Goal: Book appointment/travel/reservation

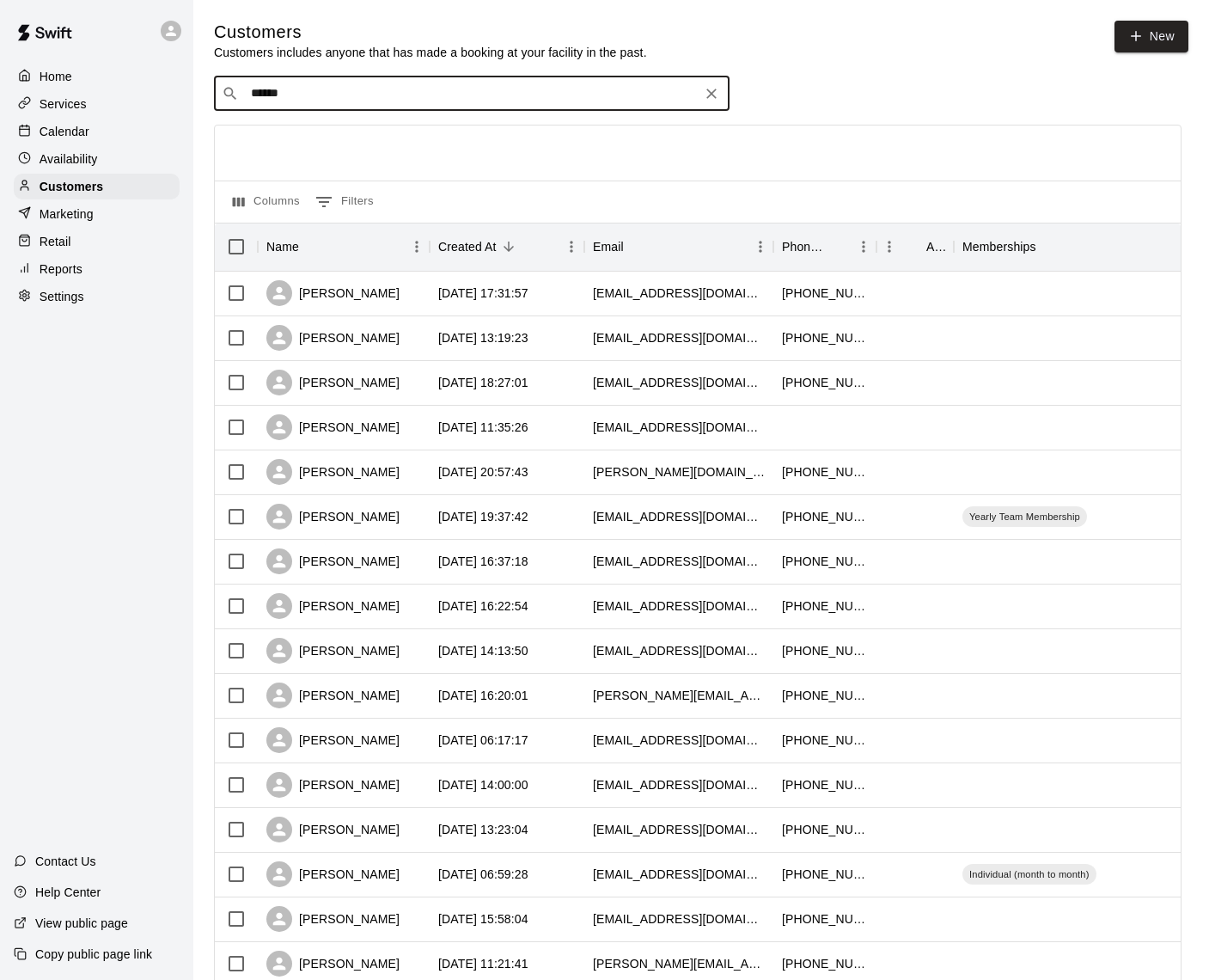
click at [51, 132] on p "Calendar" at bounding box center [64, 131] width 50 height 17
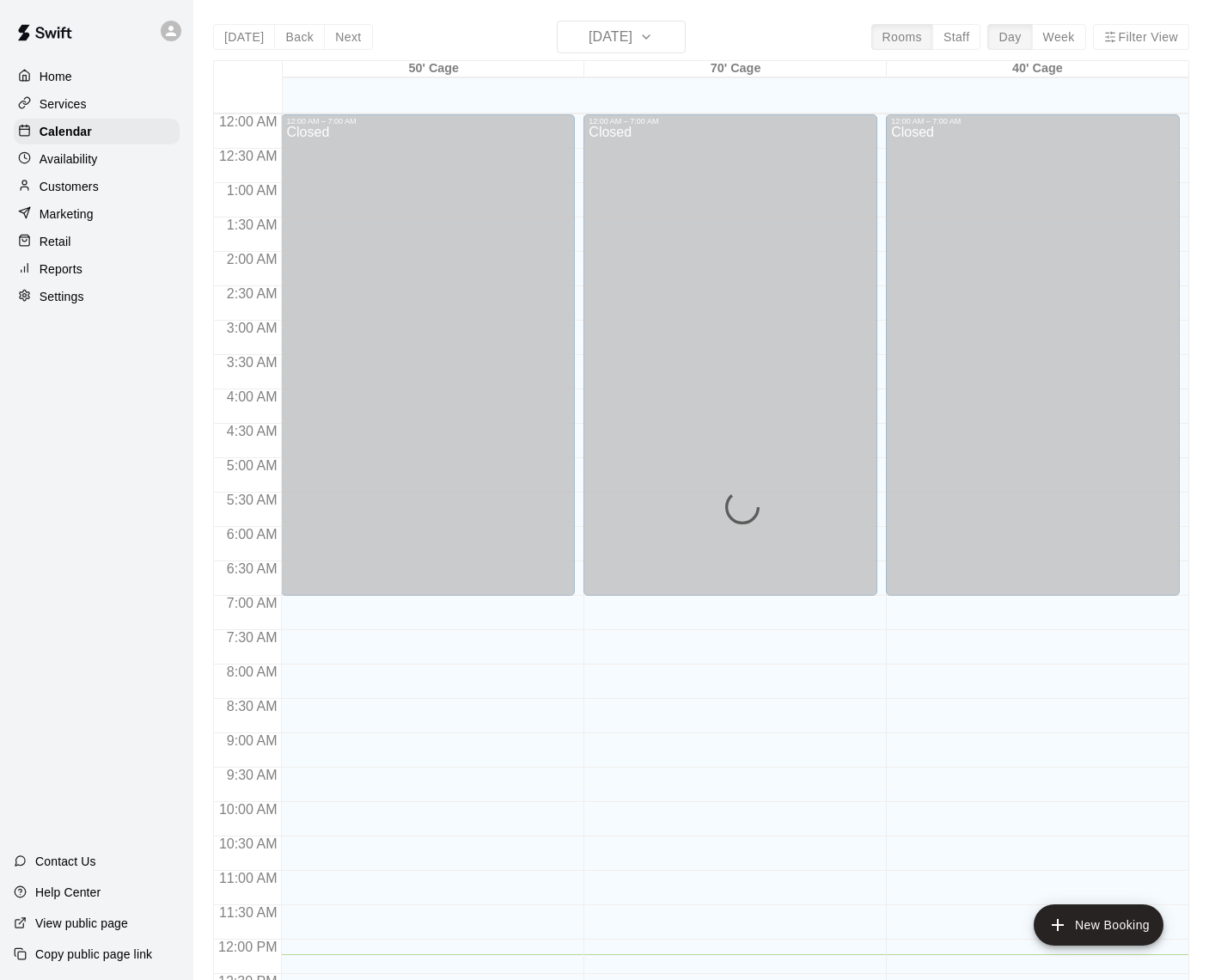
scroll to position [714, 0]
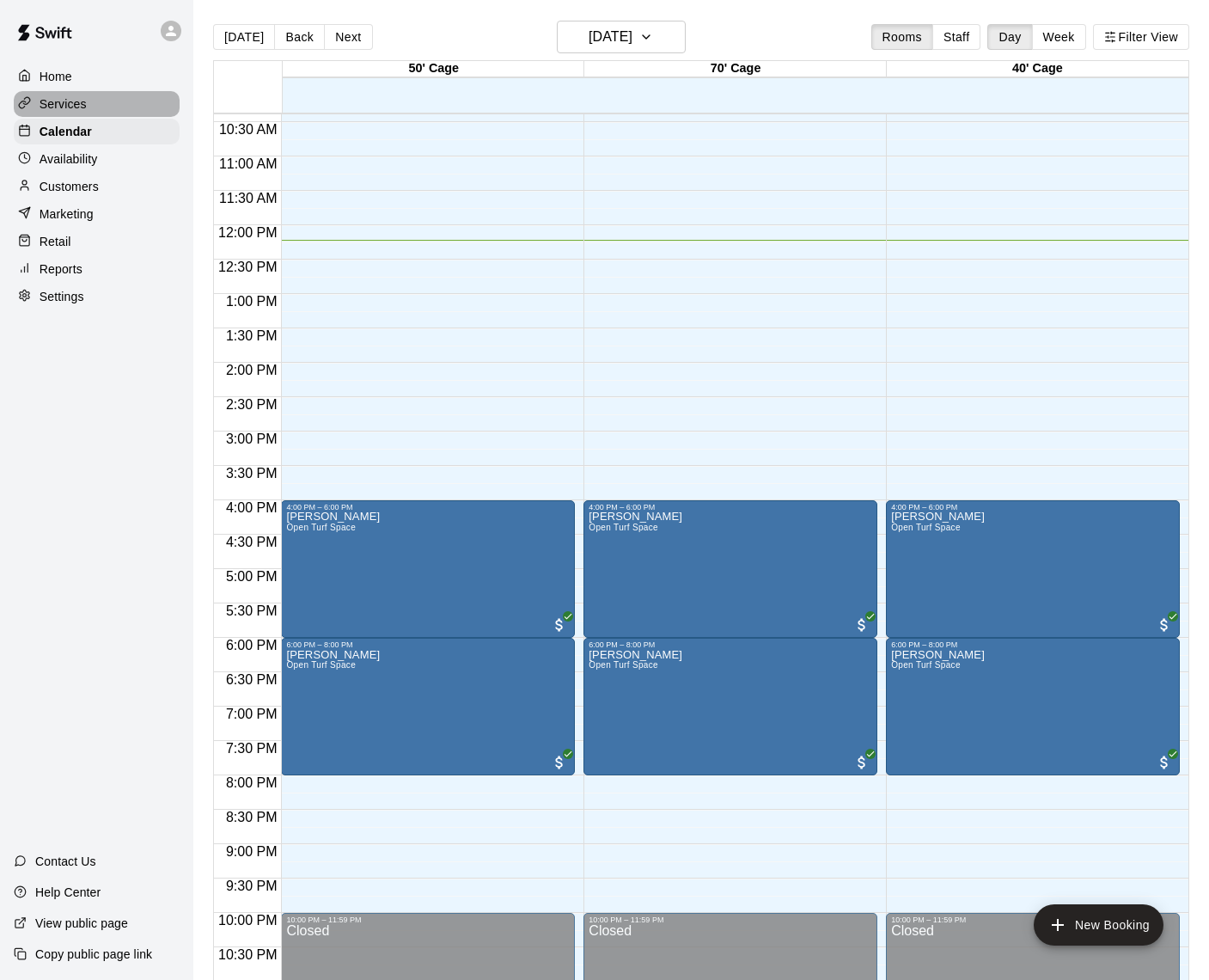
click at [68, 103] on p "Services" at bounding box center [63, 104] width 47 height 17
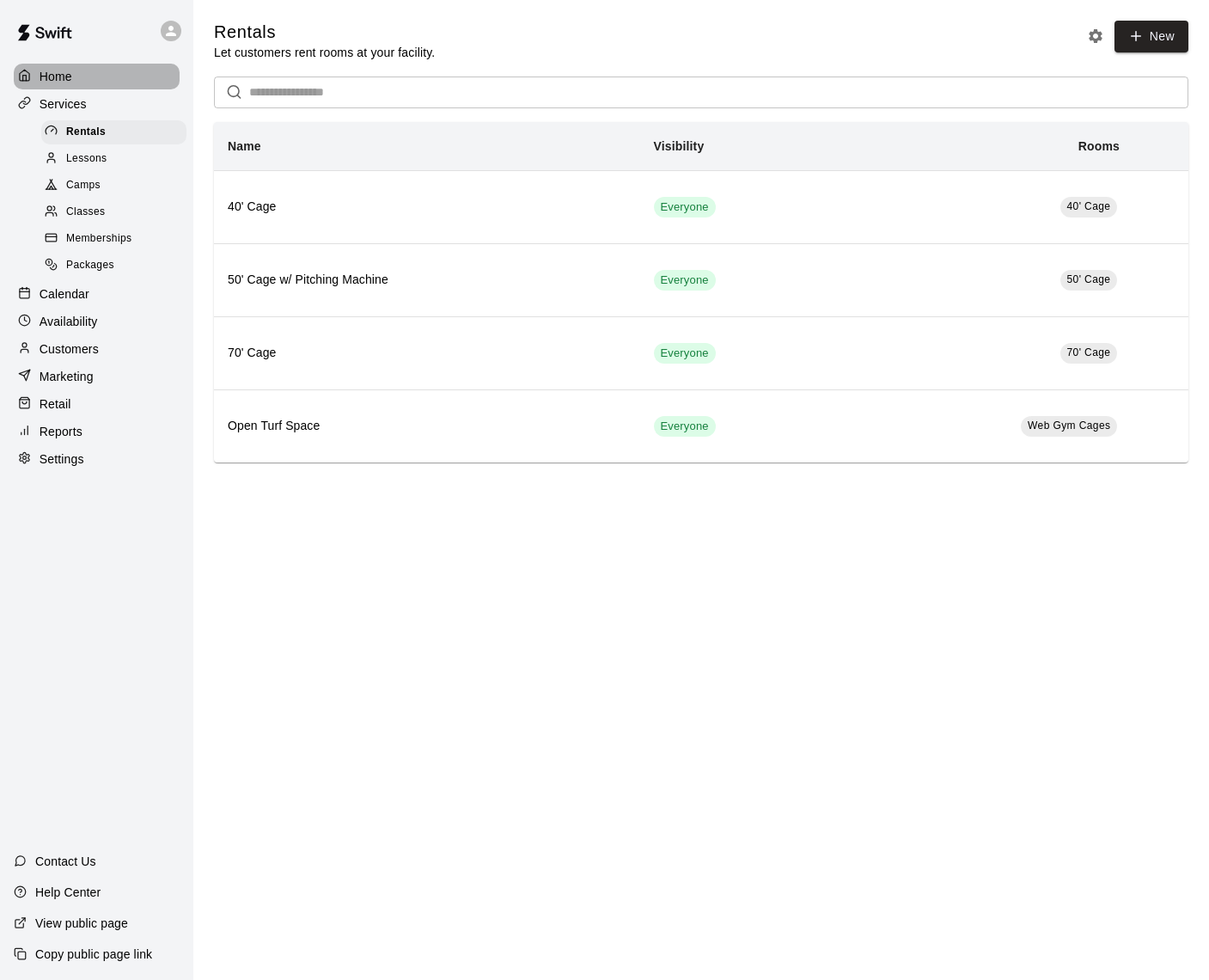
click at [56, 73] on p "Home" at bounding box center [56, 76] width 33 height 17
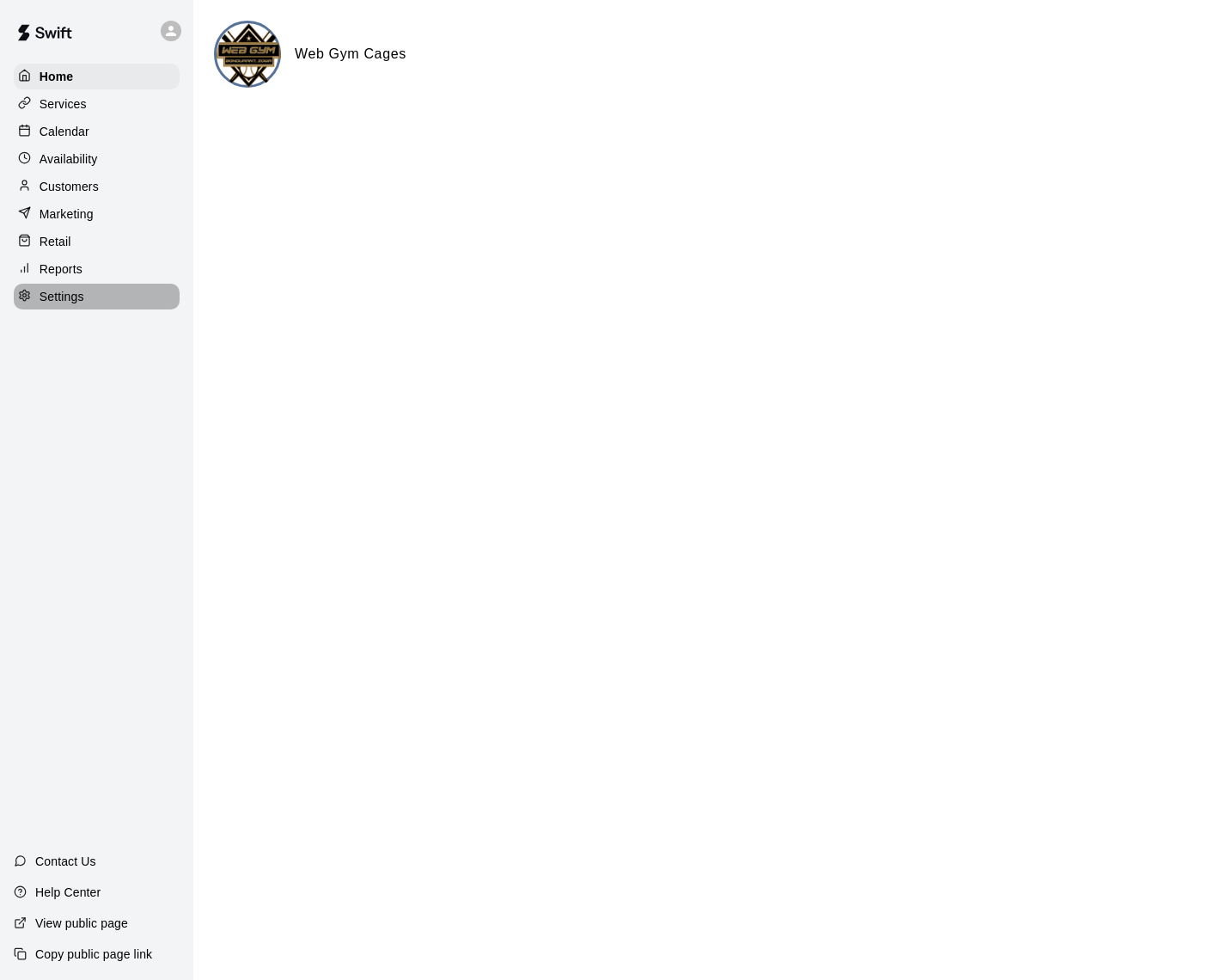
click at [58, 299] on p "Settings" at bounding box center [61, 296] width 44 height 17
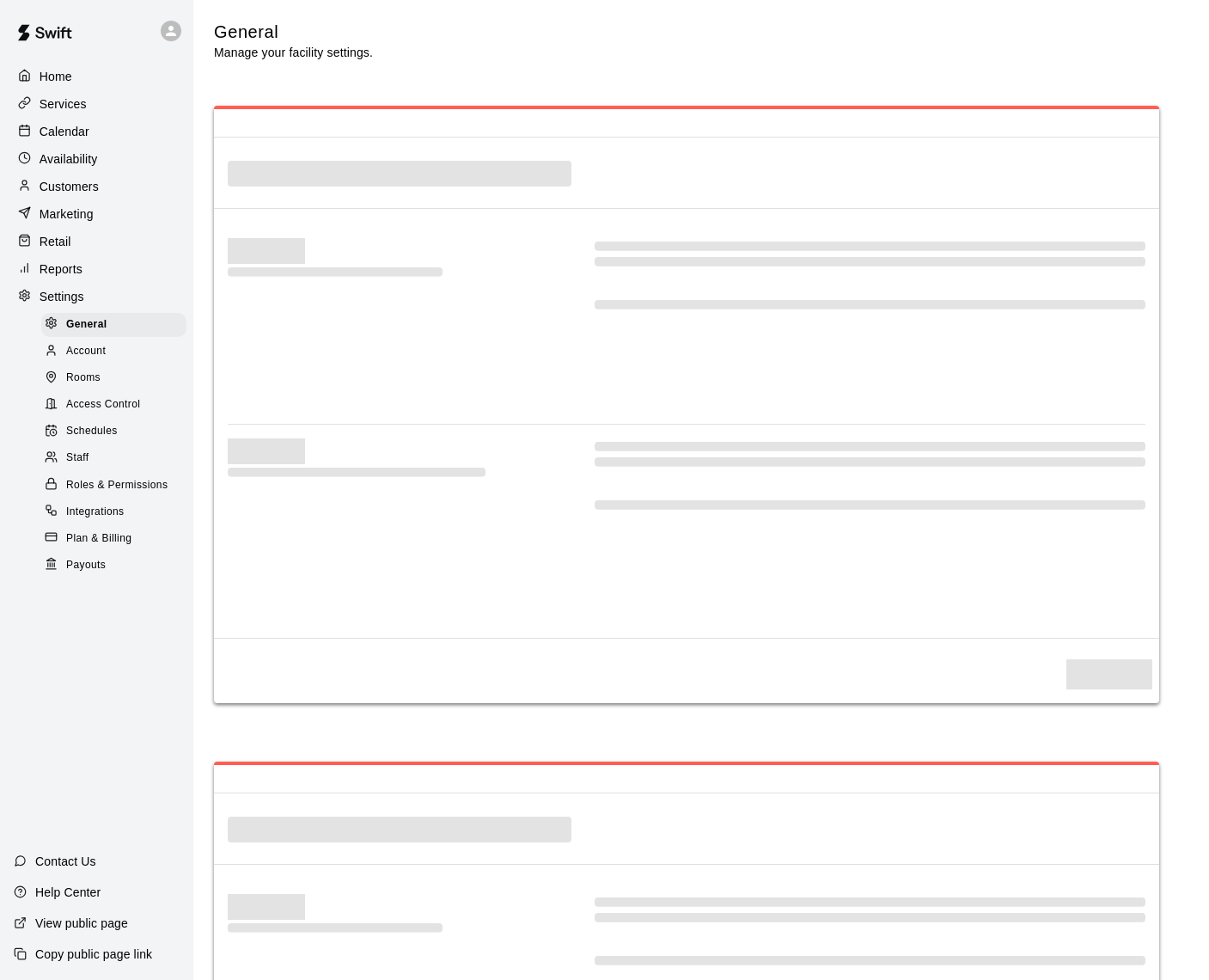
select select "**"
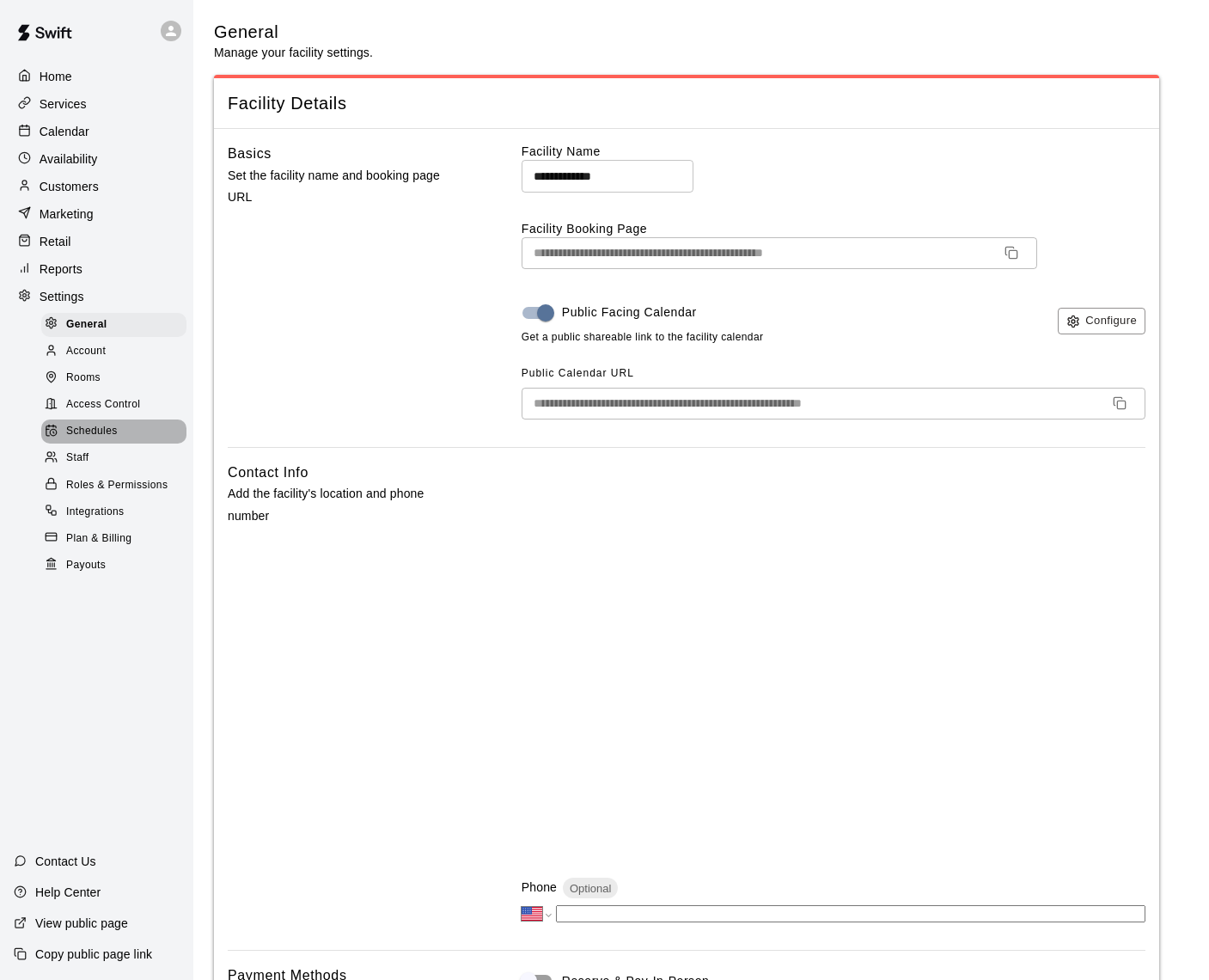
click at [86, 429] on span "Schedules" at bounding box center [91, 431] width 52 height 17
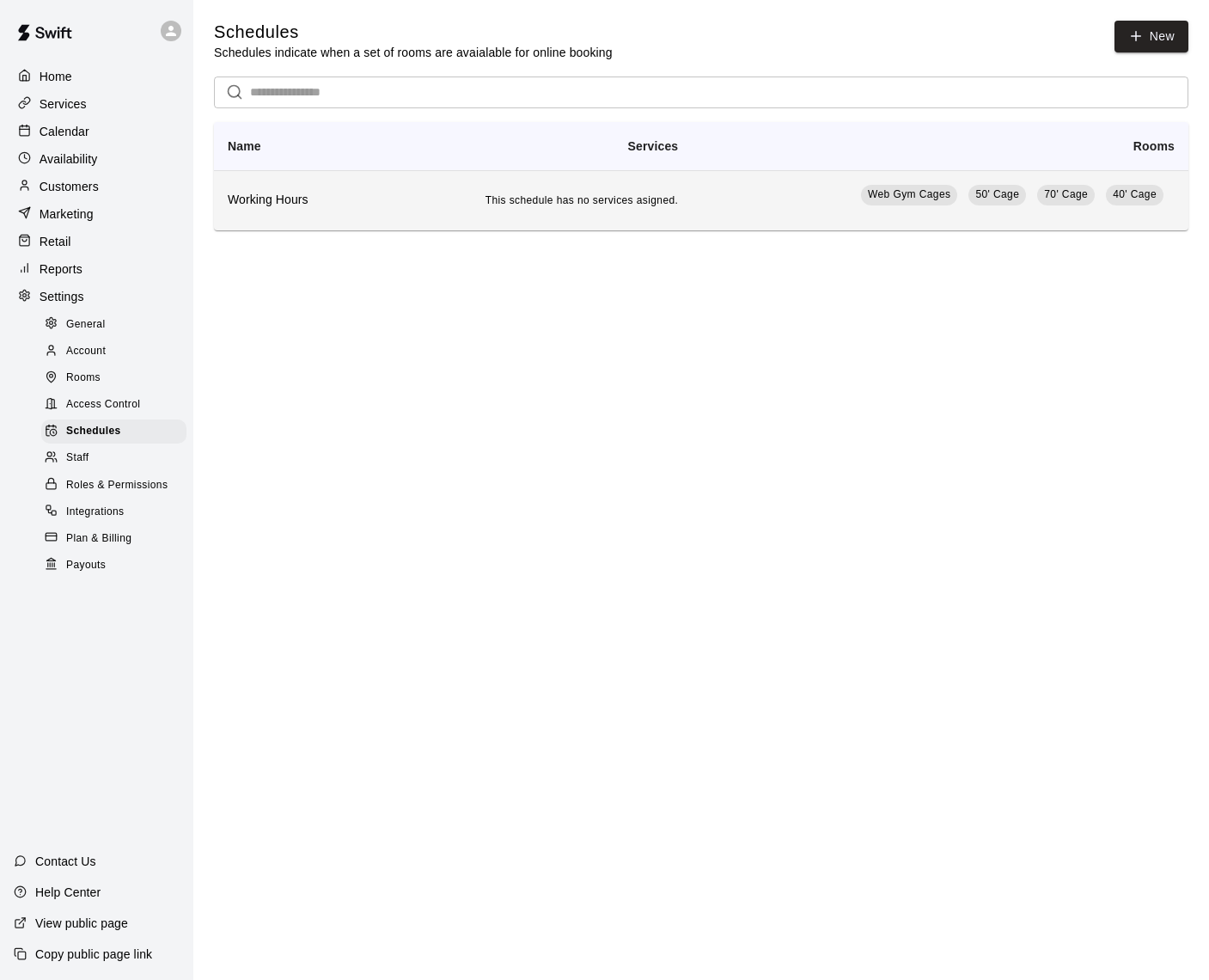
click at [282, 202] on h6 "Working Hours" at bounding box center [293, 200] width 130 height 19
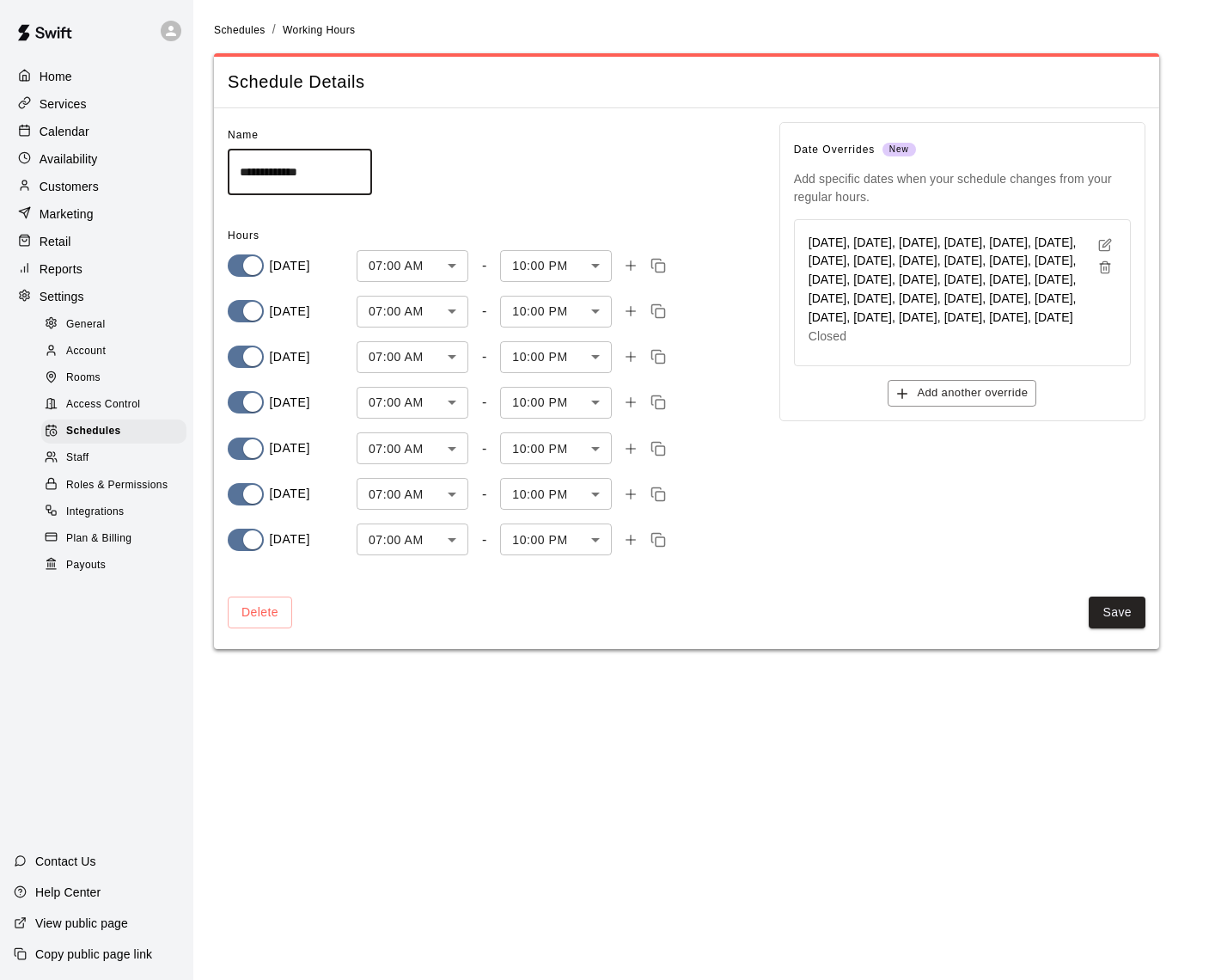
scroll to position [1, 0]
click at [948, 328] on h6 "[DATE], [DATE], [DATE], [DATE], [DATE], [DATE], [DATE], [DATE], [DATE], [DATE],…" at bounding box center [952, 281] width 286 height 94
click at [963, 407] on button "Add another override" at bounding box center [963, 393] width 149 height 26
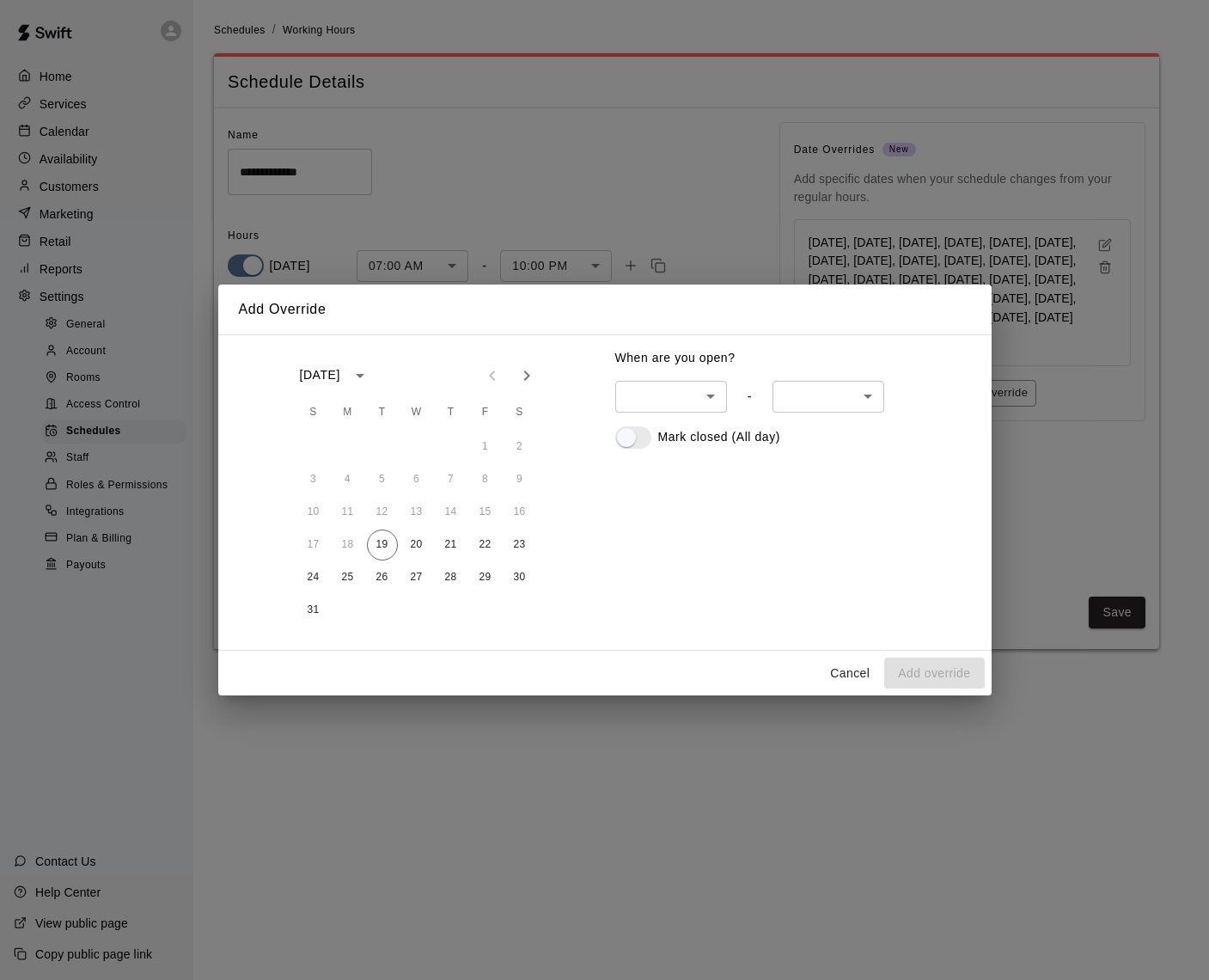
click at [526, 372] on icon "Next month" at bounding box center [526, 375] width 6 height 10
click at [521, 479] on button "13" at bounding box center [520, 479] width 31 height 31
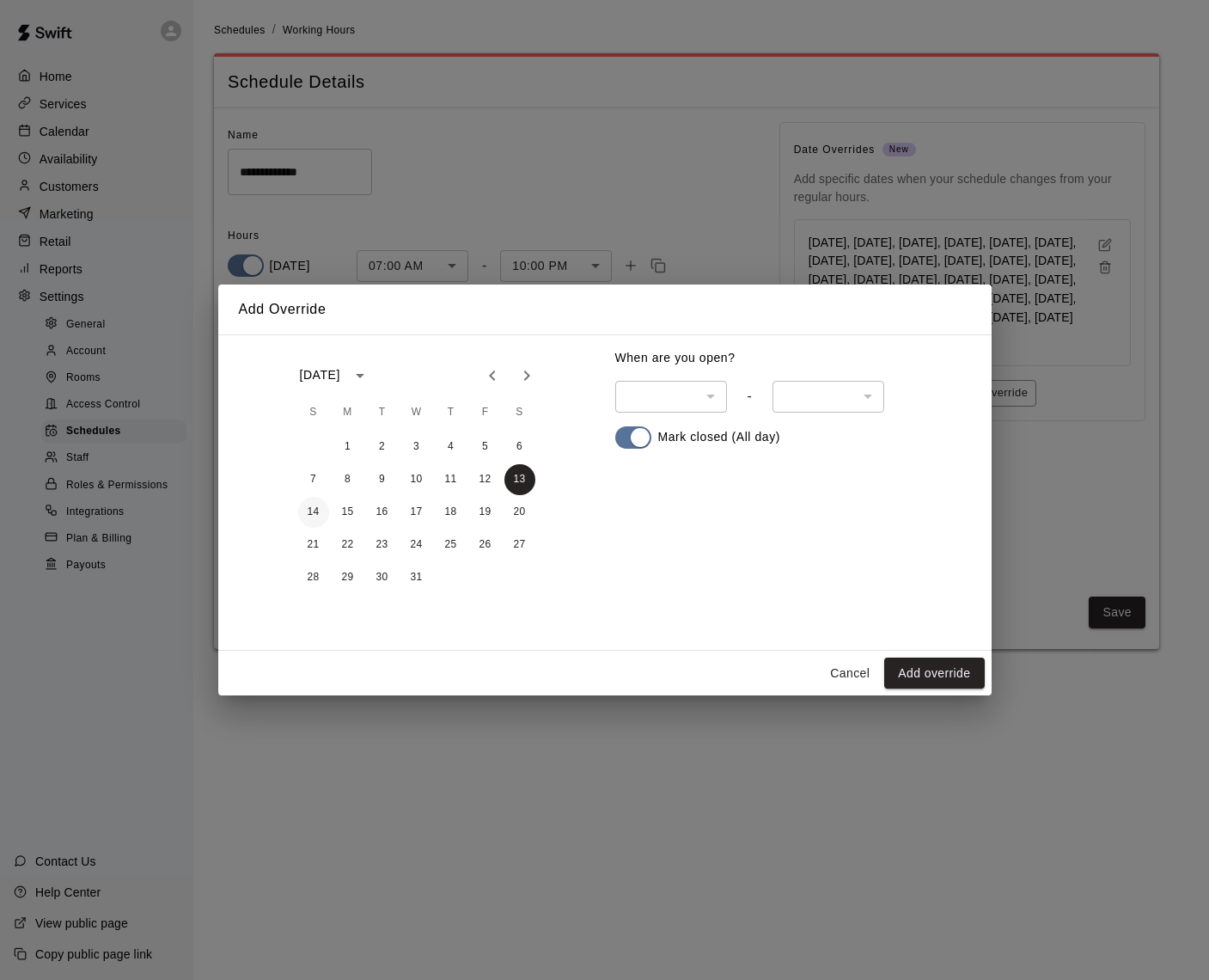
click at [314, 508] on button "14" at bounding box center [313, 512] width 31 height 31
click at [351, 508] on button "15" at bounding box center [348, 512] width 31 height 31
click at [390, 510] on button "16" at bounding box center [382, 512] width 31 height 31
click at [422, 512] on button "17" at bounding box center [417, 512] width 31 height 31
click at [455, 513] on button "18" at bounding box center [451, 512] width 31 height 31
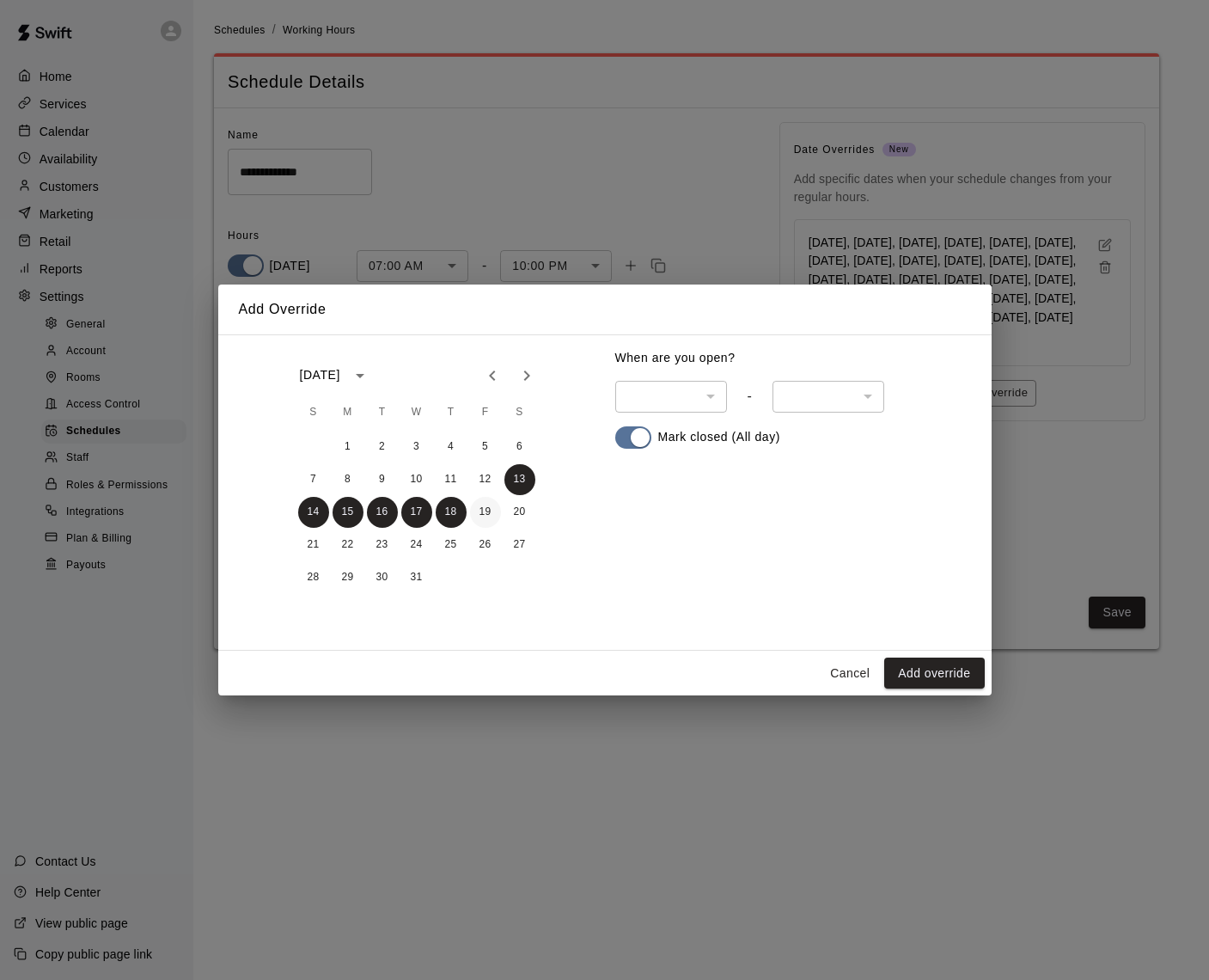
drag, startPoint x: 455, startPoint y: 513, endPoint x: 490, endPoint y: 512, distance: 35.0
click at [490, 512] on button "19" at bounding box center [486, 512] width 31 height 31
click at [518, 514] on button "20" at bounding box center [520, 512] width 31 height 31
drag, startPoint x: 313, startPoint y: 547, endPoint x: 331, endPoint y: 545, distance: 18.1
click at [313, 547] on button "21" at bounding box center [313, 544] width 31 height 31
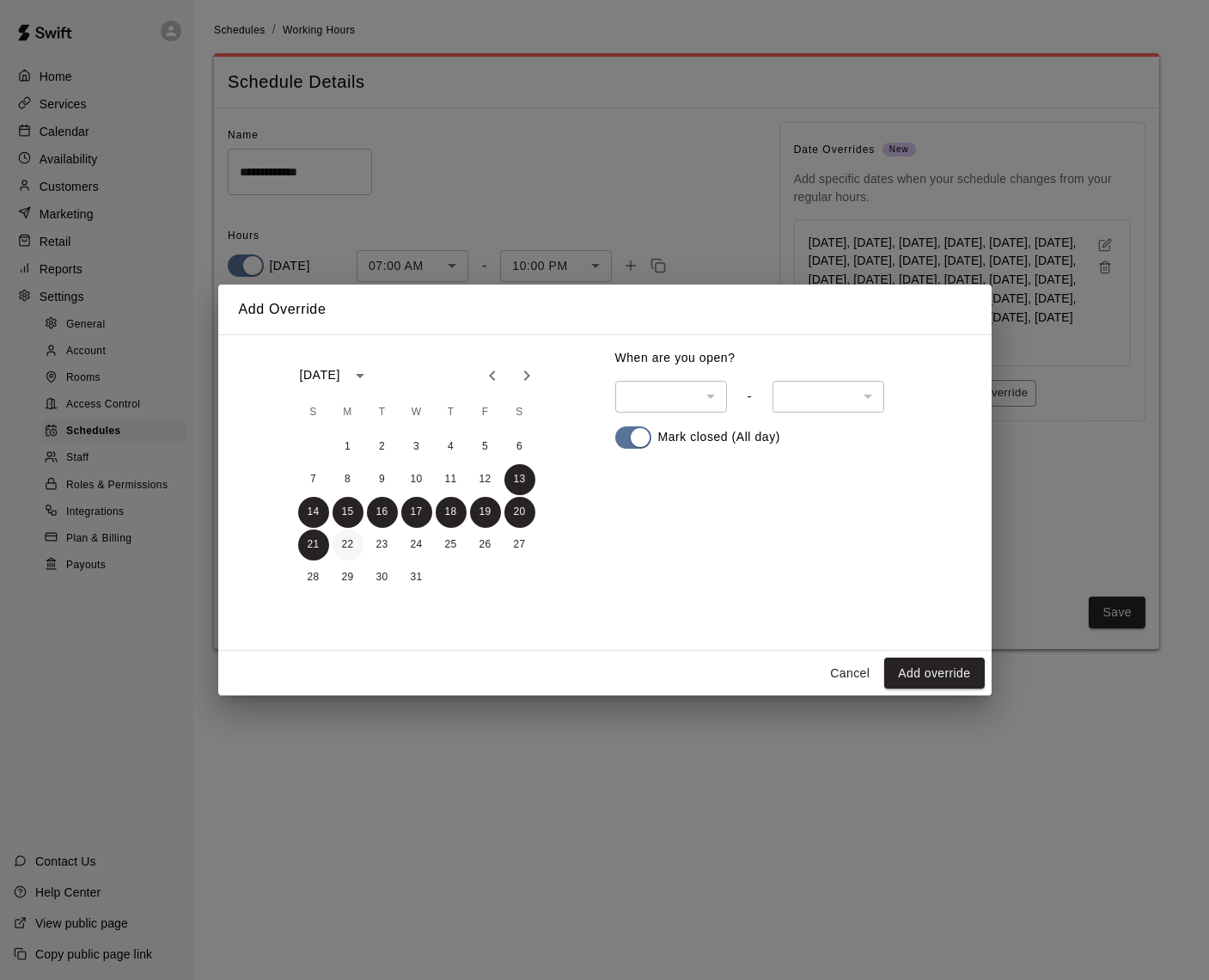
click at [347, 543] on button "22" at bounding box center [348, 544] width 31 height 31
click at [389, 545] on button "23" at bounding box center [382, 544] width 31 height 31
drag, startPoint x: 414, startPoint y: 545, endPoint x: 434, endPoint y: 545, distance: 20.0
click at [414, 545] on button "24" at bounding box center [417, 544] width 31 height 31
click at [454, 544] on button "25" at bounding box center [451, 544] width 31 height 31
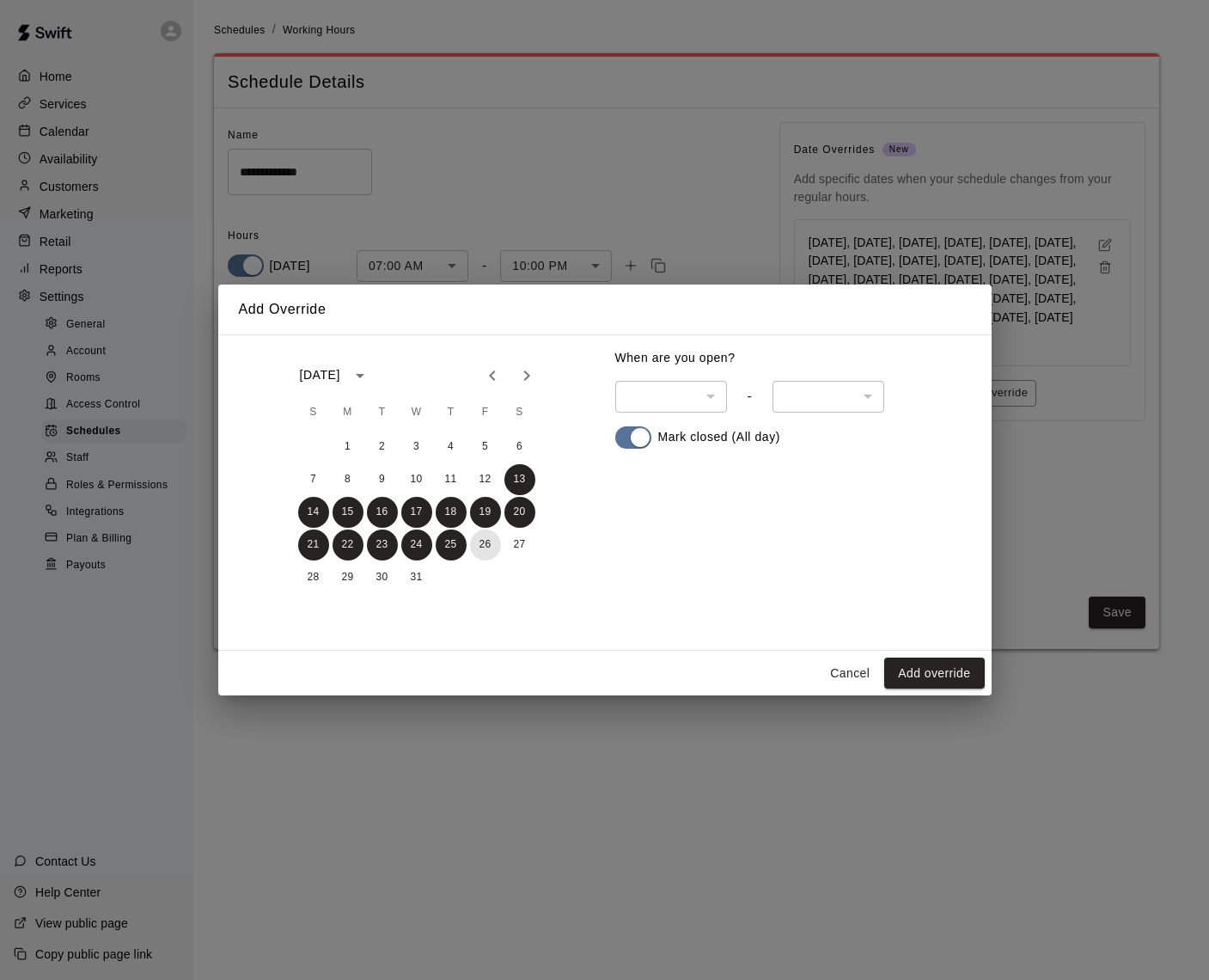
click at [481, 544] on button "26" at bounding box center [486, 544] width 31 height 31
drag, startPoint x: 522, startPoint y: 549, endPoint x: 450, endPoint y: 566, distance: 74.0
click at [520, 549] on button "27" at bounding box center [520, 544] width 31 height 31
click at [320, 575] on button "28" at bounding box center [313, 577] width 31 height 31
drag, startPoint x: 349, startPoint y: 573, endPoint x: 365, endPoint y: 577, distance: 16.5
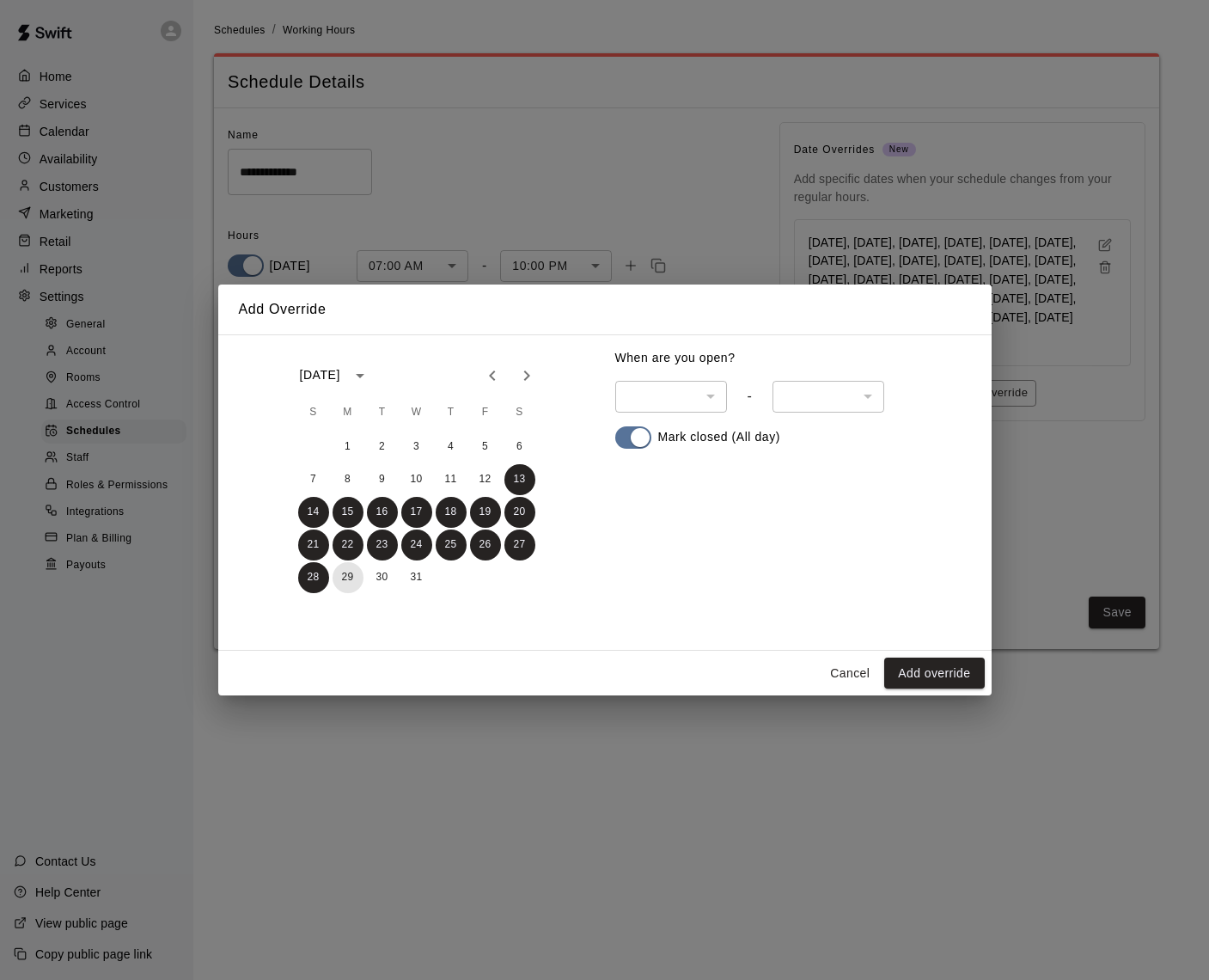
click at [349, 573] on button "29" at bounding box center [348, 577] width 31 height 31
click at [372, 577] on button "30" at bounding box center [382, 577] width 31 height 31
drag, startPoint x: 417, startPoint y: 582, endPoint x: 626, endPoint y: 592, distance: 209.2
click at [417, 582] on button "31" at bounding box center [417, 577] width 31 height 31
click at [940, 681] on button "Add override" at bounding box center [935, 673] width 100 height 32
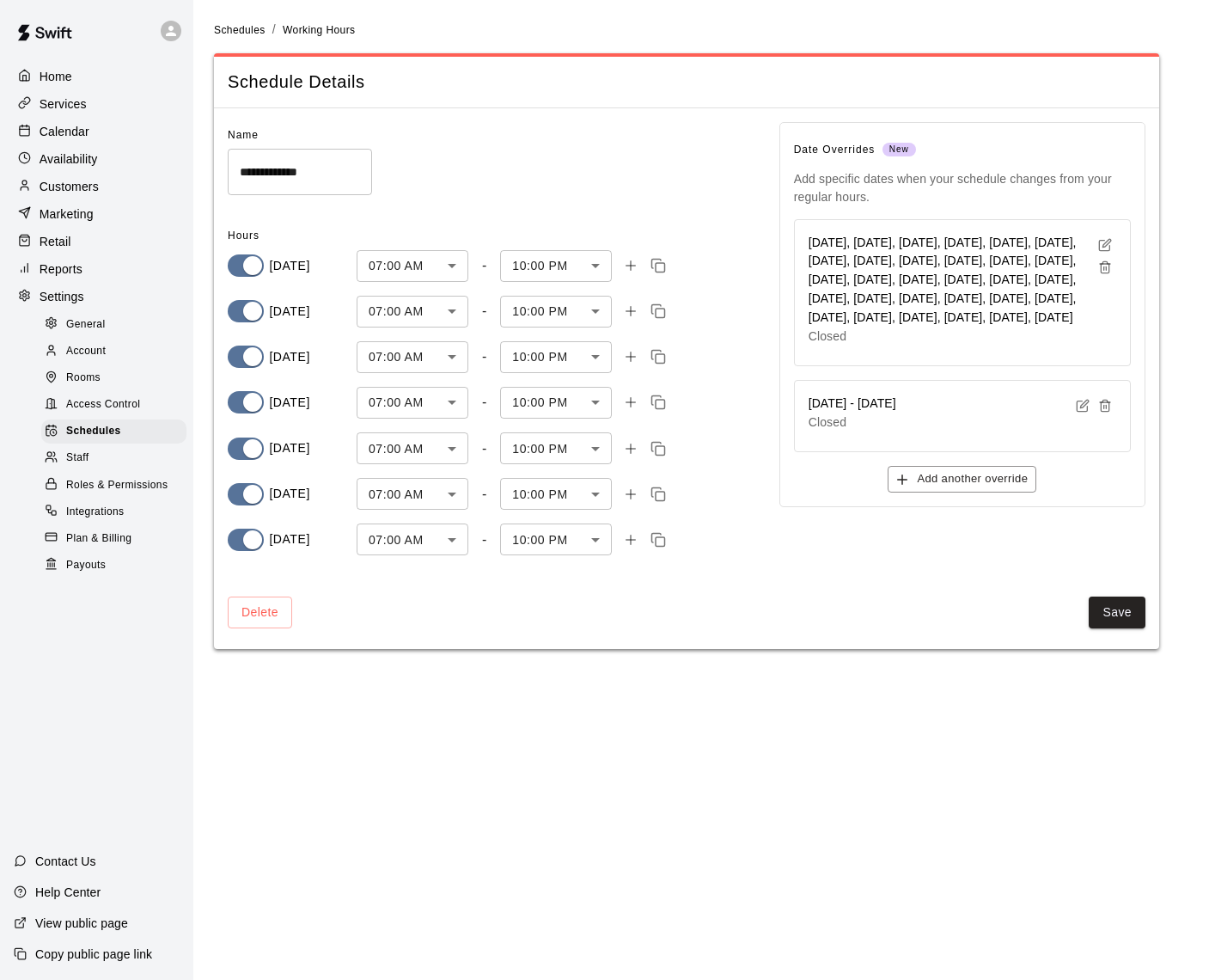
click at [1105, 263] on icon "button" at bounding box center [1105, 267] width 14 height 14
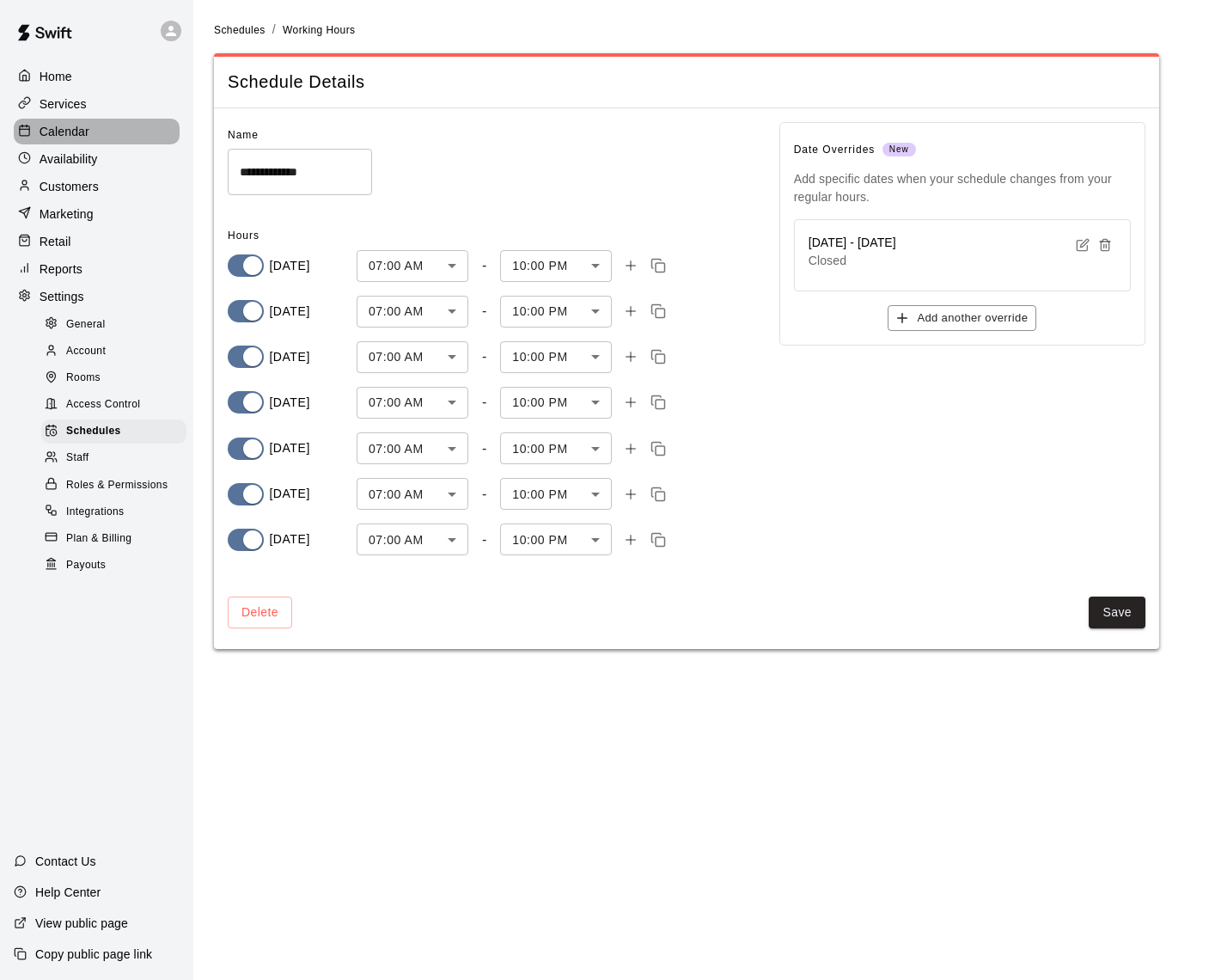
click at [66, 131] on p "Calendar" at bounding box center [64, 131] width 50 height 17
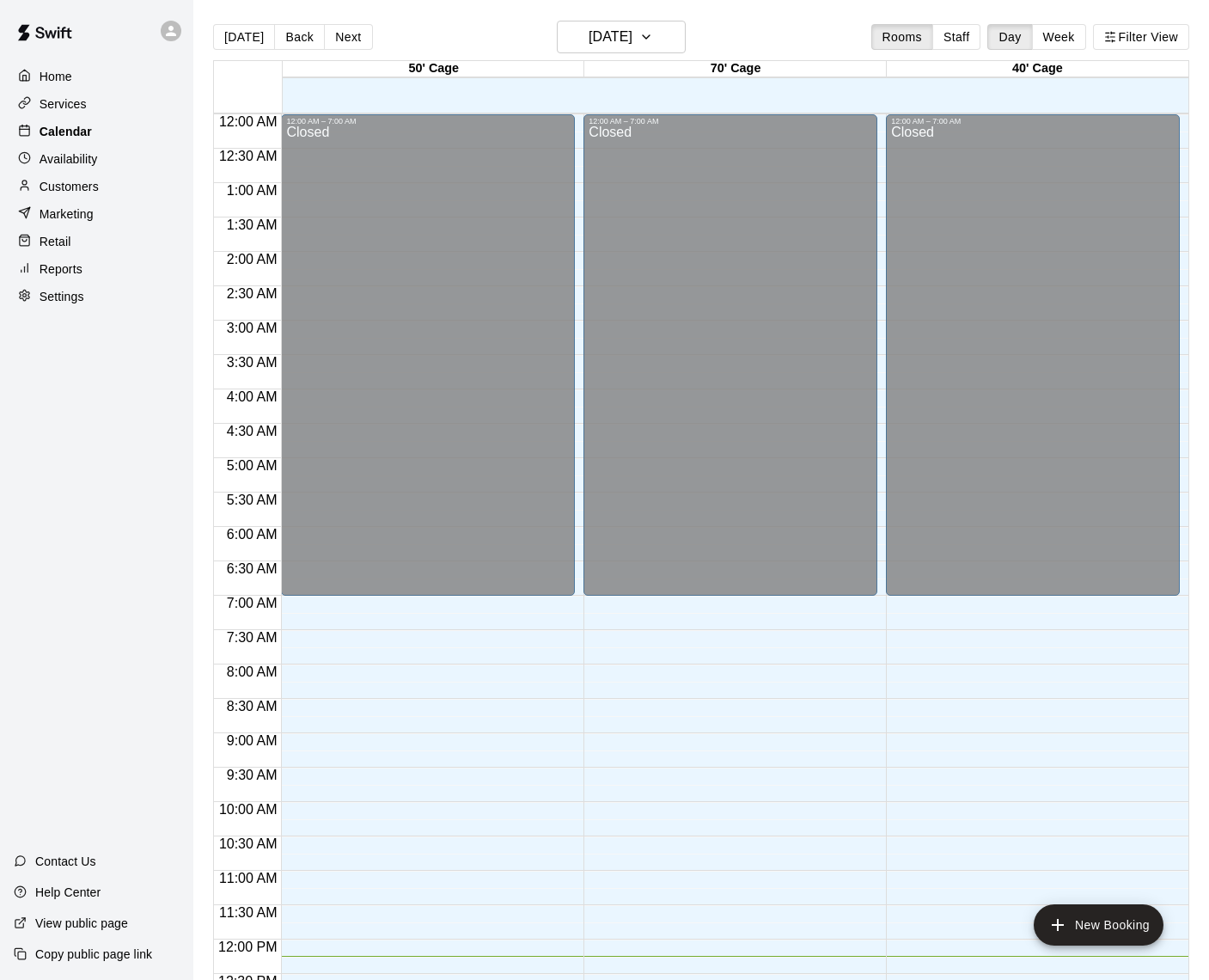
scroll to position [714, 0]
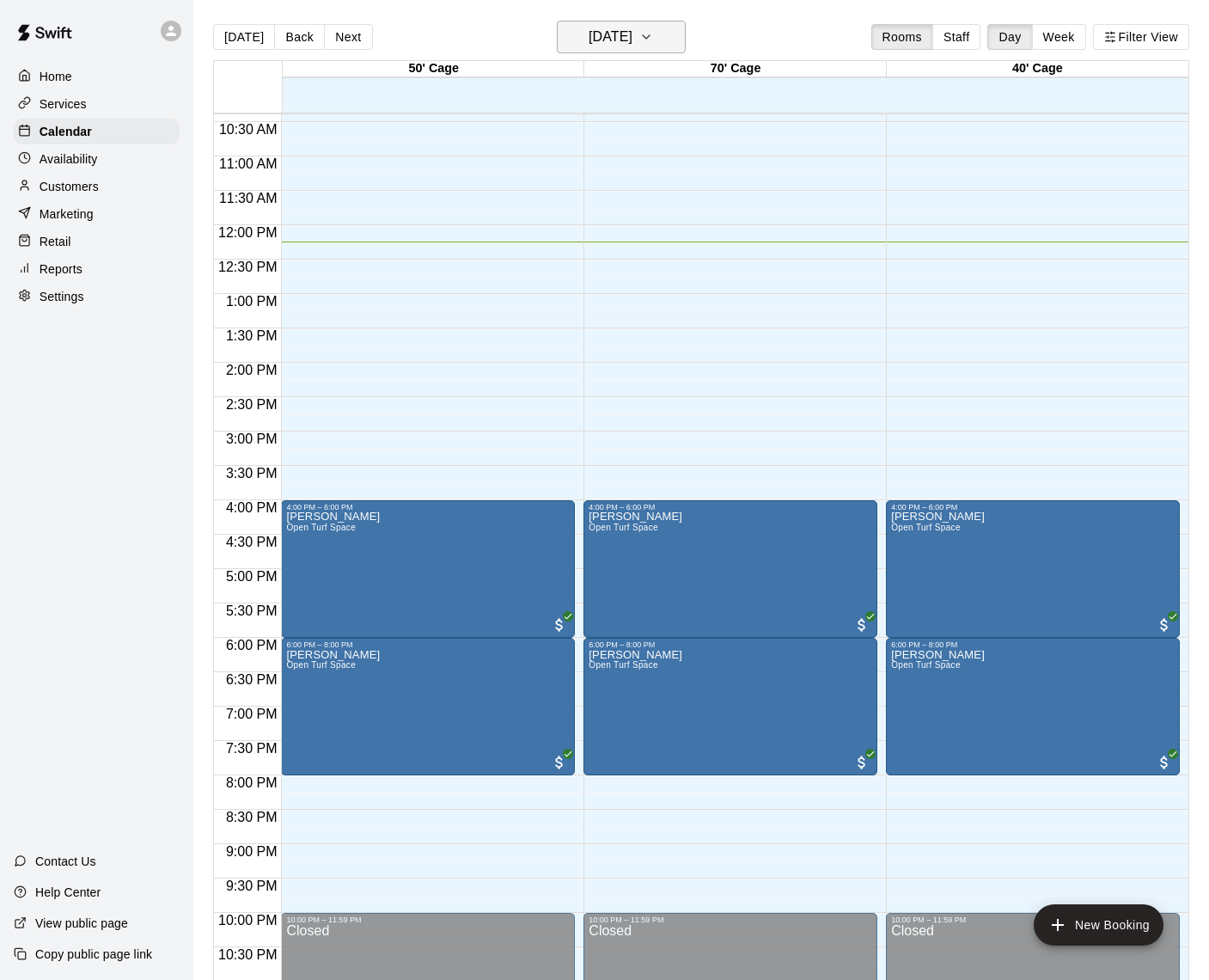
click at [623, 25] on h6 "[DATE]" at bounding box center [610, 37] width 43 height 25
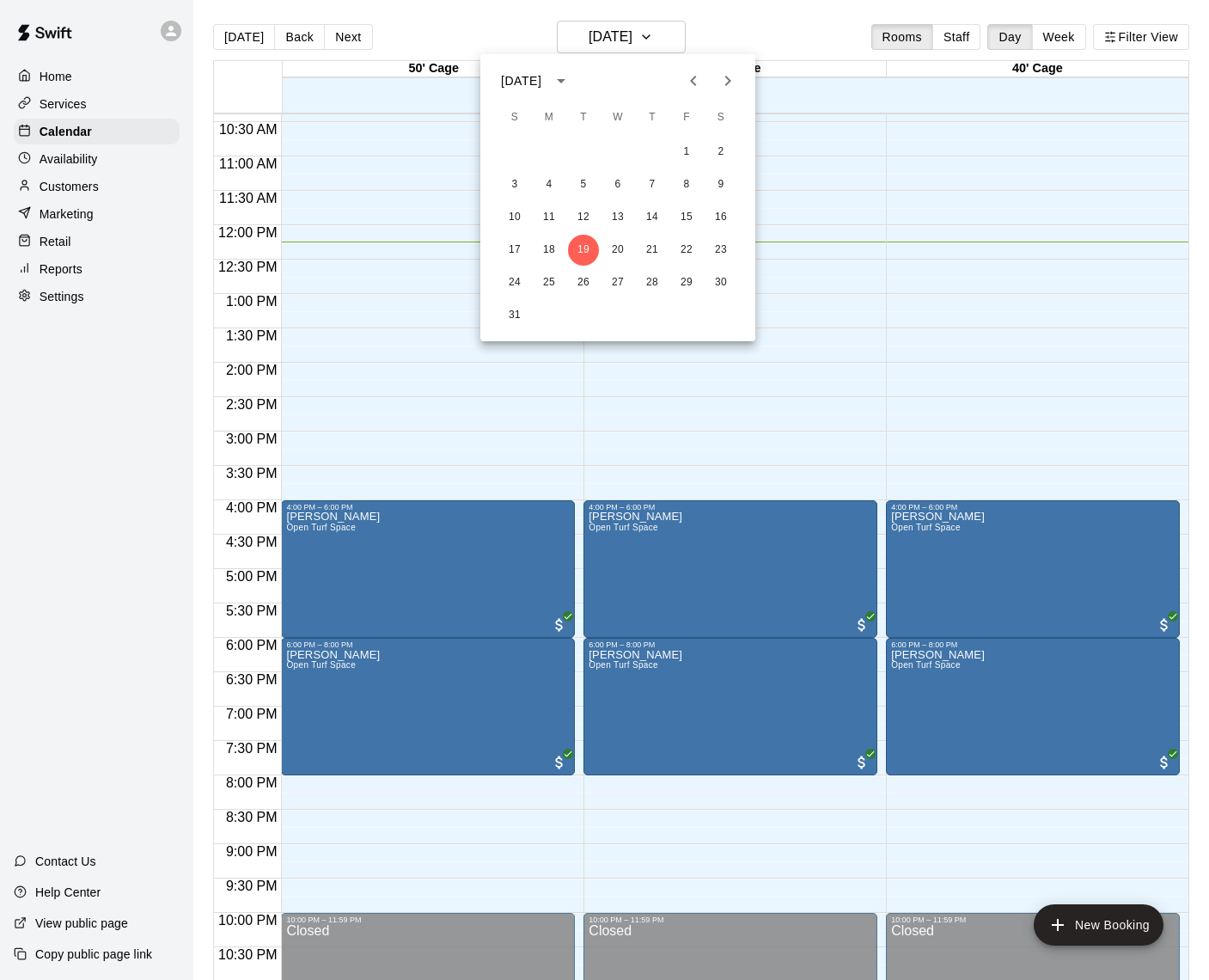
click at [1054, 29] on div at bounding box center [604, 490] width 1209 height 980
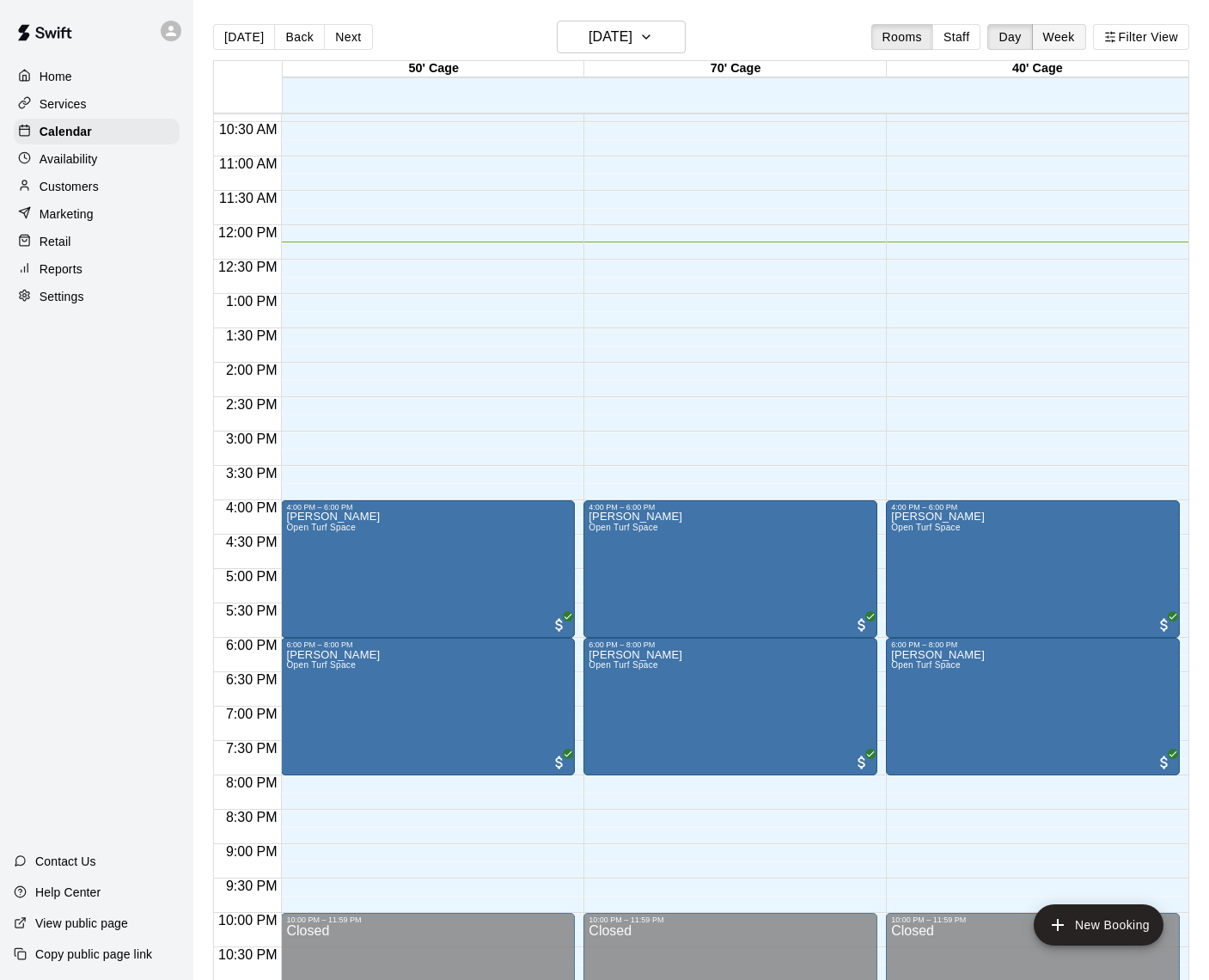
click at [1055, 36] on button "Week" at bounding box center [1059, 37] width 54 height 25
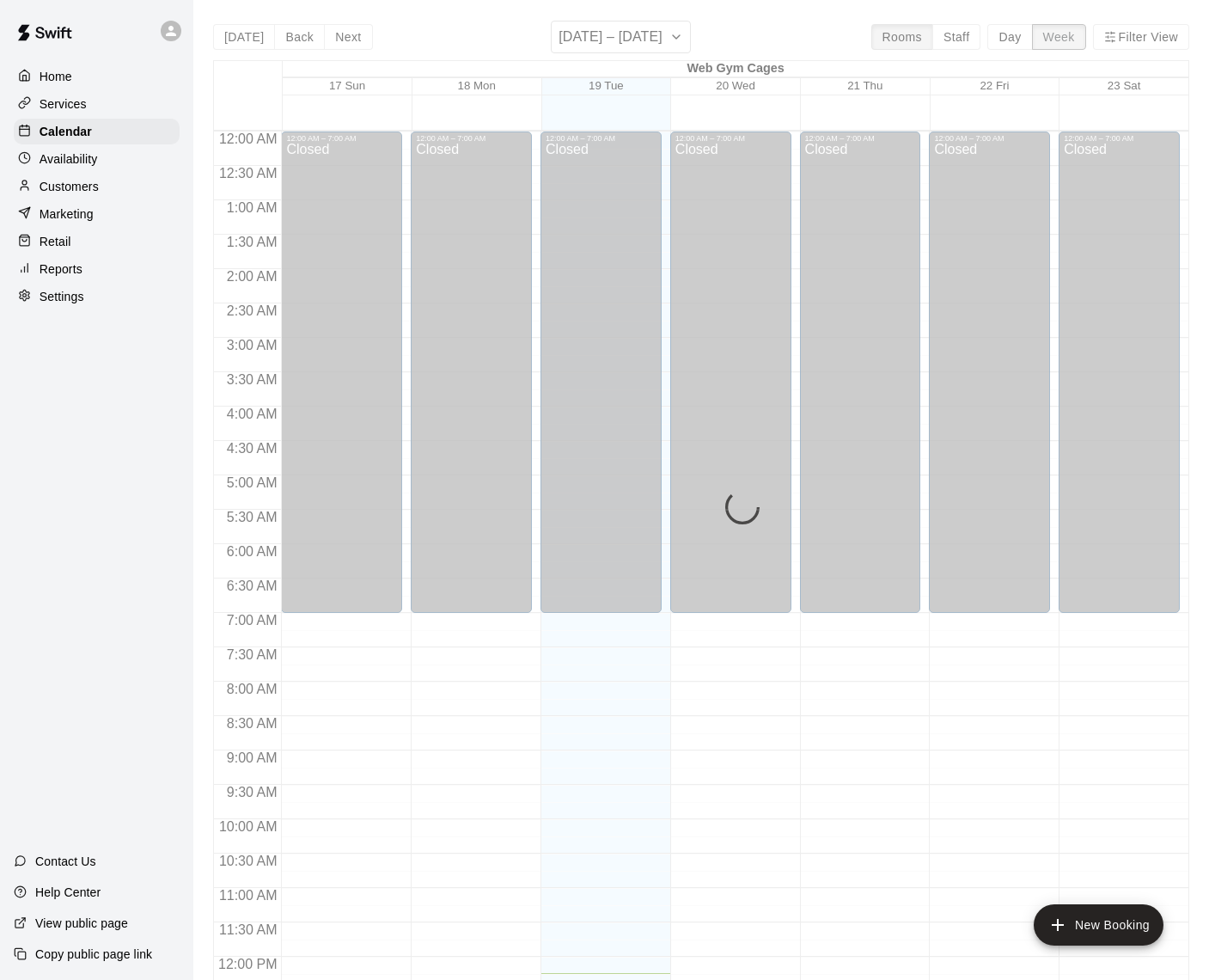
scroll to position [783, 0]
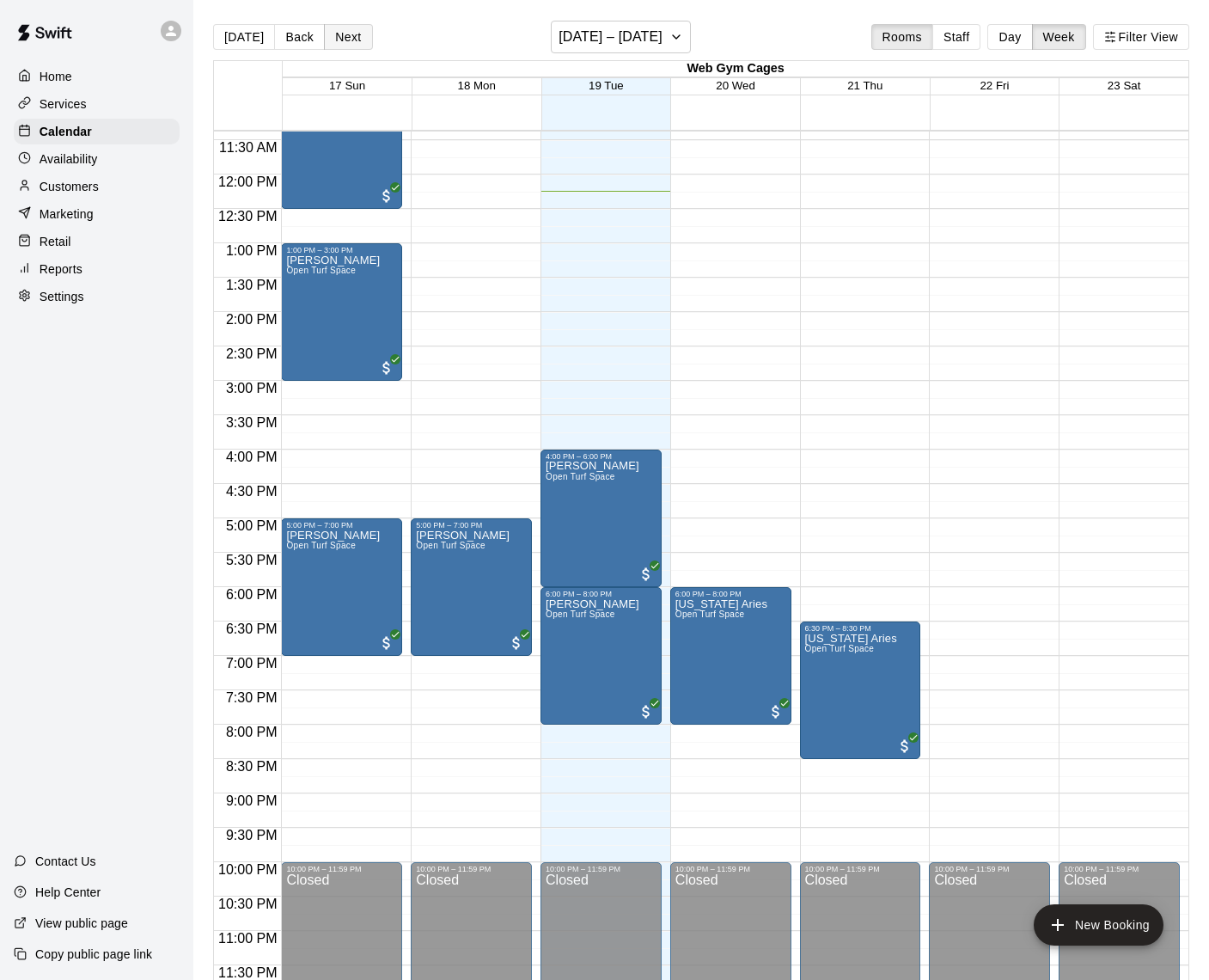
click at [353, 40] on button "Next" at bounding box center [348, 37] width 48 height 25
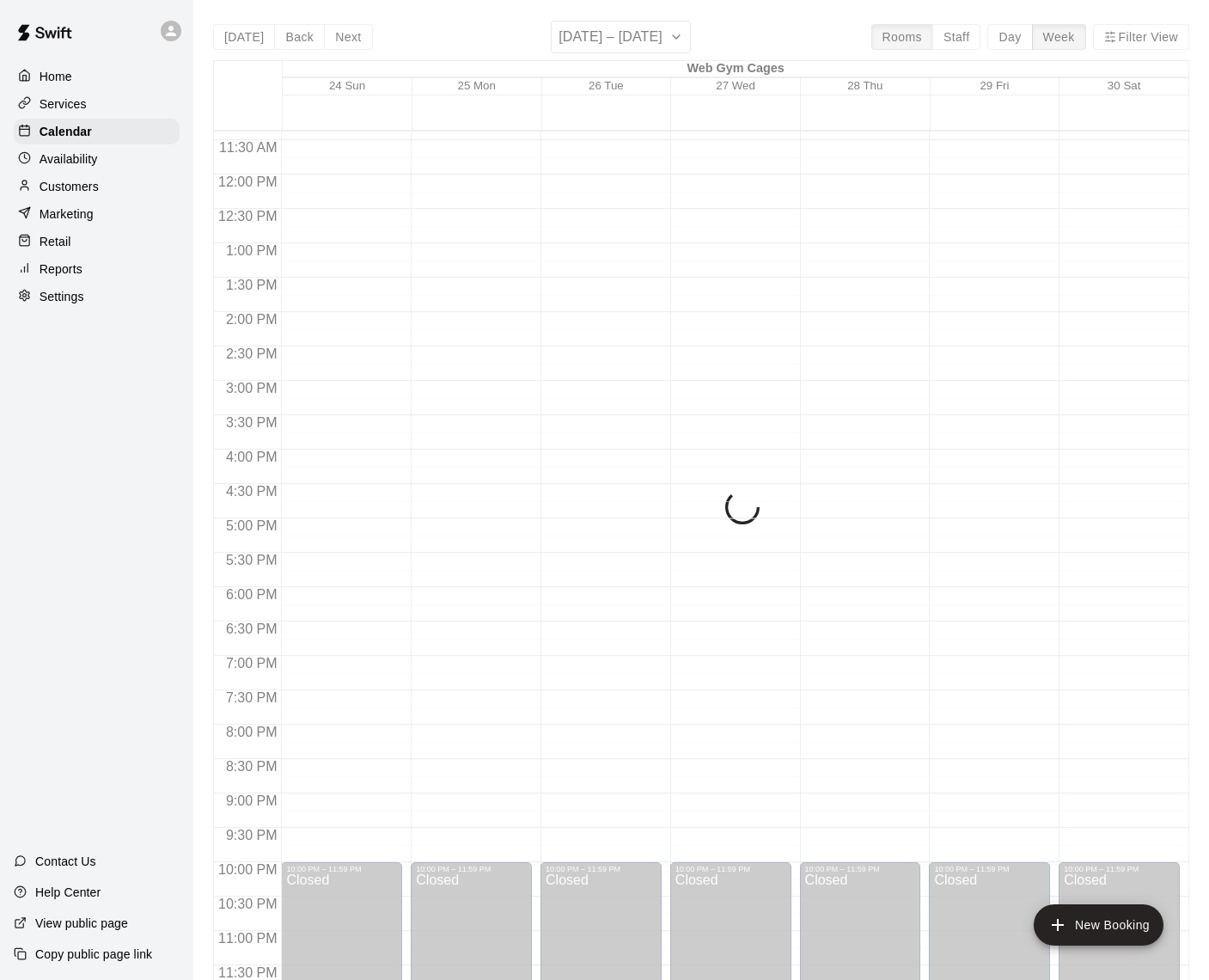
click at [353, 40] on div "[DATE] Back Next [DATE] – [DATE] Rooms Staff Day Week Filter View Web Gym Cages…" at bounding box center [701, 510] width 976 height 980
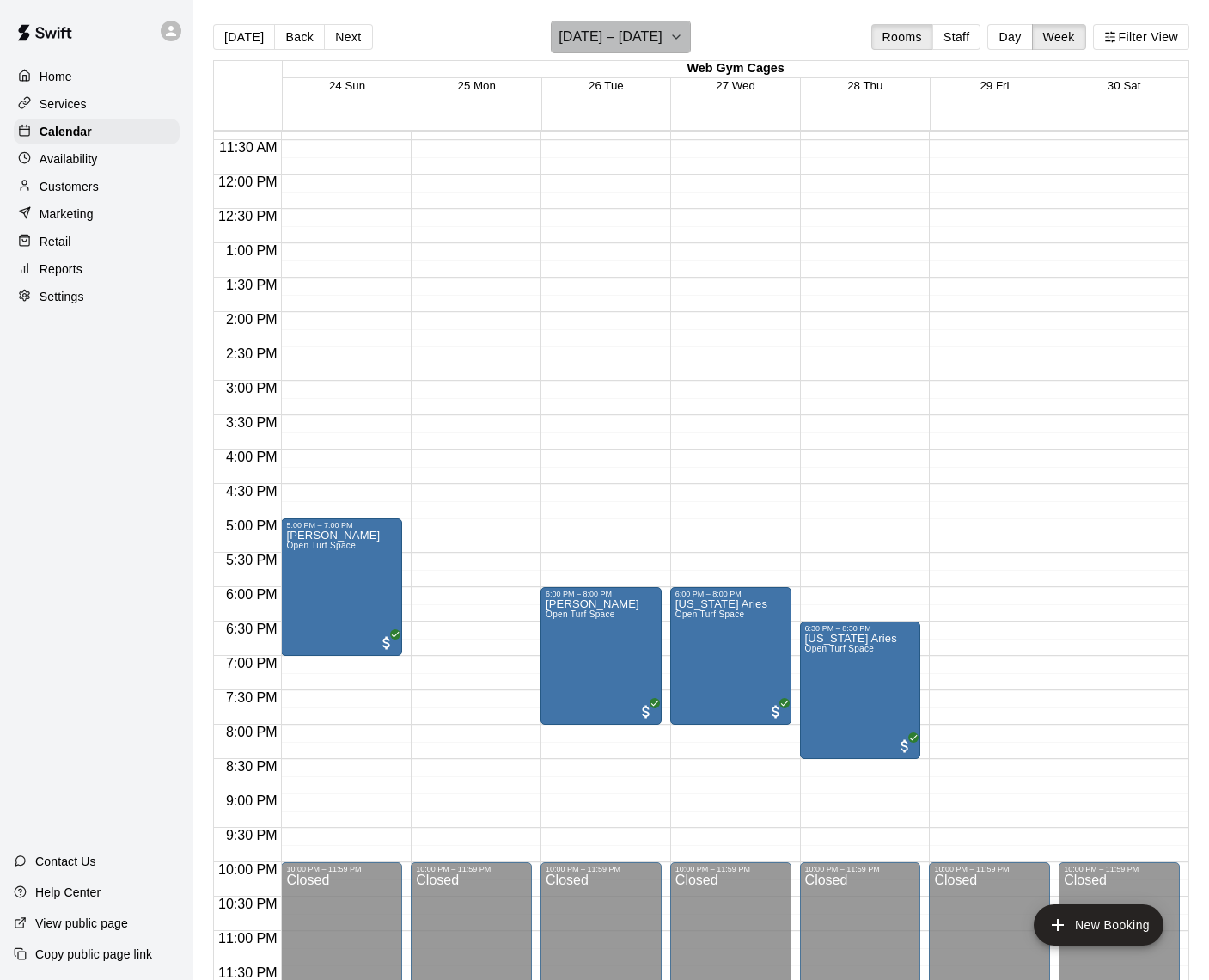
click at [670, 36] on icon "button" at bounding box center [676, 37] width 14 height 21
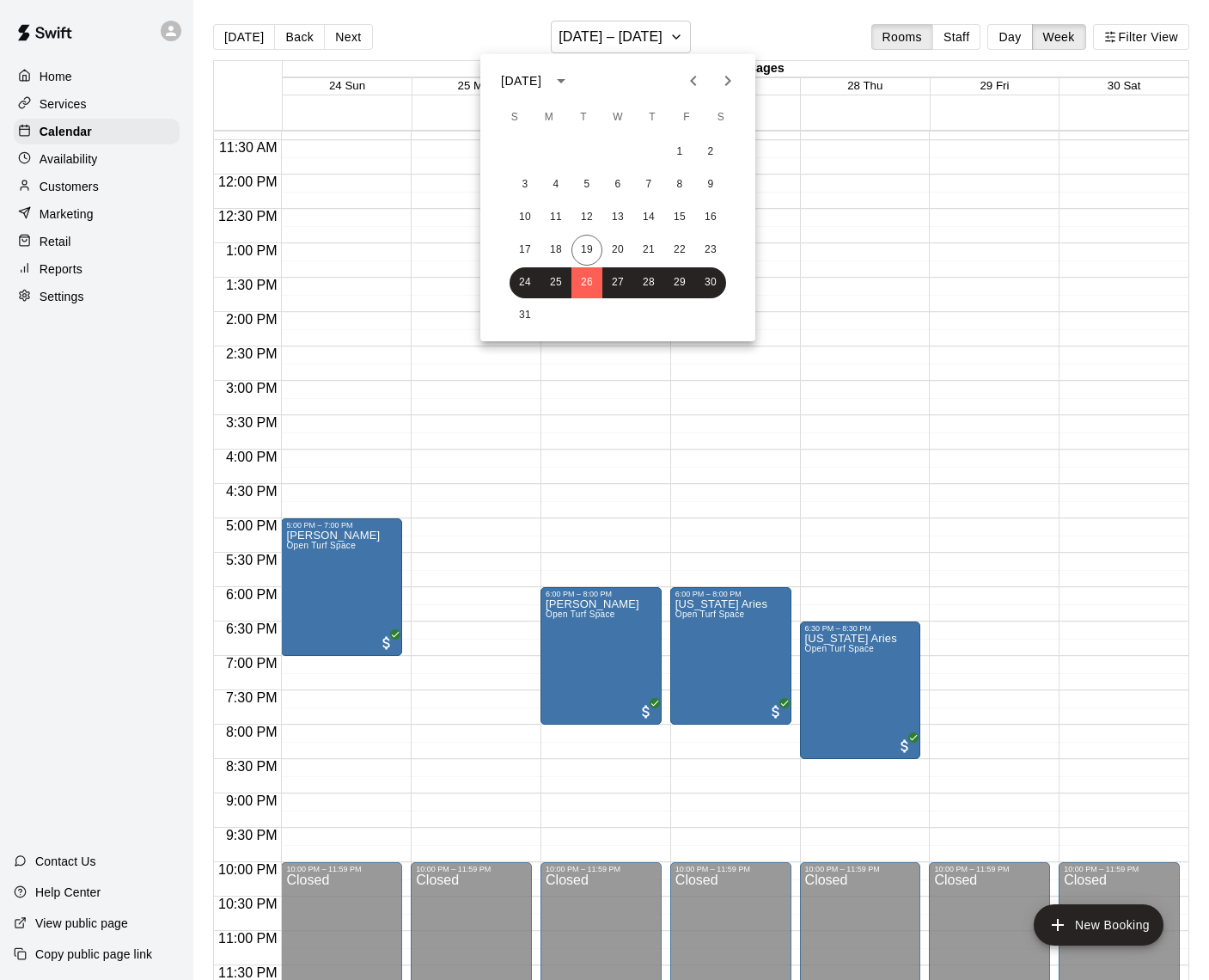
click at [737, 84] on icon "Next month" at bounding box center [728, 81] width 21 height 21
click at [735, 84] on icon "Next month" at bounding box center [728, 81] width 21 height 21
click at [582, 218] on button "11" at bounding box center [587, 217] width 31 height 31
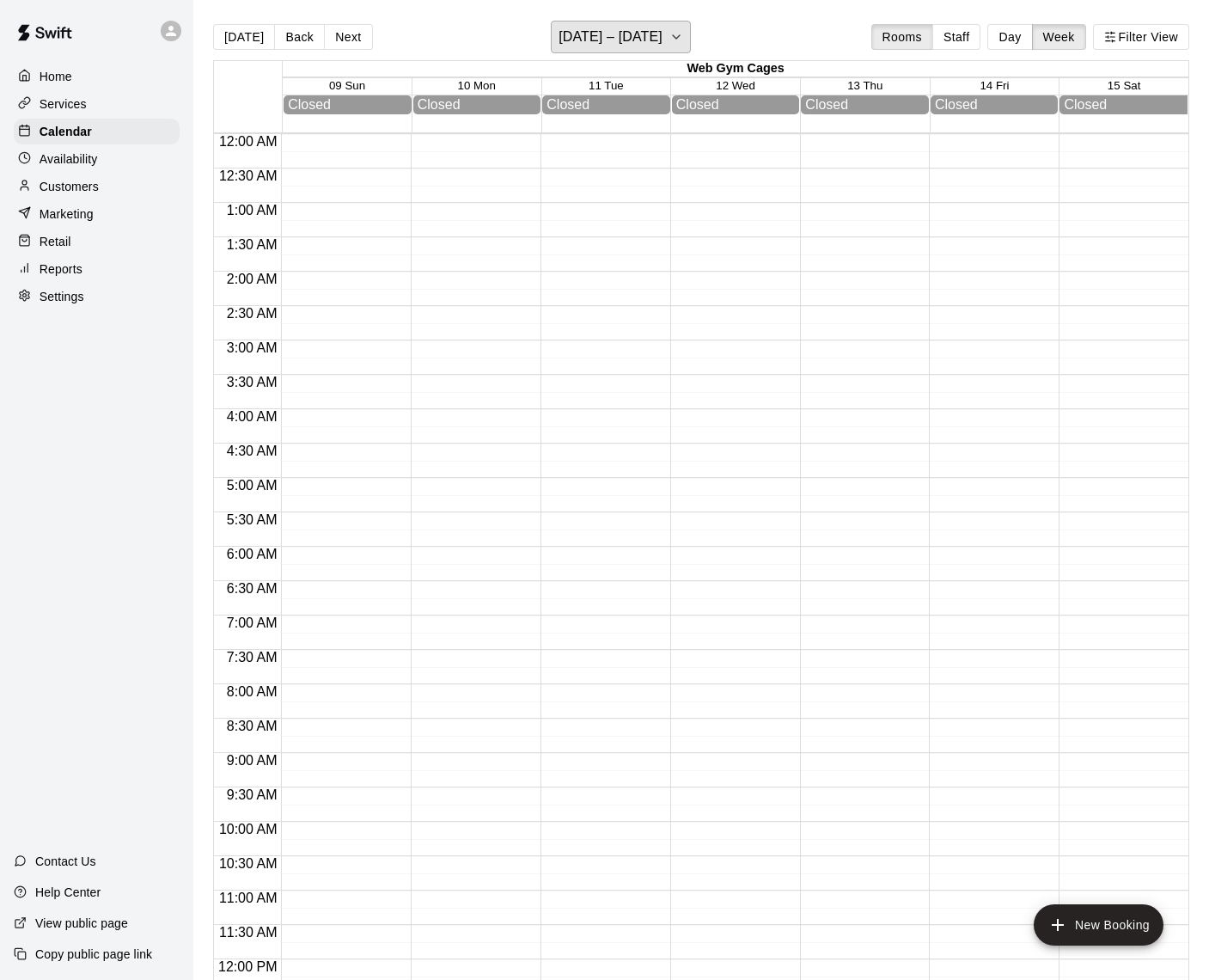
scroll to position [0, 0]
click at [58, 300] on p "Settings" at bounding box center [61, 296] width 44 height 17
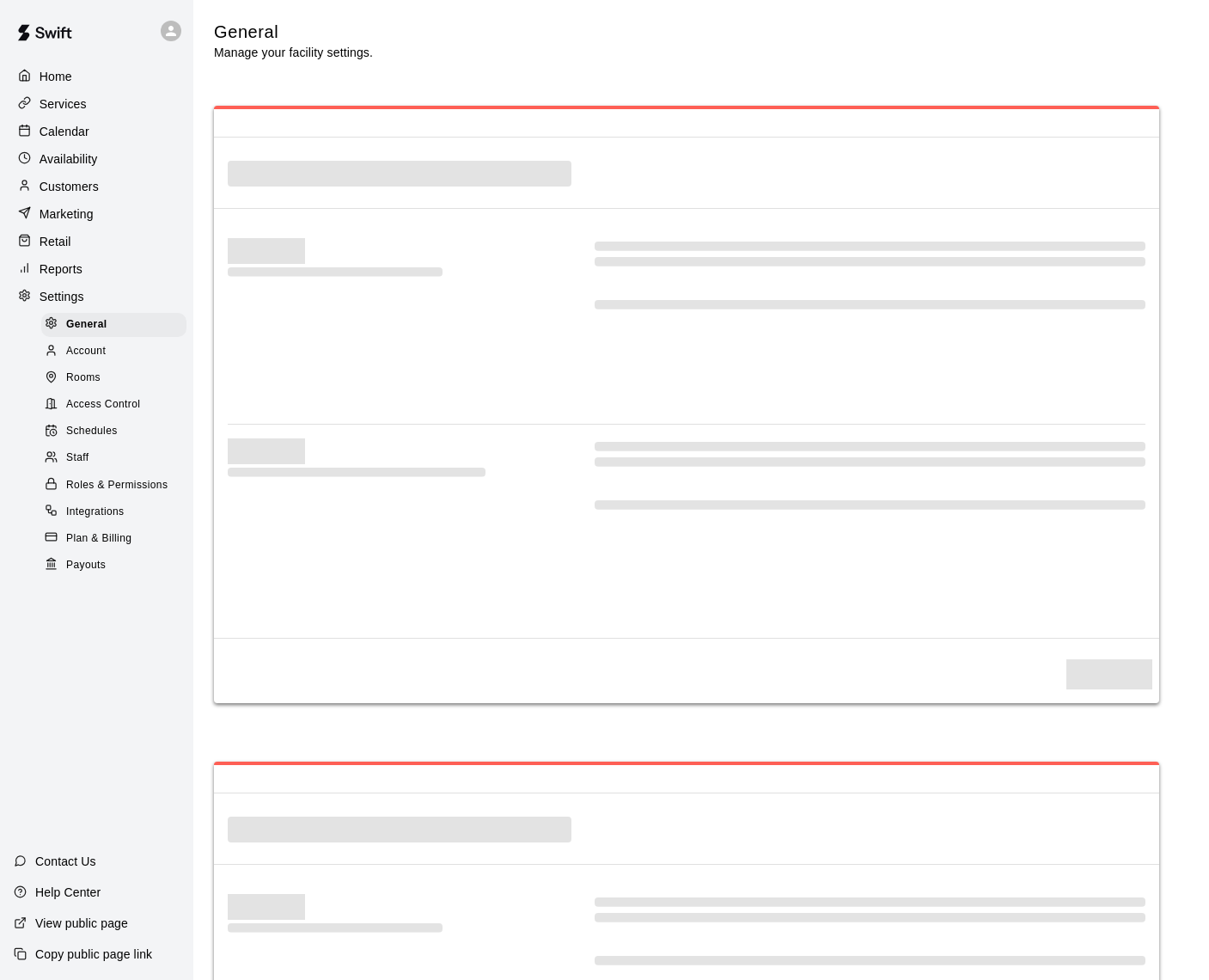
select select "**"
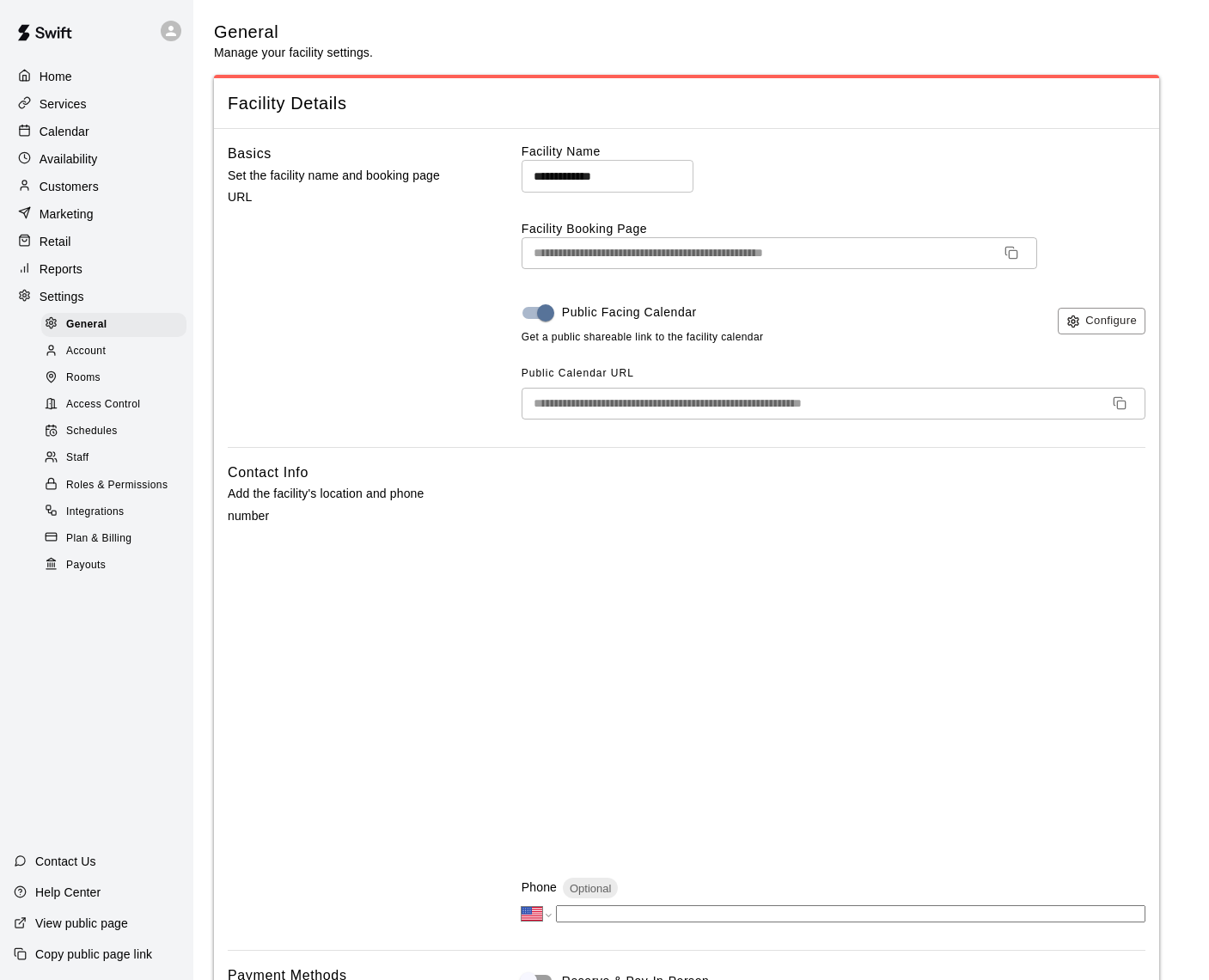
click at [98, 426] on span "Schedules" at bounding box center [91, 431] width 52 height 17
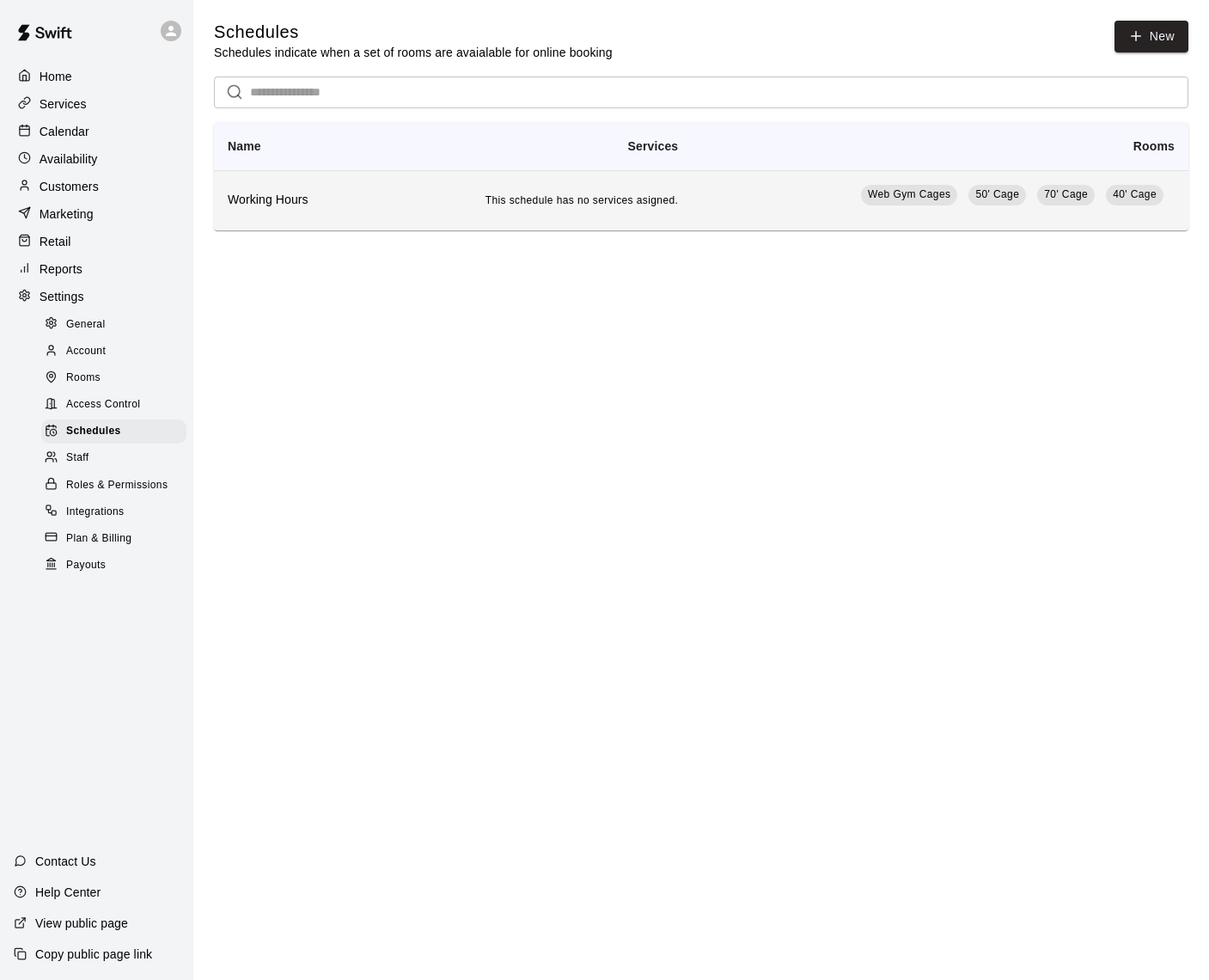
click at [623, 204] on span "This schedule has no services asigned." at bounding box center [582, 200] width 193 height 12
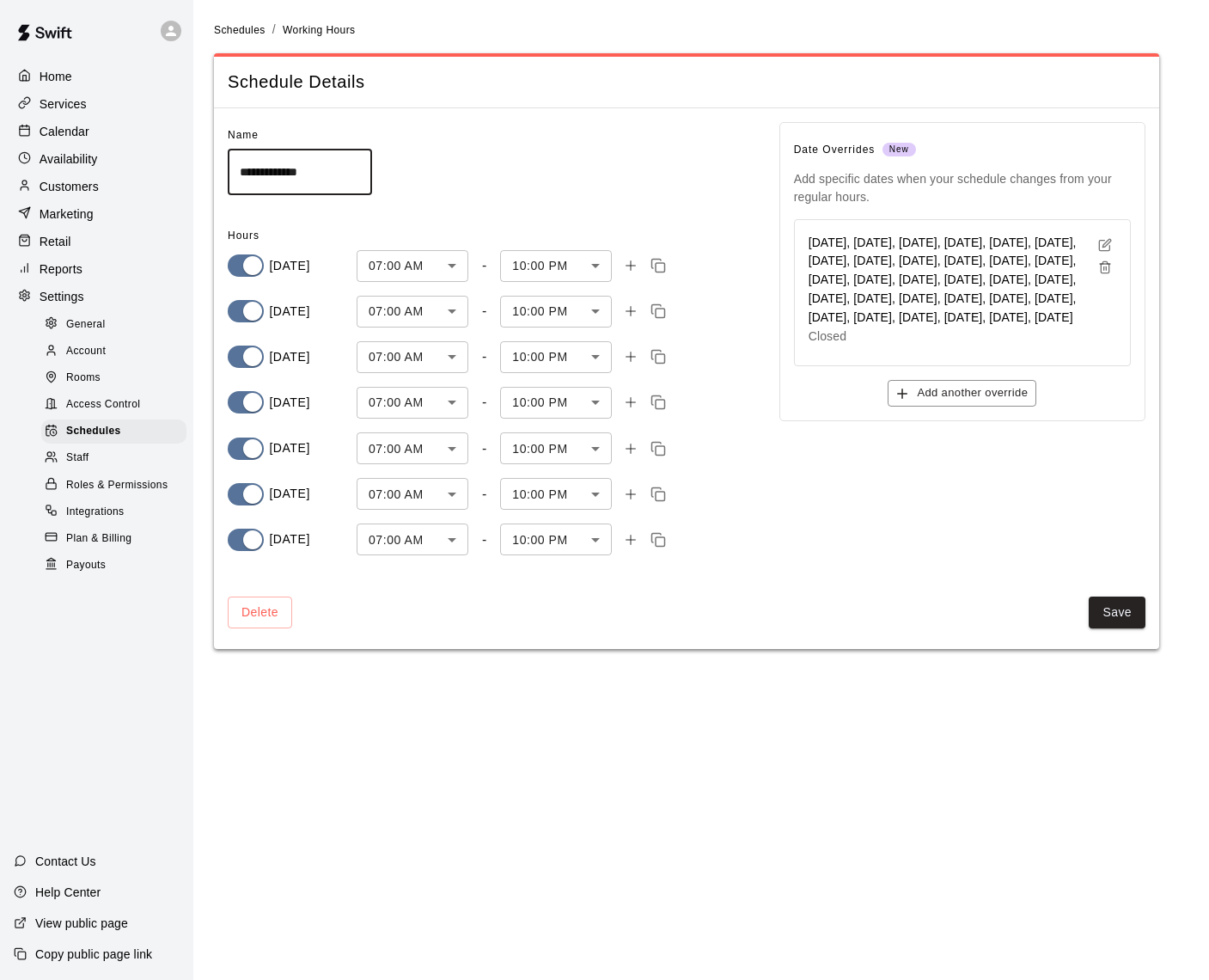
click at [1105, 263] on icon "button" at bounding box center [1105, 267] width 14 height 14
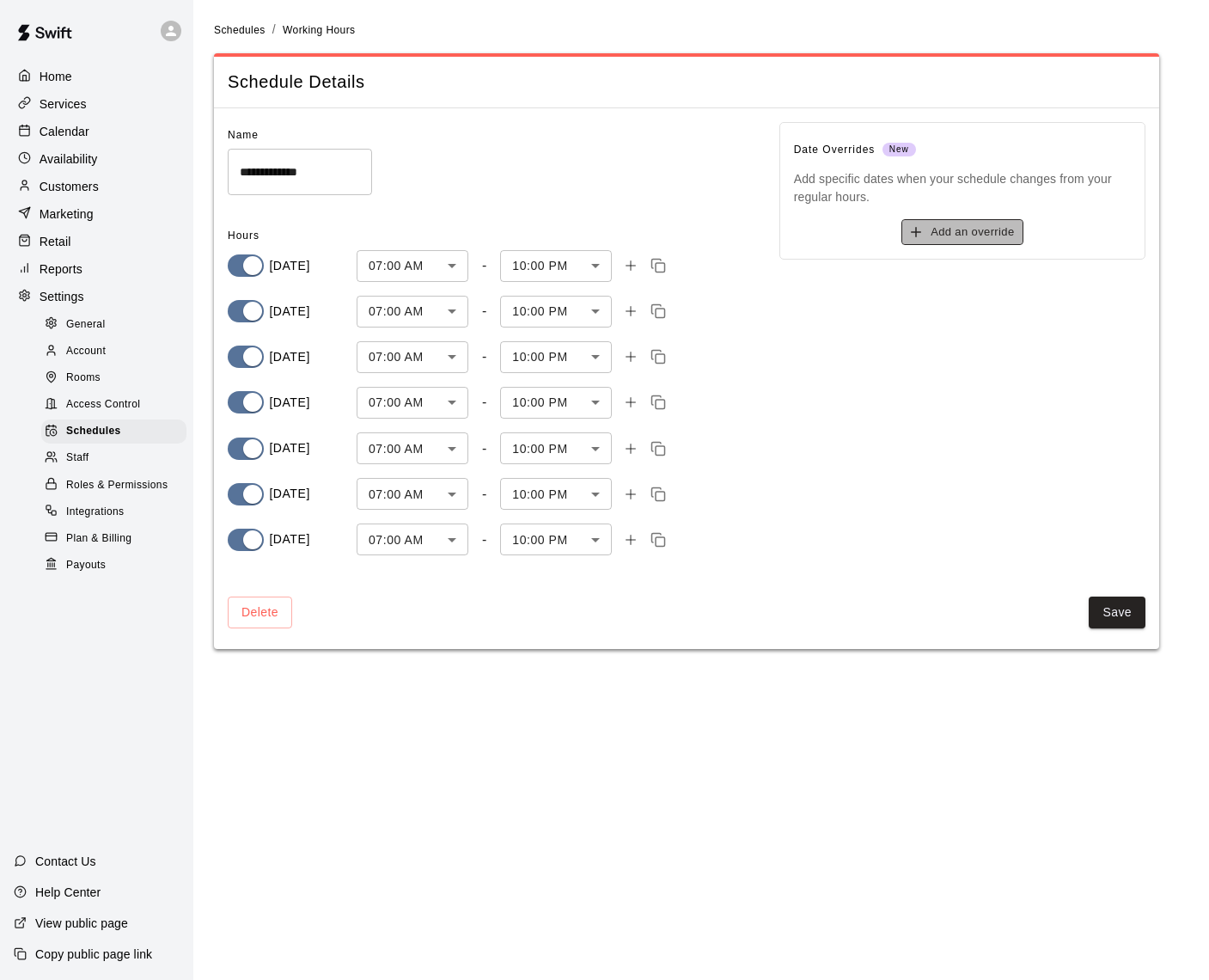
click at [949, 231] on button "Add an override" at bounding box center [962, 232] width 122 height 26
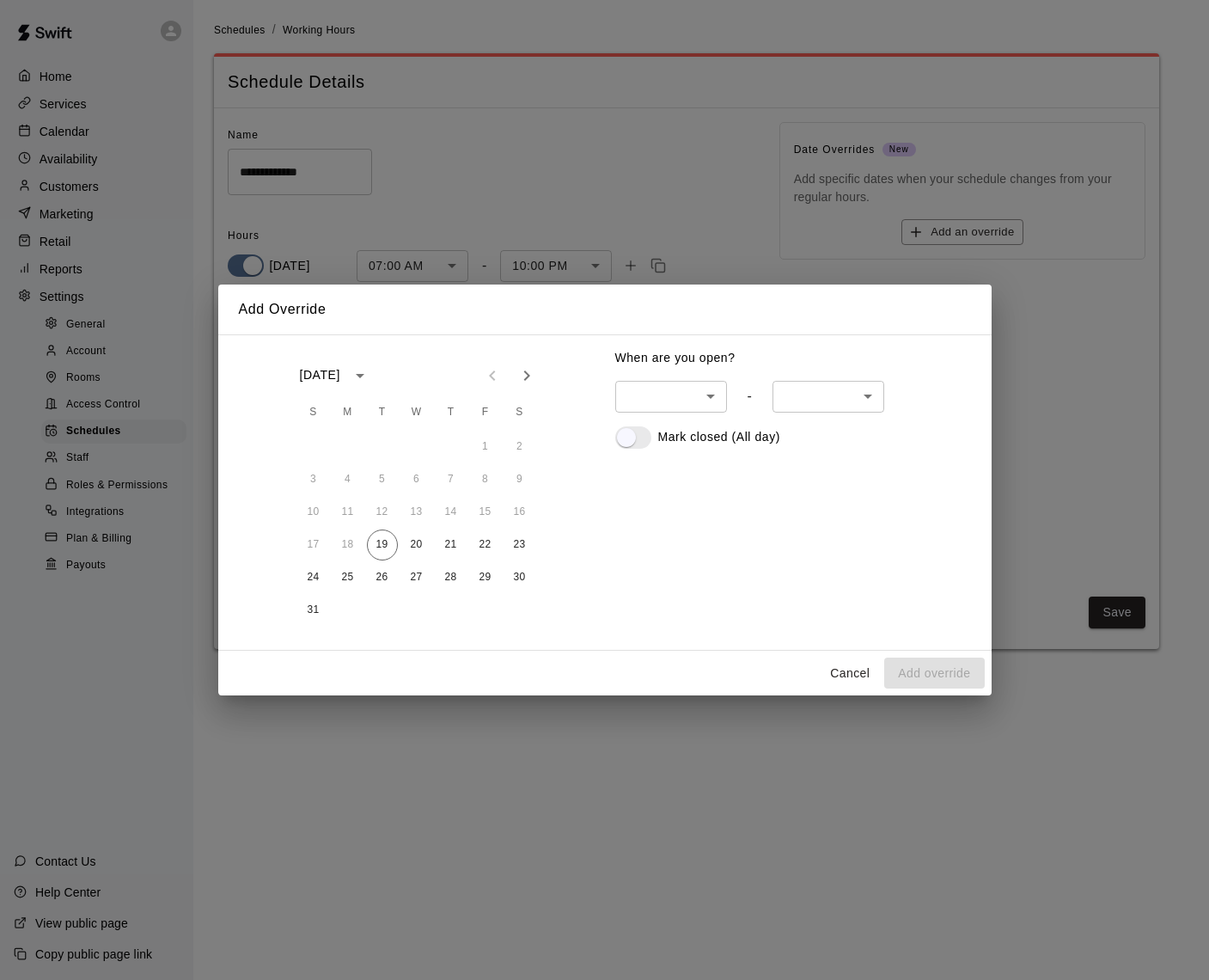
click at [525, 380] on icon "Next month" at bounding box center [526, 375] width 6 height 10
click at [524, 380] on icon "Next month" at bounding box center [526, 375] width 6 height 10
click at [522, 481] on button "13" at bounding box center [520, 479] width 31 height 31
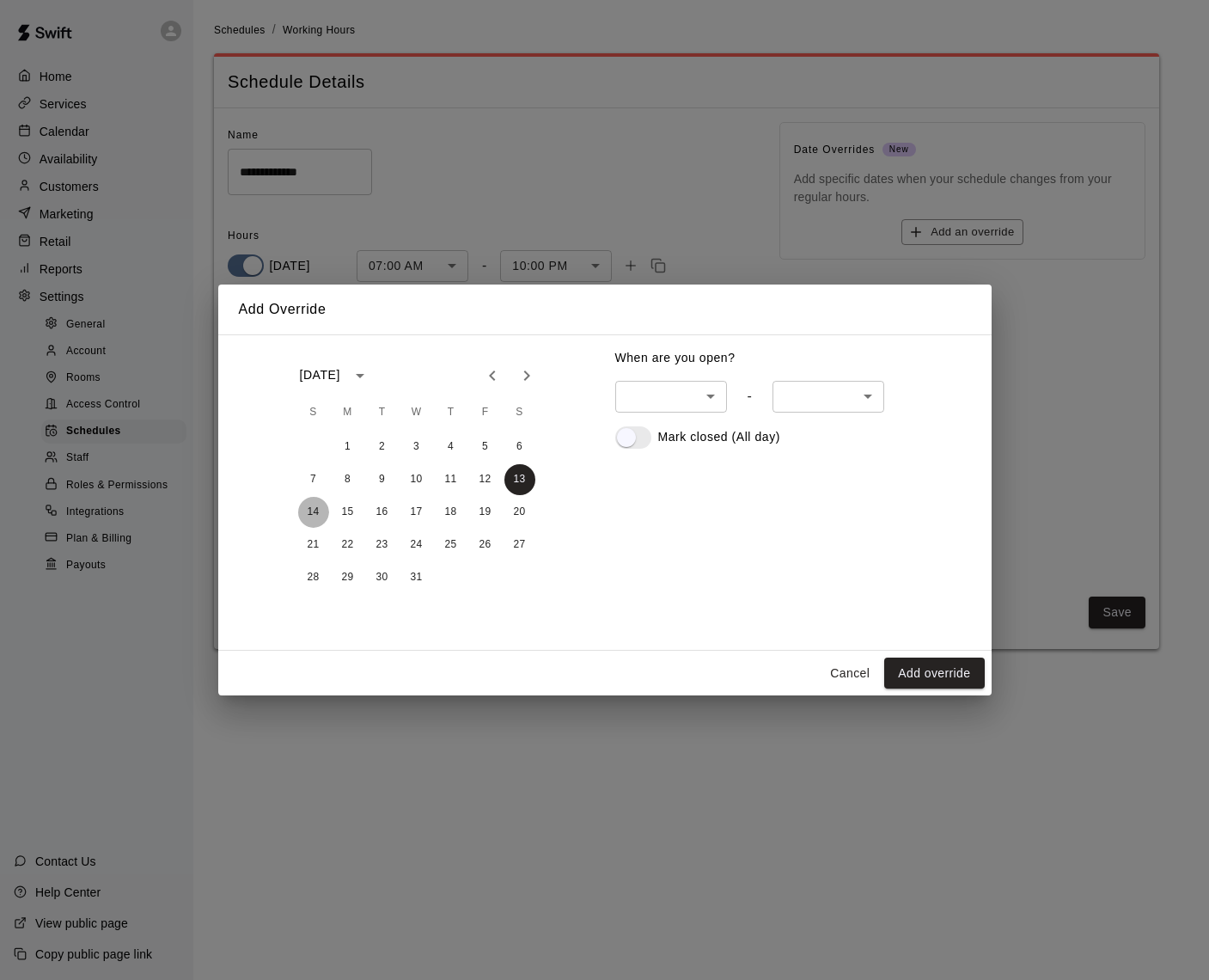
click at [315, 510] on button "14" at bounding box center [313, 512] width 31 height 31
click at [346, 510] on button "15" at bounding box center [348, 512] width 31 height 31
click at [387, 509] on button "16" at bounding box center [382, 512] width 31 height 31
click at [413, 508] on button "17" at bounding box center [417, 512] width 31 height 31
click at [455, 507] on button "18" at bounding box center [451, 512] width 31 height 31
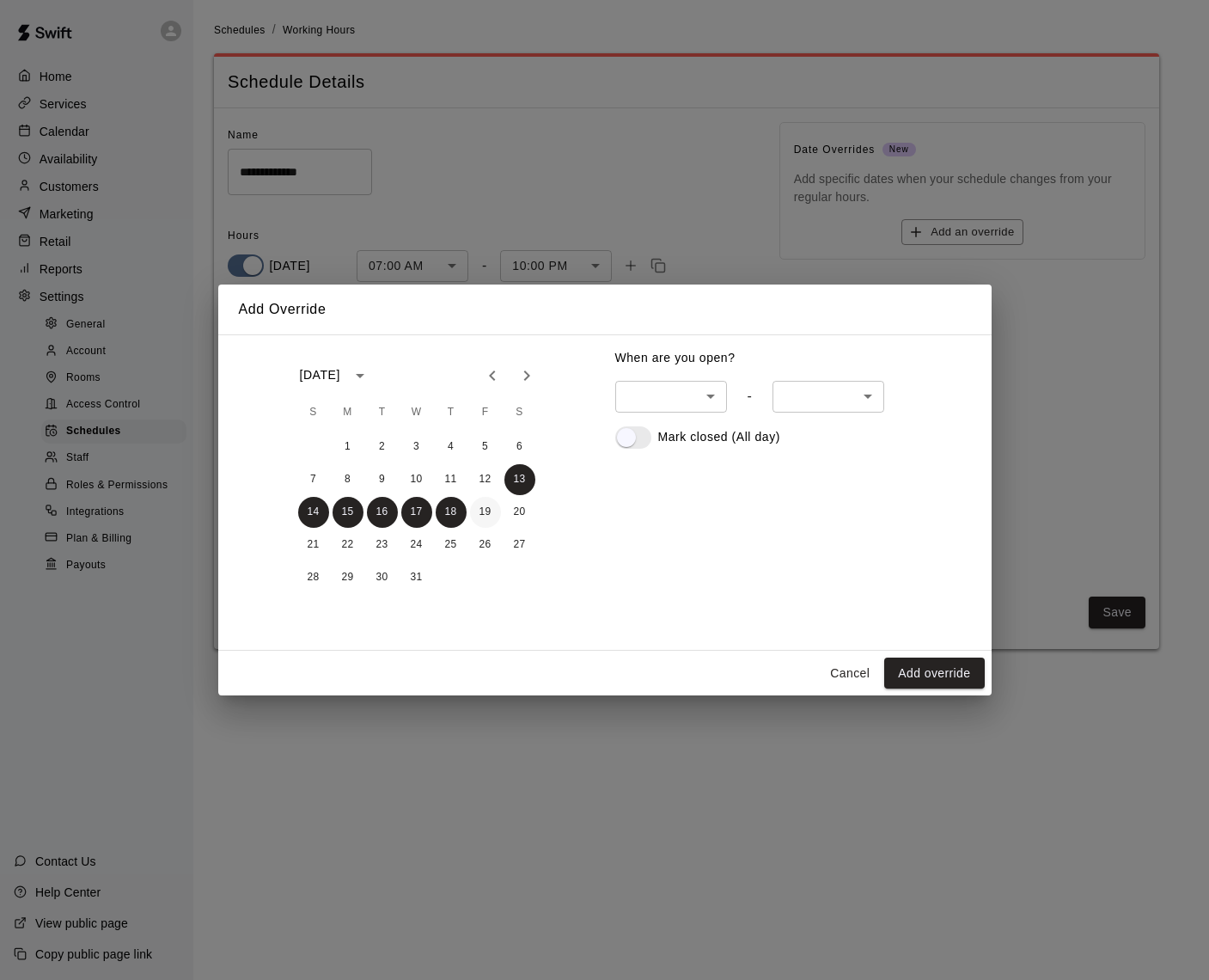
click at [489, 508] on button "19" at bounding box center [486, 512] width 31 height 31
click at [519, 509] on button "20" at bounding box center [520, 512] width 31 height 31
click at [324, 541] on button "21" at bounding box center [313, 544] width 31 height 31
click at [343, 540] on button "22" at bounding box center [348, 544] width 31 height 31
click at [381, 541] on button "23" at bounding box center [382, 544] width 31 height 31
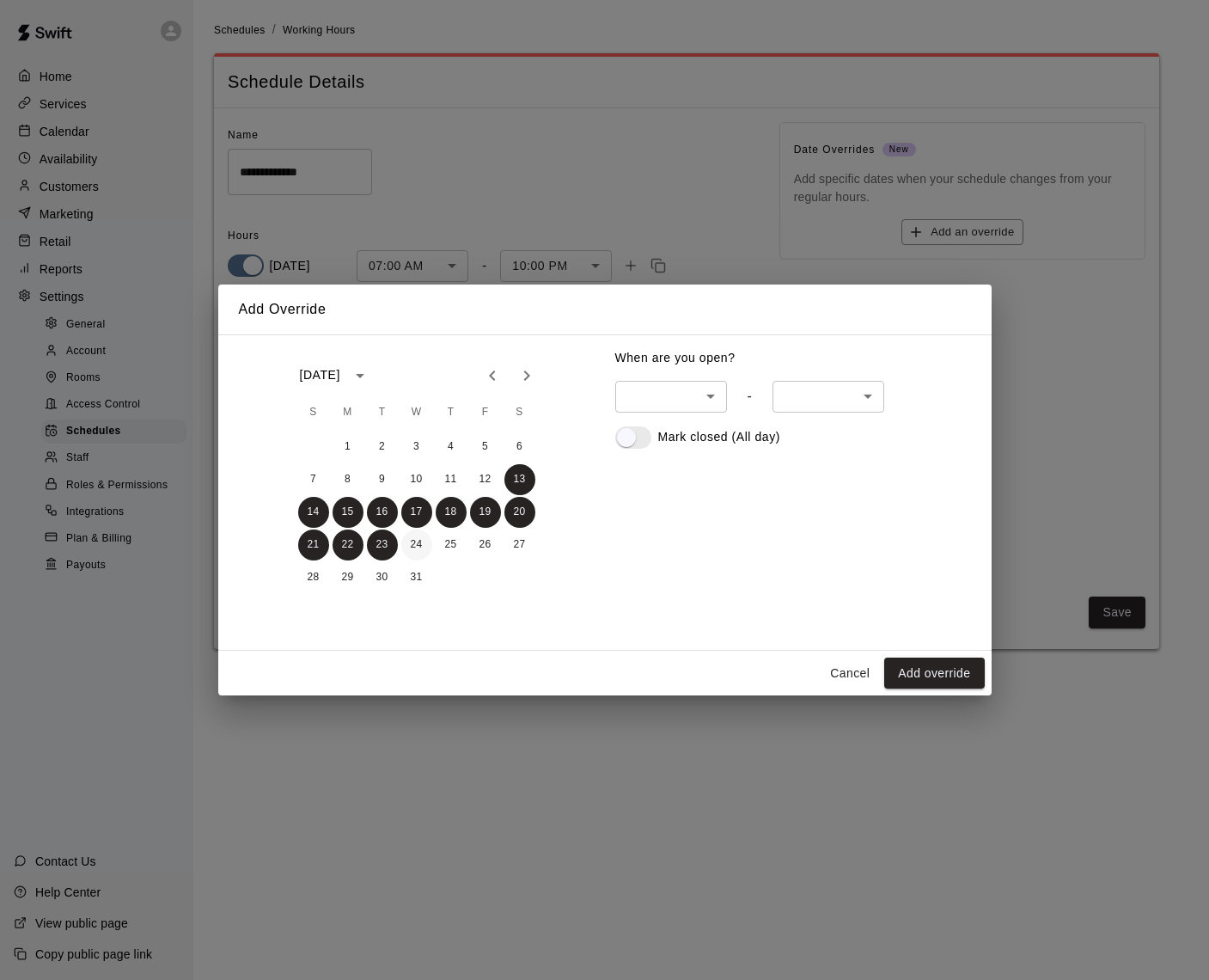
click at [413, 541] on button "24" at bounding box center [417, 544] width 31 height 31
click at [452, 541] on button "25" at bounding box center [451, 544] width 31 height 31
click at [478, 542] on button "26" at bounding box center [486, 544] width 31 height 31
click at [524, 542] on button "27" at bounding box center [520, 544] width 31 height 31
click at [309, 576] on button "28" at bounding box center [313, 577] width 31 height 31
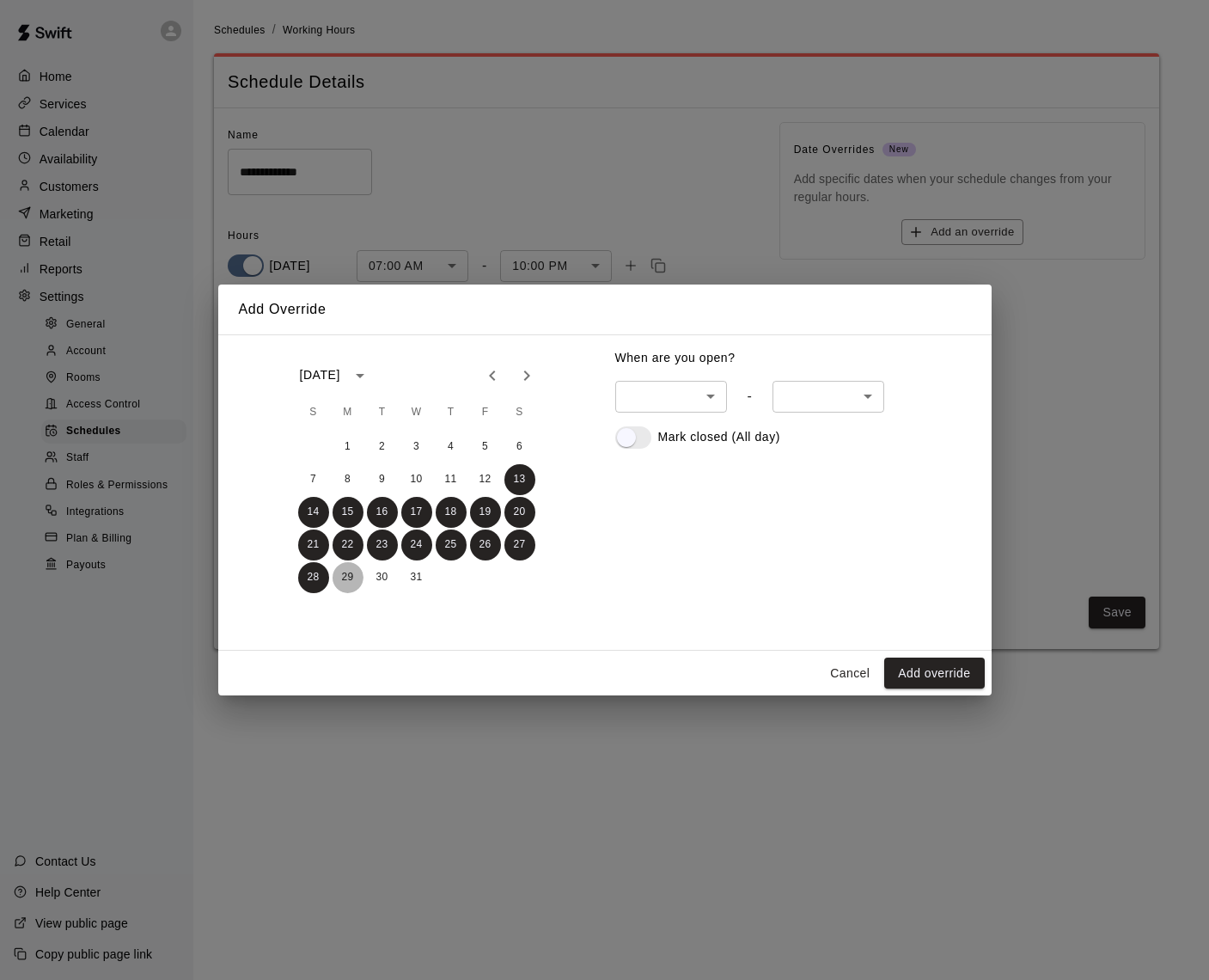
click at [340, 576] on button "29" at bounding box center [348, 577] width 31 height 31
click at [384, 575] on button "30" at bounding box center [382, 577] width 31 height 31
click at [419, 579] on button "31" at bounding box center [417, 577] width 31 height 31
click at [919, 673] on button "Add override" at bounding box center [935, 673] width 100 height 32
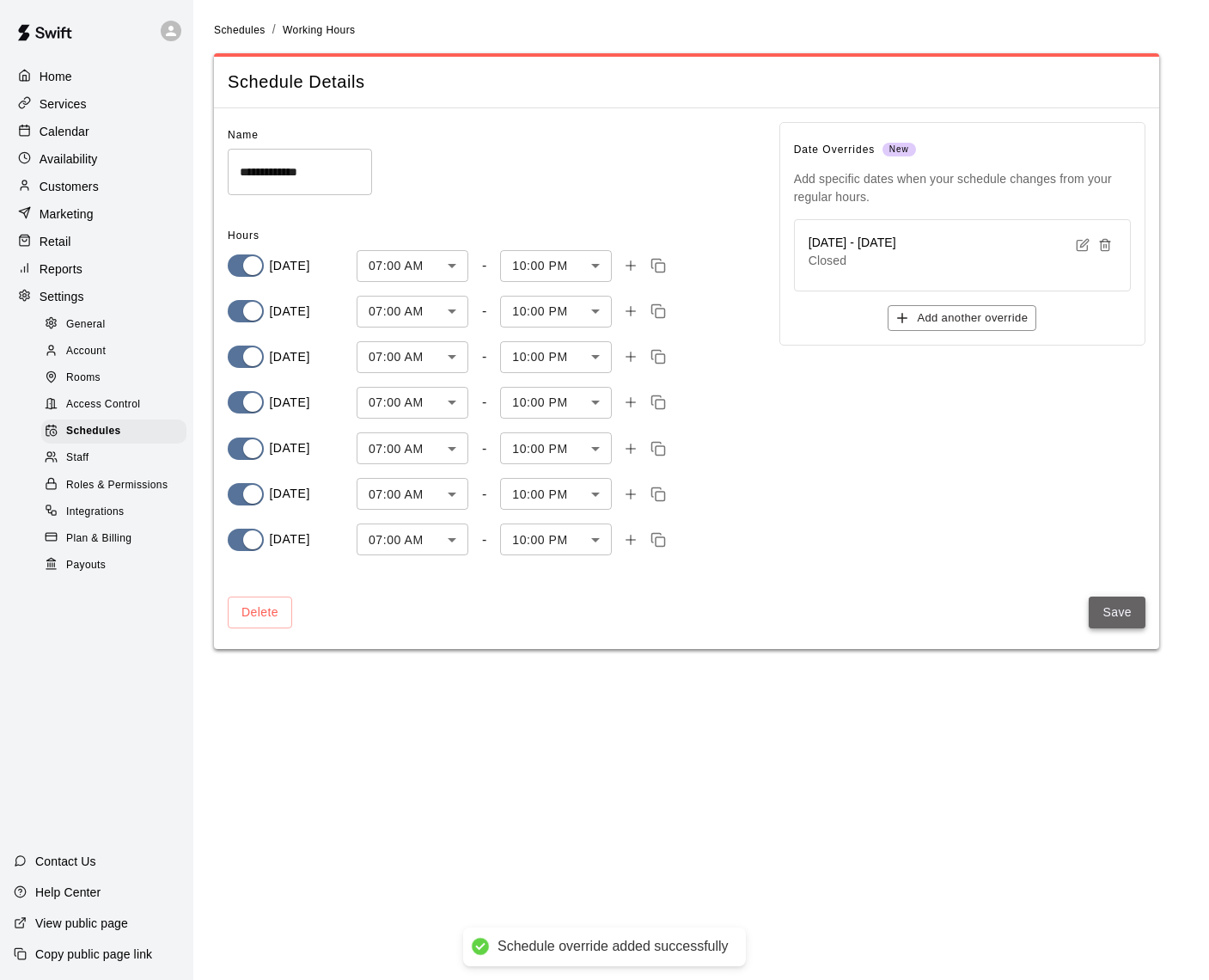
click at [1138, 603] on button "Save" at bounding box center [1118, 613] width 57 height 32
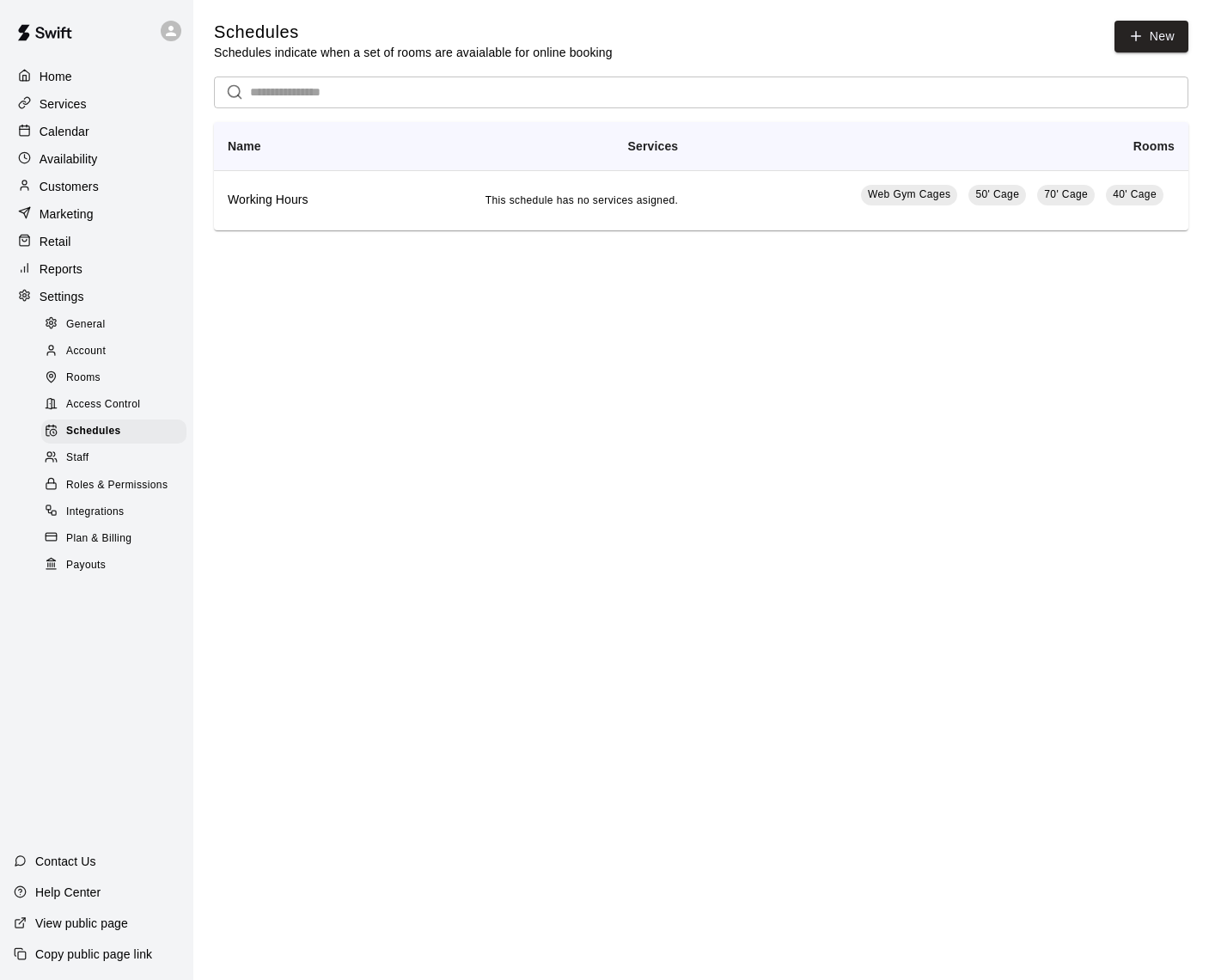
click at [73, 132] on p "Calendar" at bounding box center [64, 131] width 50 height 17
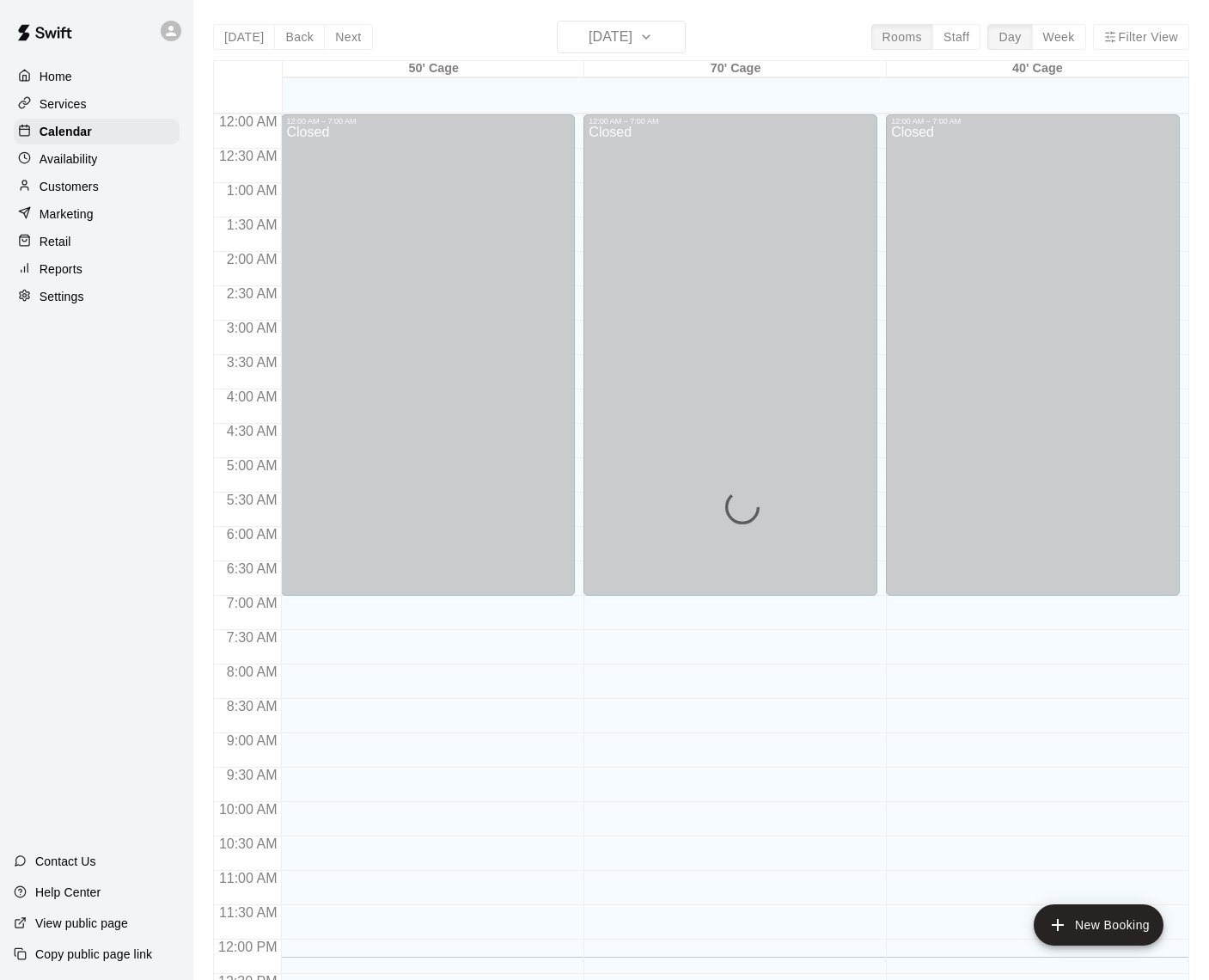
scroll to position [714, 0]
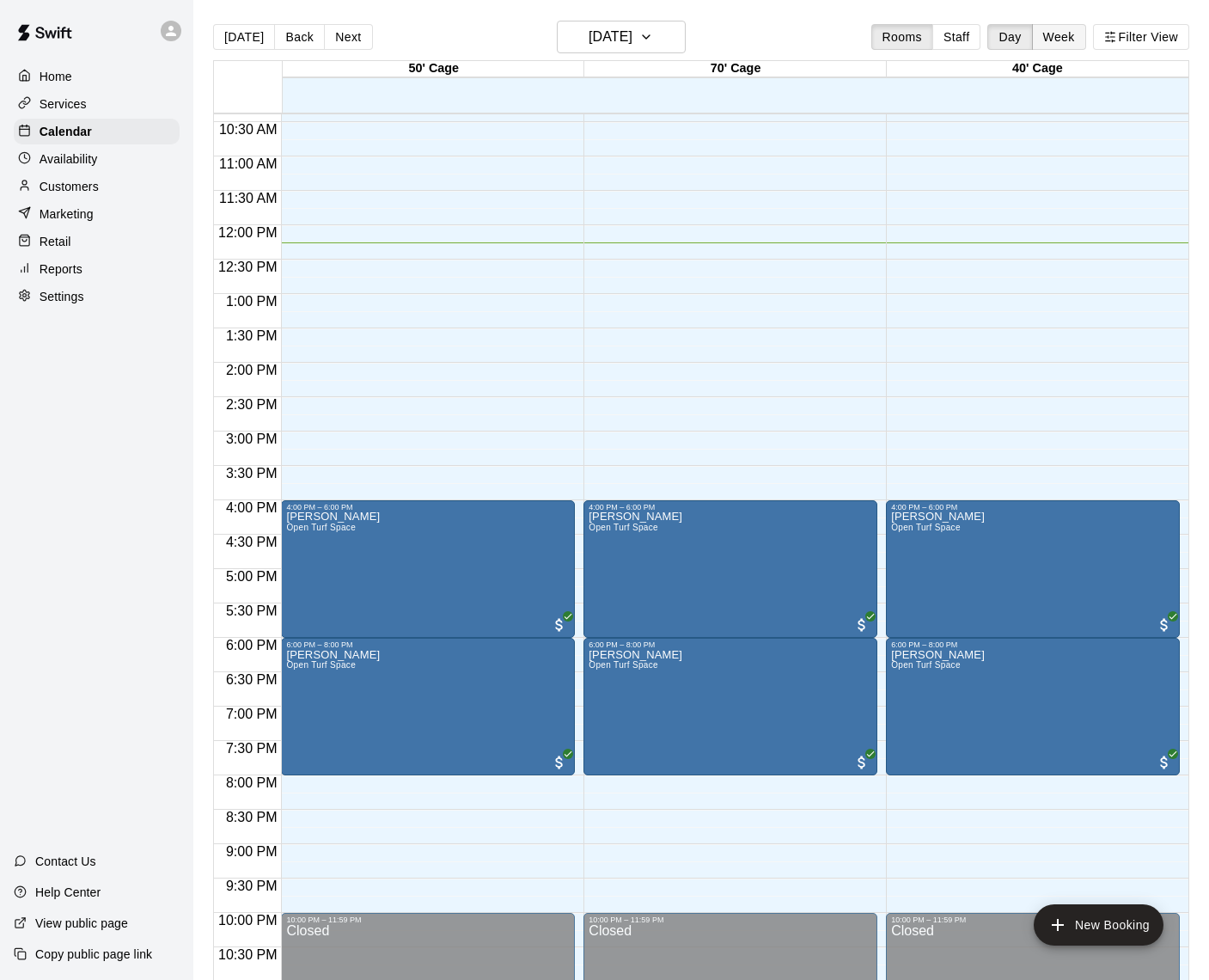
click at [1062, 39] on button "Week" at bounding box center [1059, 37] width 54 height 25
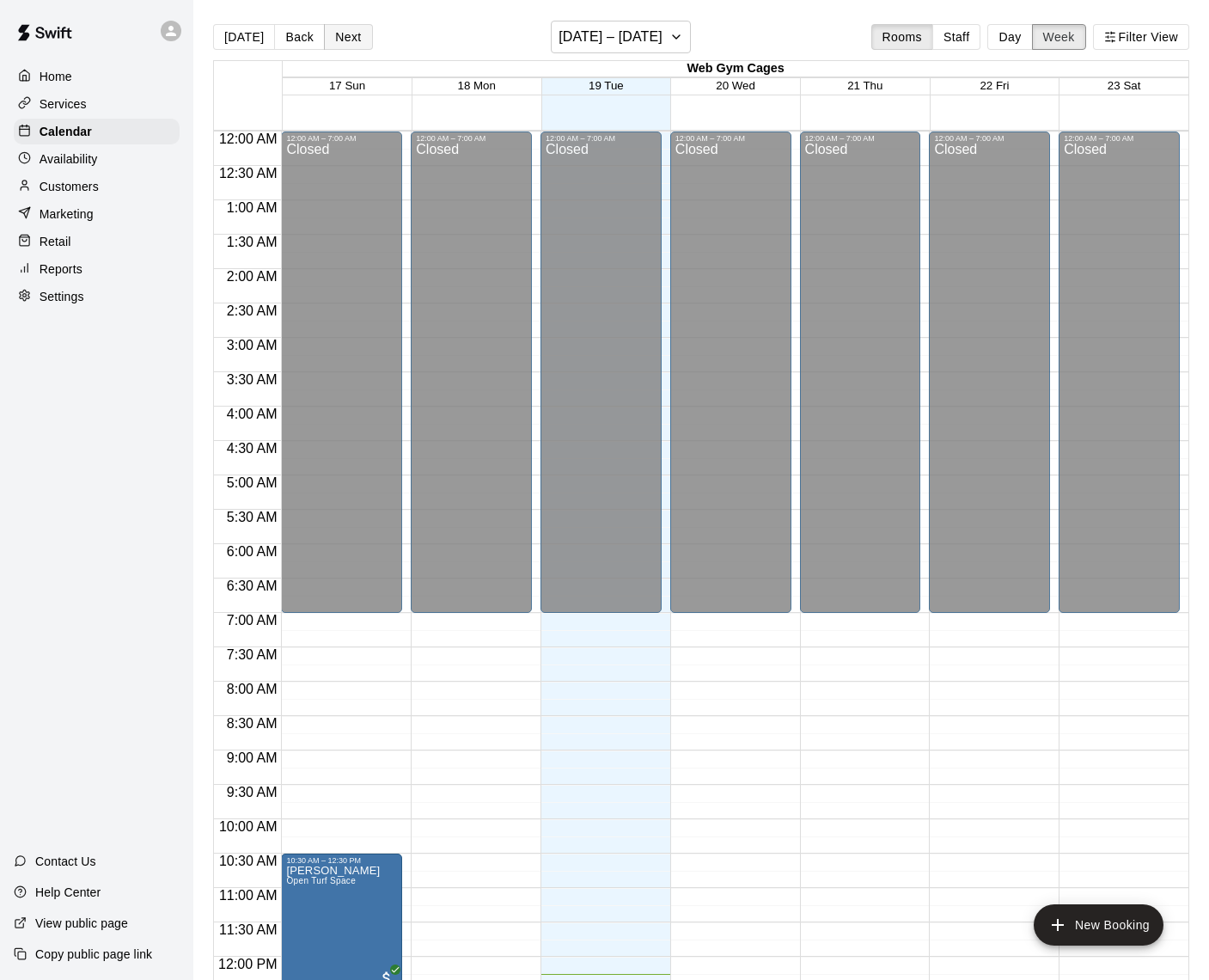
scroll to position [783, 0]
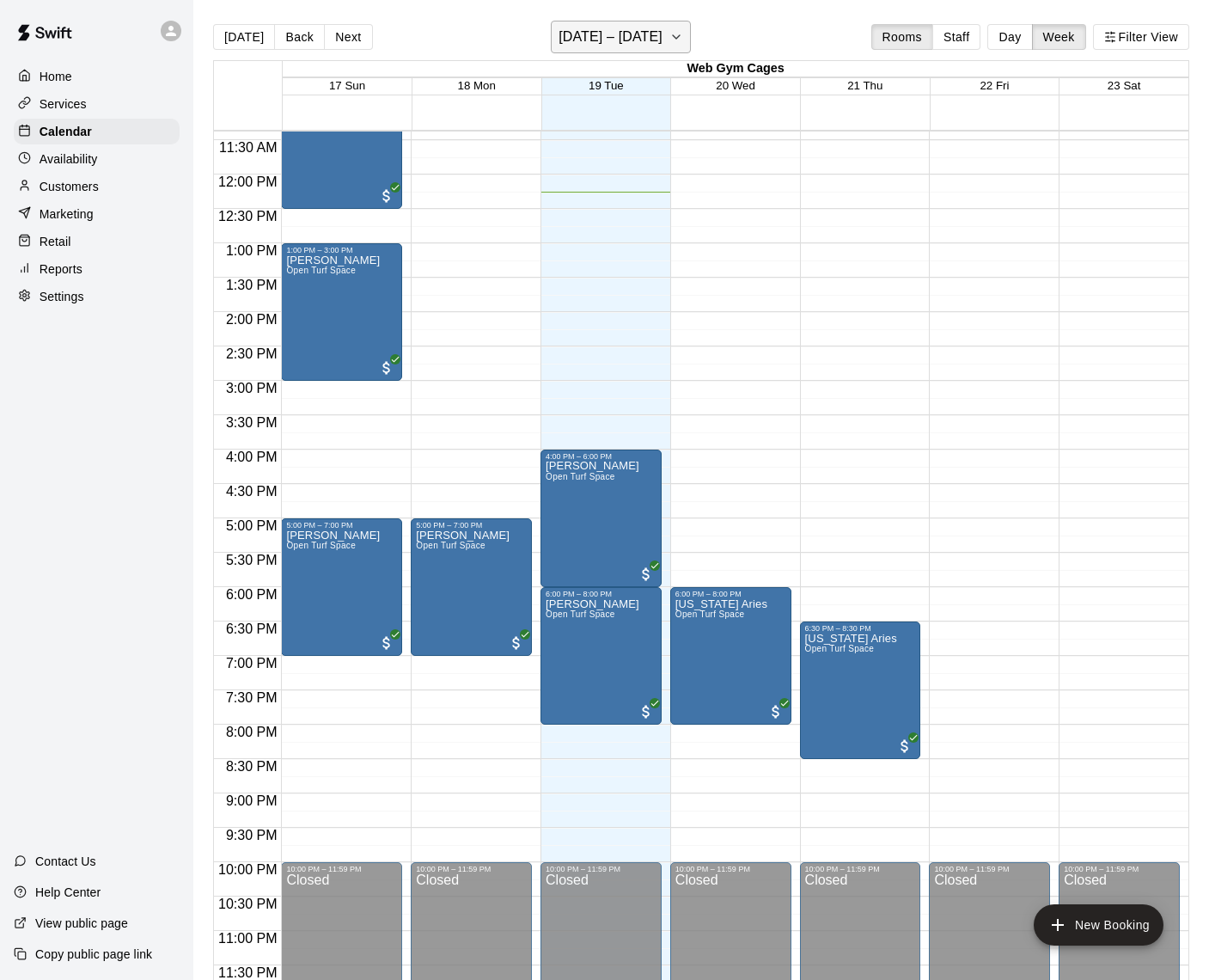
click at [654, 31] on h6 "[DATE] – [DATE]" at bounding box center [610, 37] width 104 height 25
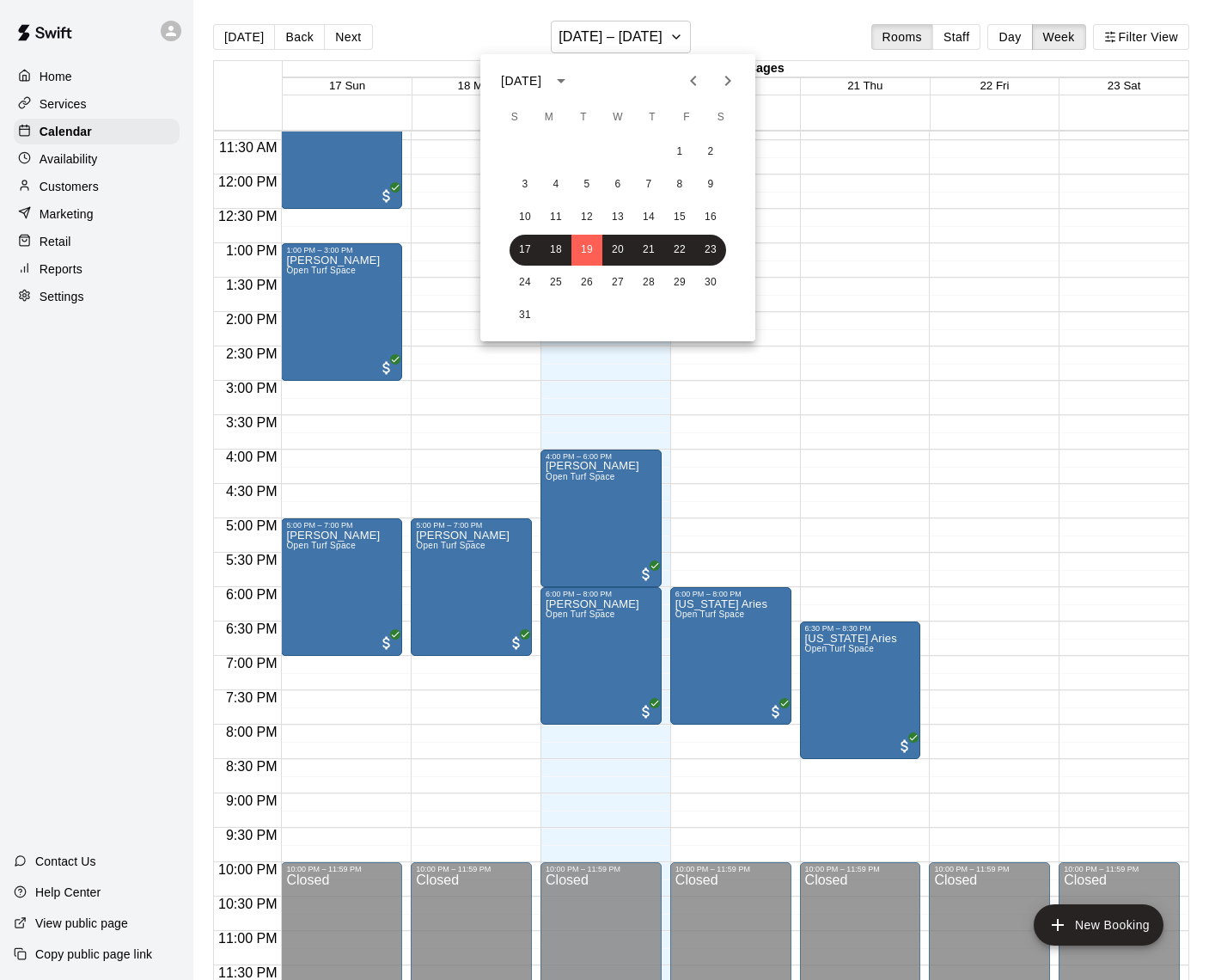
click at [728, 84] on icon "Next month" at bounding box center [728, 80] width 6 height 10
click at [735, 80] on icon "Next month" at bounding box center [728, 81] width 21 height 21
click at [619, 214] on button "12" at bounding box center [618, 217] width 31 height 31
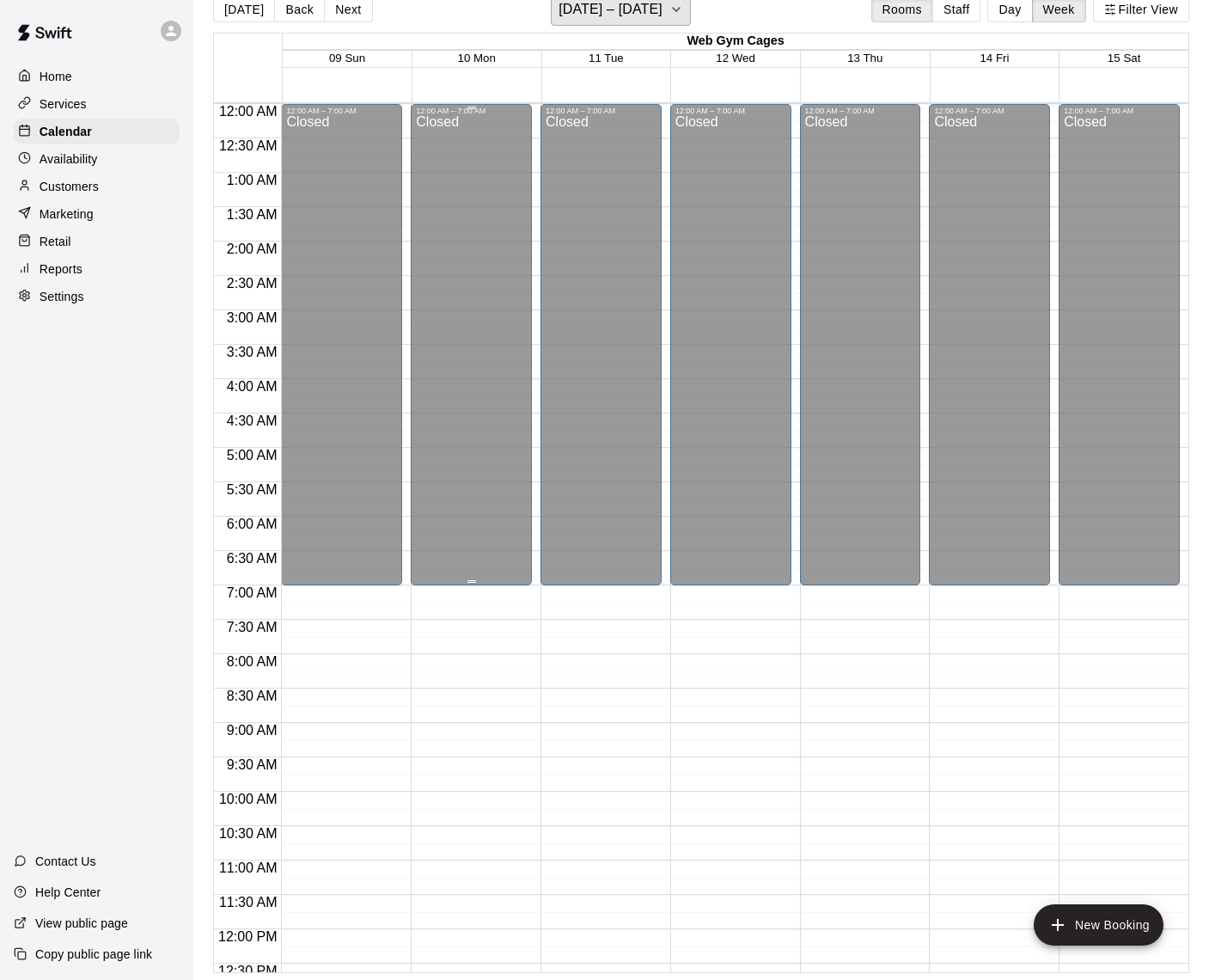
scroll to position [0, 0]
click at [71, 188] on p "Customers" at bounding box center [69, 187] width 59 height 17
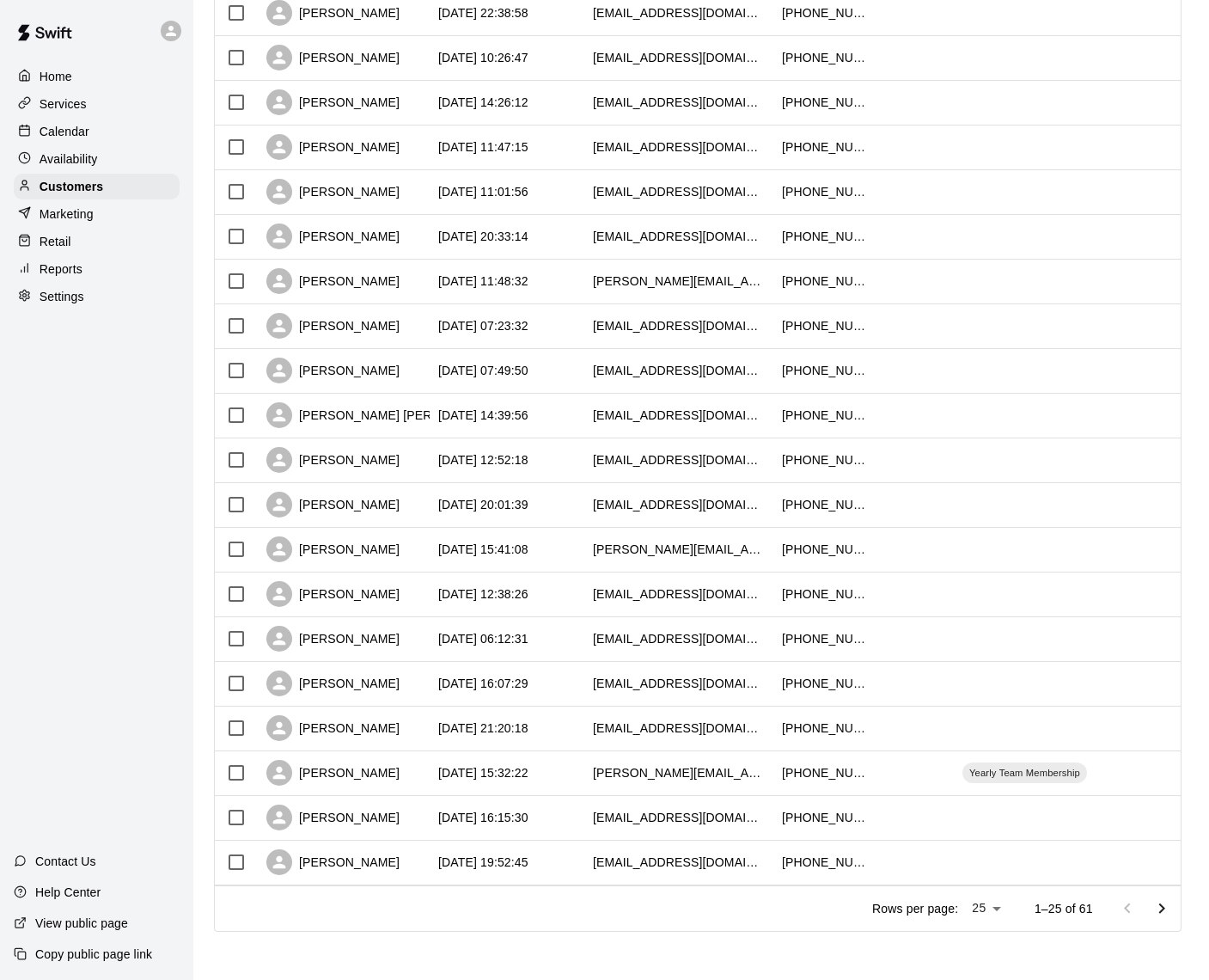
scroll to position [503, 0]
click at [1161, 908] on icon "Go to next page" at bounding box center [1162, 909] width 21 height 21
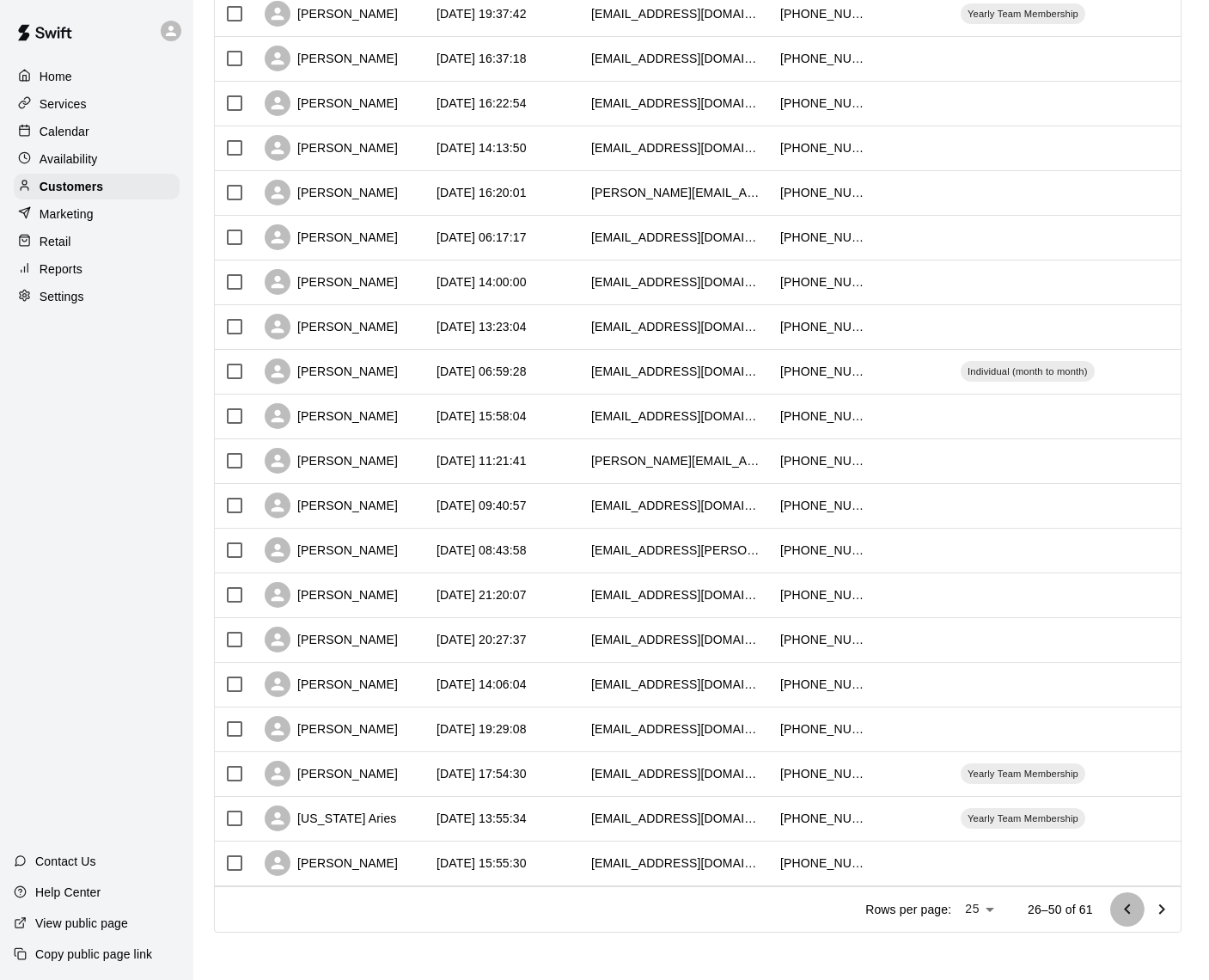
click at [1126, 909] on icon "Go to previous page" at bounding box center [1127, 908] width 6 height 10
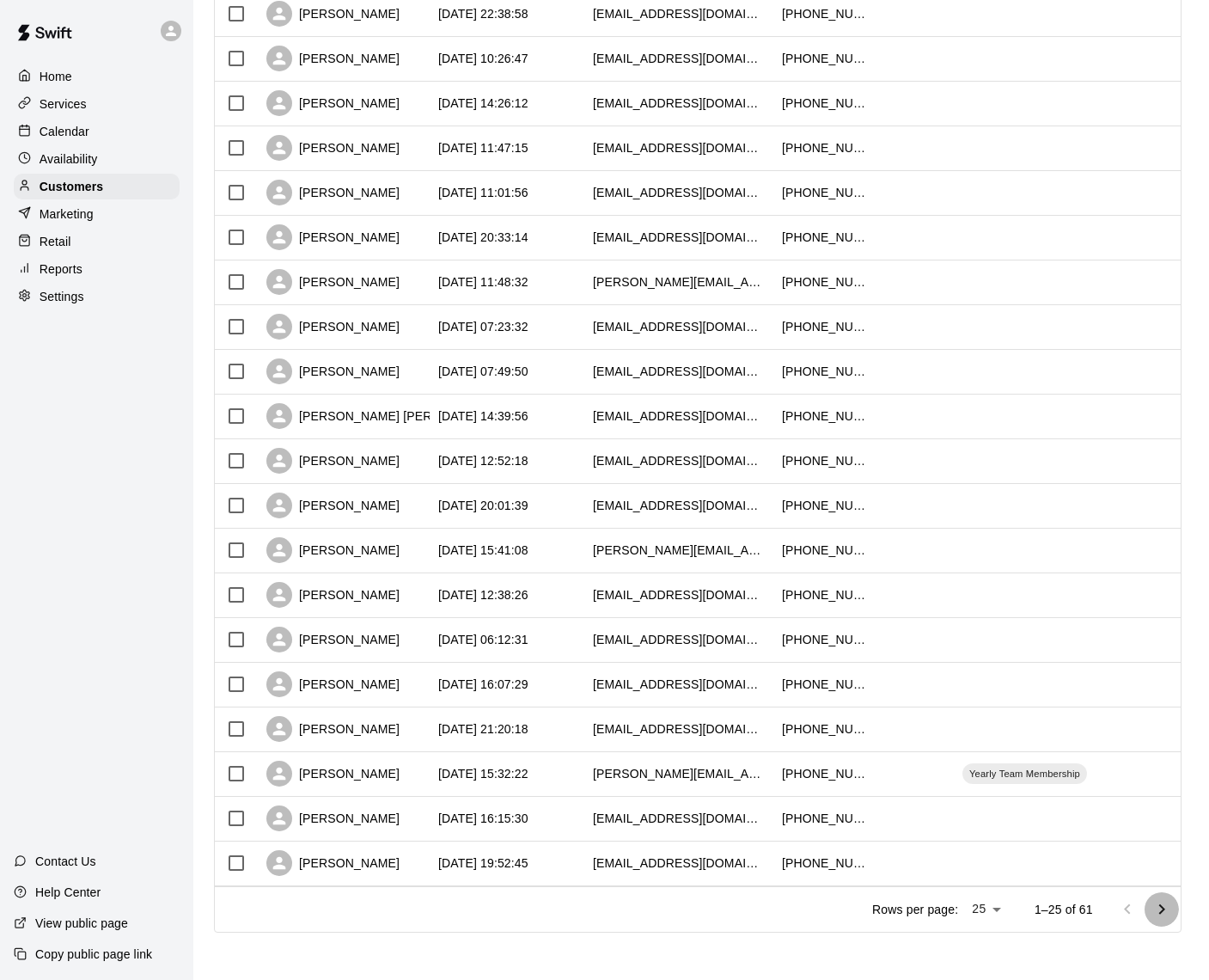
click at [1163, 903] on icon "Go to next page" at bounding box center [1162, 909] width 21 height 21
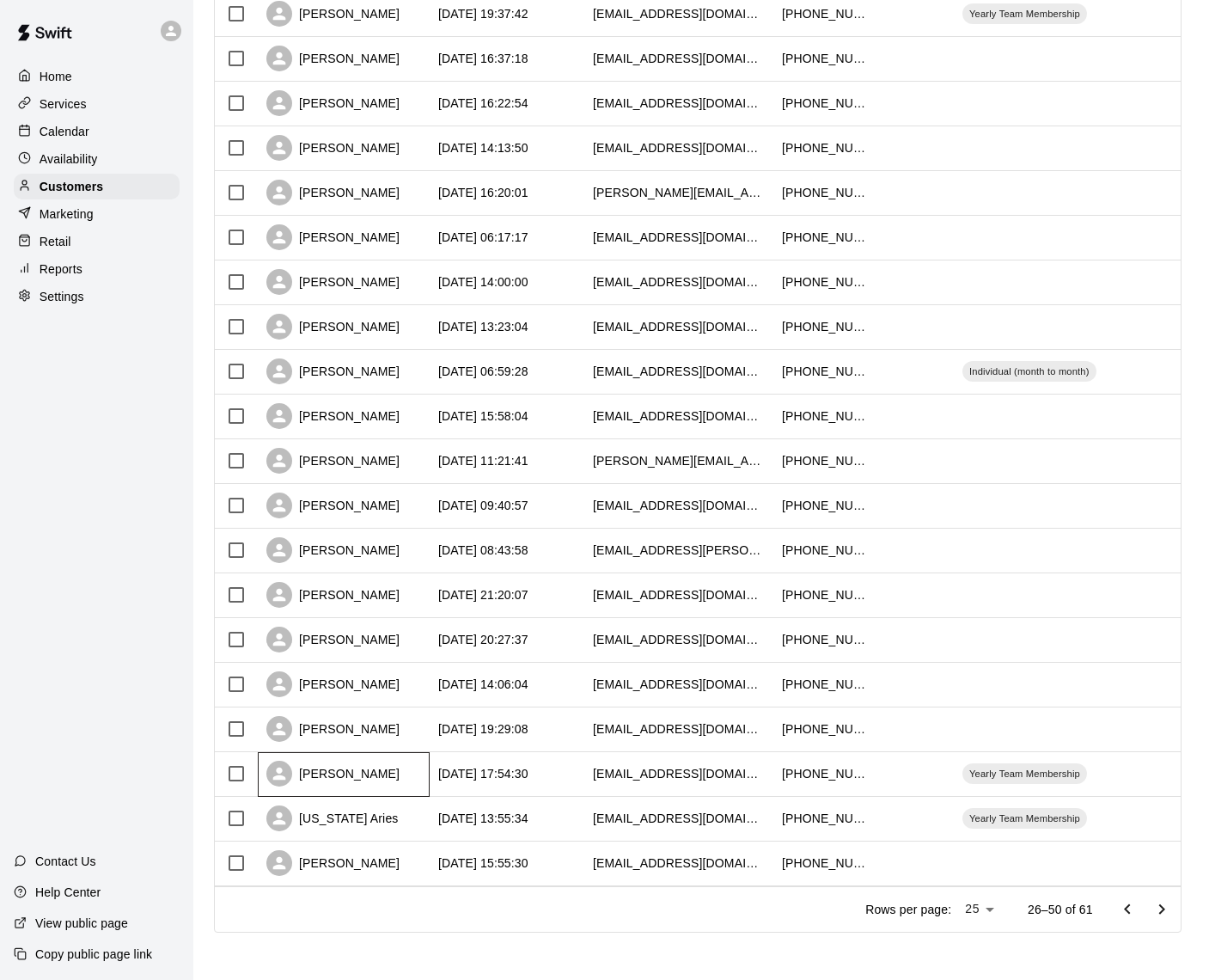
click at [350, 777] on div "[PERSON_NAME]" at bounding box center [333, 773] width 133 height 25
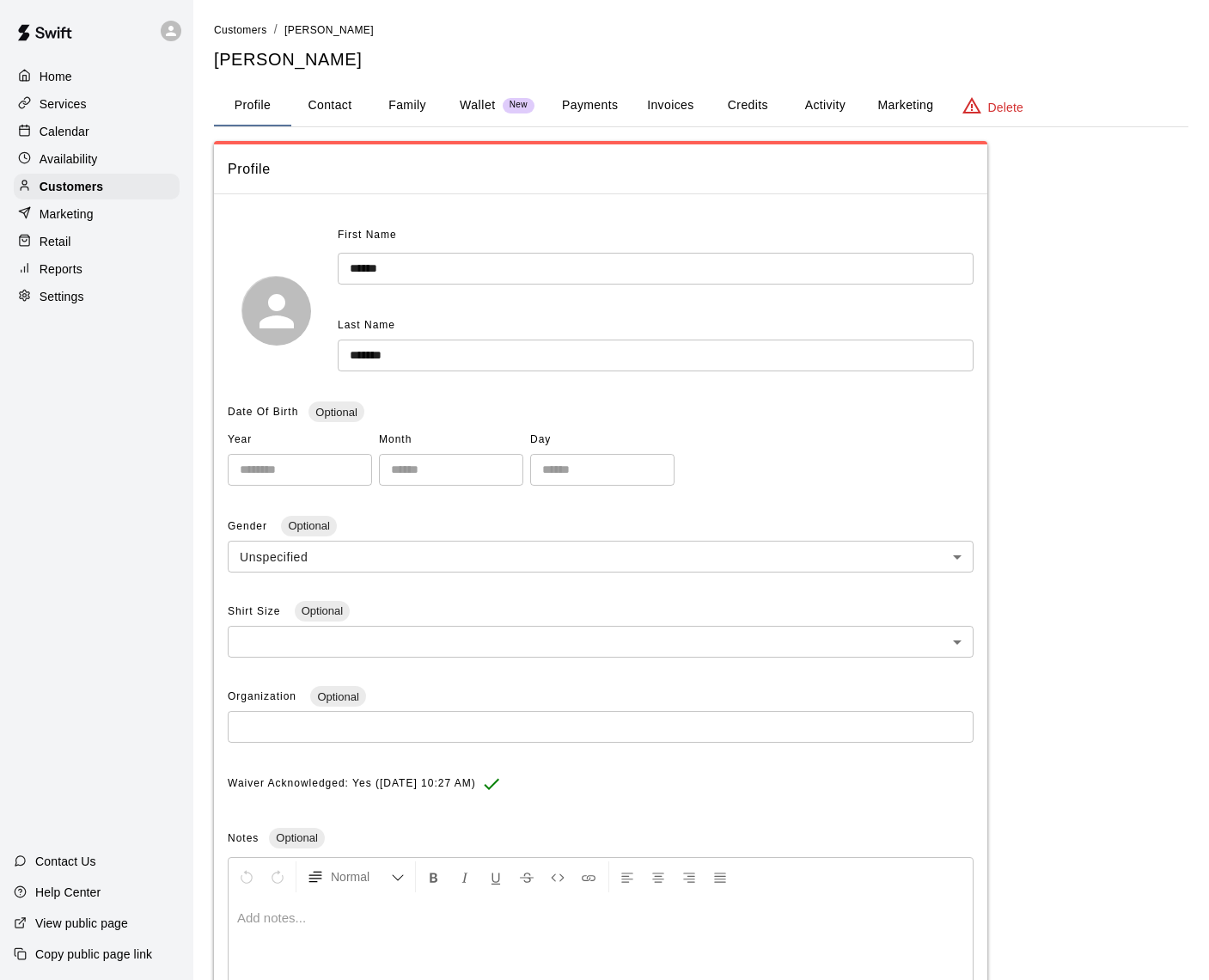
click at [736, 98] on button "Credits" at bounding box center [748, 106] width 77 height 42
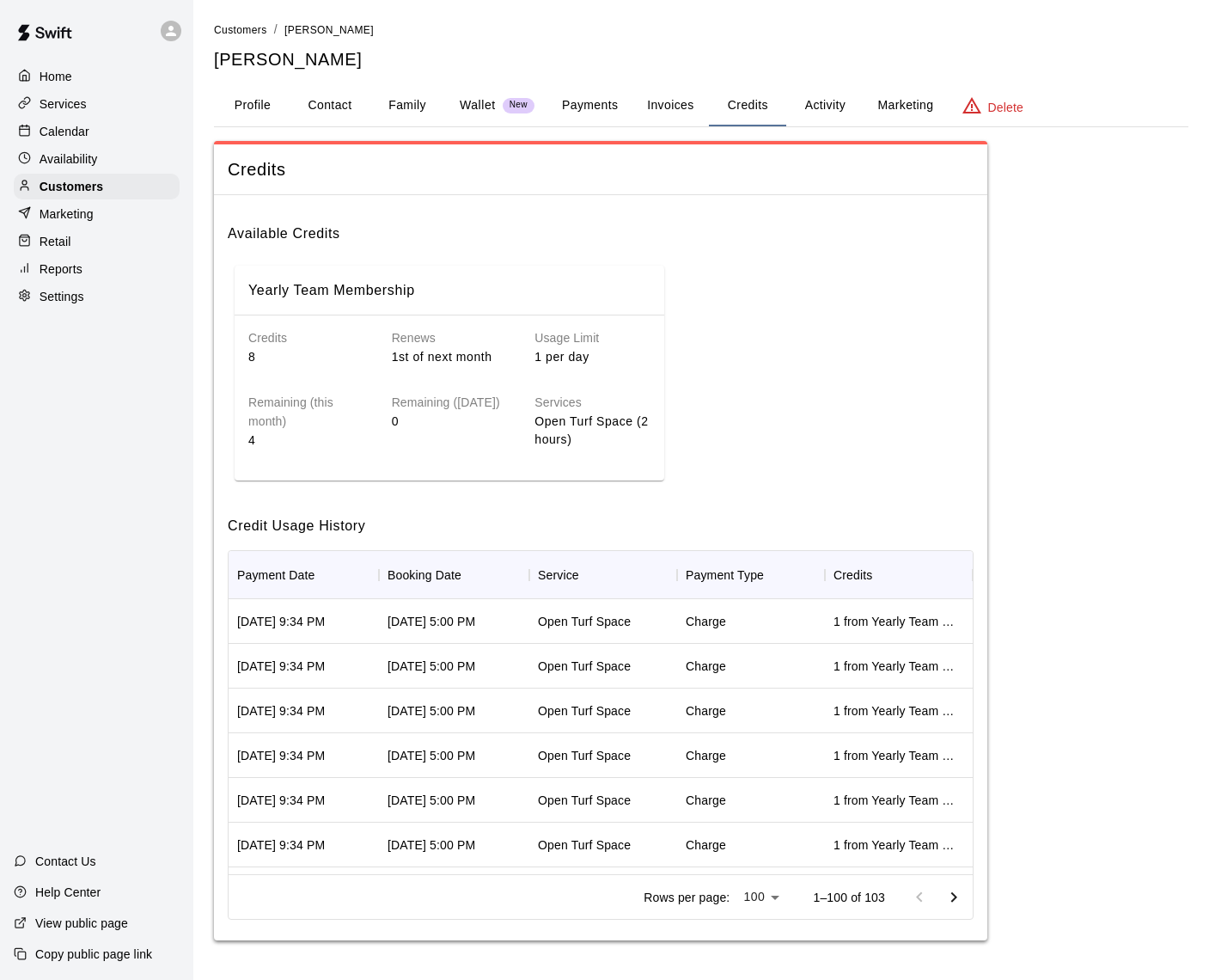
click at [466, 104] on p "Wallet" at bounding box center [478, 105] width 36 height 18
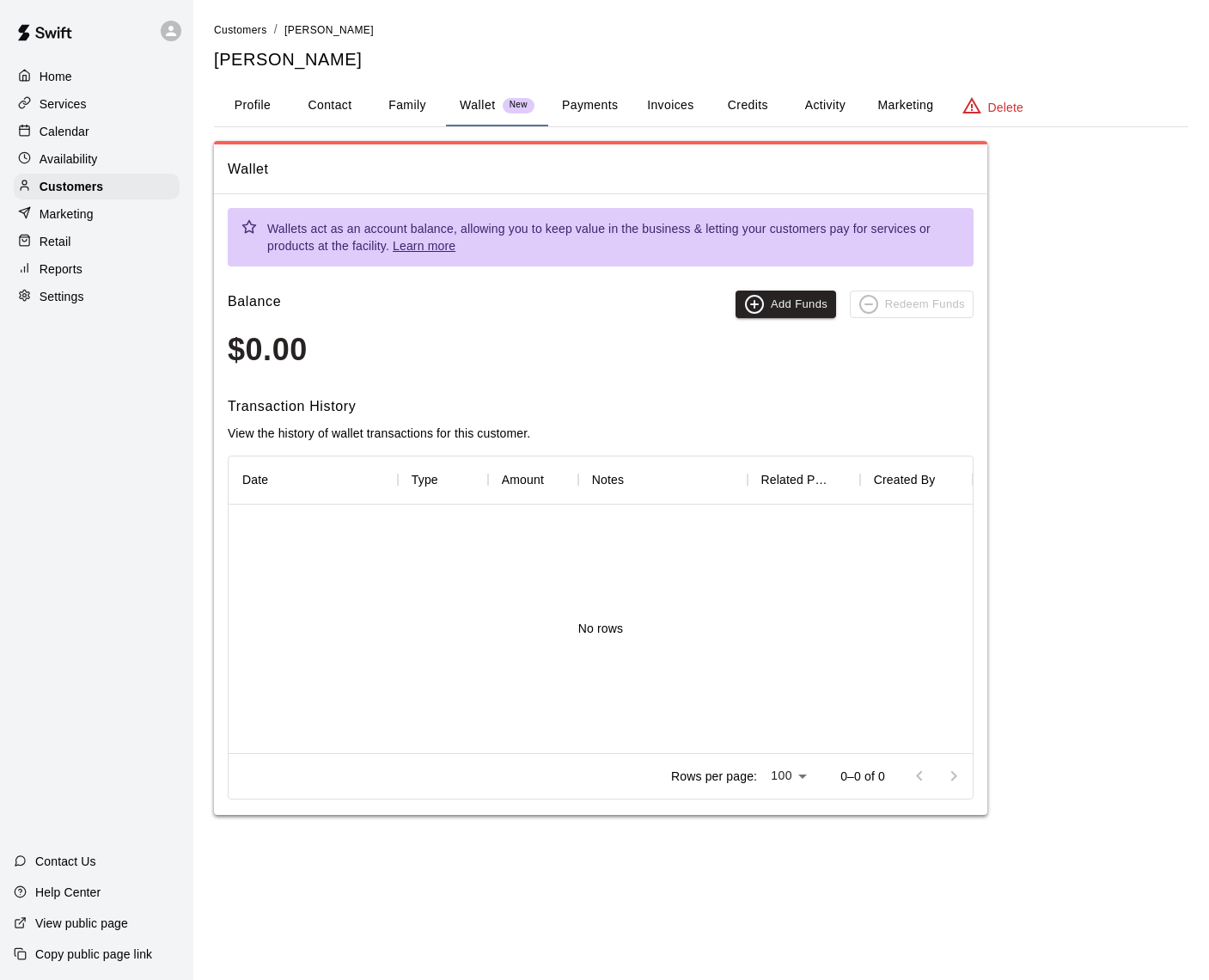
click at [588, 107] on button "Payments" at bounding box center [590, 106] width 83 height 42
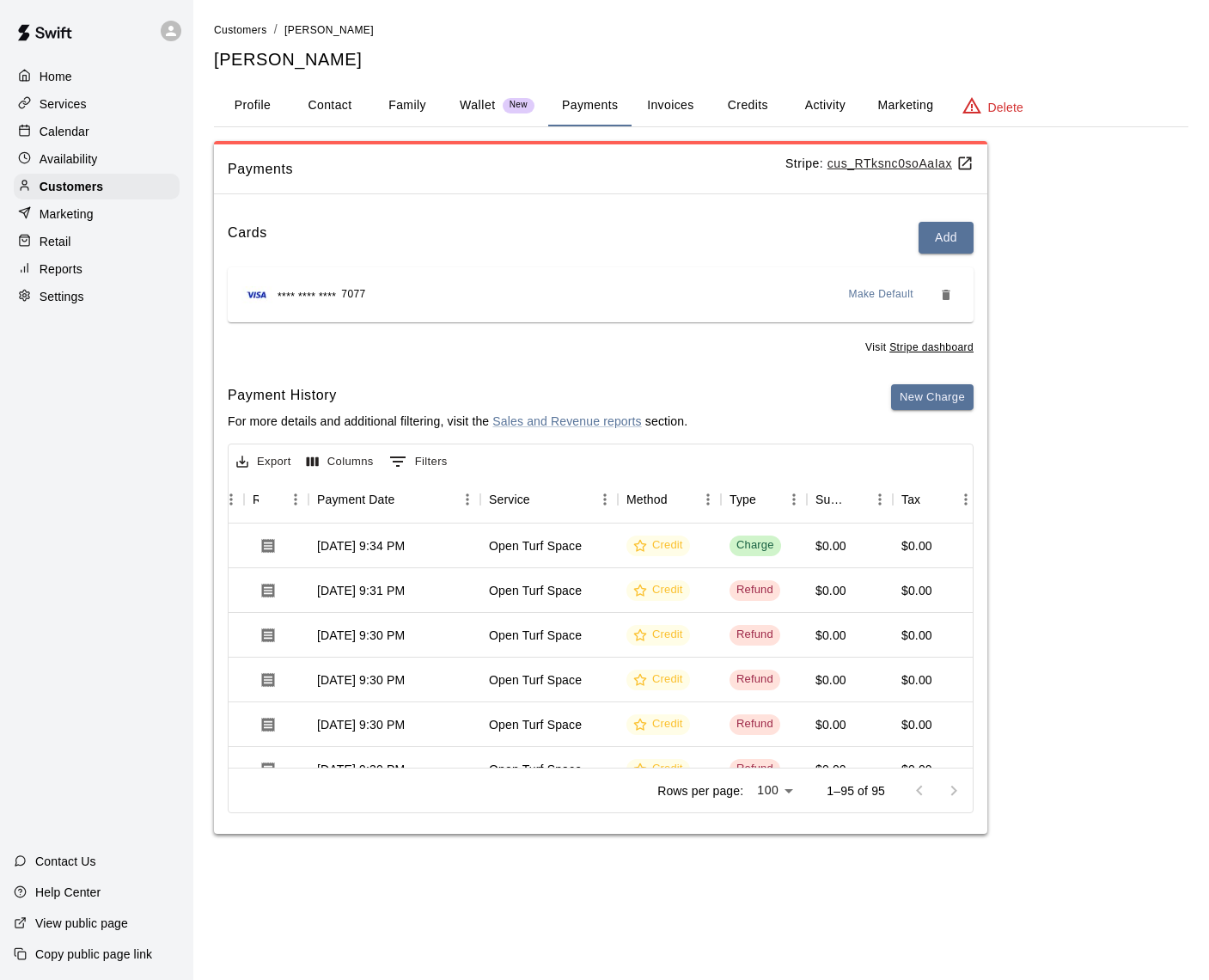
scroll to position [0, 140]
click at [666, 102] on button "Invoices" at bounding box center [671, 106] width 77 height 42
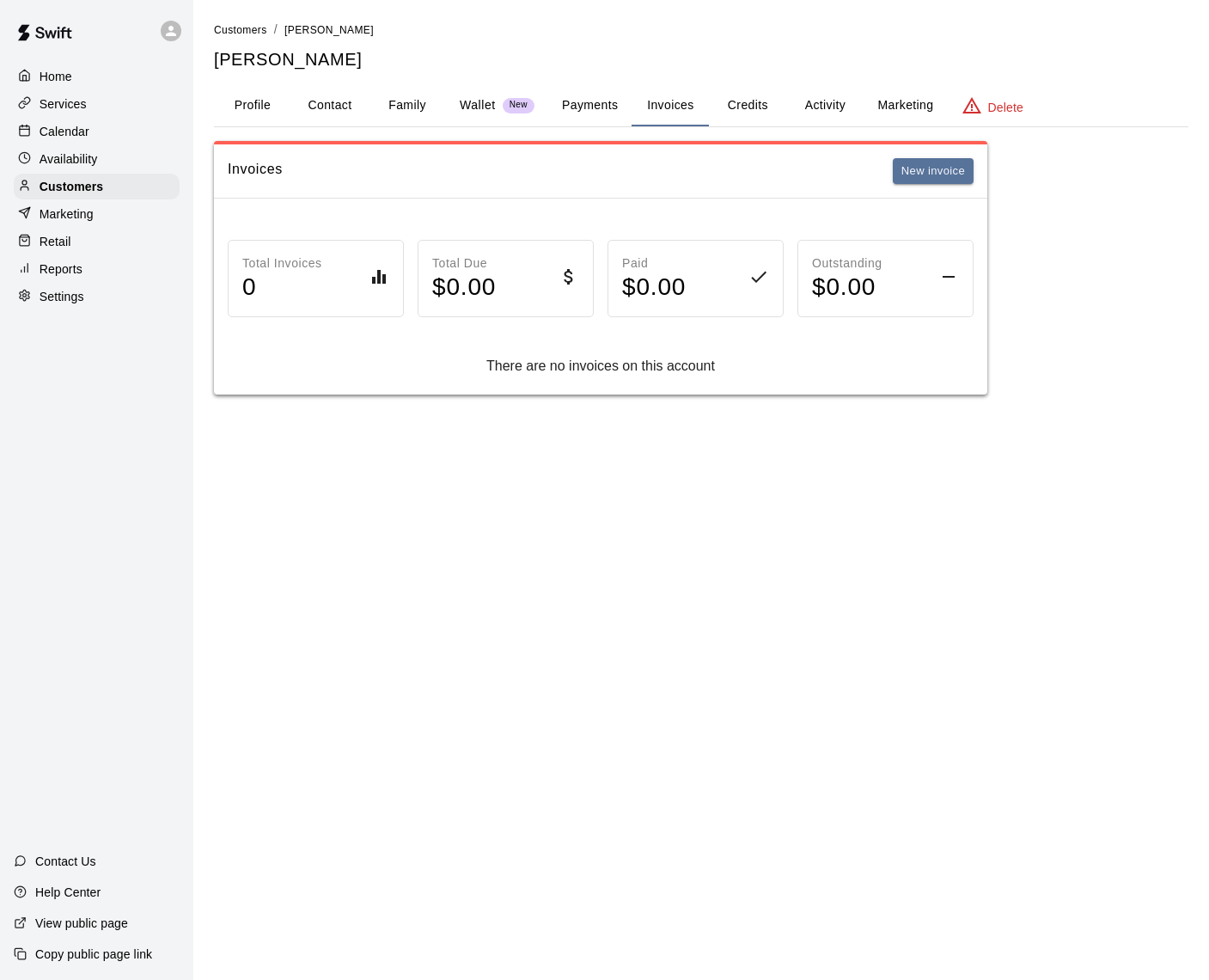
click at [810, 100] on button "Activity" at bounding box center [825, 106] width 77 height 42
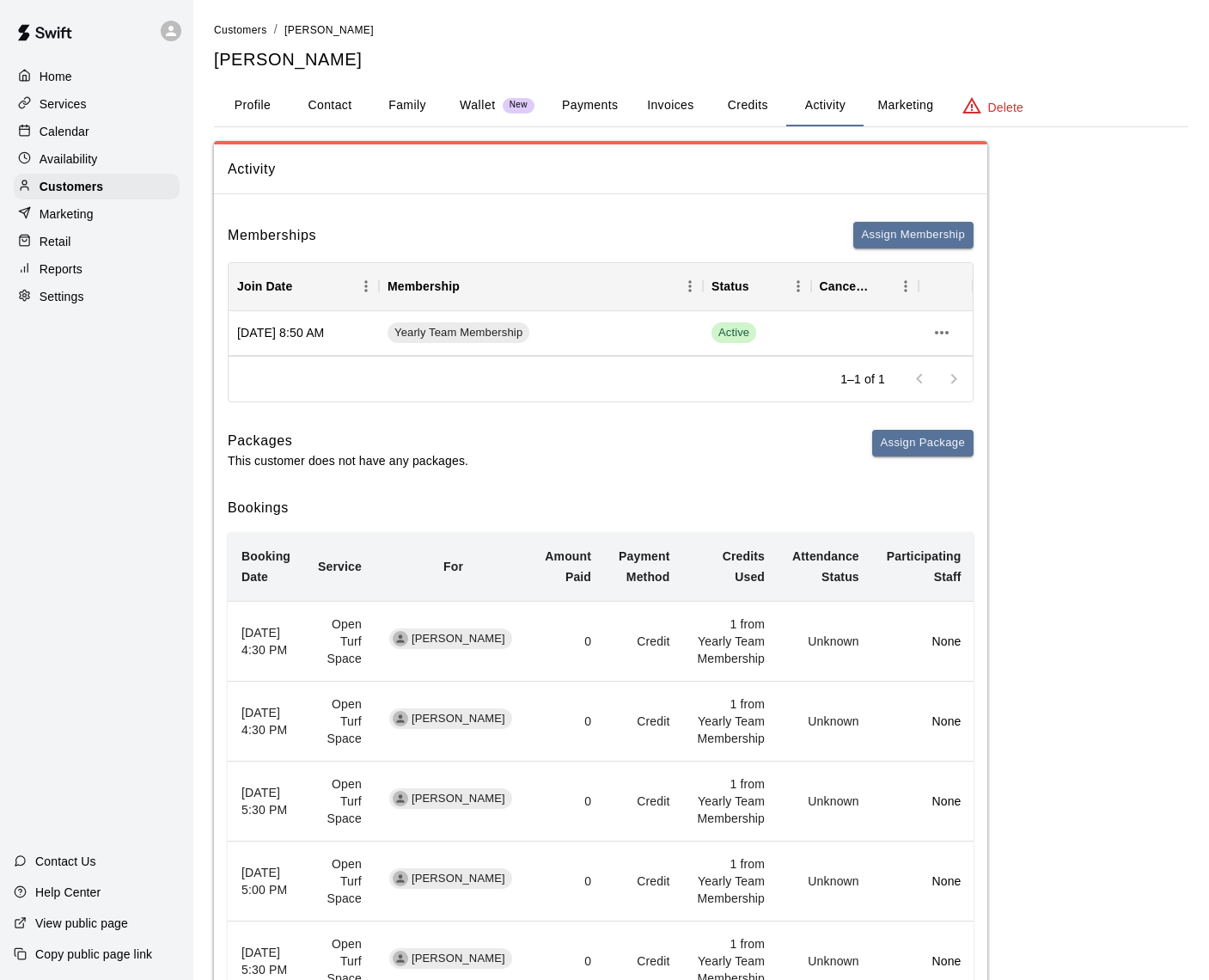
scroll to position [0, 0]
click at [754, 109] on button "Credits" at bounding box center [748, 106] width 77 height 42
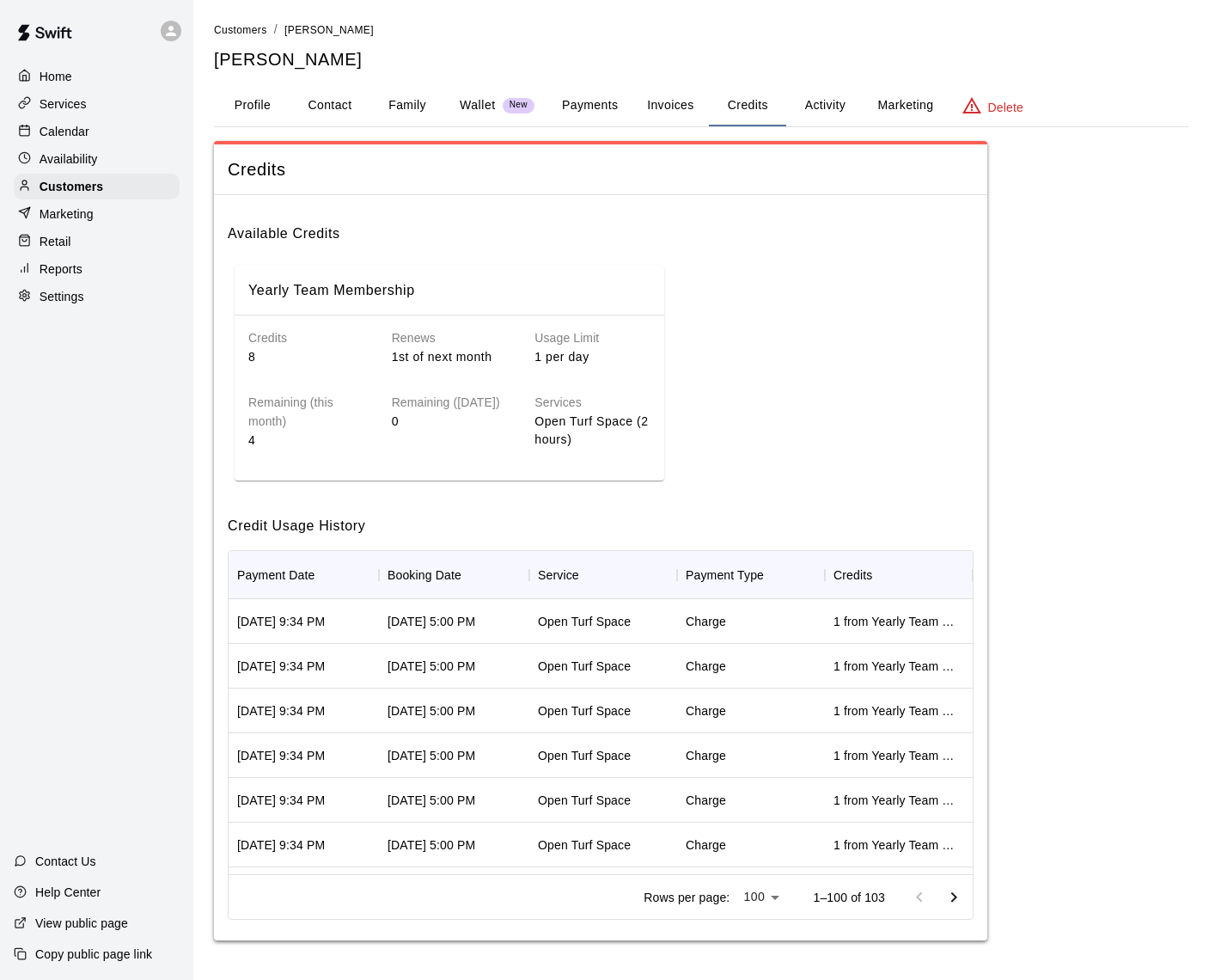
click at [333, 101] on button "Contact" at bounding box center [330, 106] width 77 height 42
select select "**"
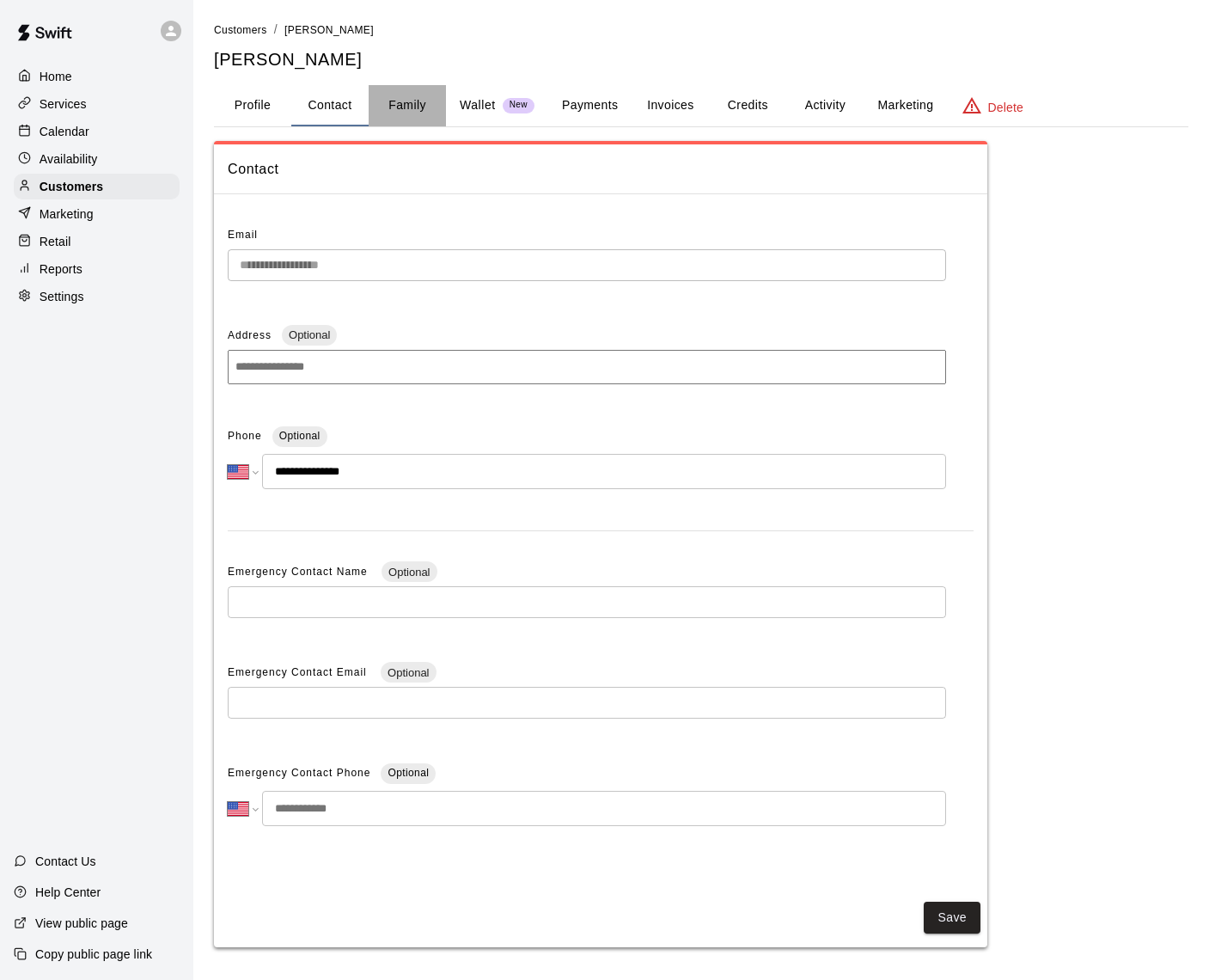
click at [409, 109] on button "Family" at bounding box center [407, 106] width 77 height 42
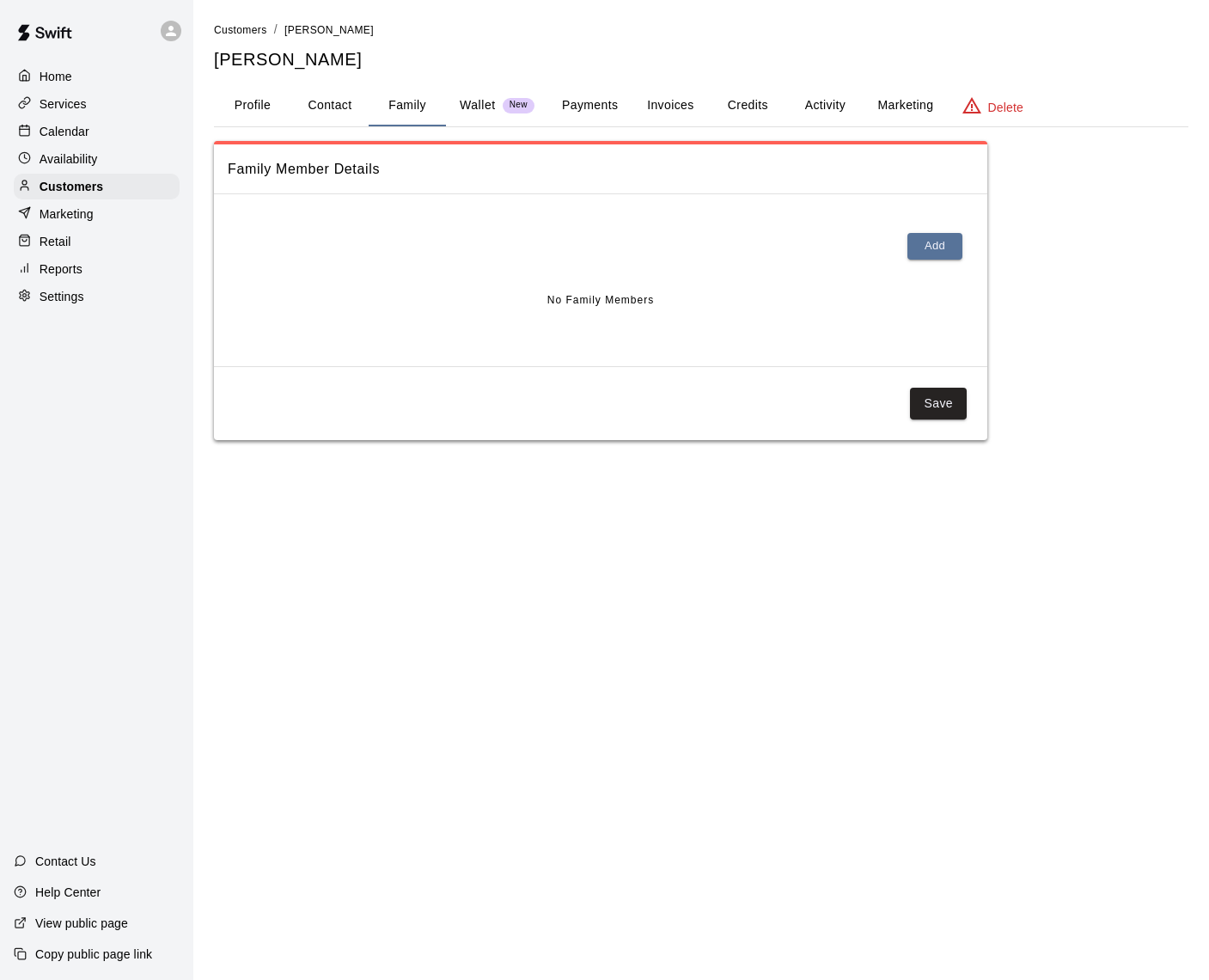
click at [460, 104] on p "Wallet" at bounding box center [478, 105] width 36 height 18
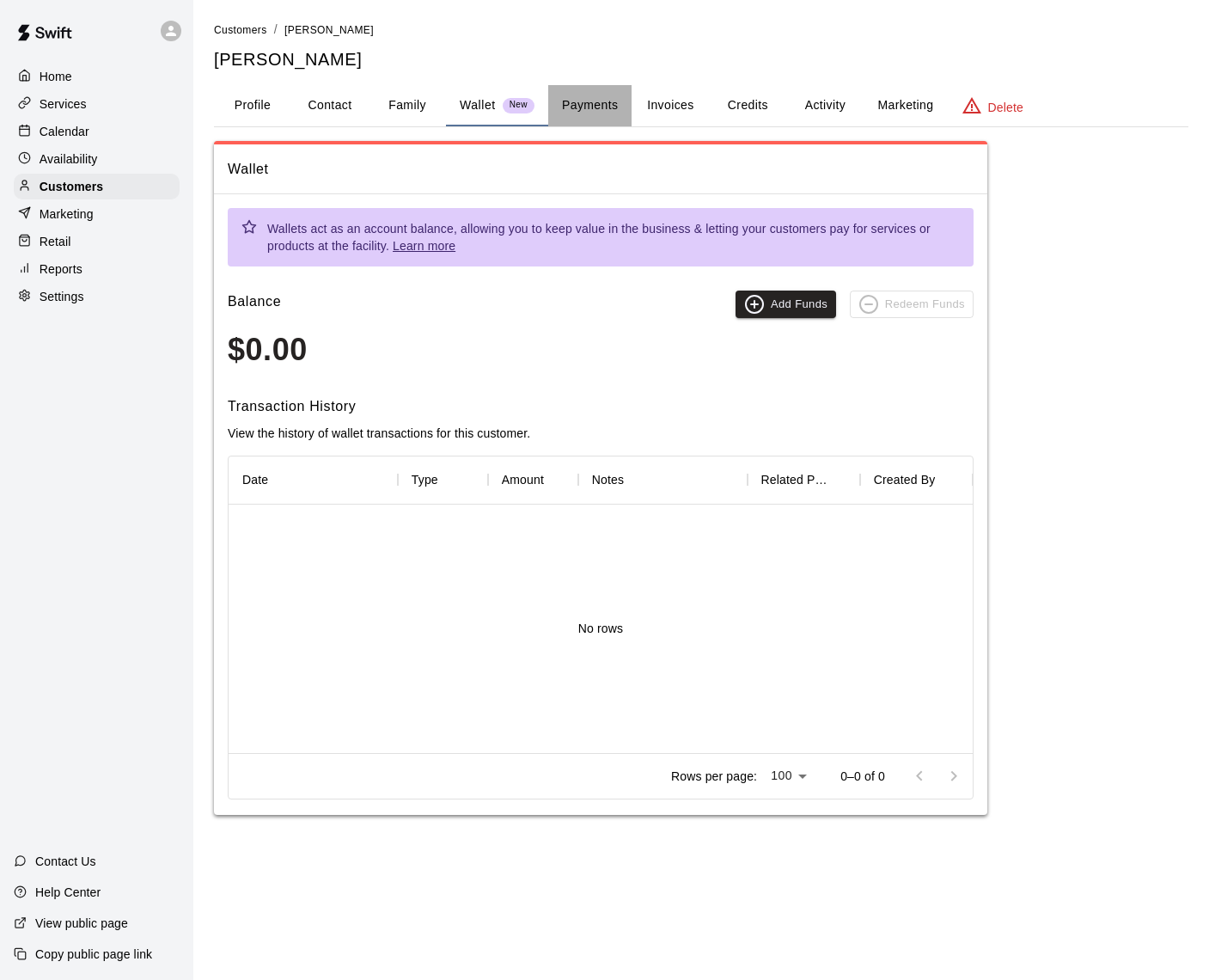
click at [570, 103] on button "Payments" at bounding box center [590, 106] width 83 height 42
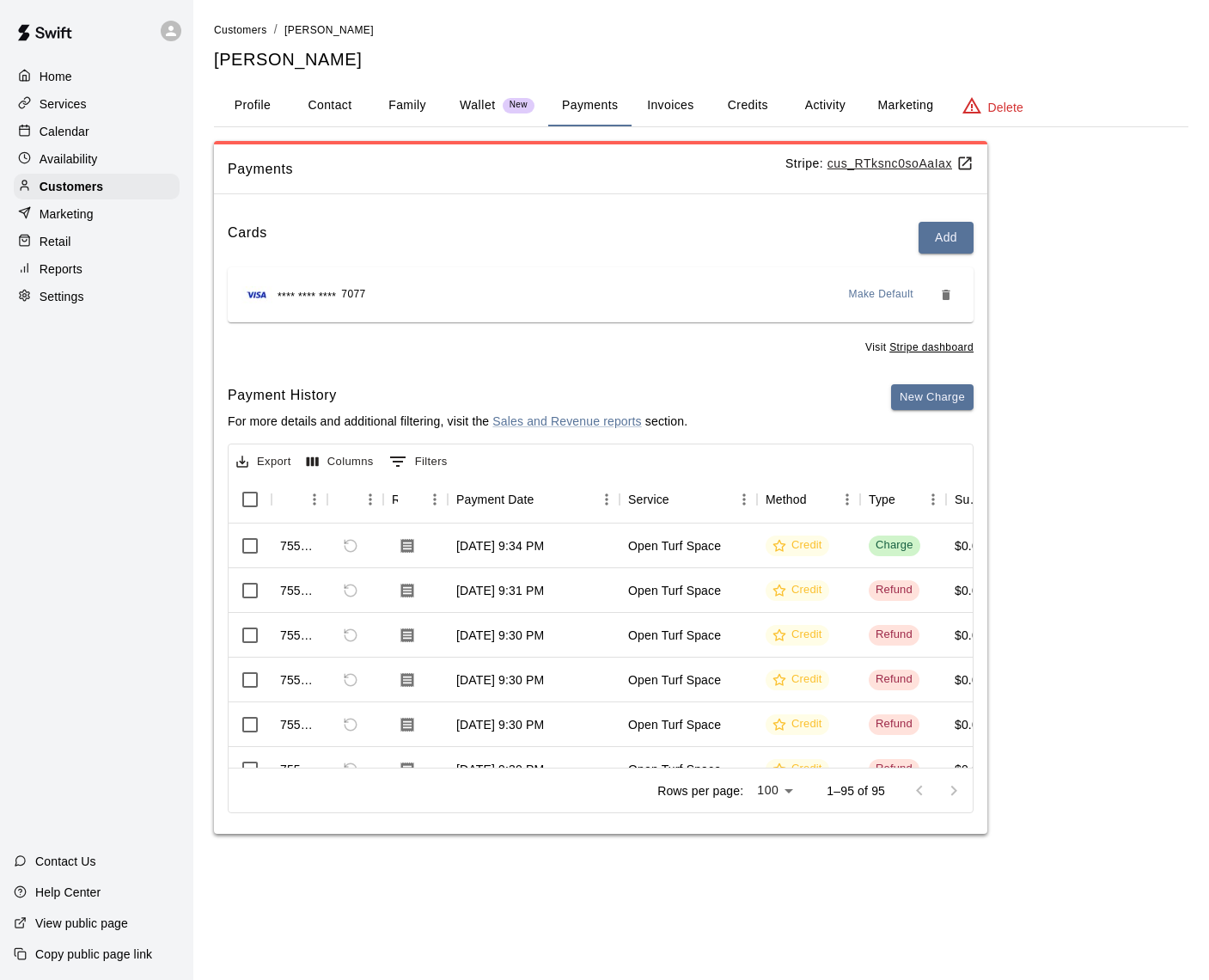
scroll to position [5, 0]
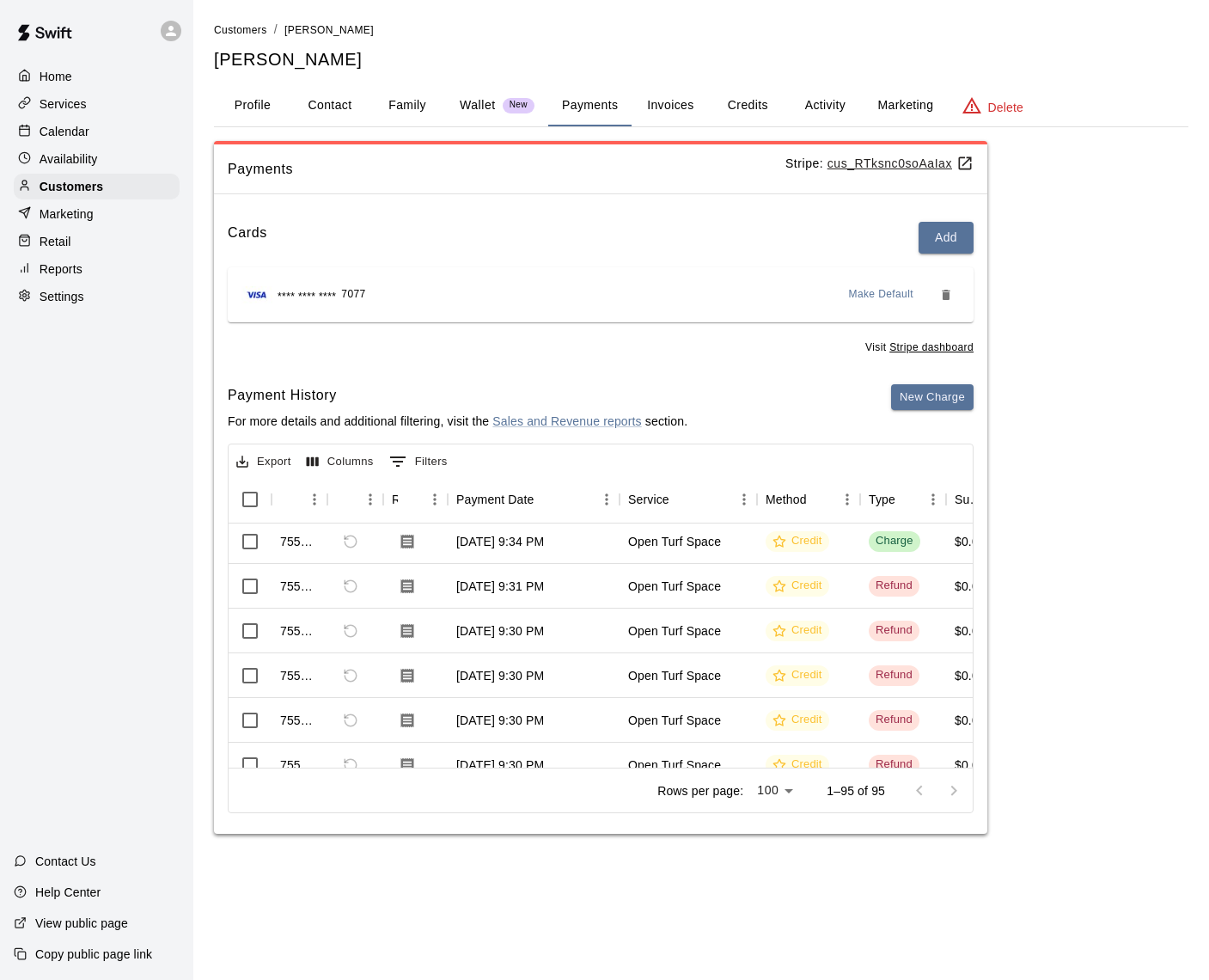
click at [670, 100] on button "Invoices" at bounding box center [671, 106] width 77 height 42
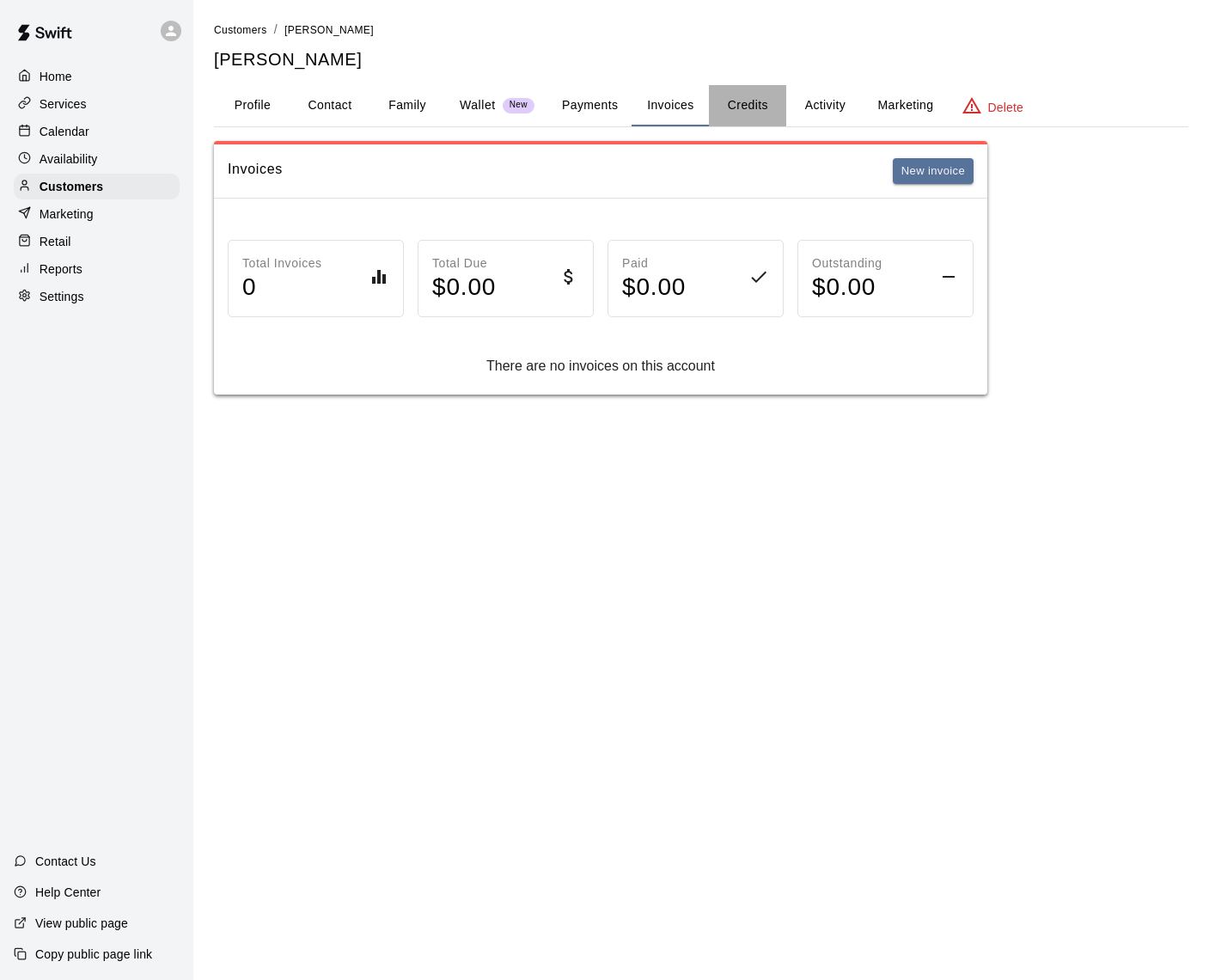
click at [725, 102] on button "Credits" at bounding box center [748, 106] width 77 height 42
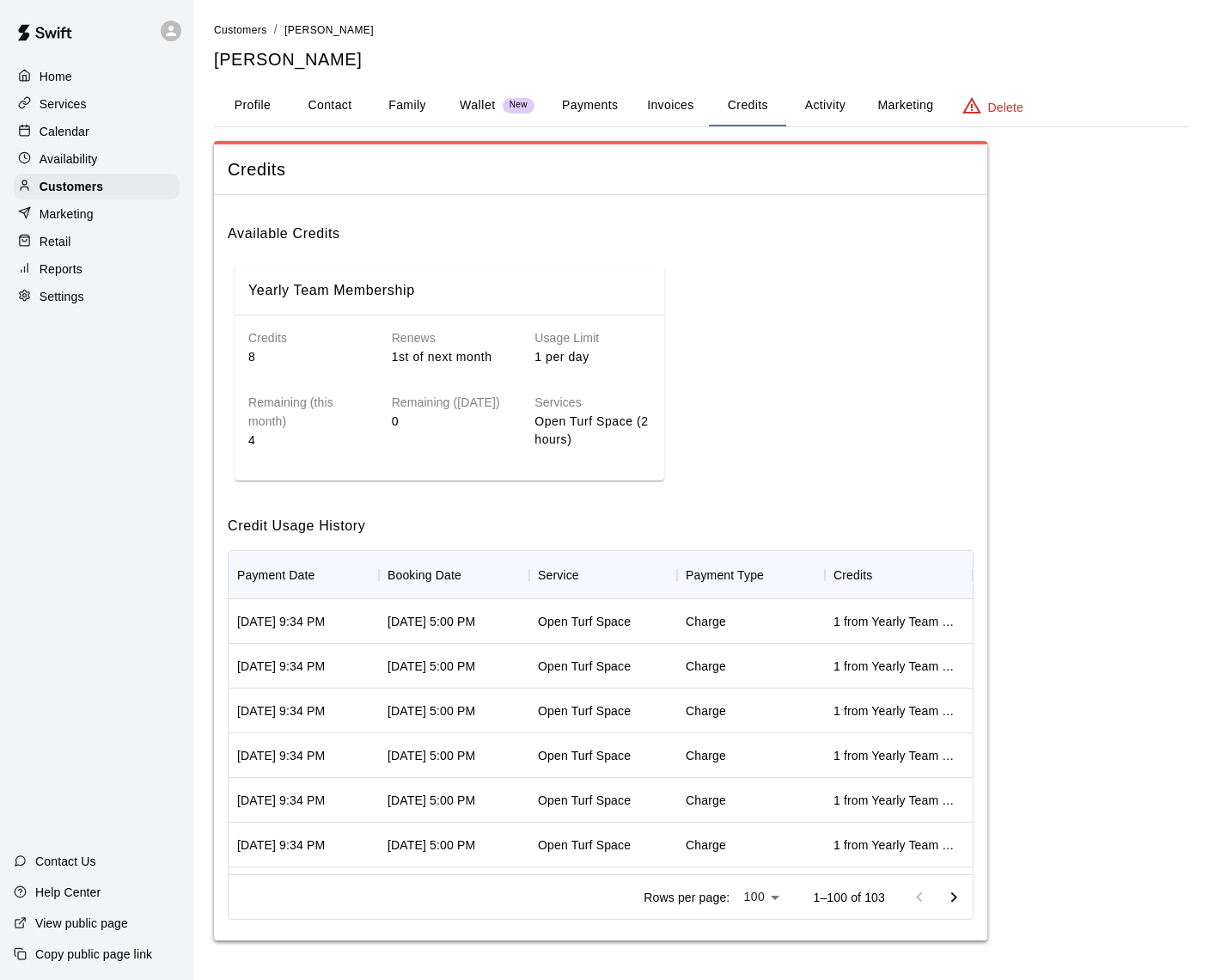
click at [44, 124] on p "Calendar" at bounding box center [64, 131] width 50 height 17
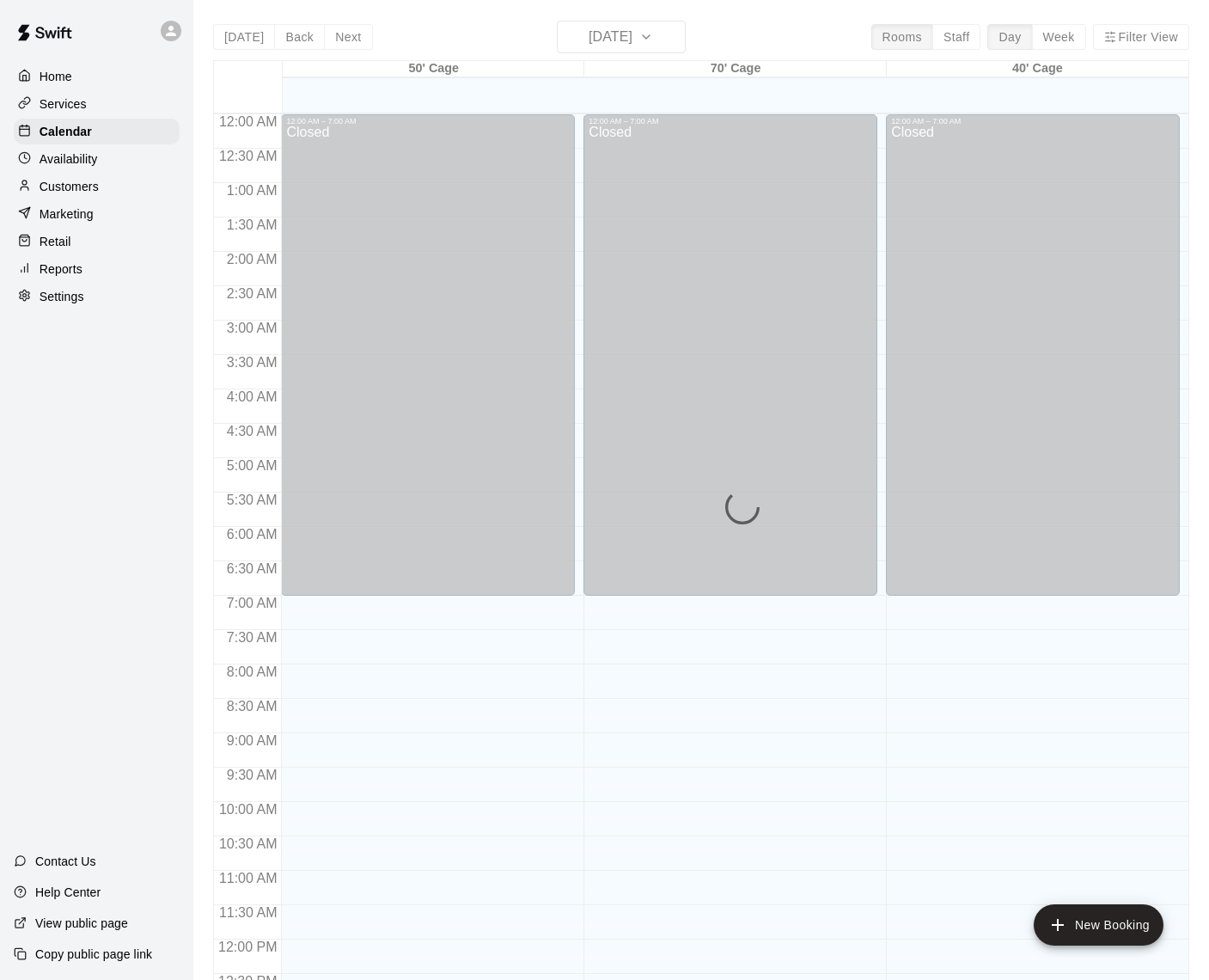
scroll to position [714, 0]
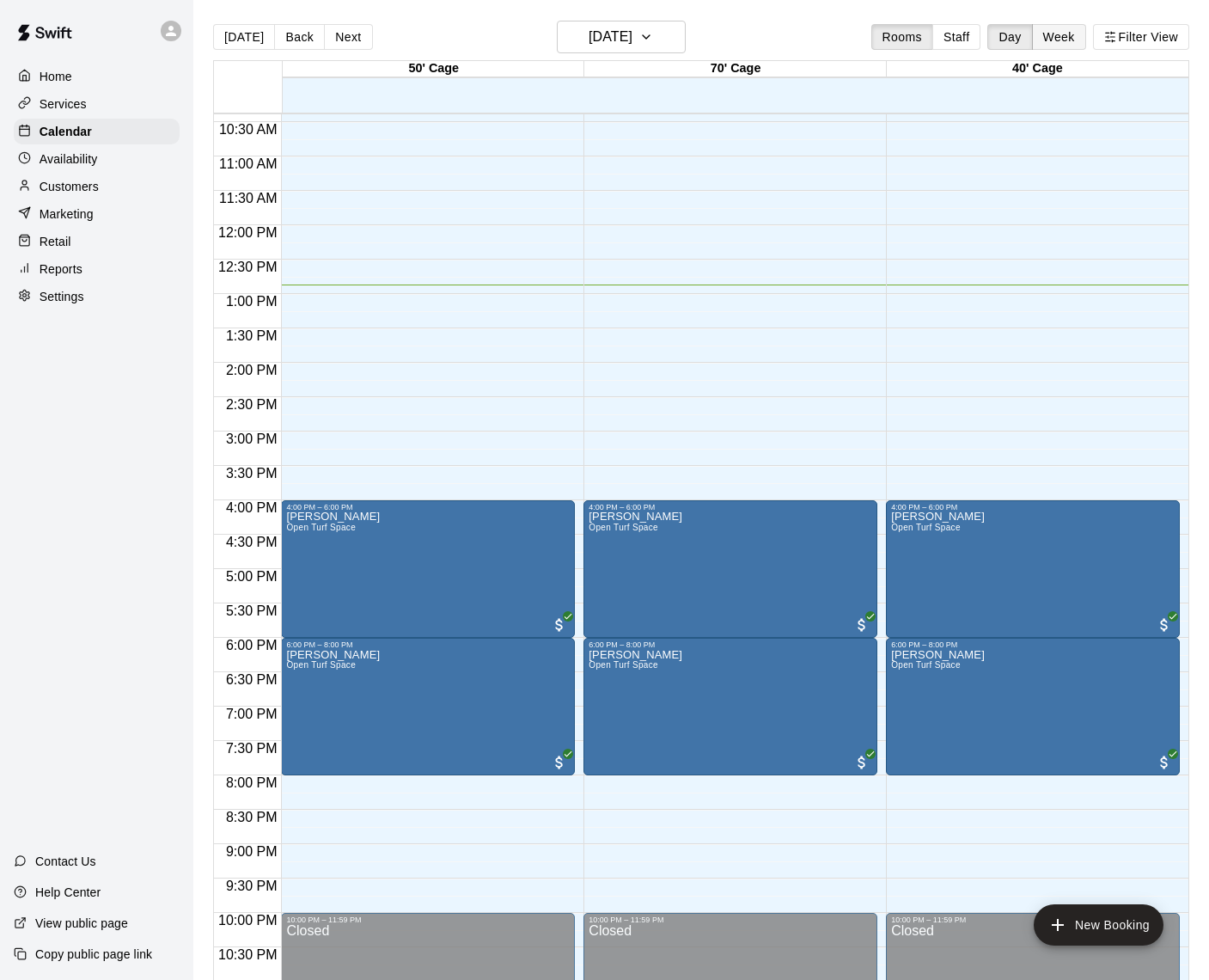
click at [1073, 38] on button "Week" at bounding box center [1059, 37] width 54 height 25
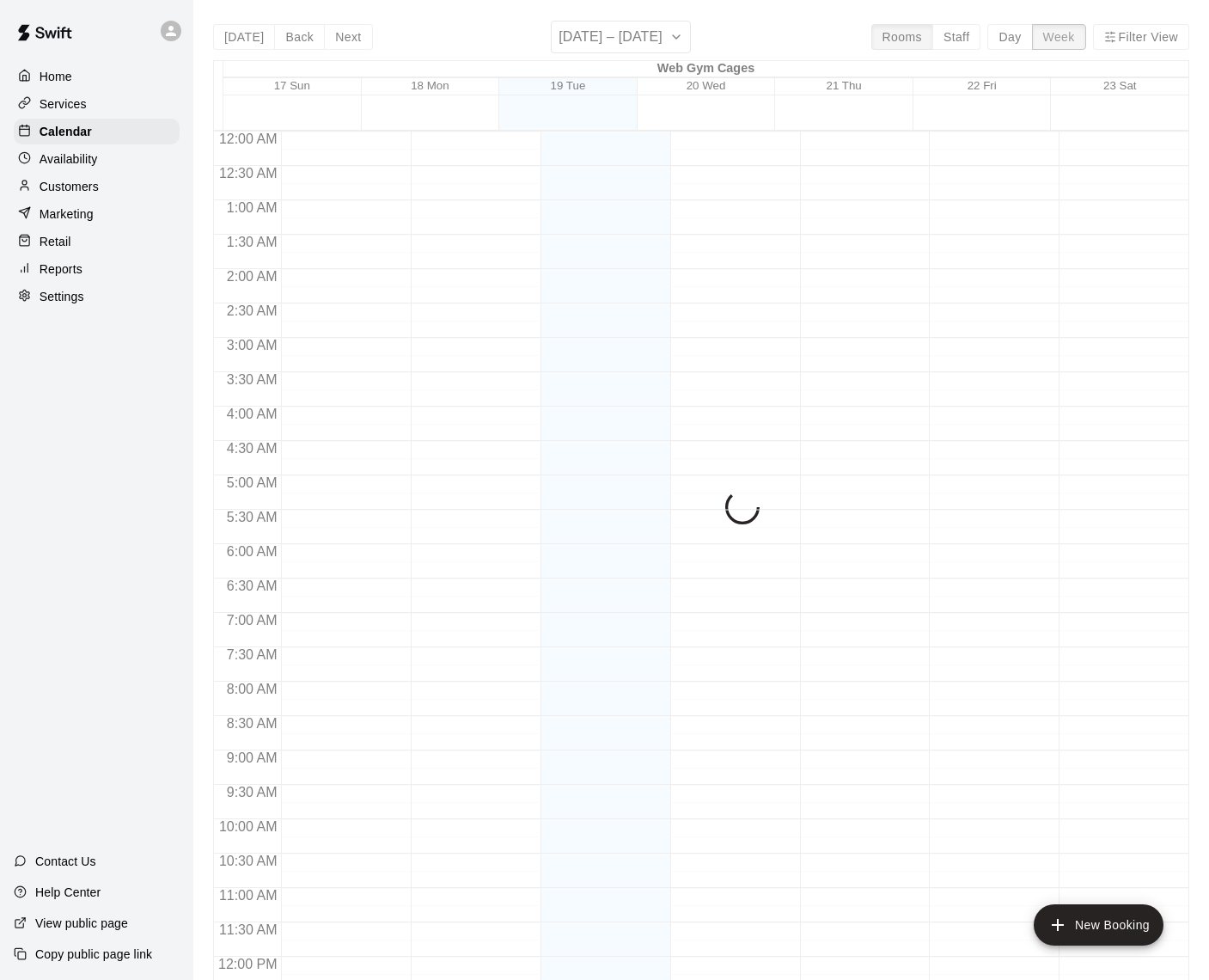
scroll to position [783, 0]
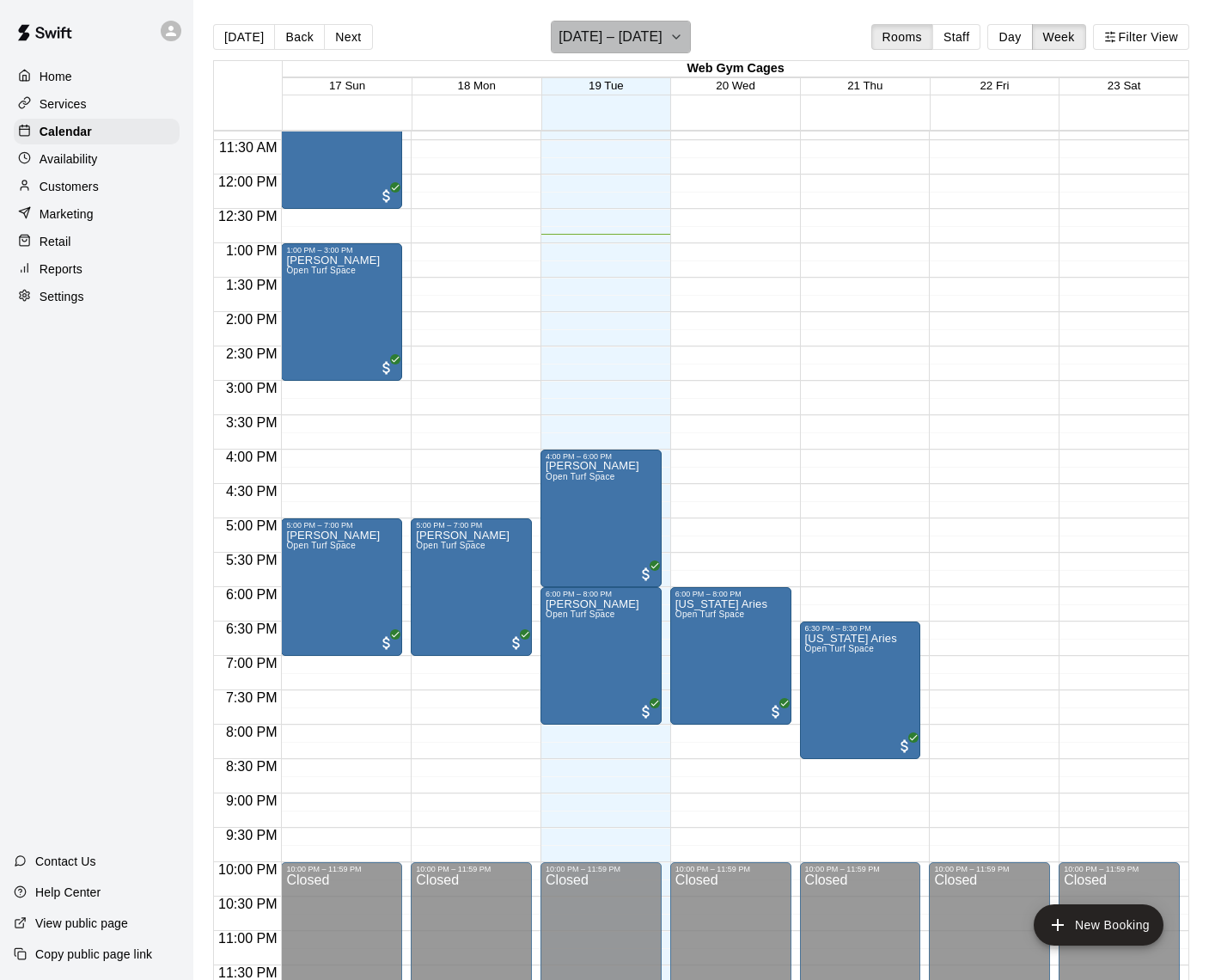
click at [670, 40] on icon "button" at bounding box center [676, 37] width 14 height 21
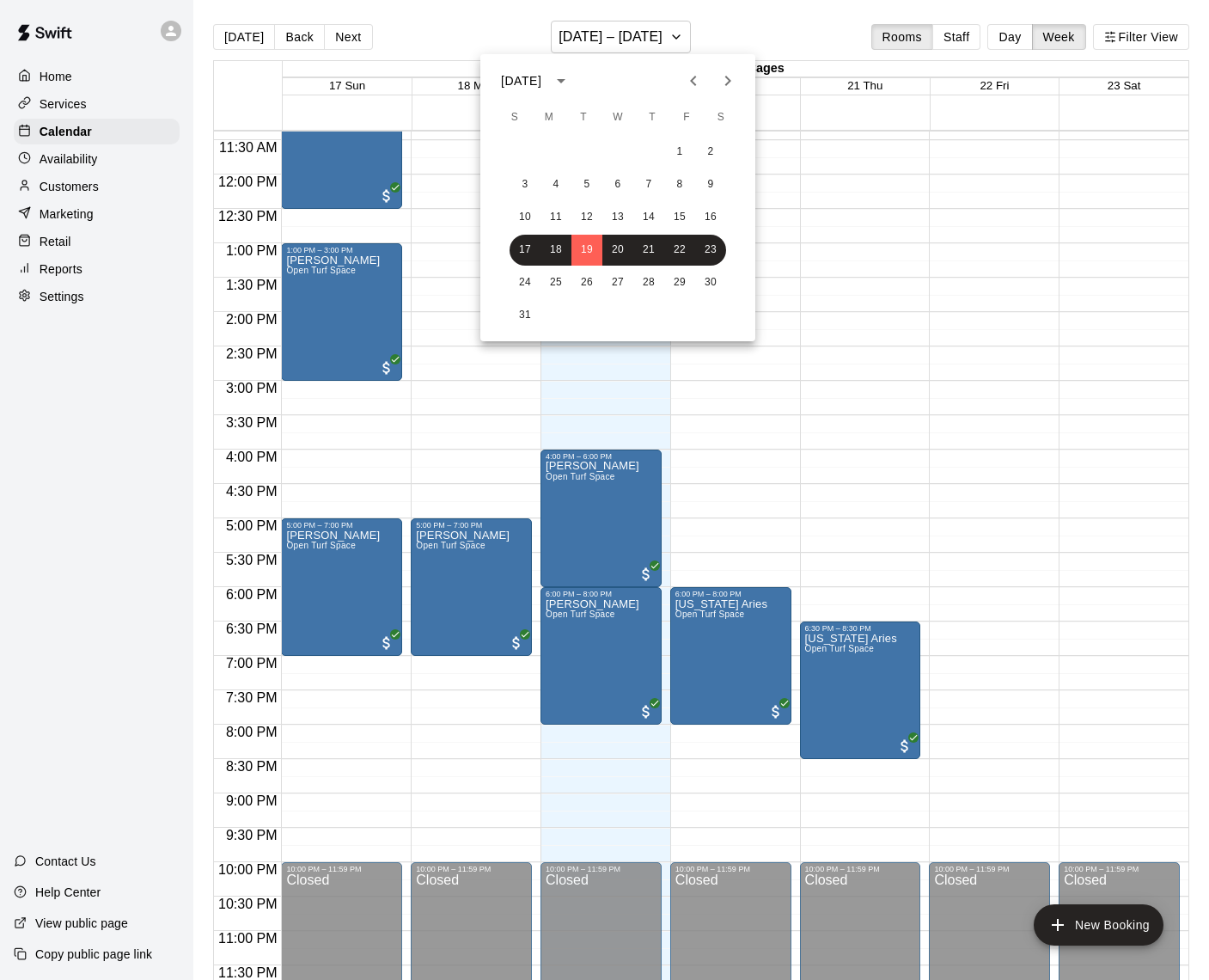
click at [726, 80] on icon "Next month" at bounding box center [728, 81] width 21 height 21
click at [529, 184] on button "2" at bounding box center [525, 185] width 31 height 31
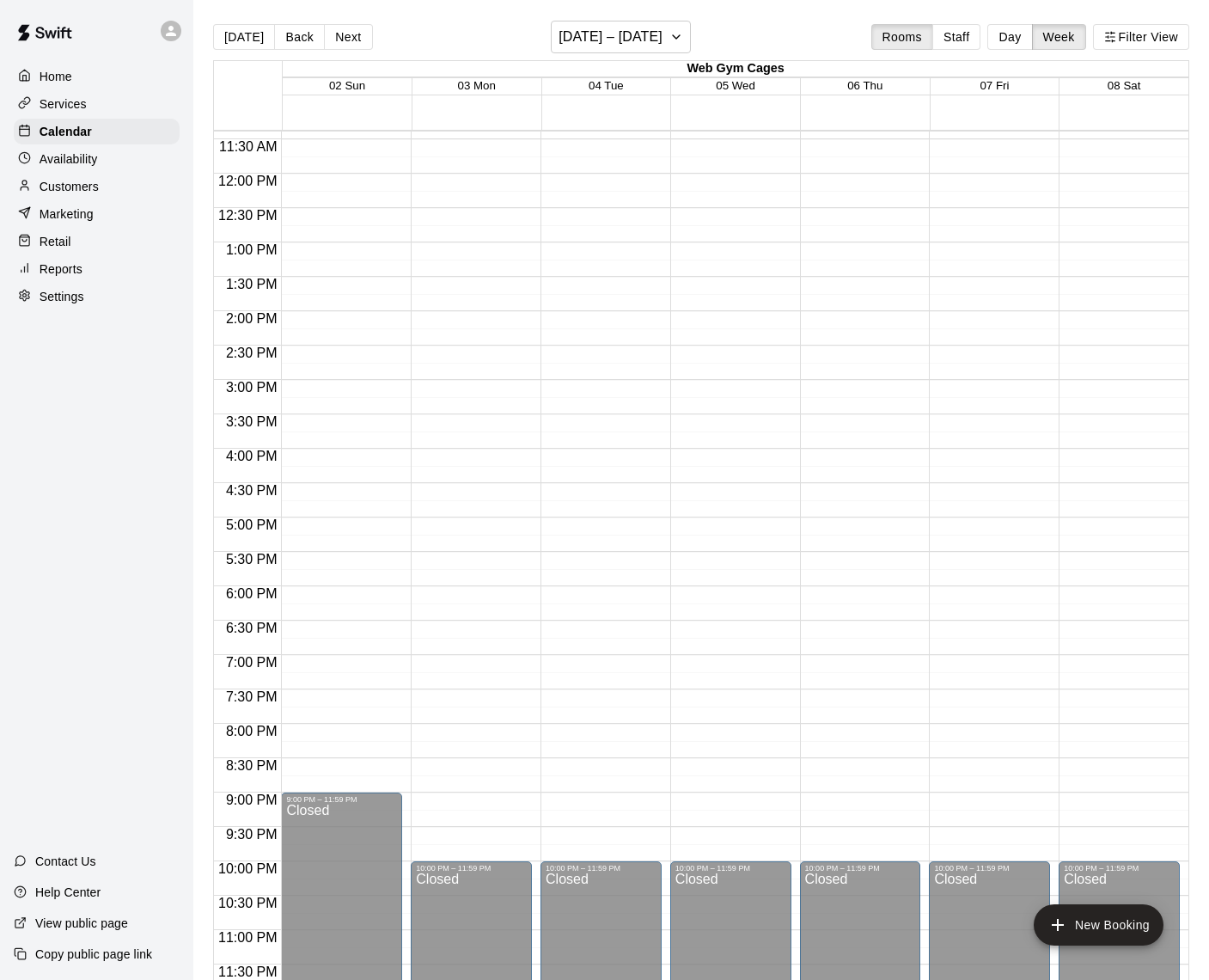
click at [319, 525] on div "12:00 AM – 7:00 AM Closed 9:00 PM – 11:59 PM Closed" at bounding box center [341, 208] width 122 height 1719
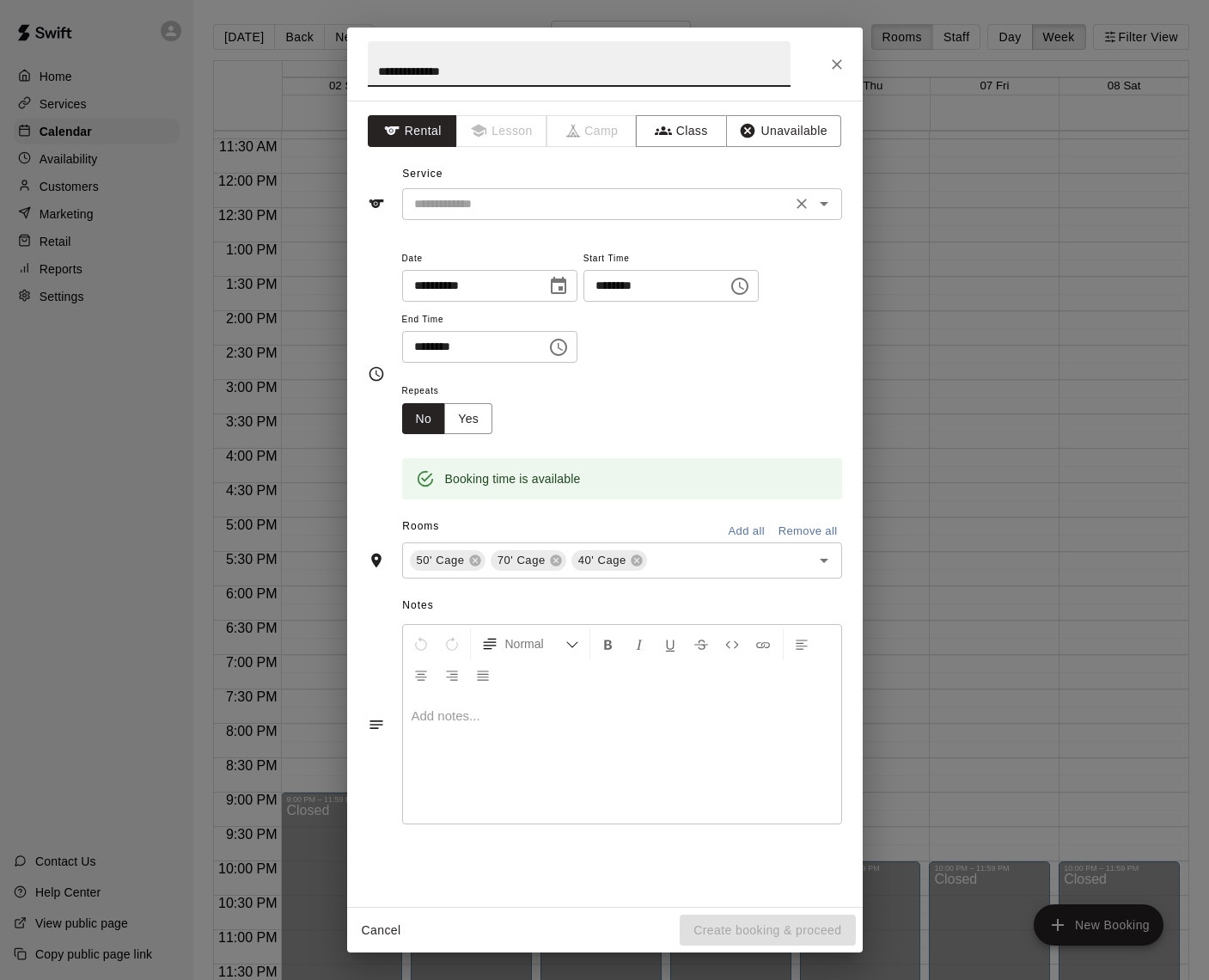
type input "**********"
click at [574, 194] on input "text" at bounding box center [597, 204] width 379 height 22
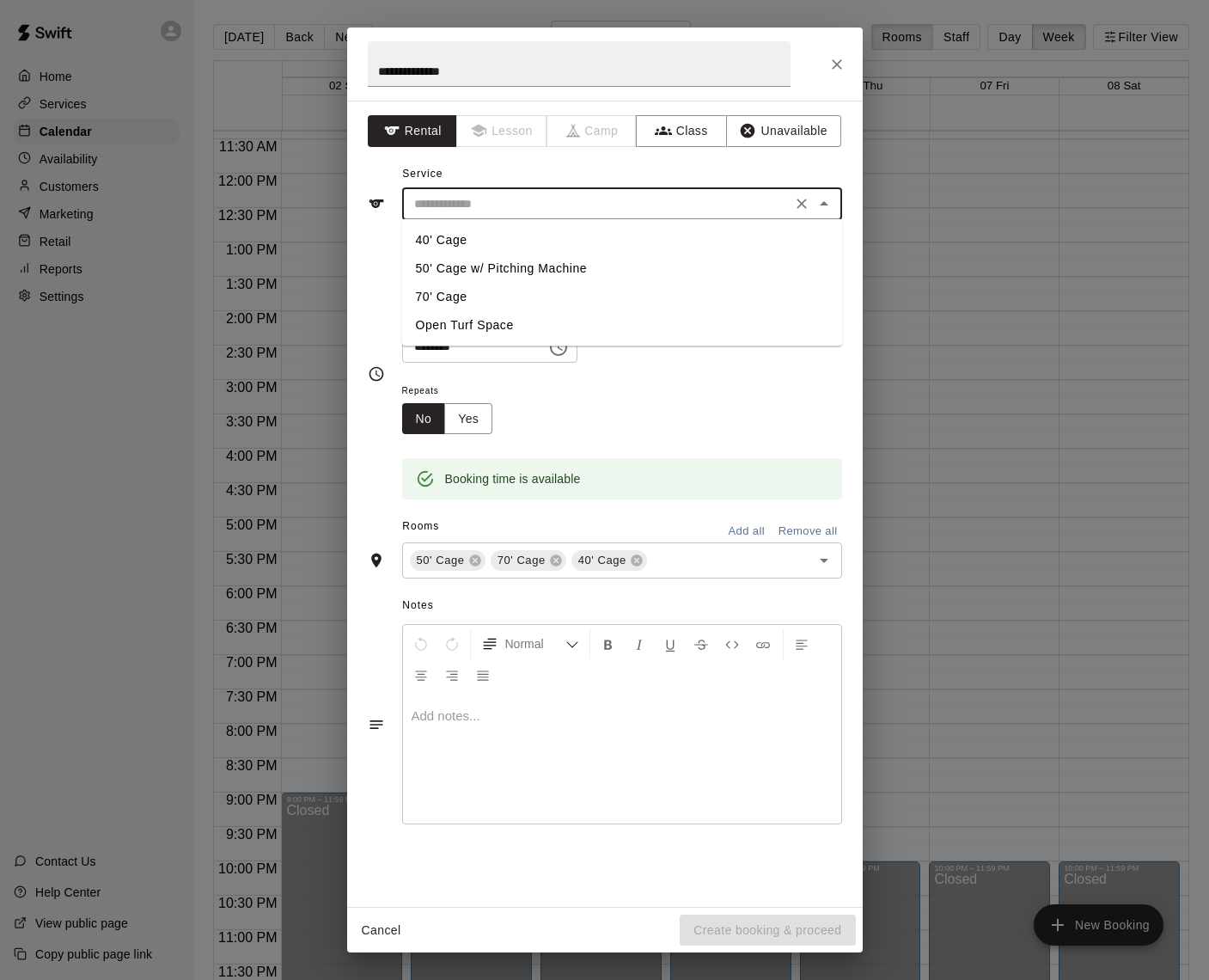
click at [482, 318] on li "Open Turf Space" at bounding box center [622, 325] width 440 height 28
type input "**********"
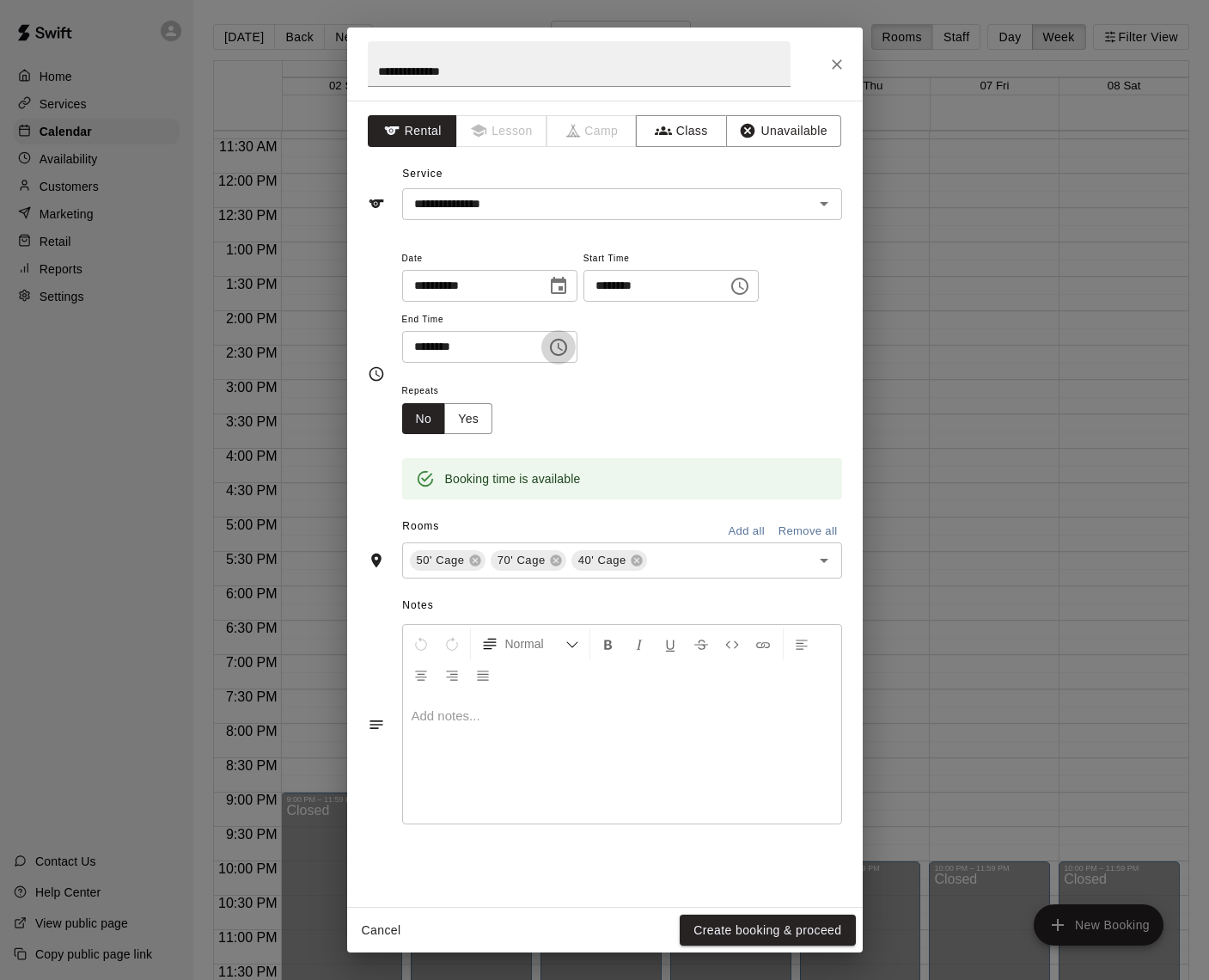
click at [568, 340] on icon "Choose time, selected time is 5:30 PM" at bounding box center [558, 347] width 17 height 17
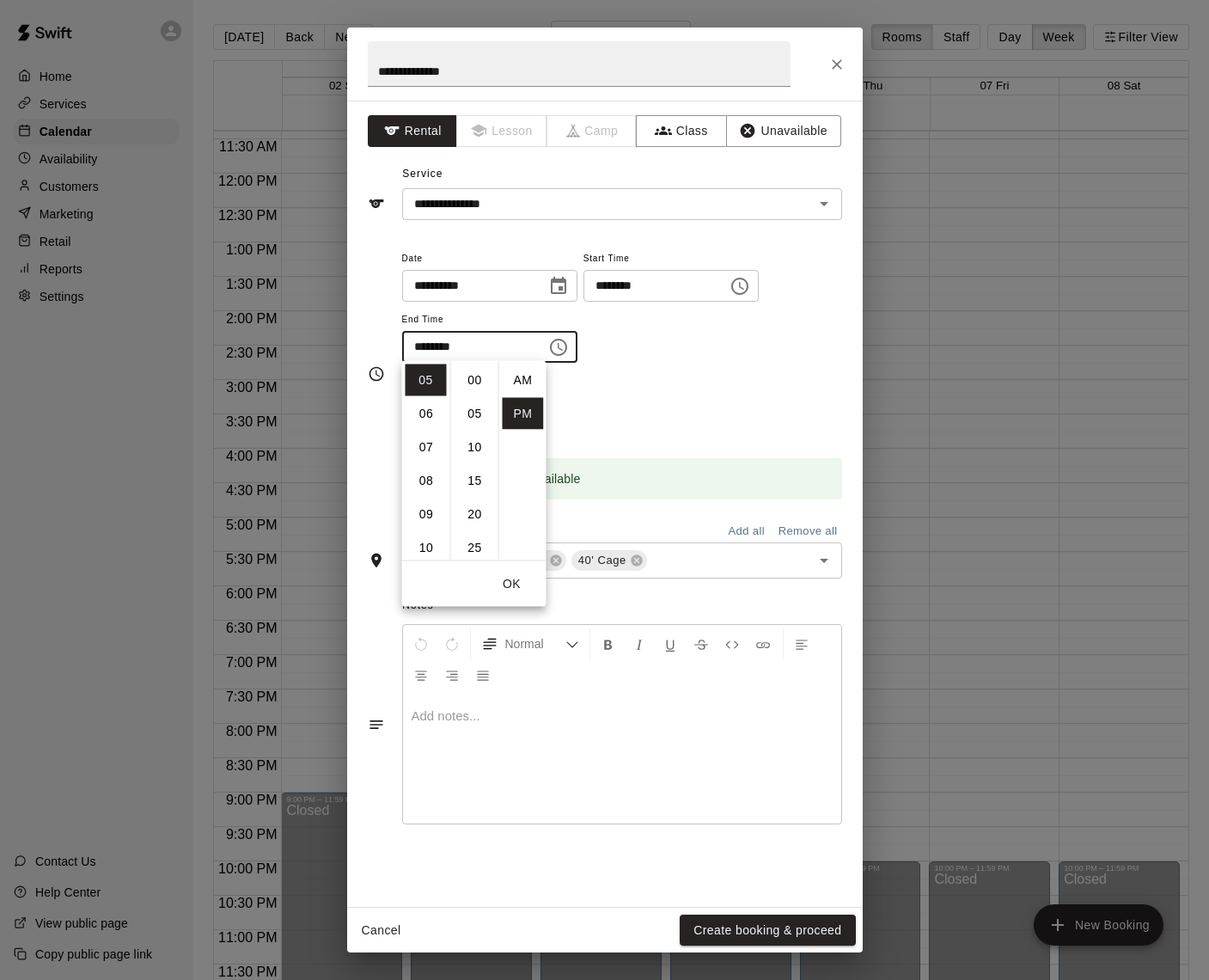
scroll to position [31, 0]
click at [430, 449] on li "07" at bounding box center [426, 448] width 41 height 32
click at [471, 380] on li "00" at bounding box center [475, 380] width 41 height 32
type input "********"
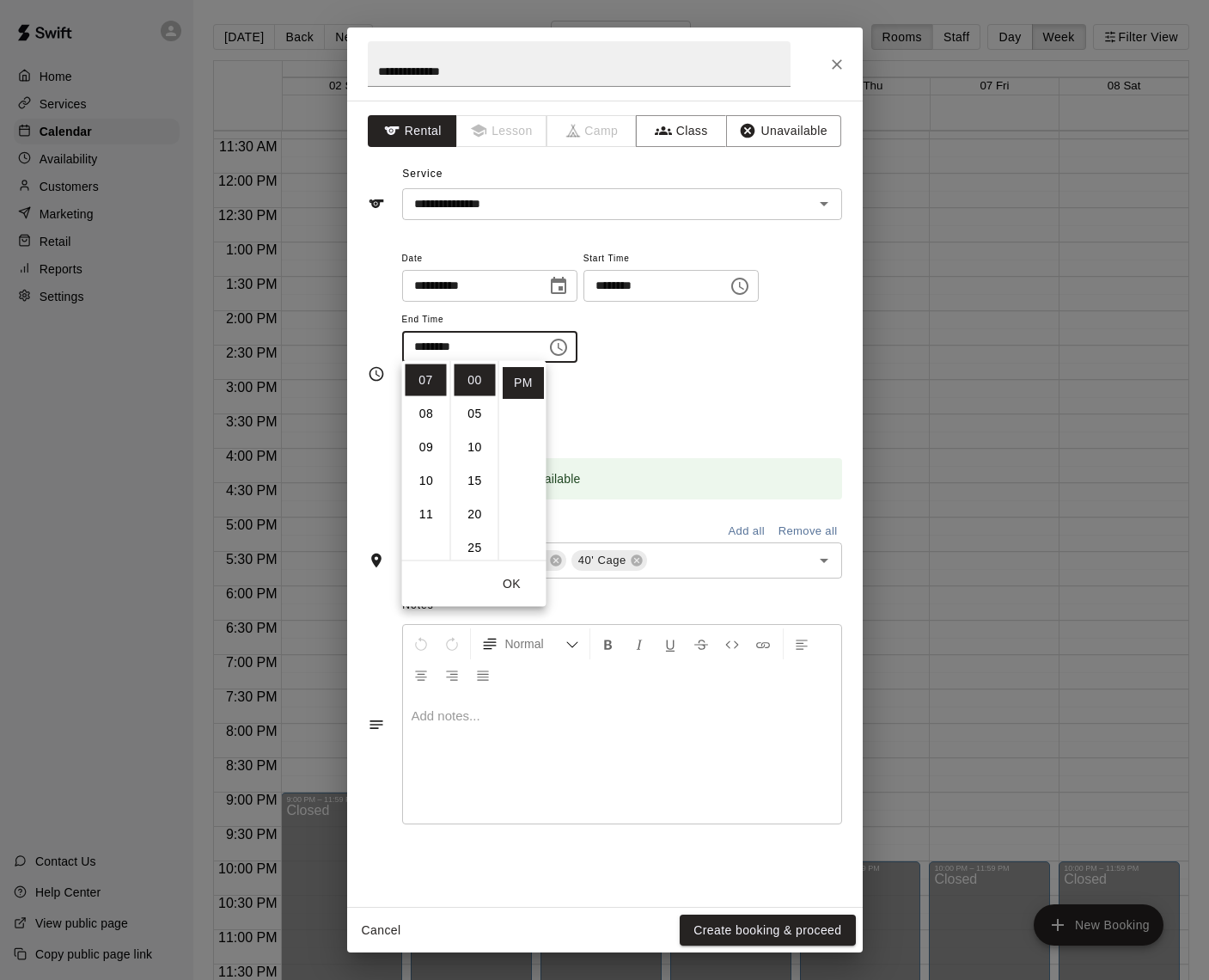
click at [685, 381] on div "Repeats No Yes" at bounding box center [622, 407] width 440 height 54
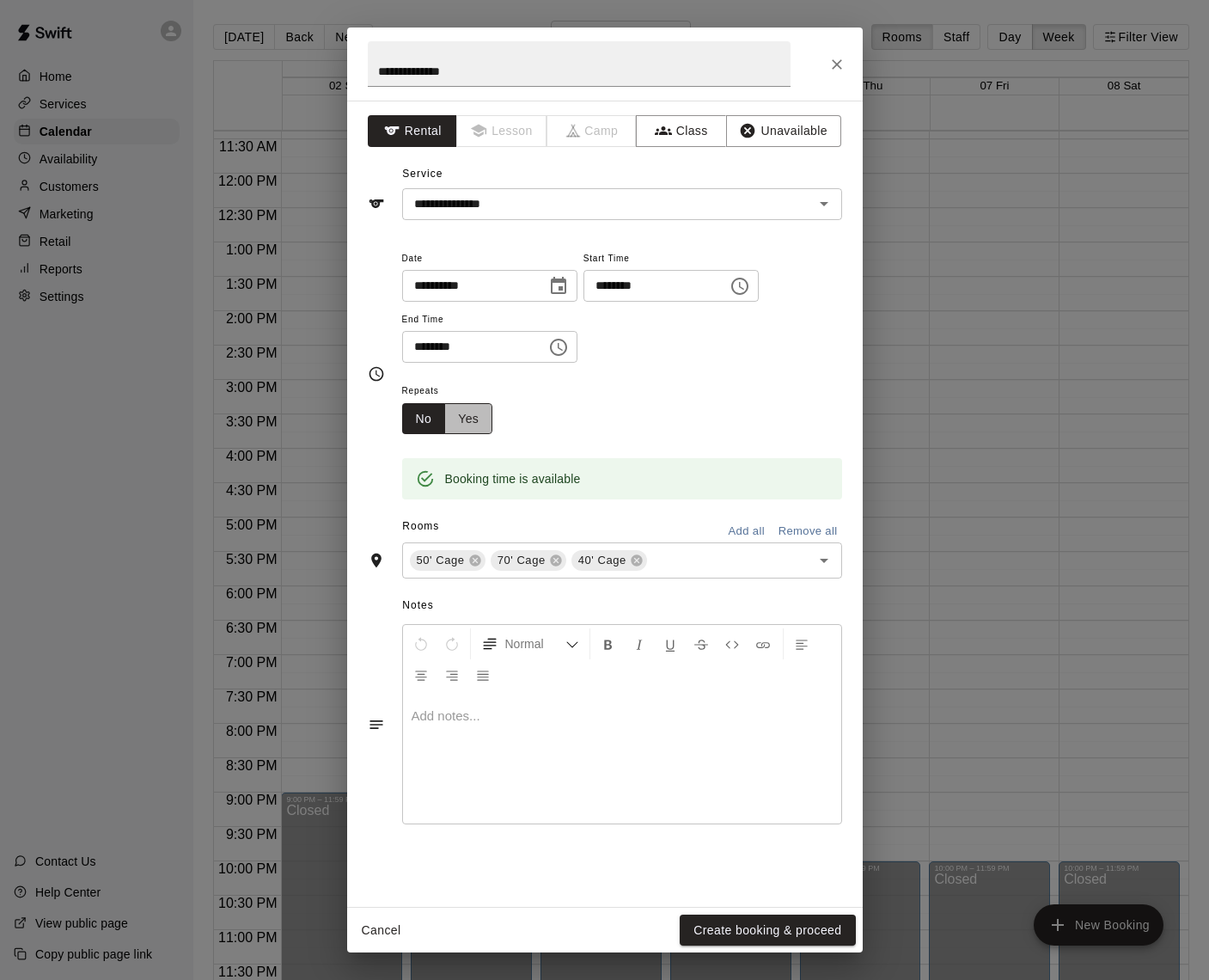
click at [481, 409] on button "Yes" at bounding box center [468, 419] width 48 height 32
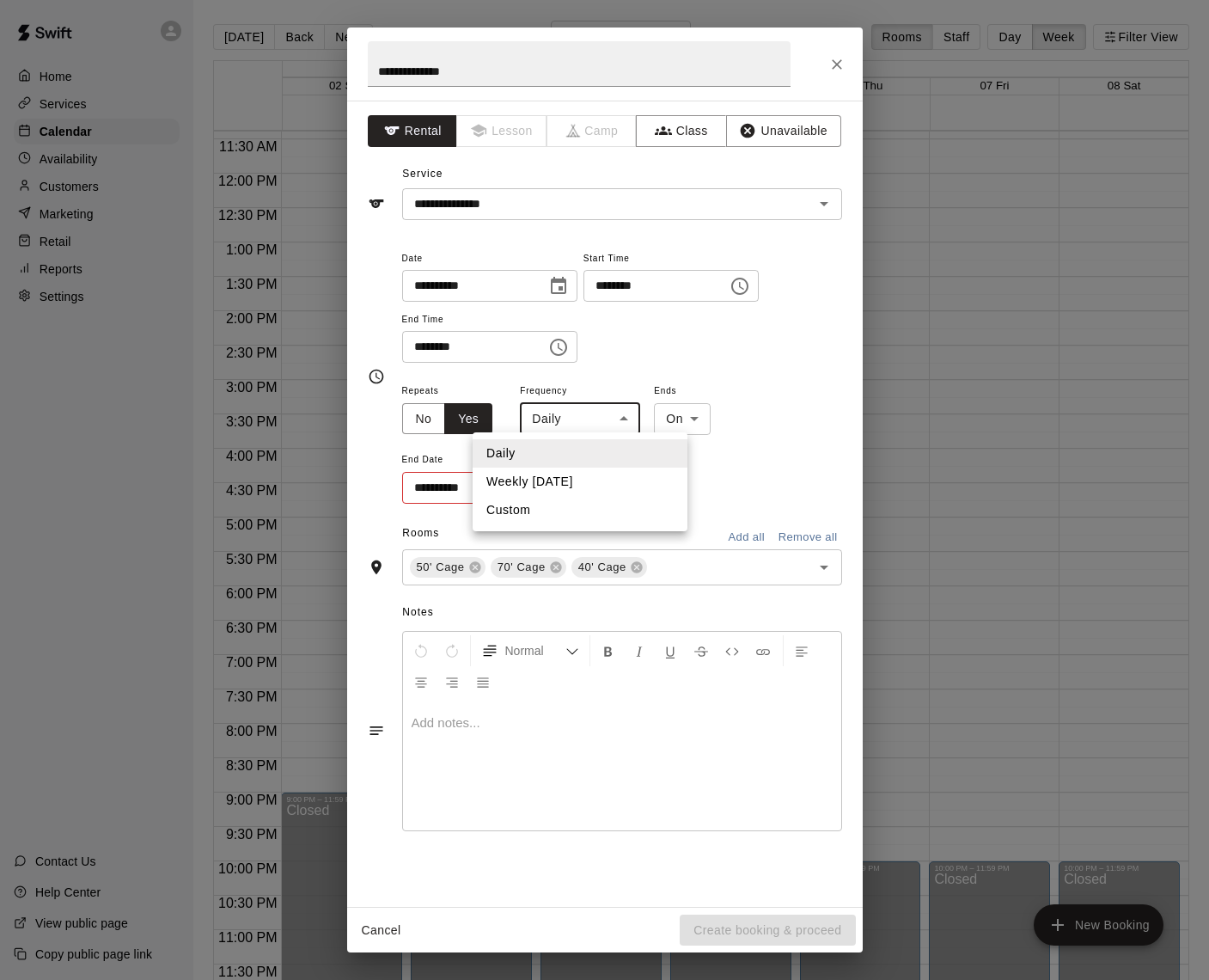
click at [634, 419] on body "Home Services Calendar Availability Customers Marketing Retail Reports Settings…" at bounding box center [604, 504] width 1209 height 1007
click at [555, 476] on li "Weekly [DATE]" at bounding box center [580, 482] width 215 height 28
type input "******"
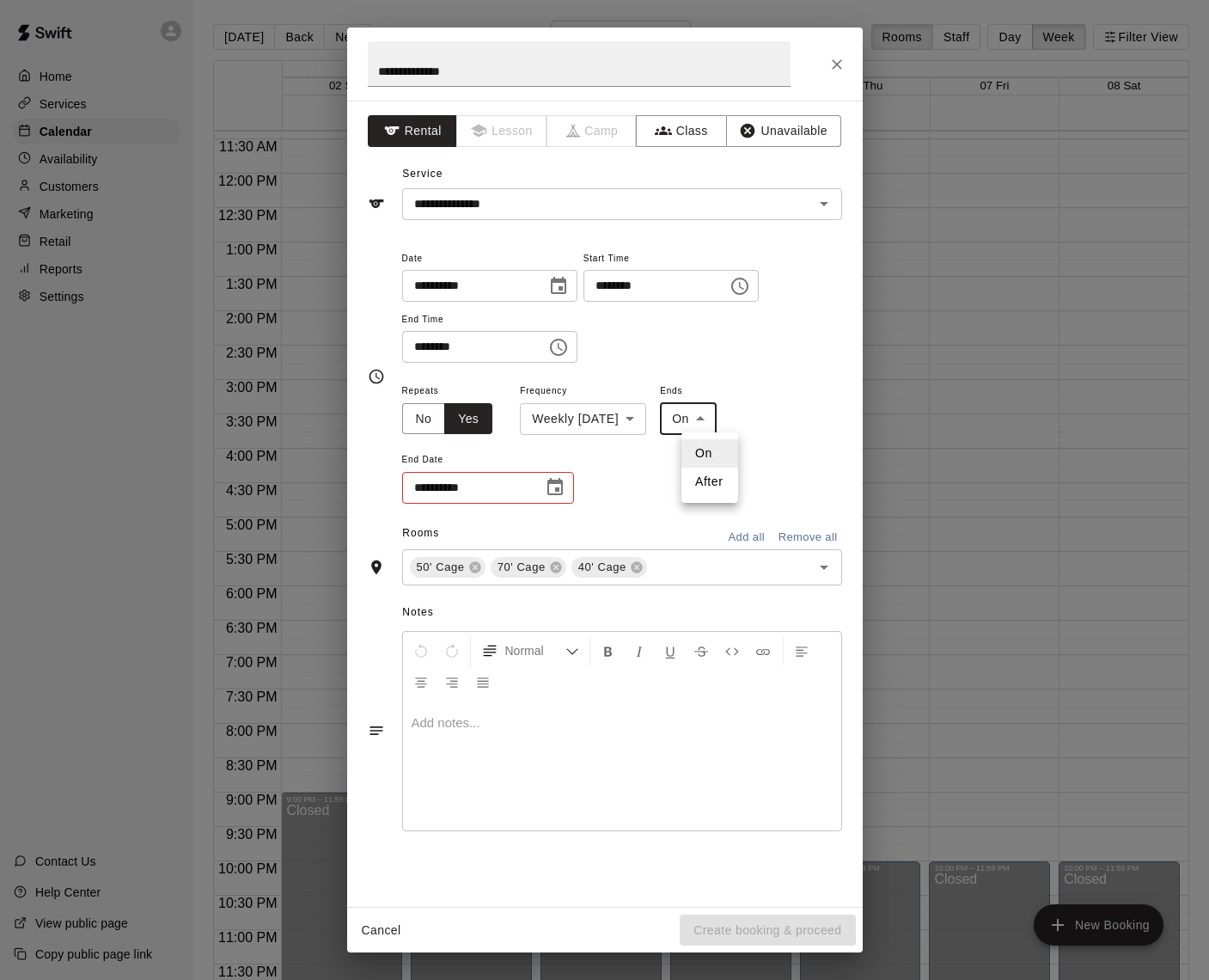
click at [717, 412] on body "Home Services Calendar Availability Customers Marketing Retail Reports Settings…" at bounding box center [604, 504] width 1209 height 1007
click at [710, 452] on li "On" at bounding box center [710, 454] width 57 height 28
click at [559, 485] on icon "Choose date" at bounding box center [555, 488] width 21 height 21
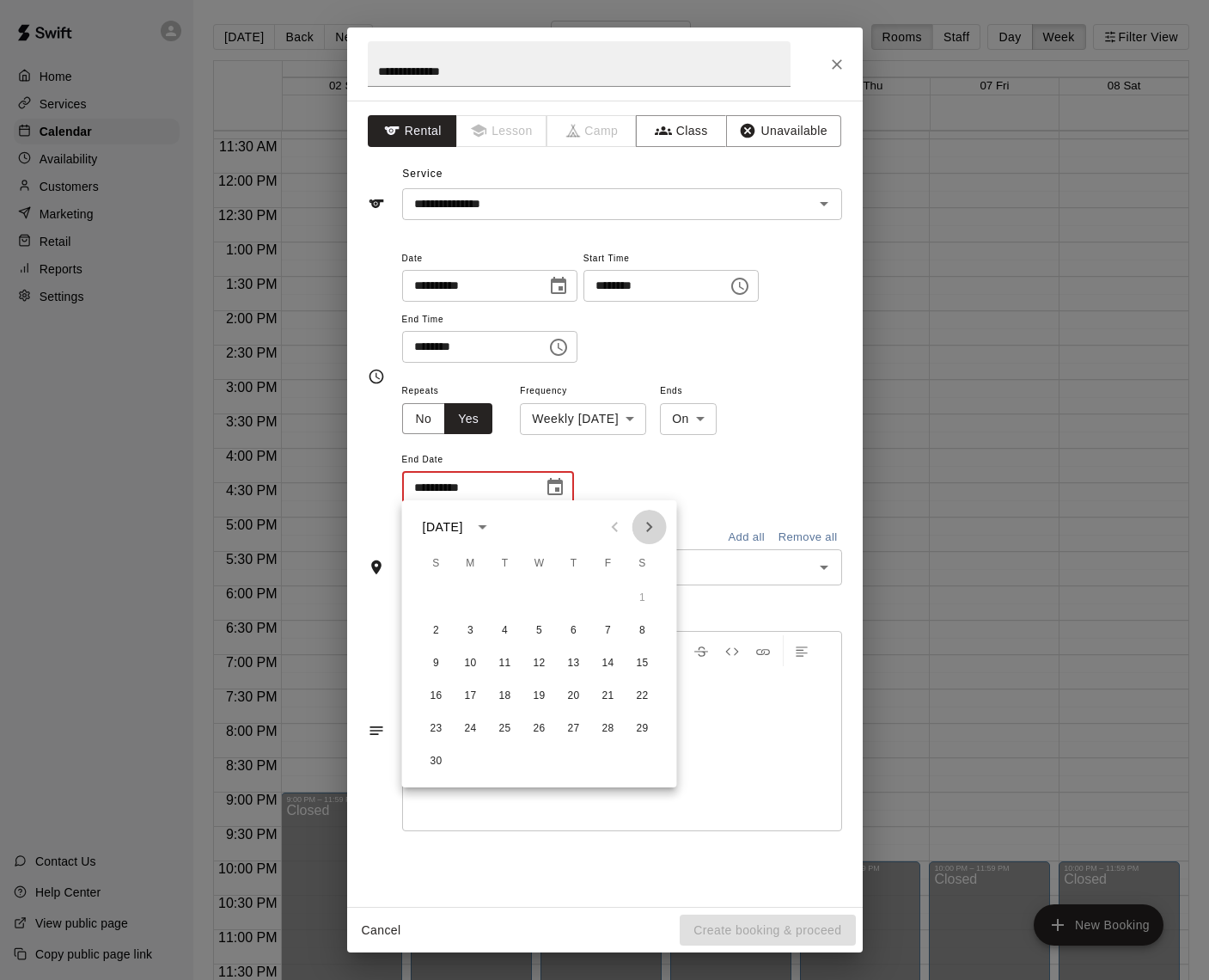
click at [643, 523] on icon "Next month" at bounding box center [650, 527] width 21 height 21
click at [438, 633] on button "7" at bounding box center [437, 631] width 31 height 31
type input "**********"
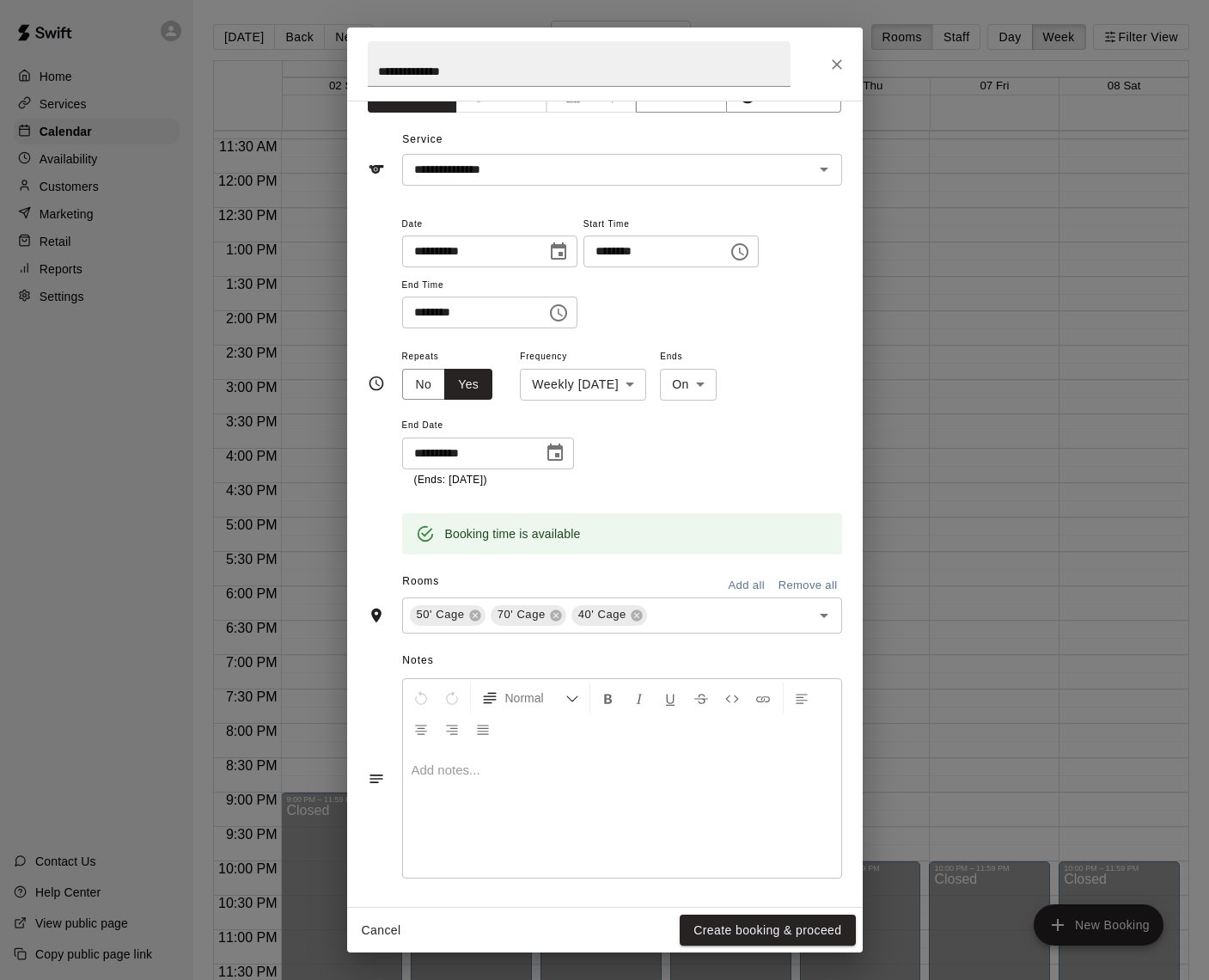
scroll to position [33, 0]
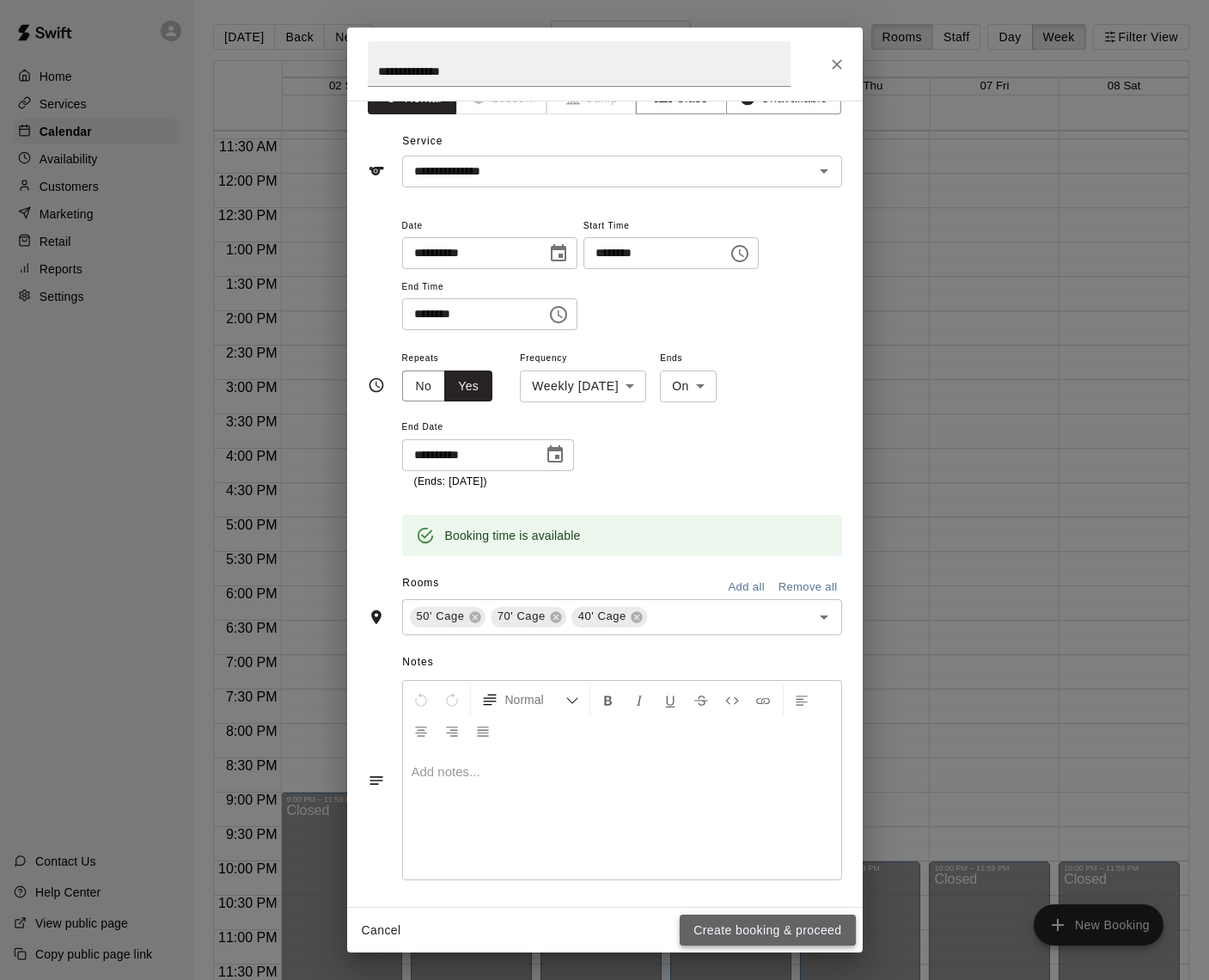
click at [762, 931] on button "Create booking & proceed" at bounding box center [768, 931] width 175 height 32
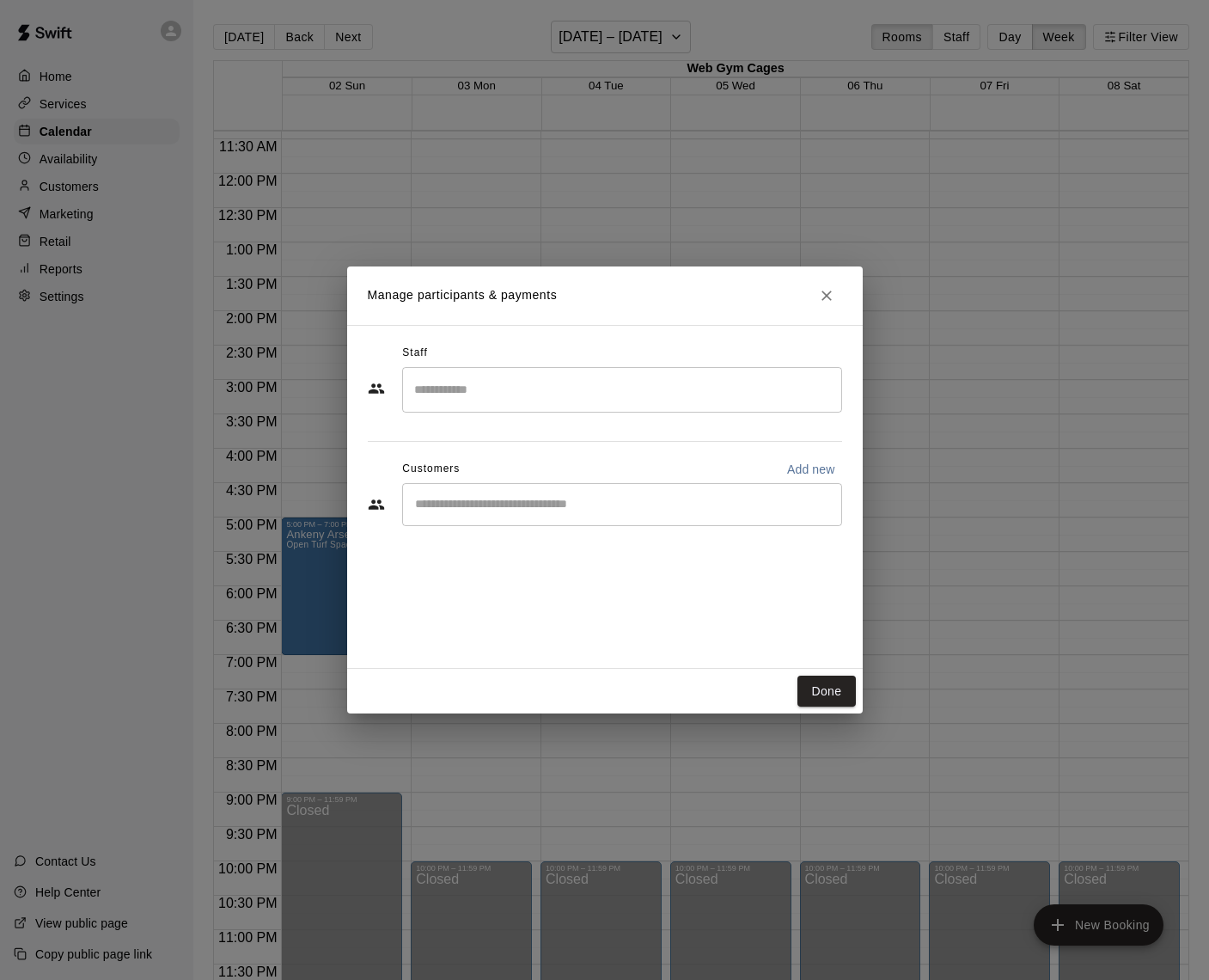
click at [488, 517] on div "​" at bounding box center [622, 505] width 440 height 43
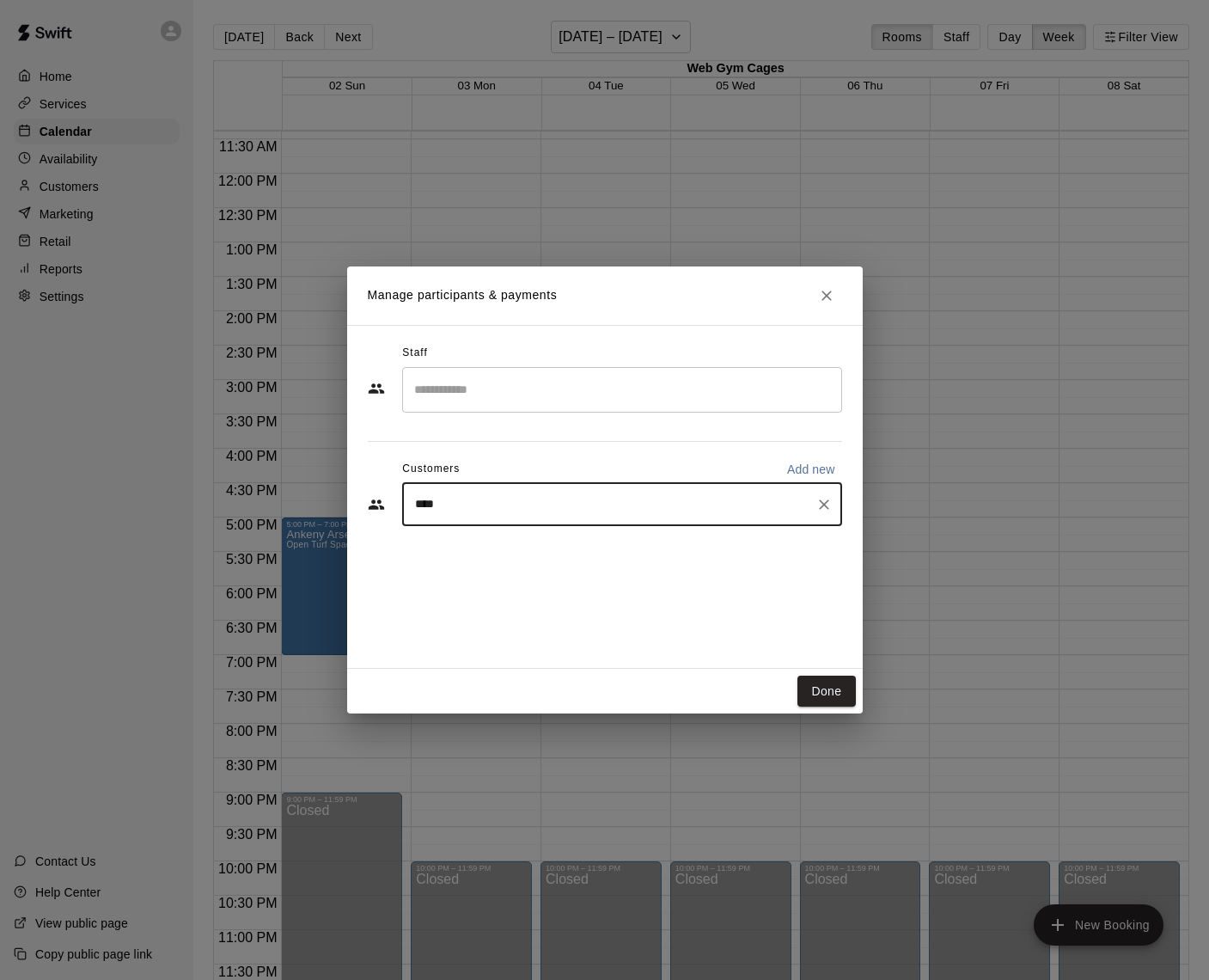
type input "*****"
click at [492, 549] on p "[PERSON_NAME]" at bounding box center [503, 543] width 105 height 18
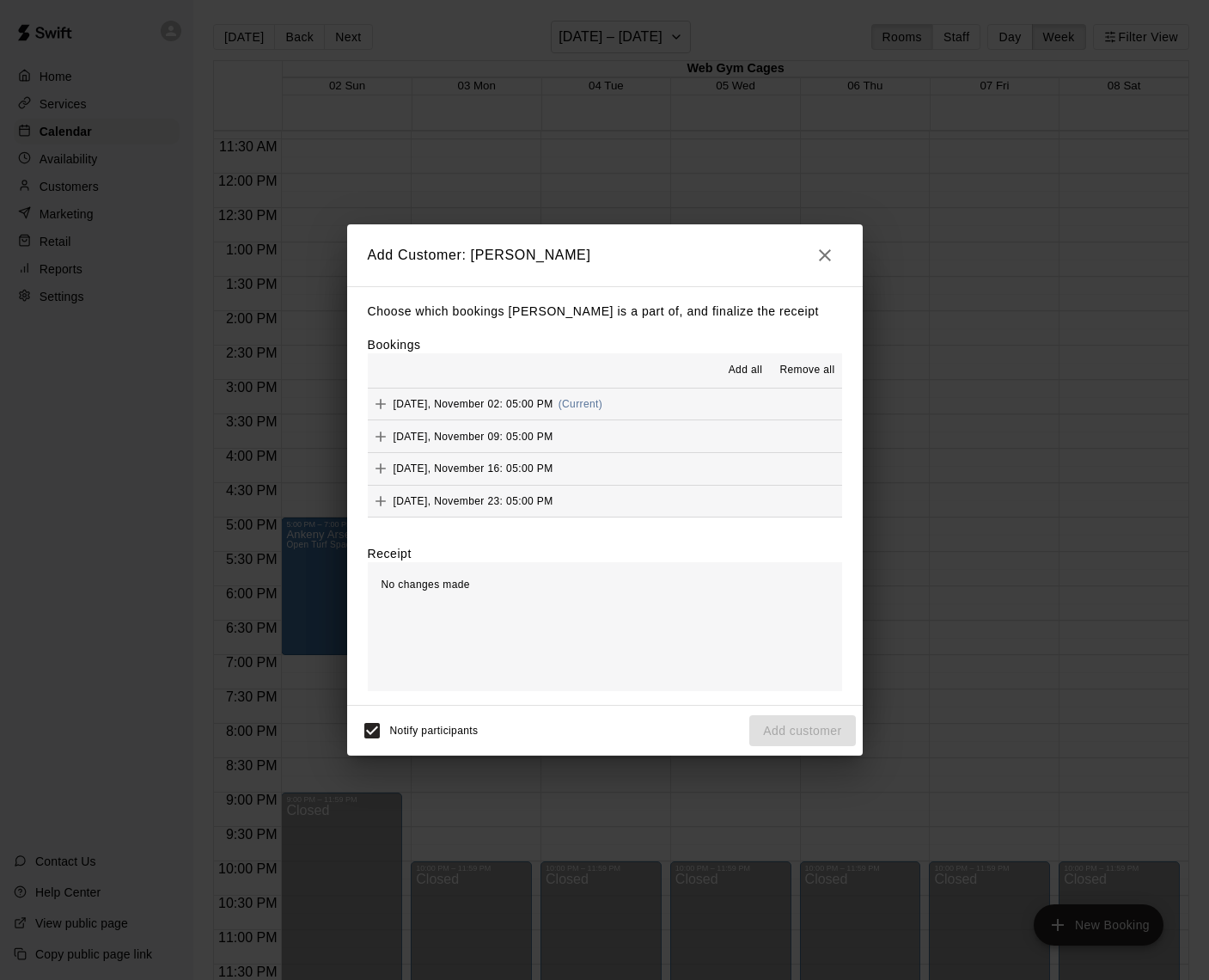
click at [743, 367] on span "Add all" at bounding box center [746, 371] width 34 height 17
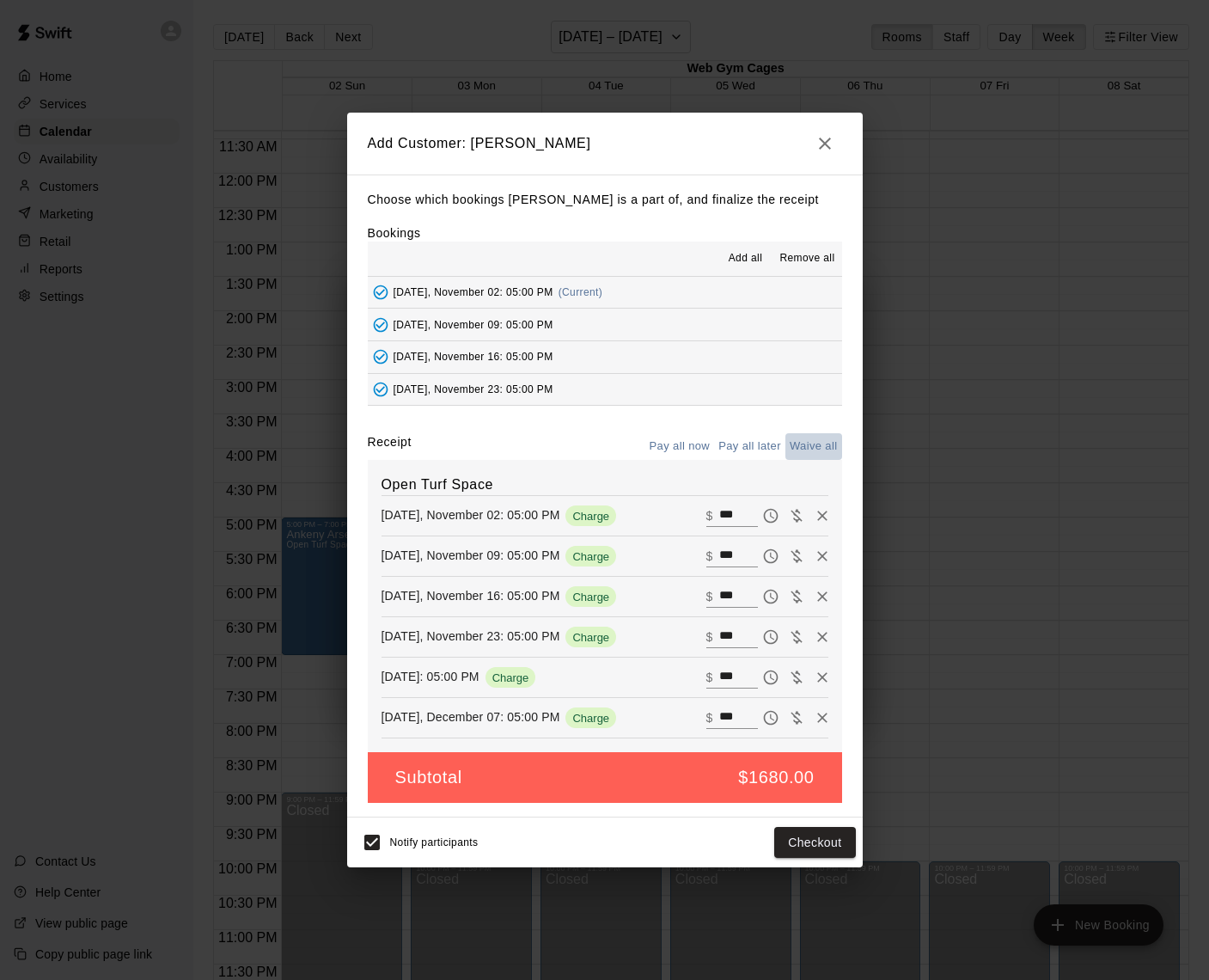
click at [831, 442] on button "Waive all" at bounding box center [814, 446] width 57 height 26
type input "*"
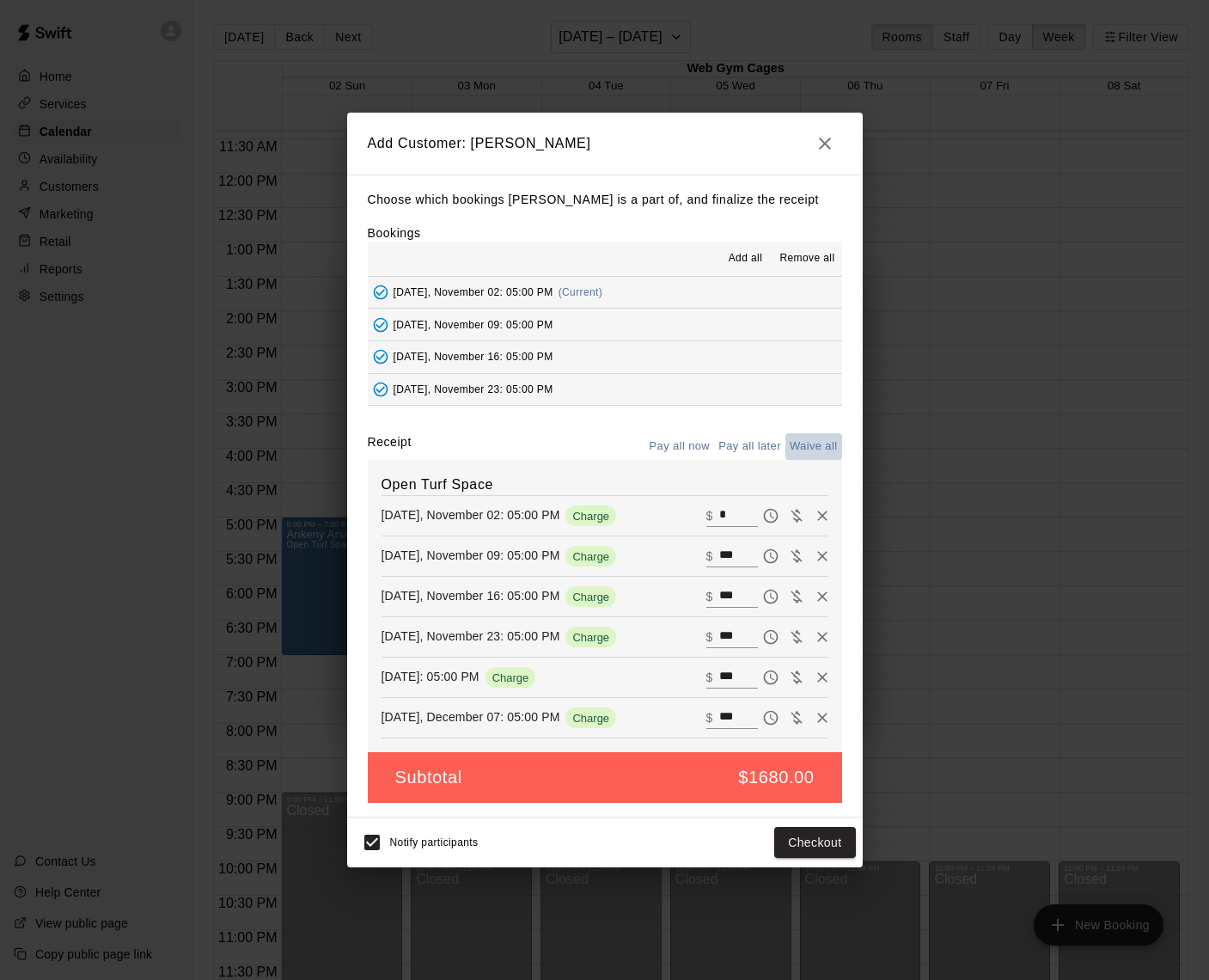
type input "*"
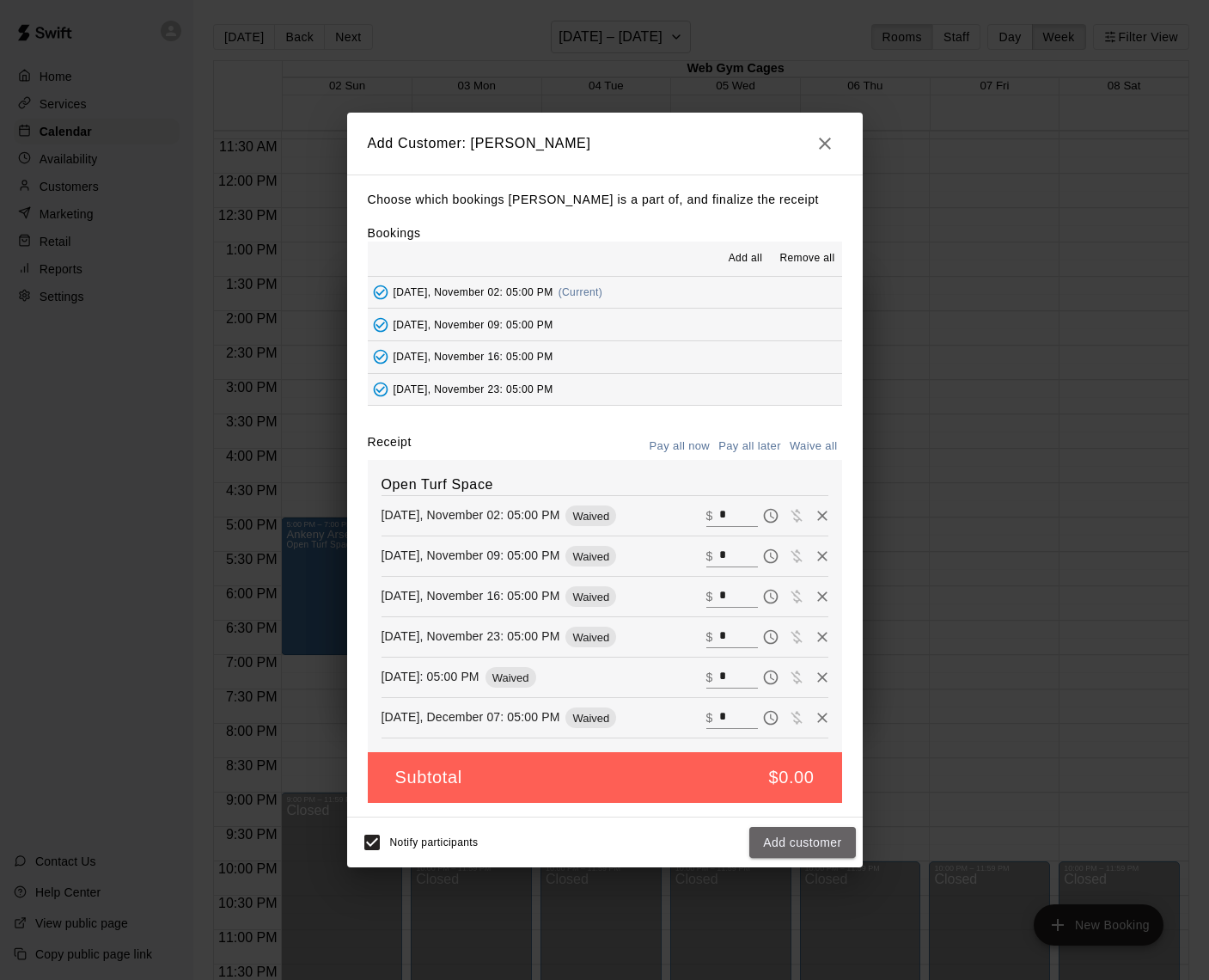
click at [814, 840] on button "Add customer" at bounding box center [803, 843] width 106 height 32
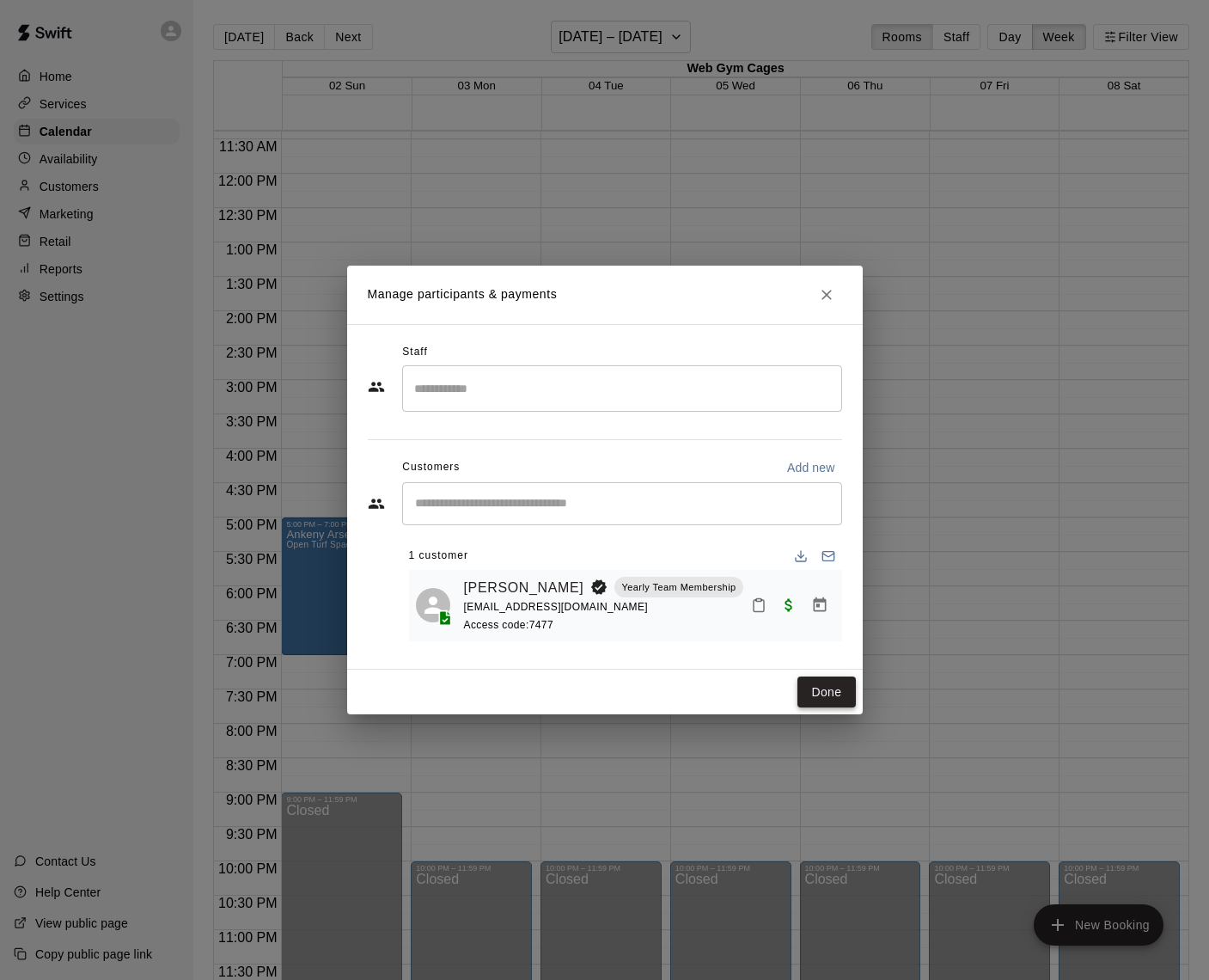
click at [831, 687] on button "Done" at bounding box center [826, 692] width 58 height 32
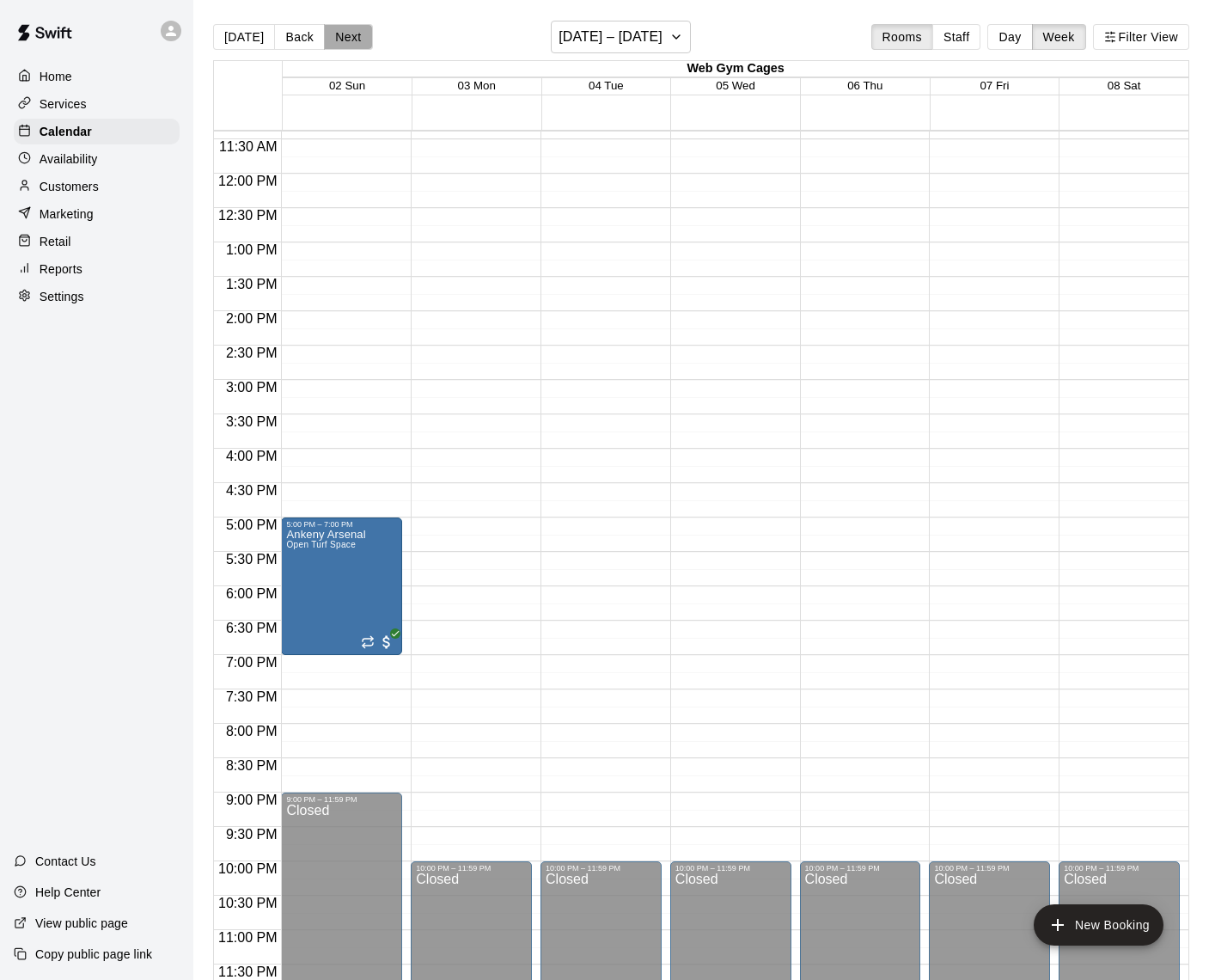
click at [345, 40] on button "Next" at bounding box center [348, 37] width 48 height 25
click at [325, 34] on button "Next" at bounding box center [348, 37] width 48 height 25
click at [351, 39] on button "Next" at bounding box center [348, 37] width 48 height 25
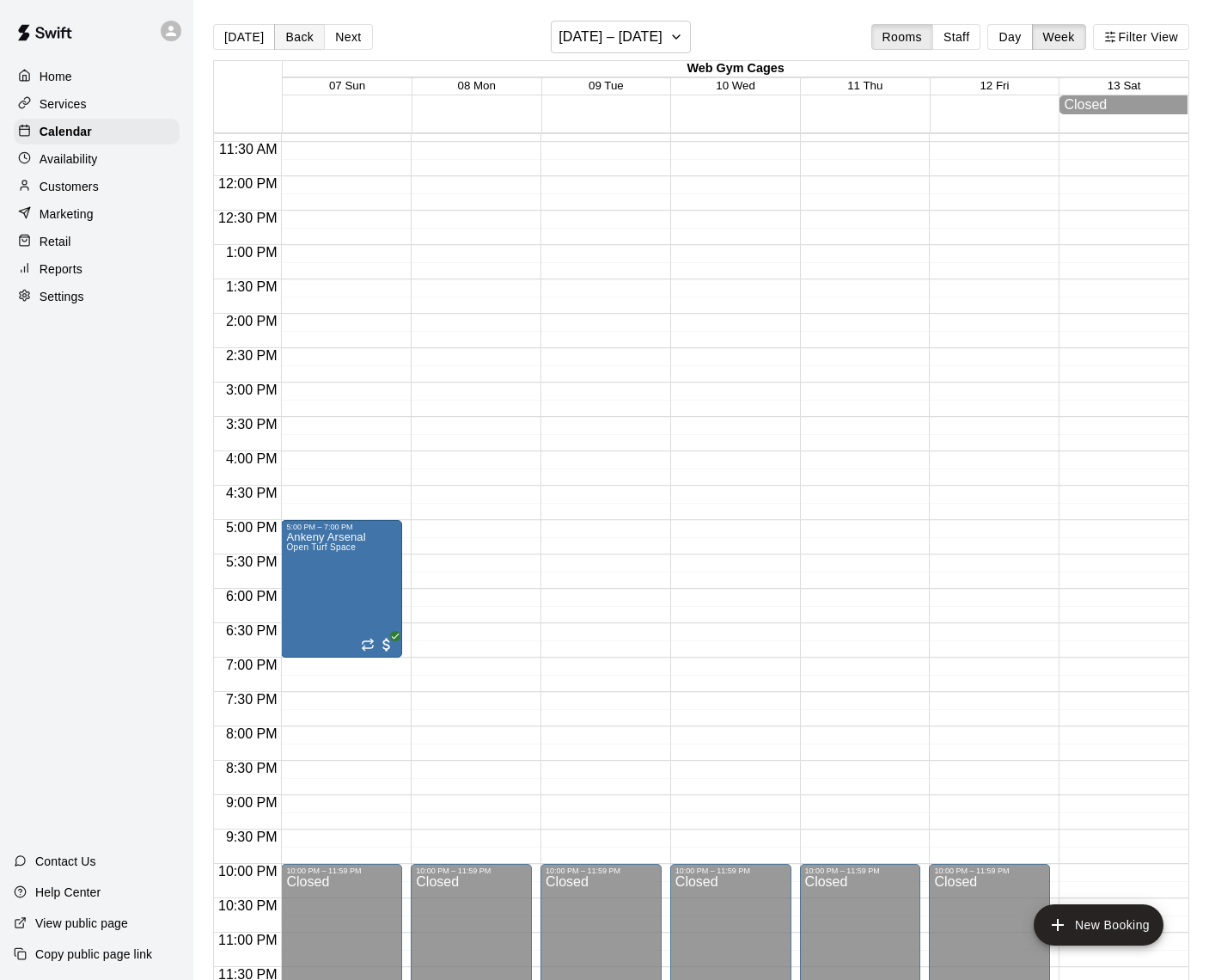
click at [291, 40] on button "Back" at bounding box center [300, 37] width 51 height 25
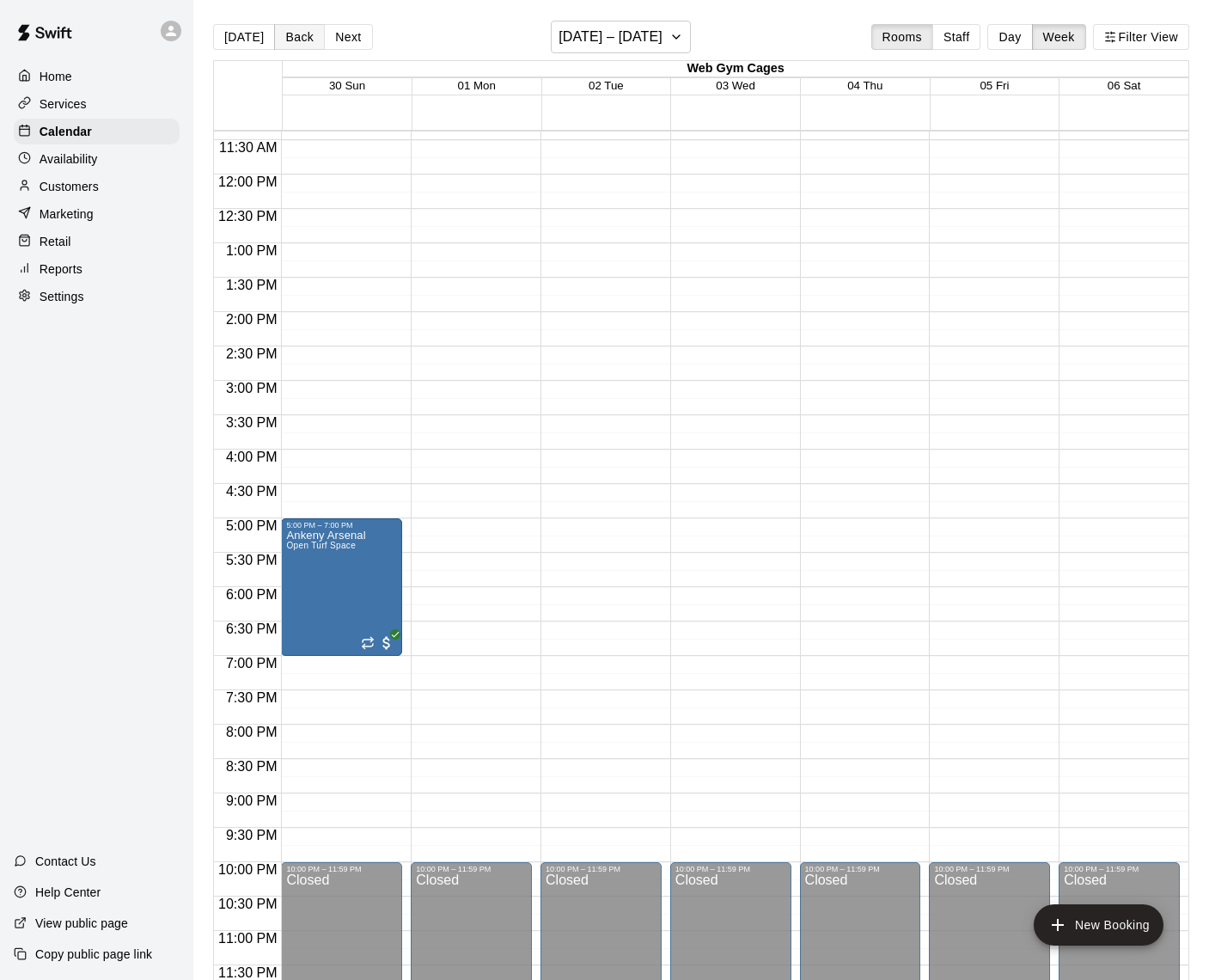
click at [291, 40] on button "Back" at bounding box center [300, 37] width 51 height 25
click at [574, 602] on div "12:00 AM – 7:00 AM Closed 10:00 PM – 11:59 PM Closed" at bounding box center [601, 174] width 122 height 1651
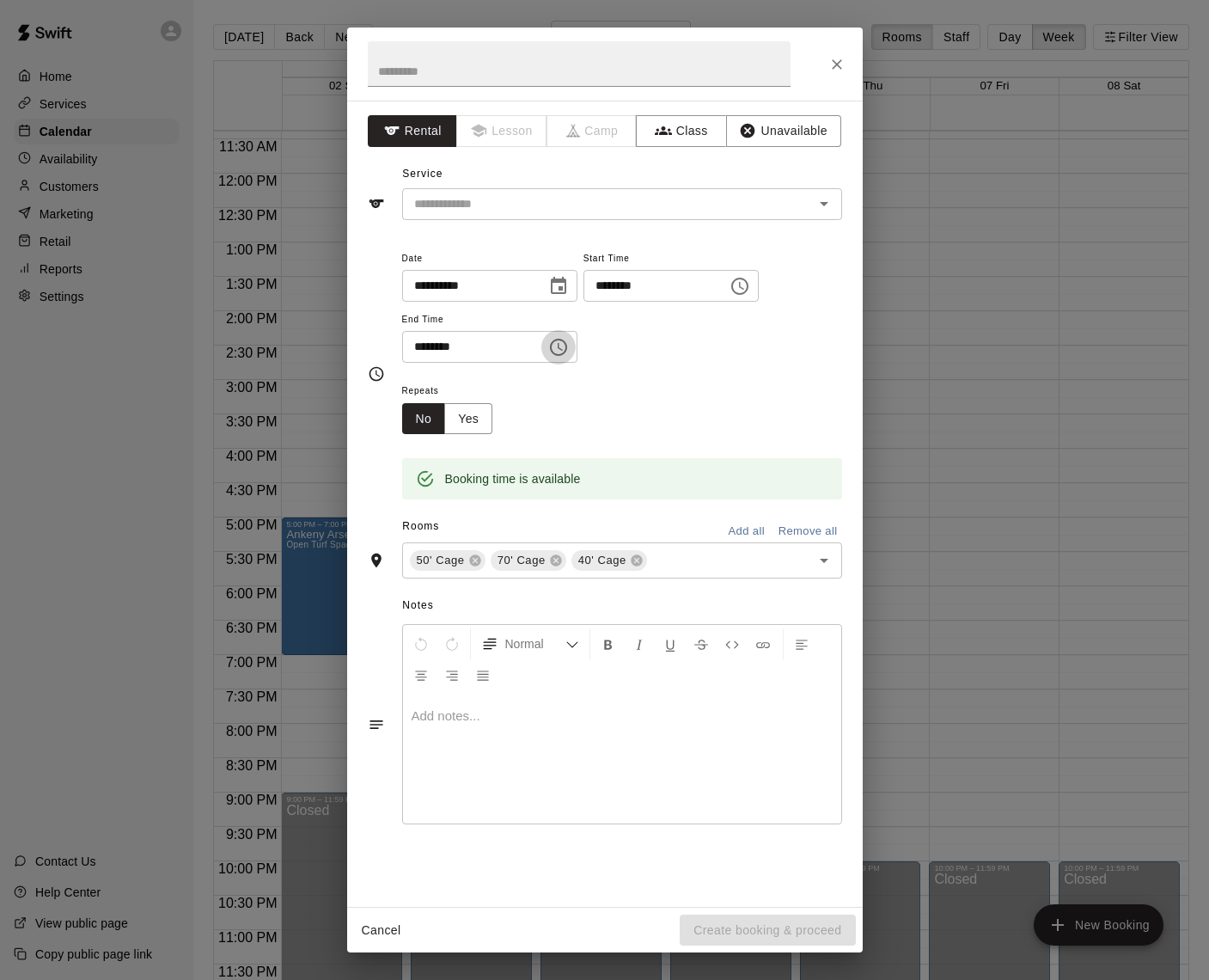
click at [569, 347] on icon "Choose time, selected time is 6:30 PM" at bounding box center [559, 347] width 21 height 21
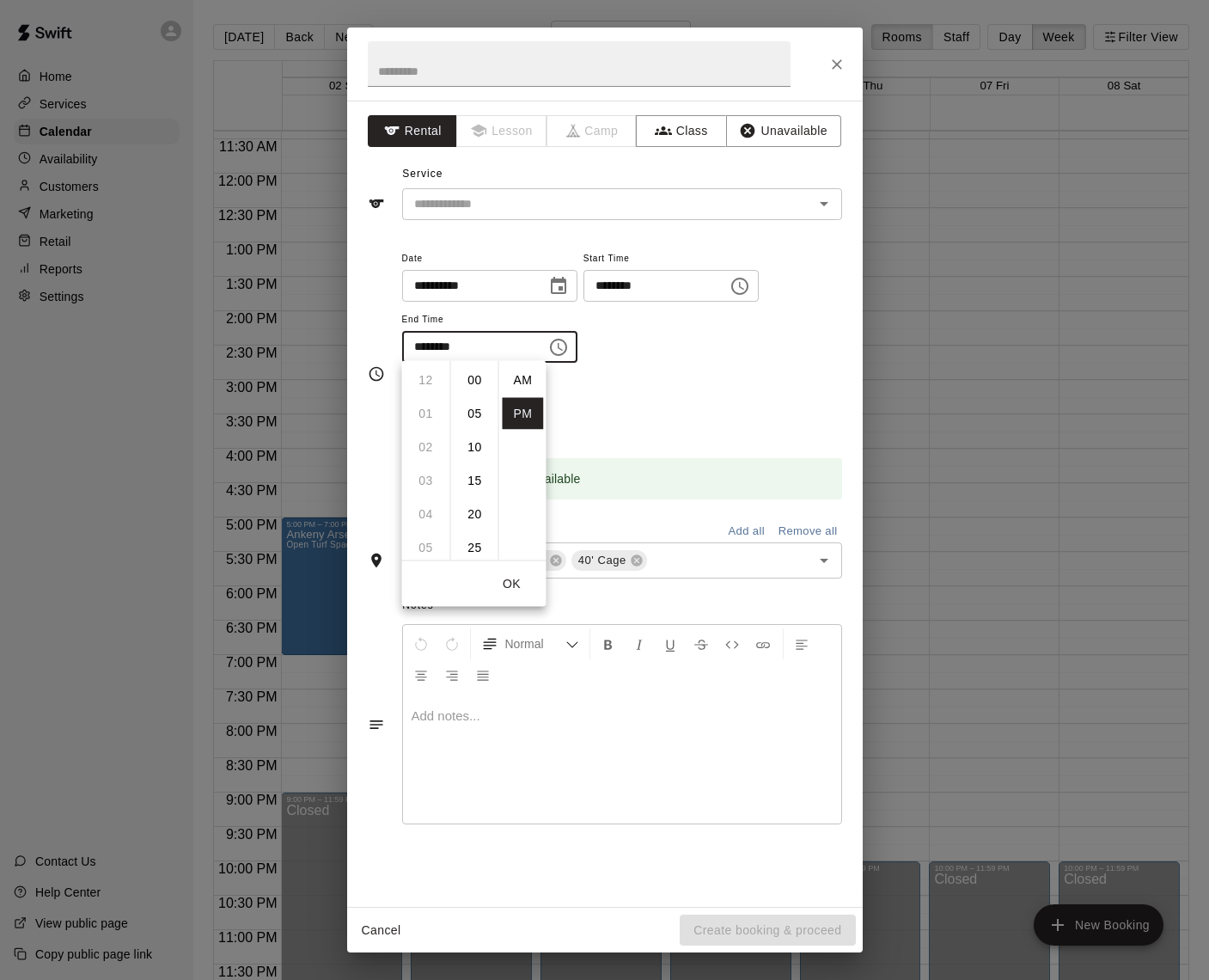
scroll to position [31, 0]
drag, startPoint x: 432, startPoint y: 445, endPoint x: 446, endPoint y: 444, distance: 14.0
click at [432, 445] on li "08" at bounding box center [426, 448] width 41 height 32
click at [476, 383] on li "00" at bounding box center [475, 380] width 41 height 32
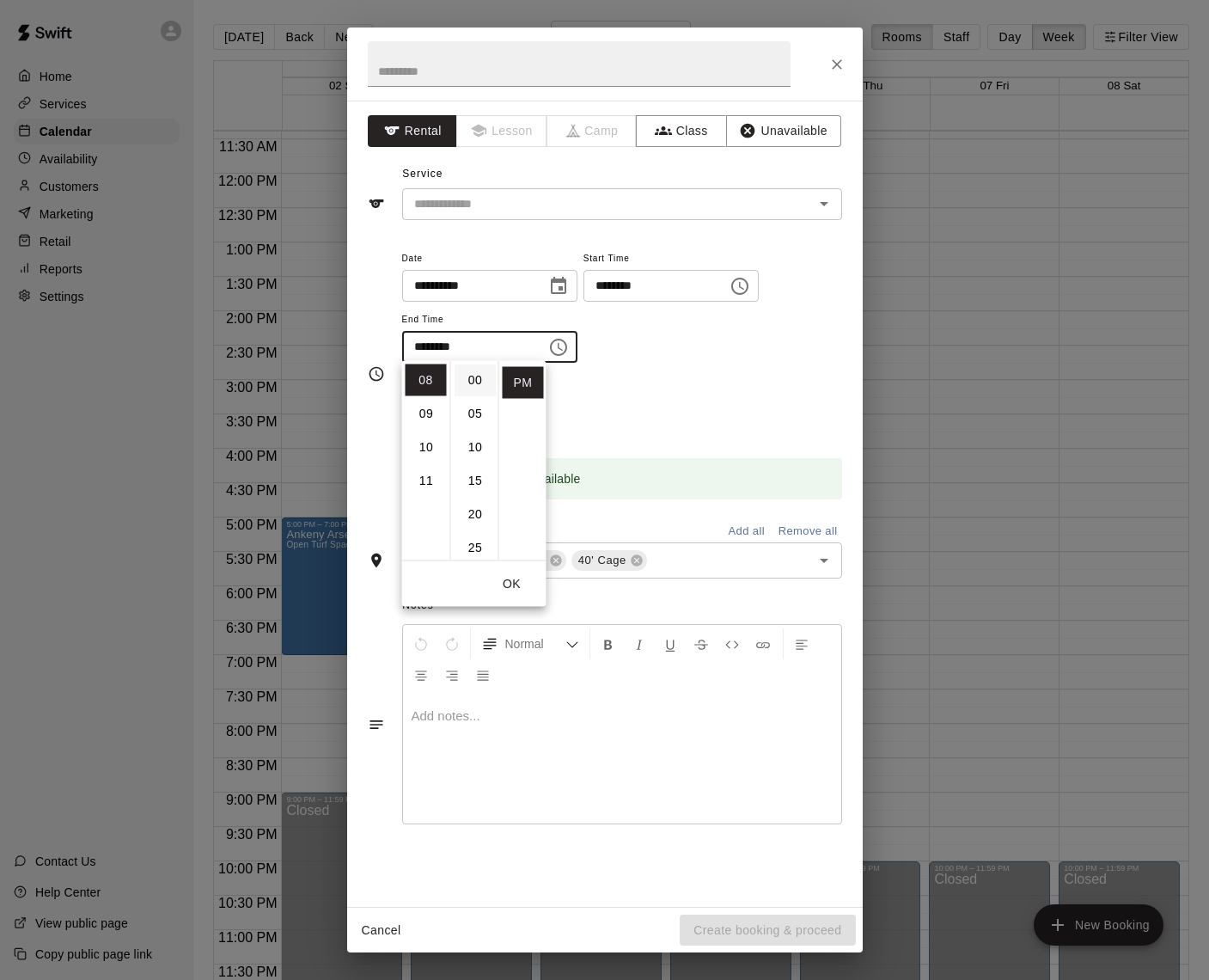
type input "********"
click at [510, 577] on button "OK" at bounding box center [512, 585] width 55 height 32
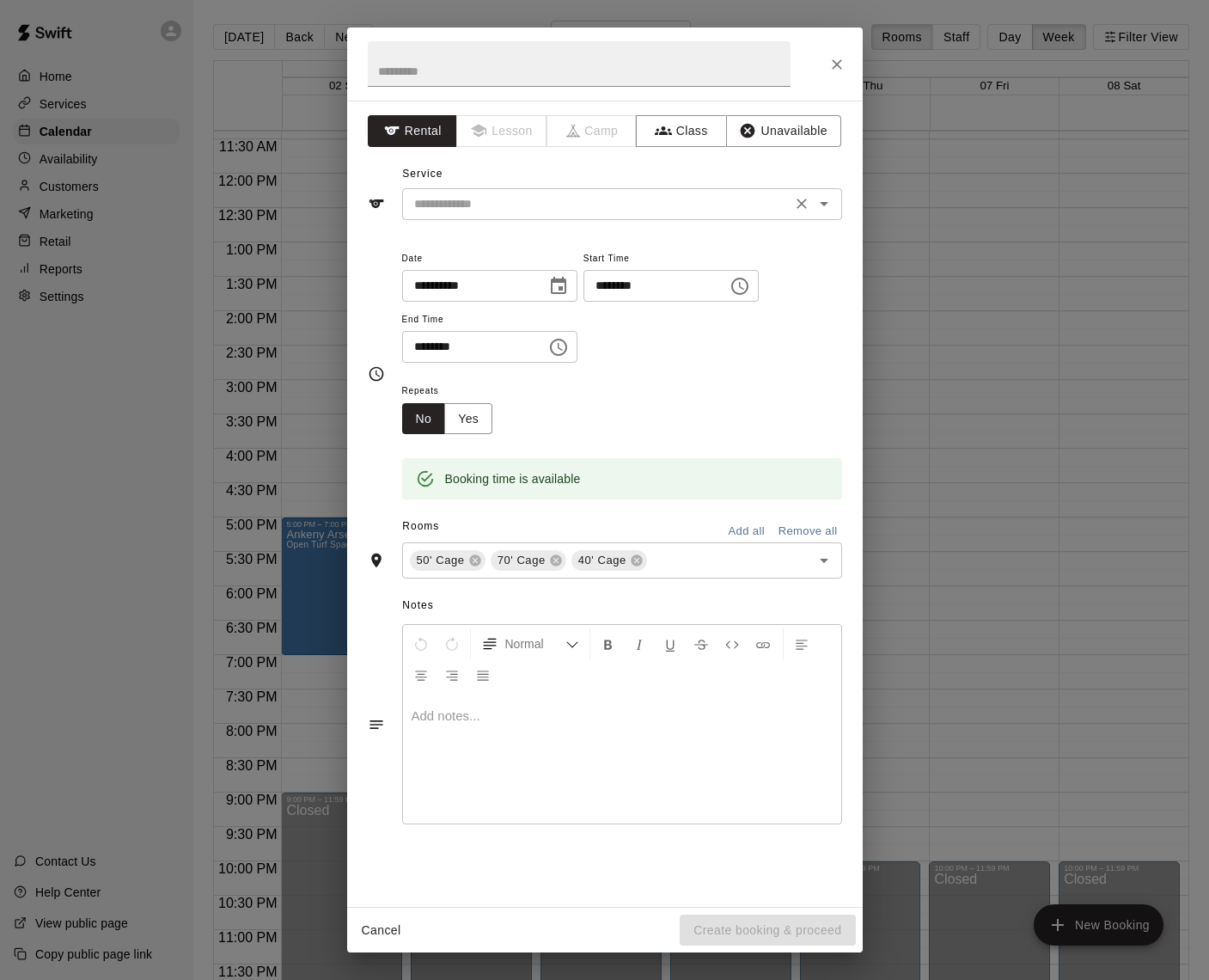
click at [470, 196] on input "text" at bounding box center [597, 204] width 379 height 22
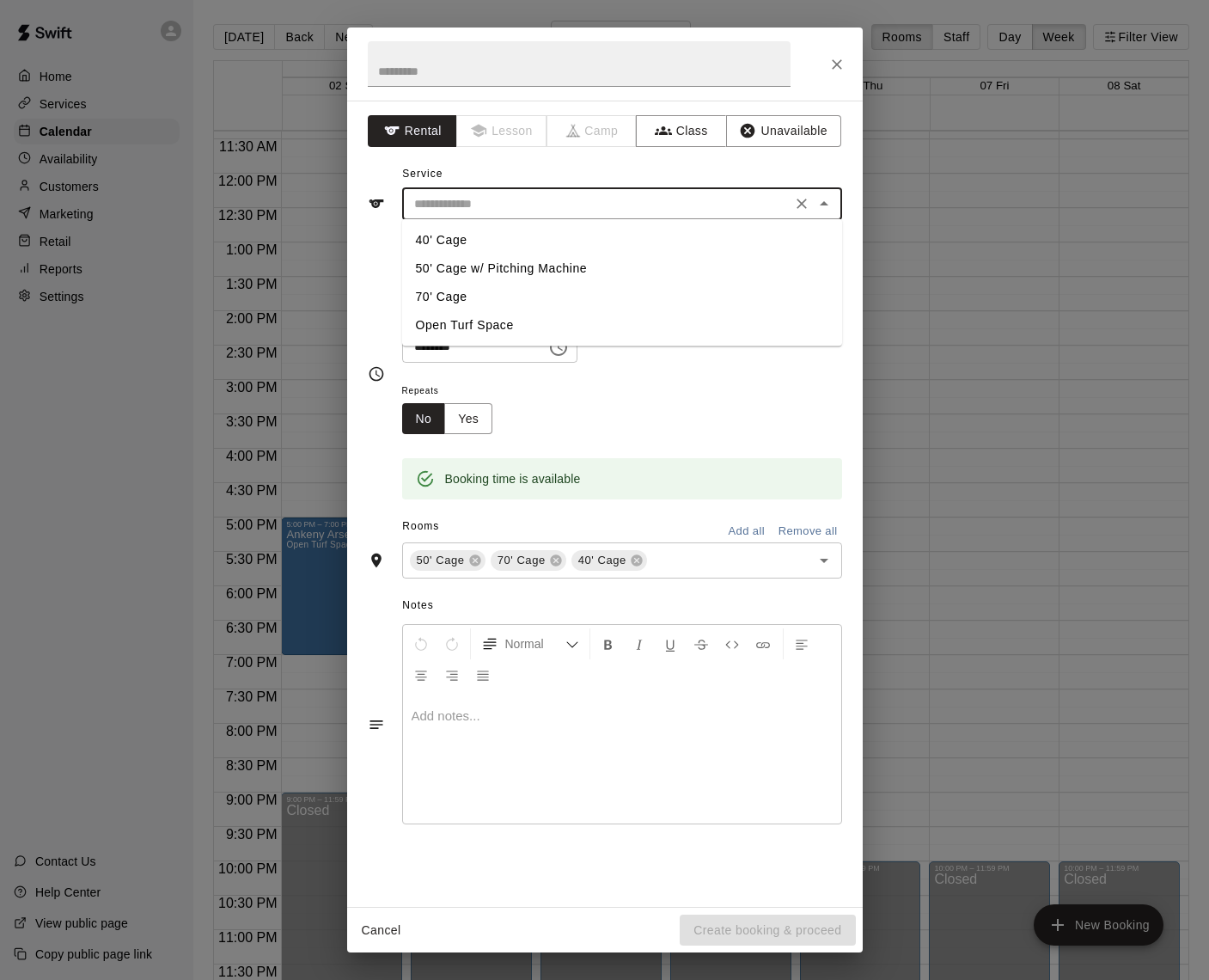
click at [462, 322] on li "Open Turf Space" at bounding box center [622, 325] width 440 height 28
type input "**********"
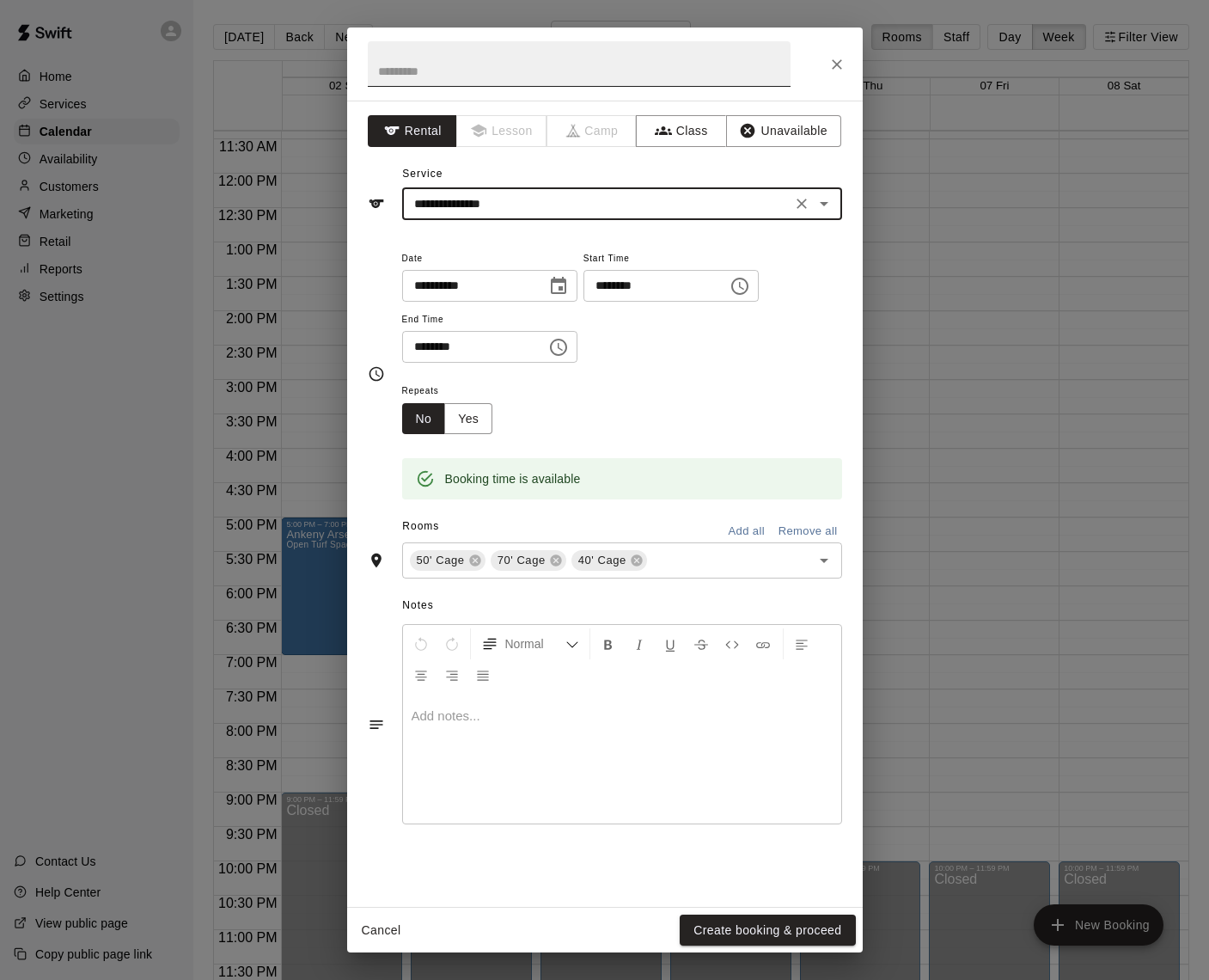
click at [438, 68] on input "text" at bounding box center [579, 64] width 422 height 45
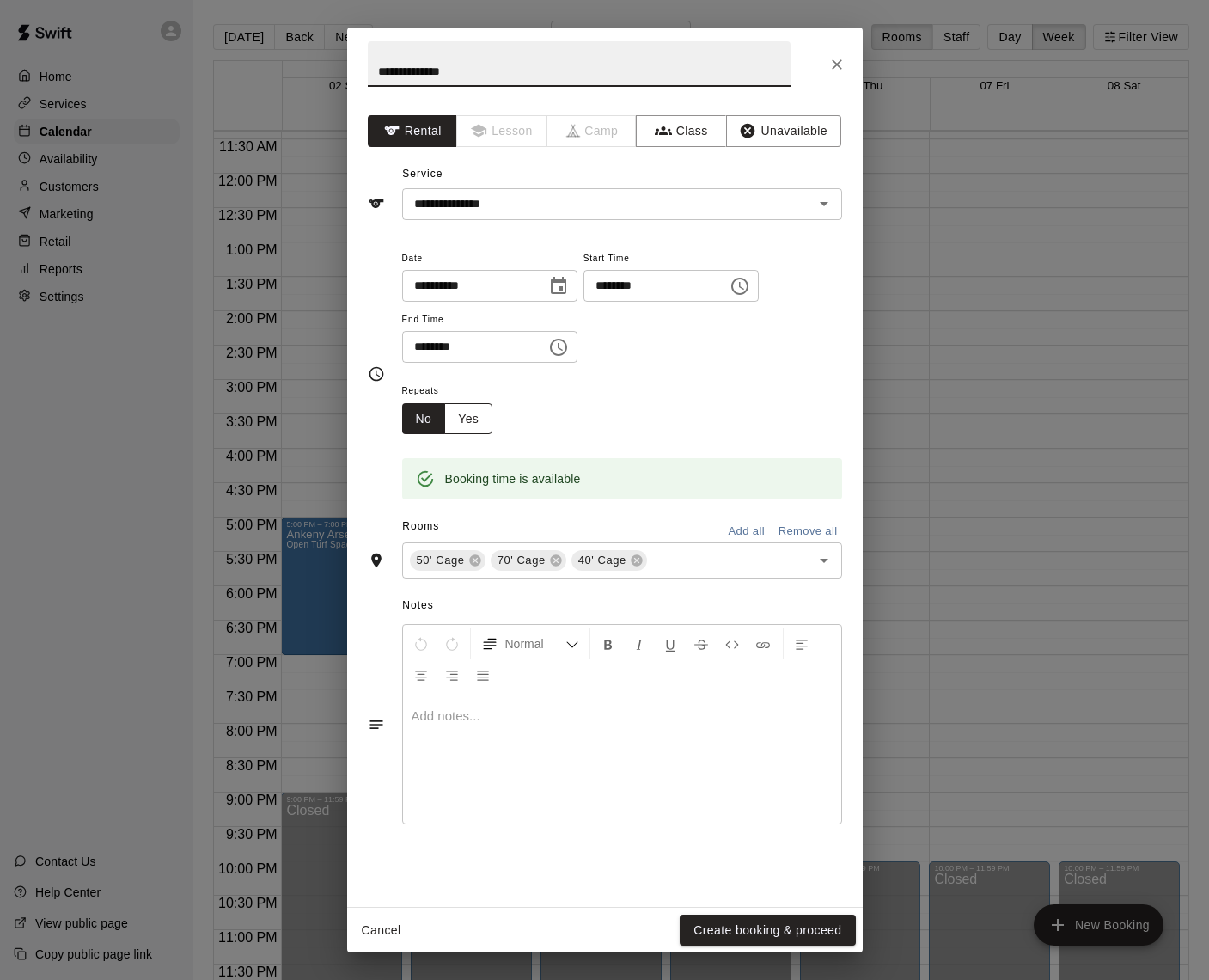
type input "**********"
click at [471, 408] on button "Yes" at bounding box center [468, 419] width 48 height 32
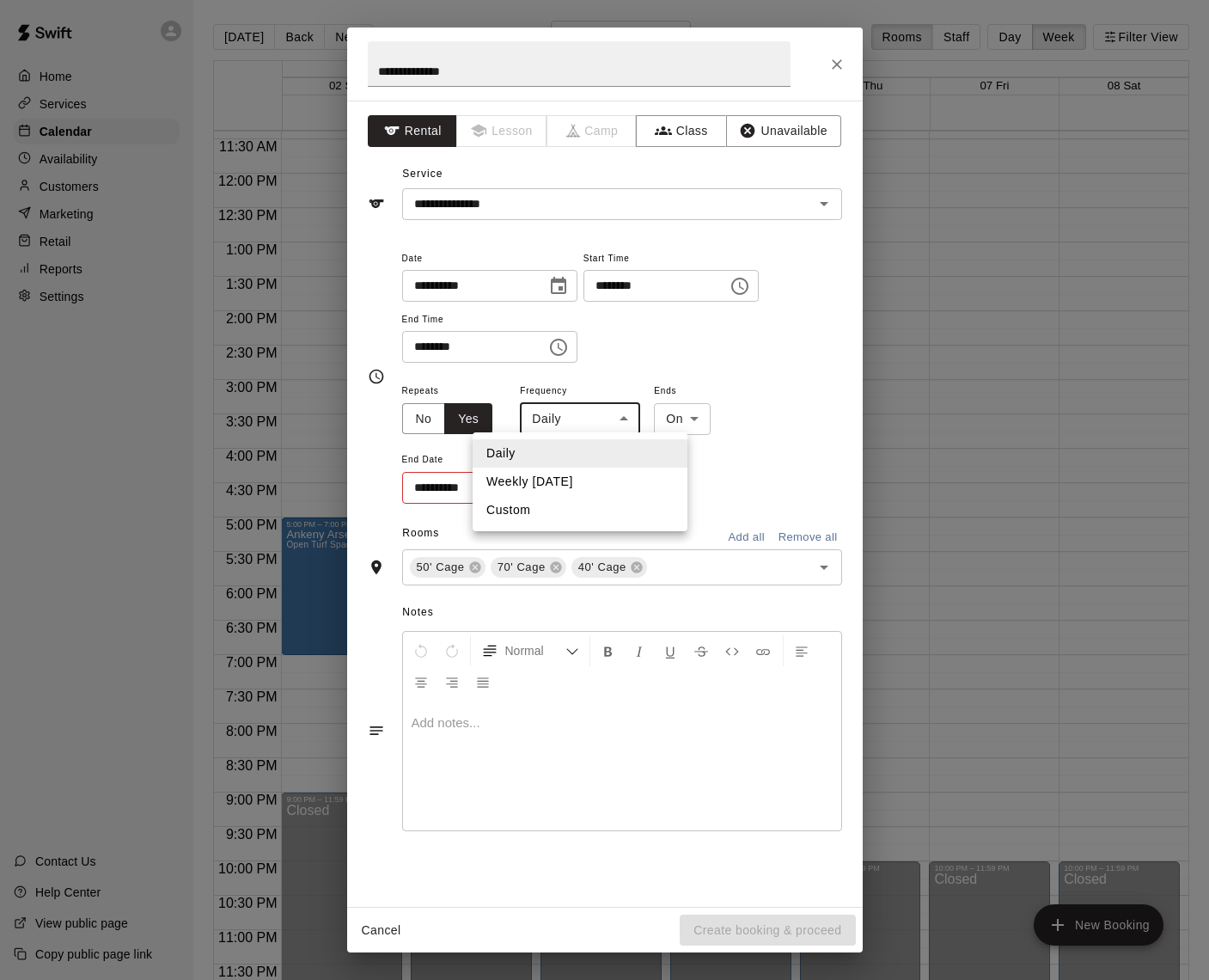
click at [618, 418] on body "Home Services Calendar Availability Customers Marketing Retail Reports Settings…" at bounding box center [604, 504] width 1209 height 1007
click at [566, 481] on li "Weekly [DATE]" at bounding box center [580, 482] width 215 height 28
type input "******"
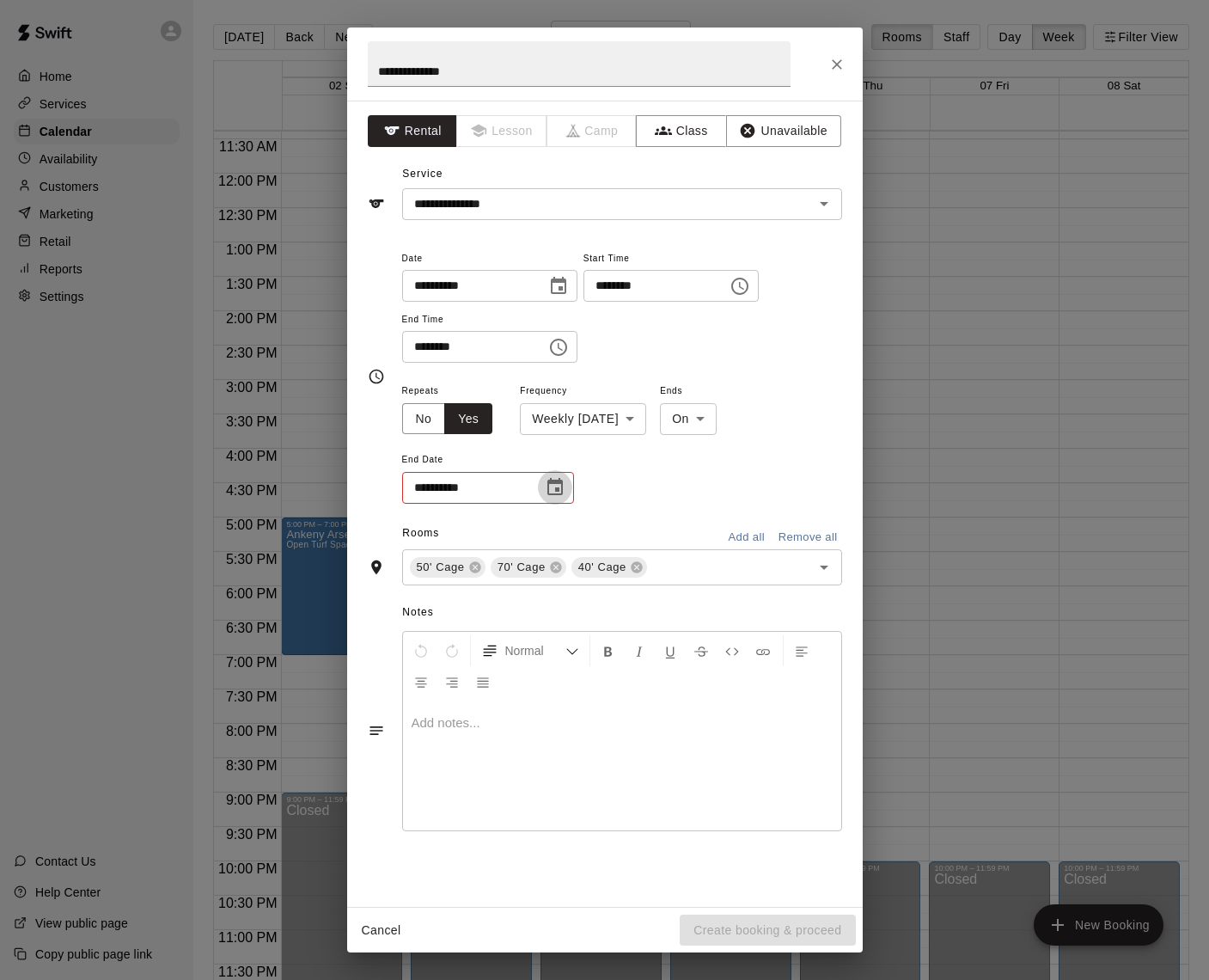
click at [556, 484] on icon "Choose date" at bounding box center [555, 488] width 21 height 21
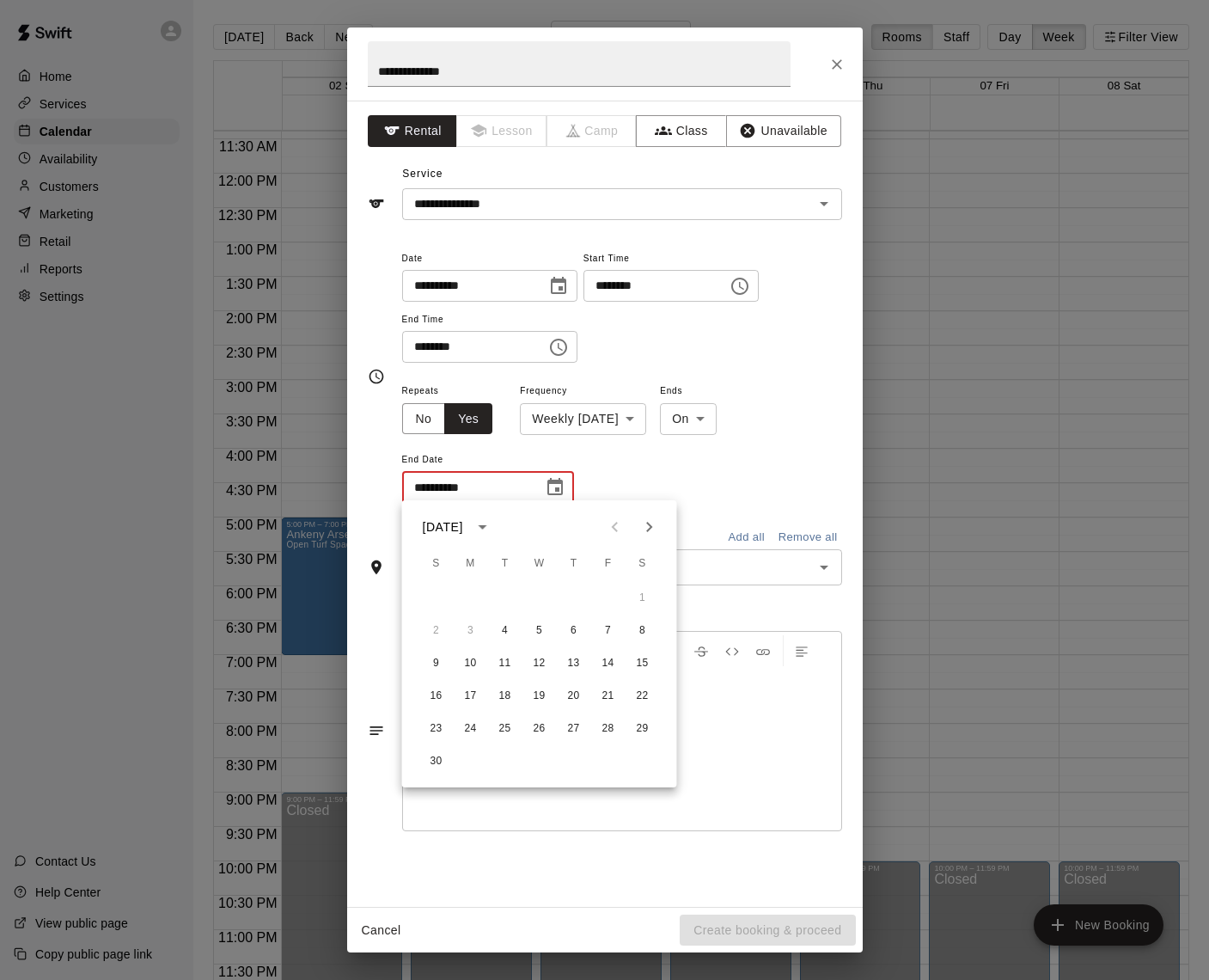
click at [643, 520] on icon "Next month" at bounding box center [650, 527] width 21 height 21
click at [505, 631] on button "9" at bounding box center [505, 631] width 31 height 31
type input "**********"
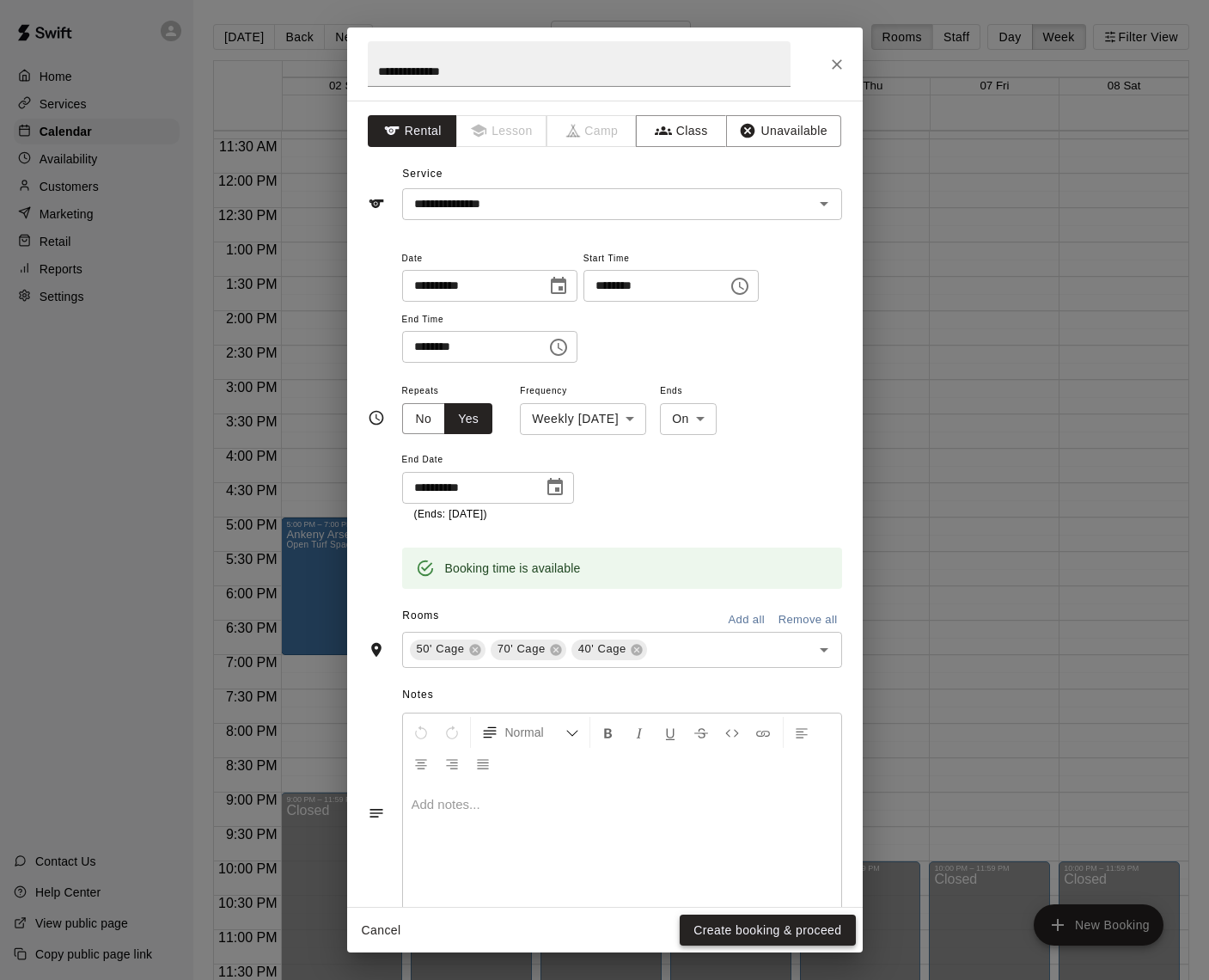
click at [739, 927] on button "Create booking & proceed" at bounding box center [768, 931] width 175 height 32
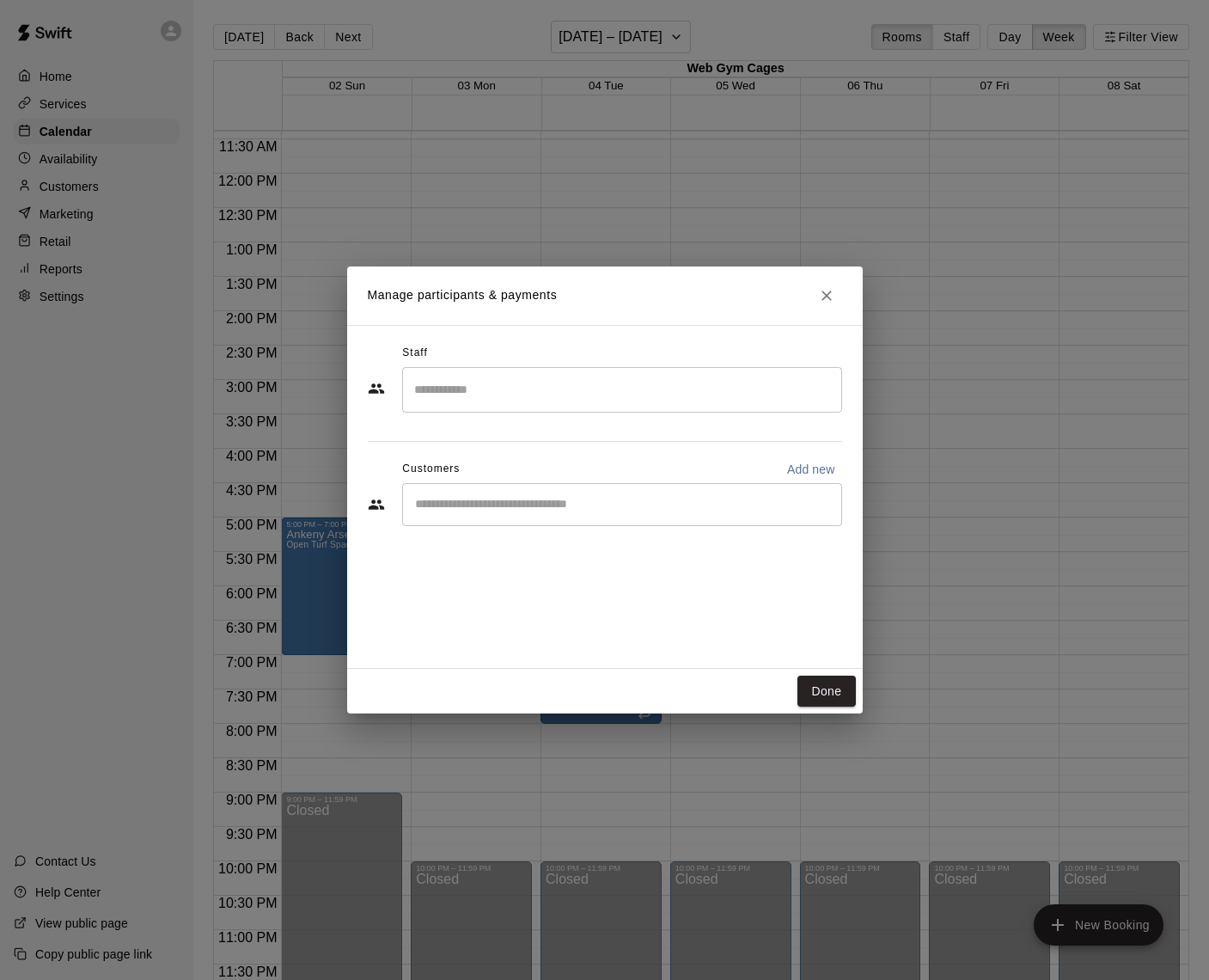
click at [595, 511] on input "Start typing to search customers..." at bounding box center [622, 505] width 424 height 17
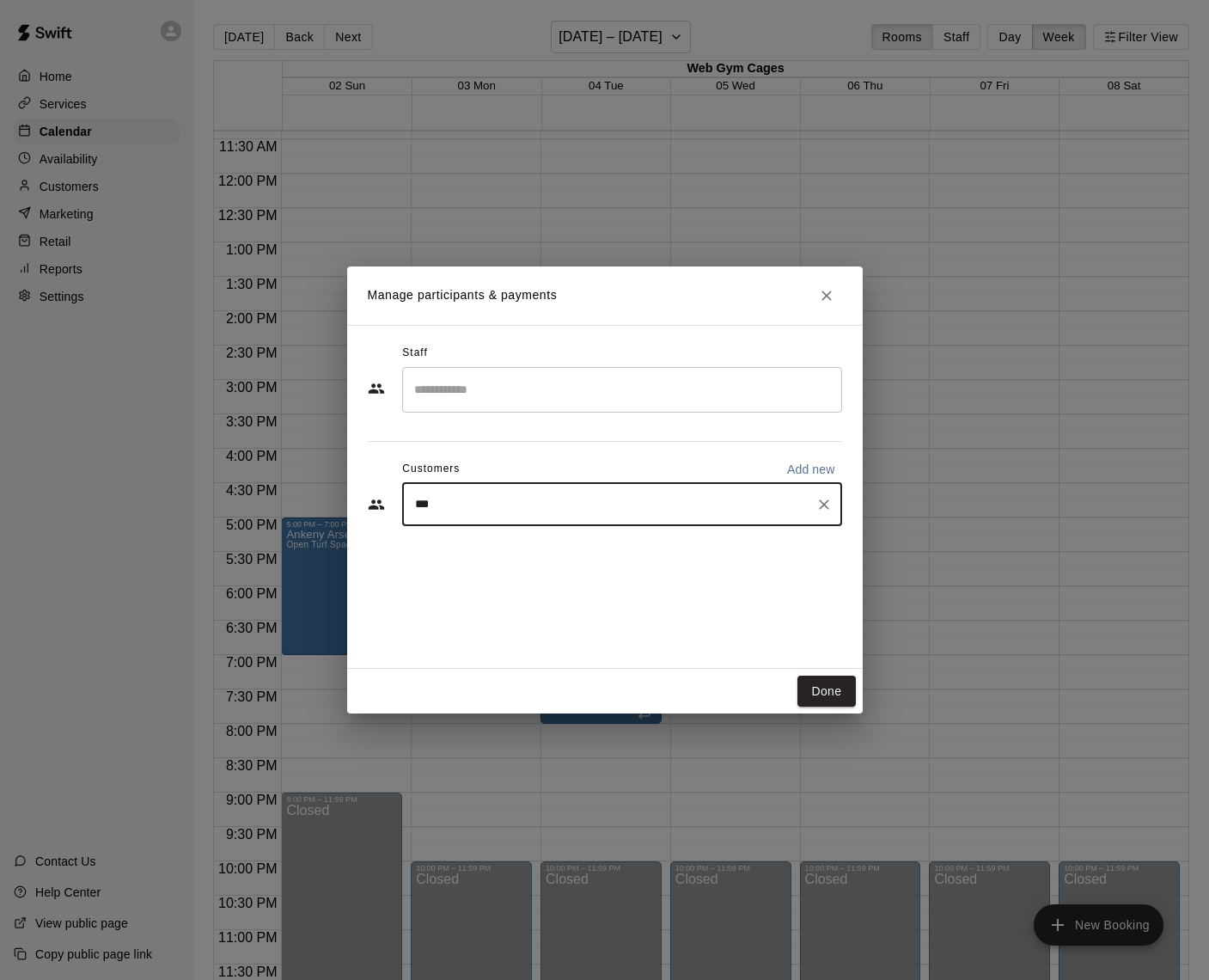
type input "****"
click at [508, 560] on span "[EMAIL_ADDRESS][DOMAIN_NAME]" at bounding box center [543, 562] width 185 height 12
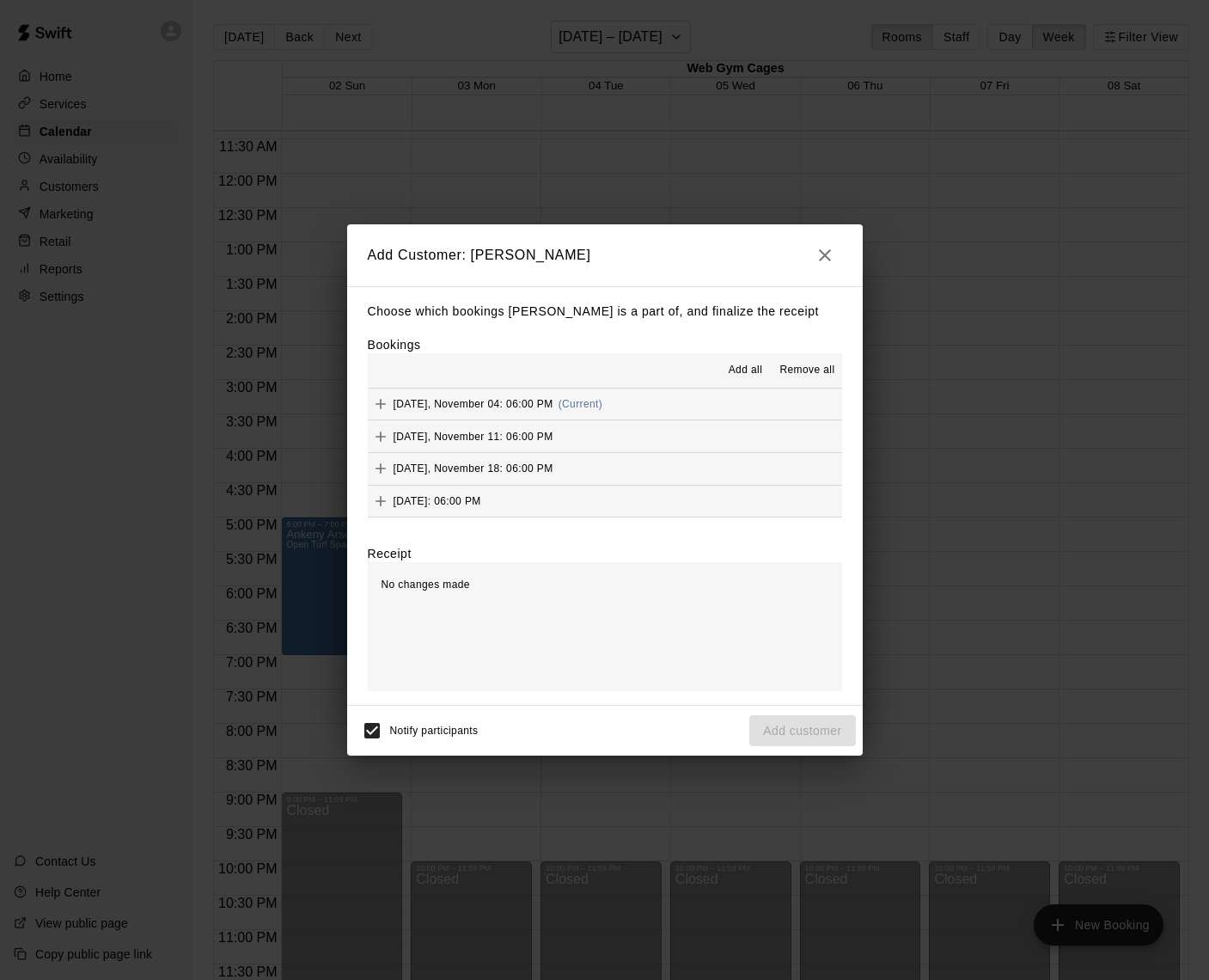
click at [738, 373] on span "Add all" at bounding box center [746, 371] width 34 height 17
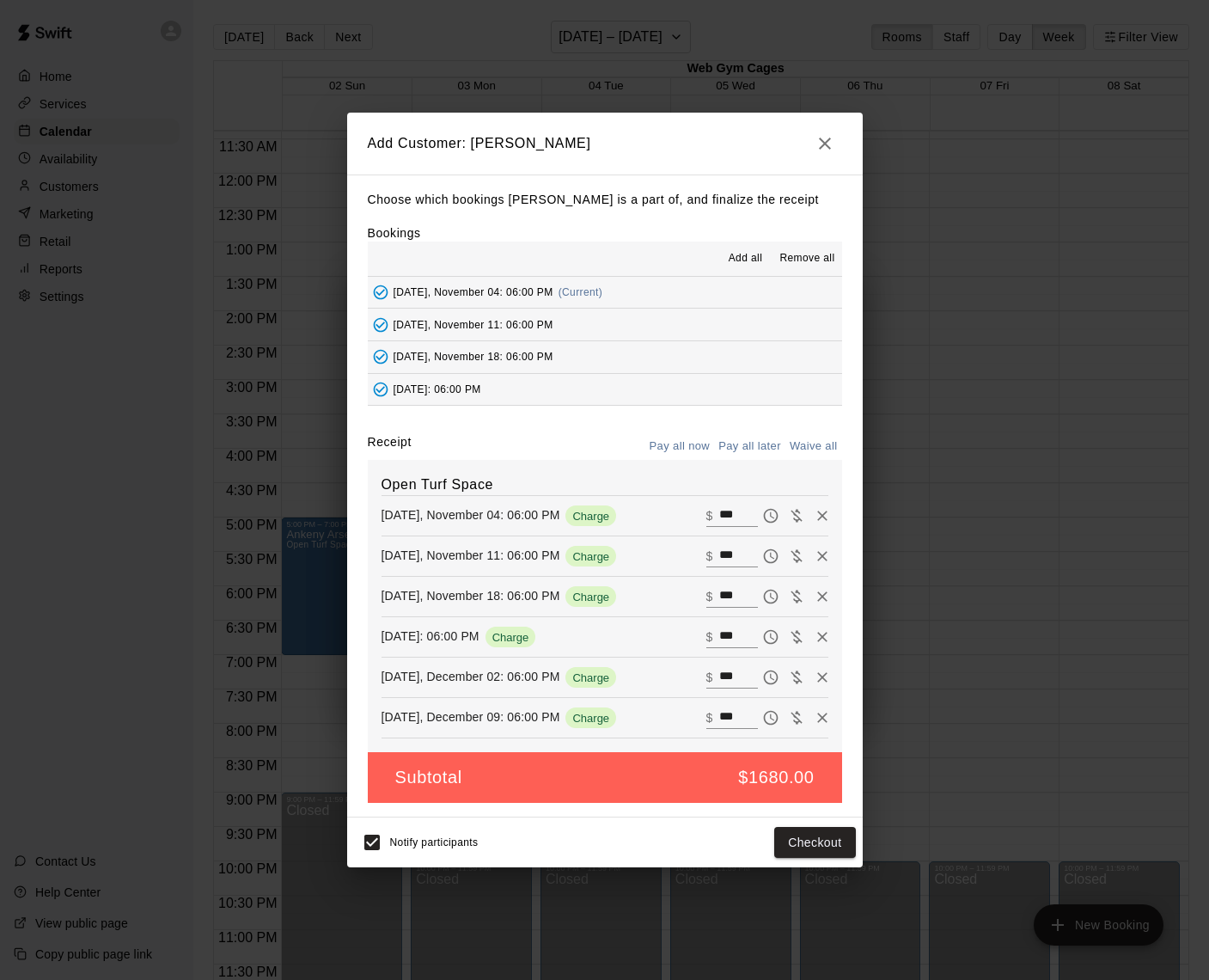
click at [810, 446] on button "Waive all" at bounding box center [814, 446] width 57 height 26
type input "*"
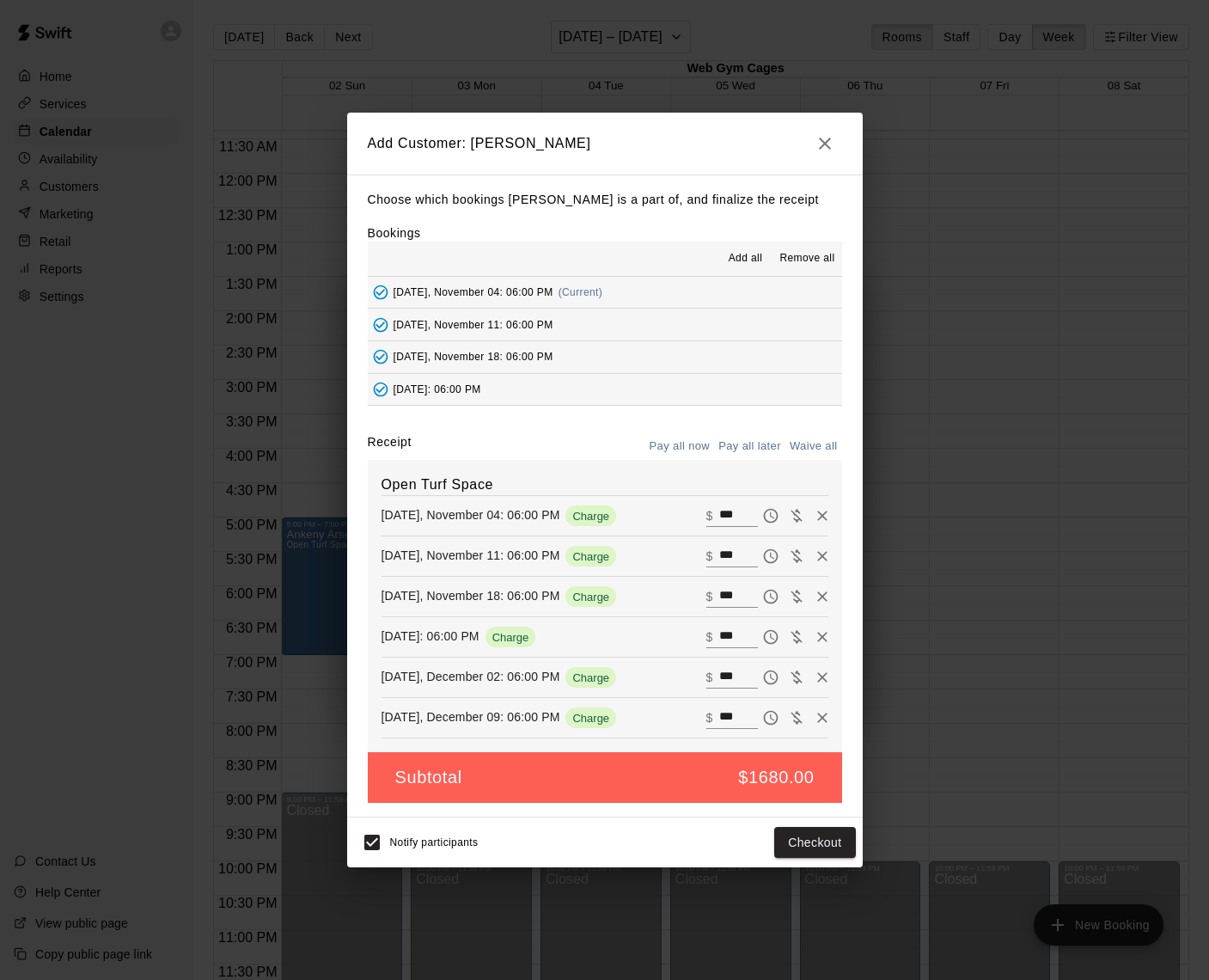
type input "*"
click at [780, 847] on button "Add customer" at bounding box center [803, 843] width 106 height 32
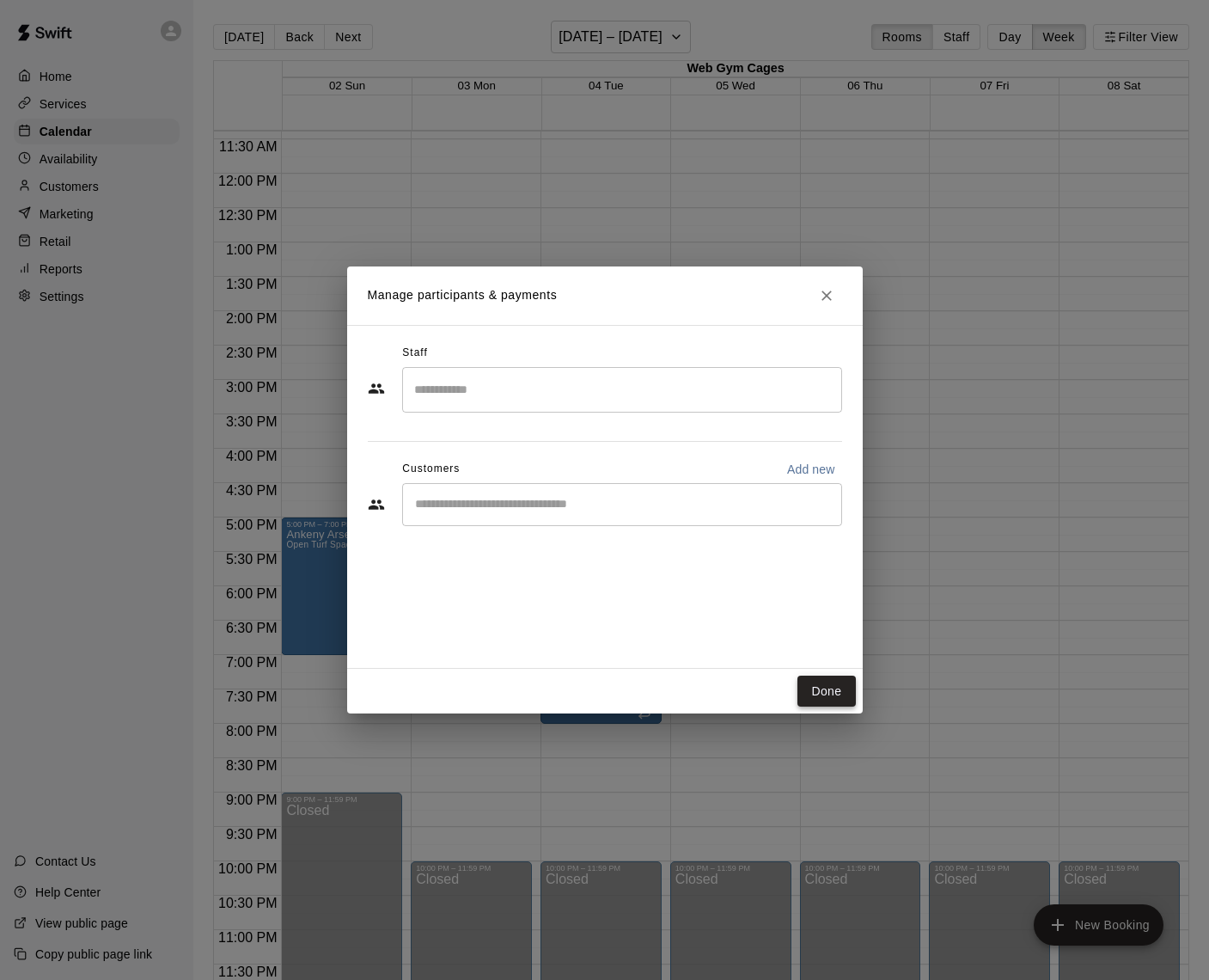
click at [824, 688] on button "Done" at bounding box center [826, 691] width 58 height 32
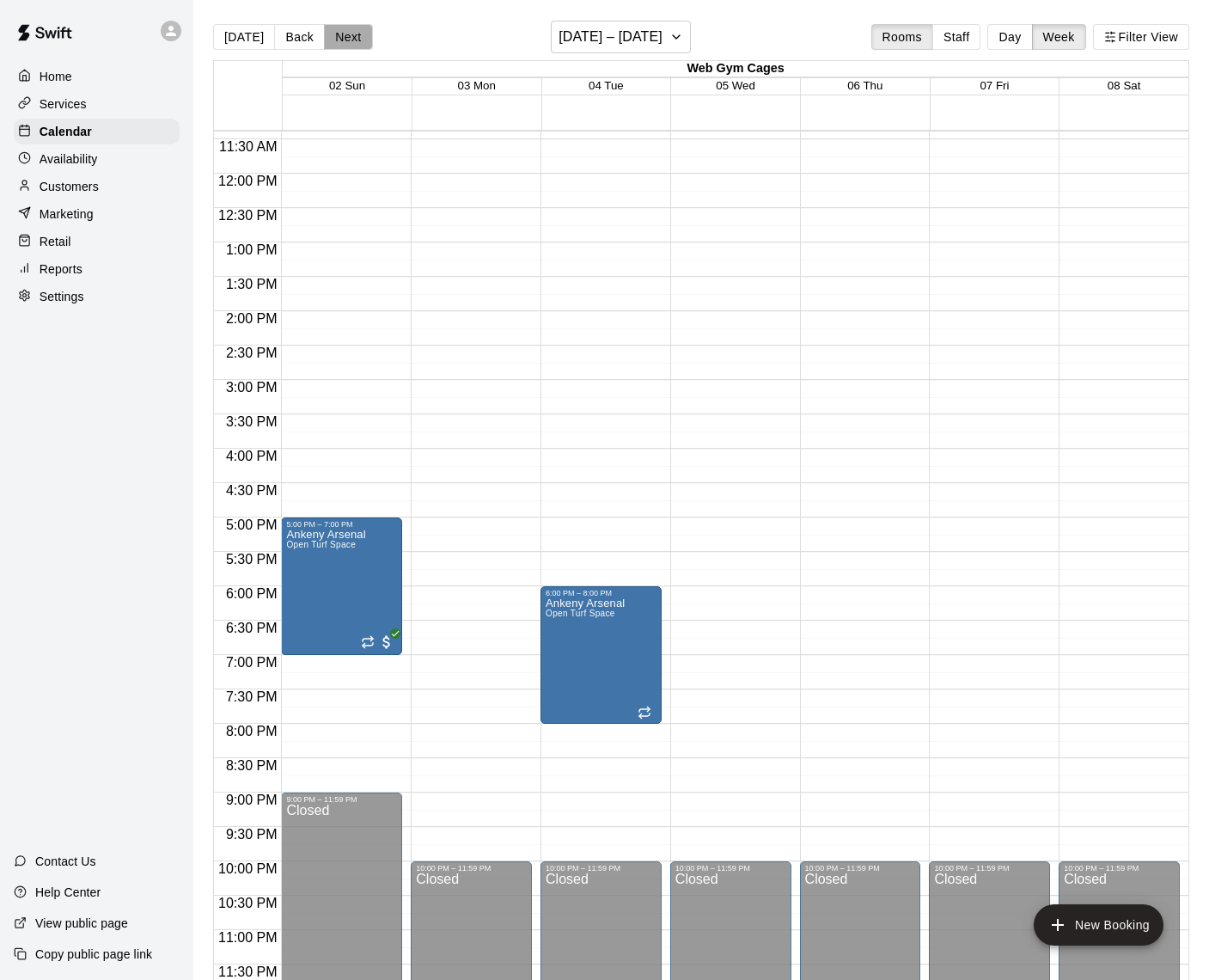
click at [357, 37] on button "Next" at bounding box center [348, 37] width 48 height 25
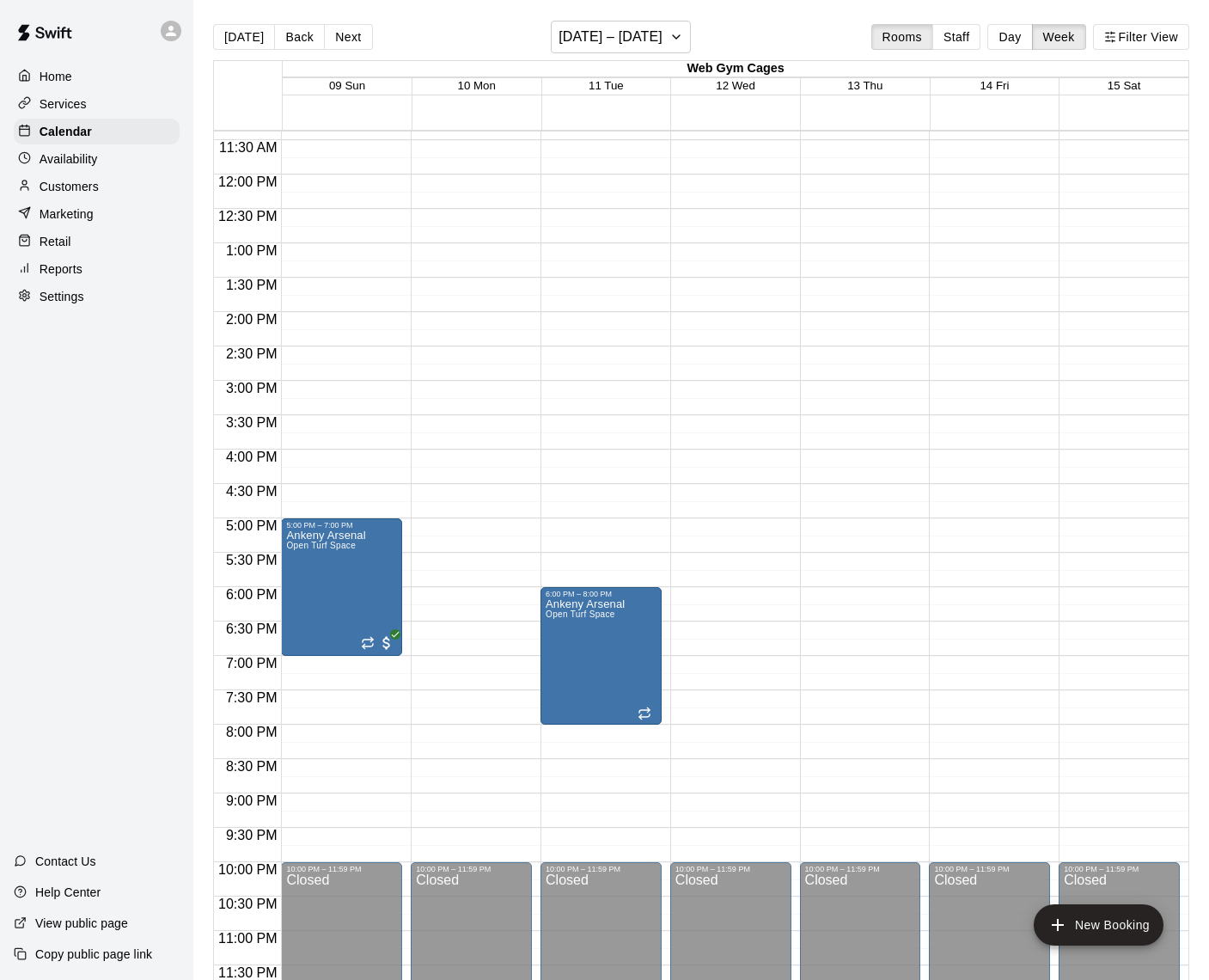
click at [357, 37] on button "Next" at bounding box center [348, 37] width 48 height 25
click at [356, 37] on button "Next" at bounding box center [348, 37] width 48 height 25
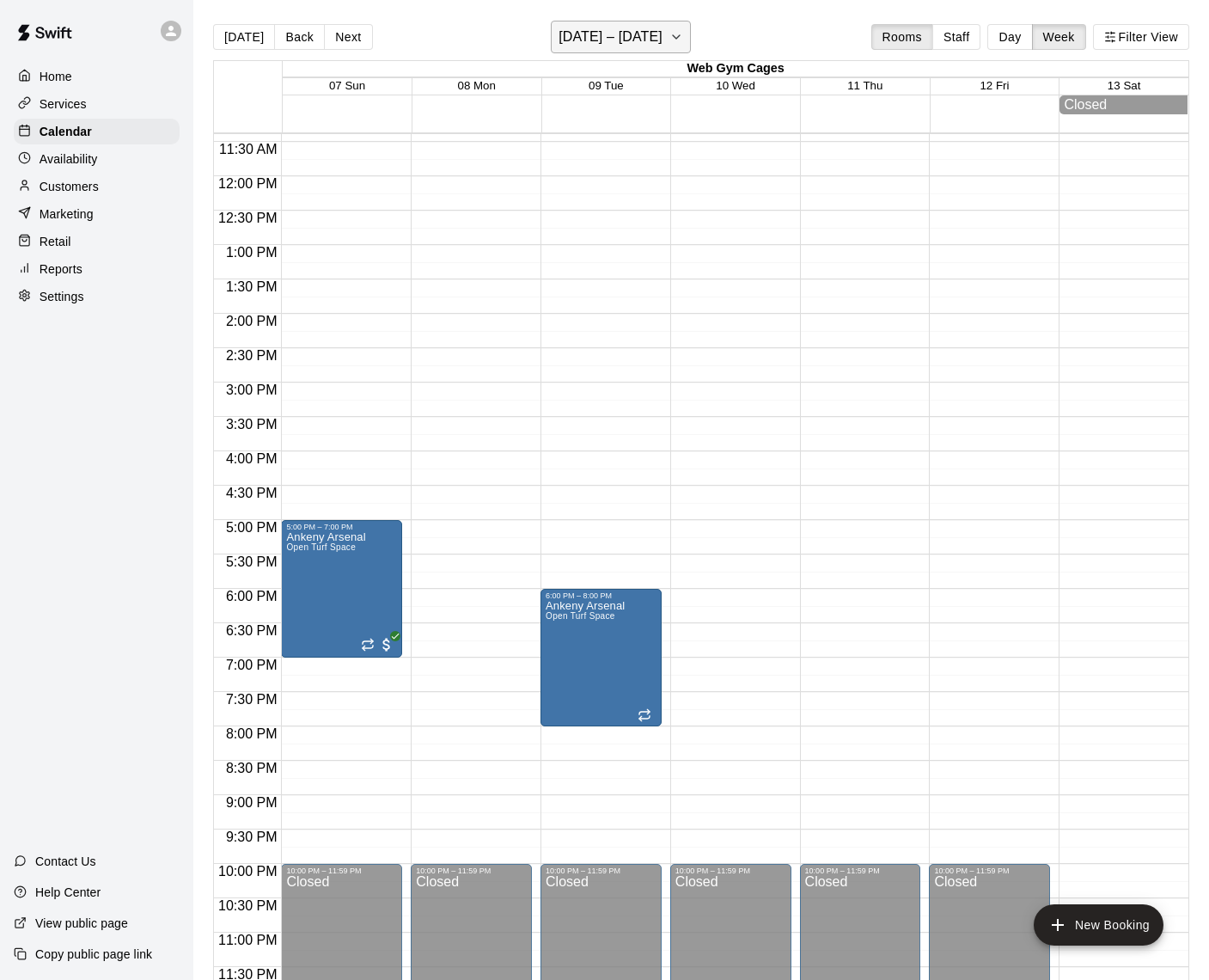
click at [643, 34] on h6 "[DATE] – [DATE]" at bounding box center [610, 37] width 104 height 25
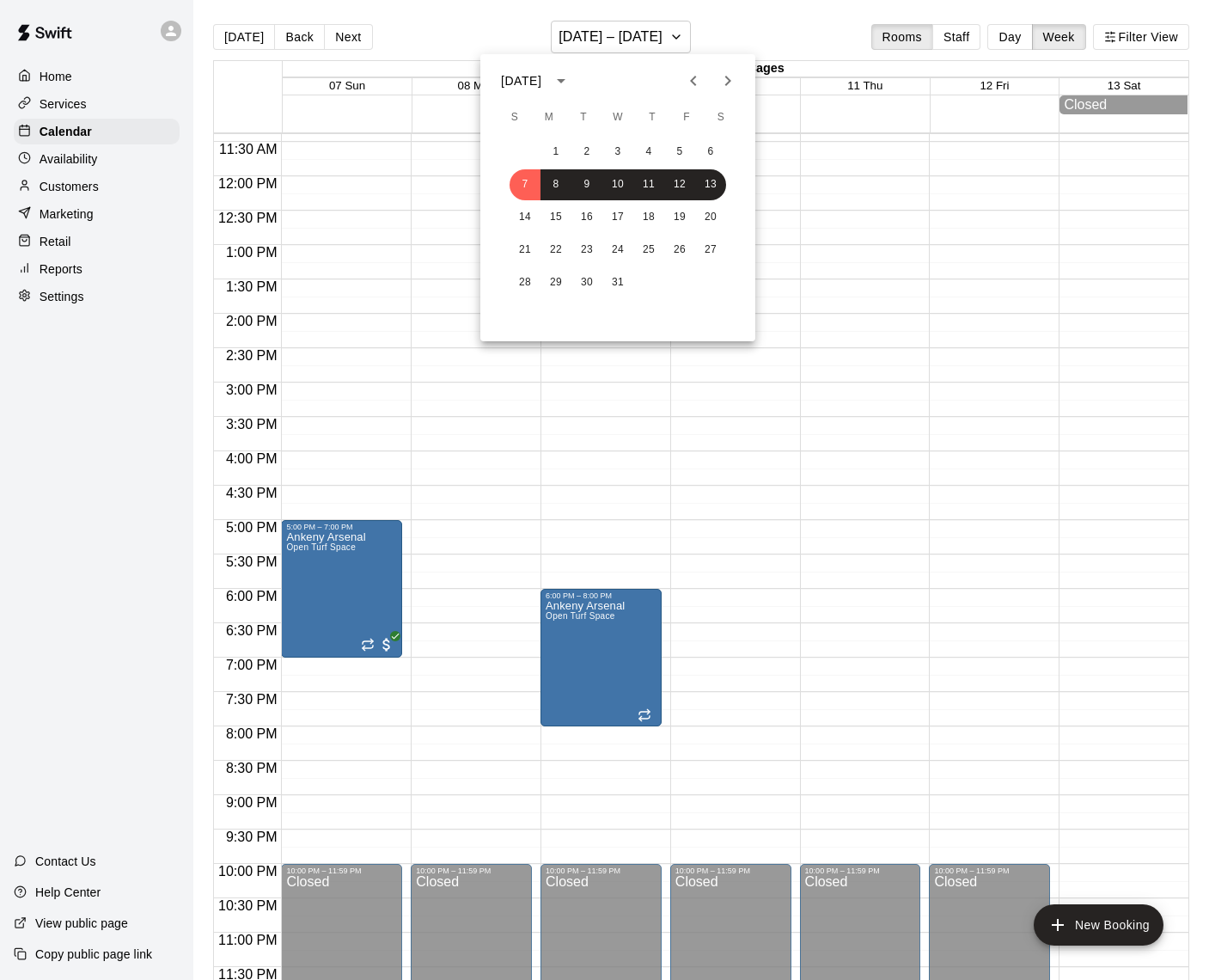
click at [690, 79] on icon "Previous month" at bounding box center [694, 81] width 21 height 21
click at [677, 186] on button "7" at bounding box center [680, 185] width 31 height 31
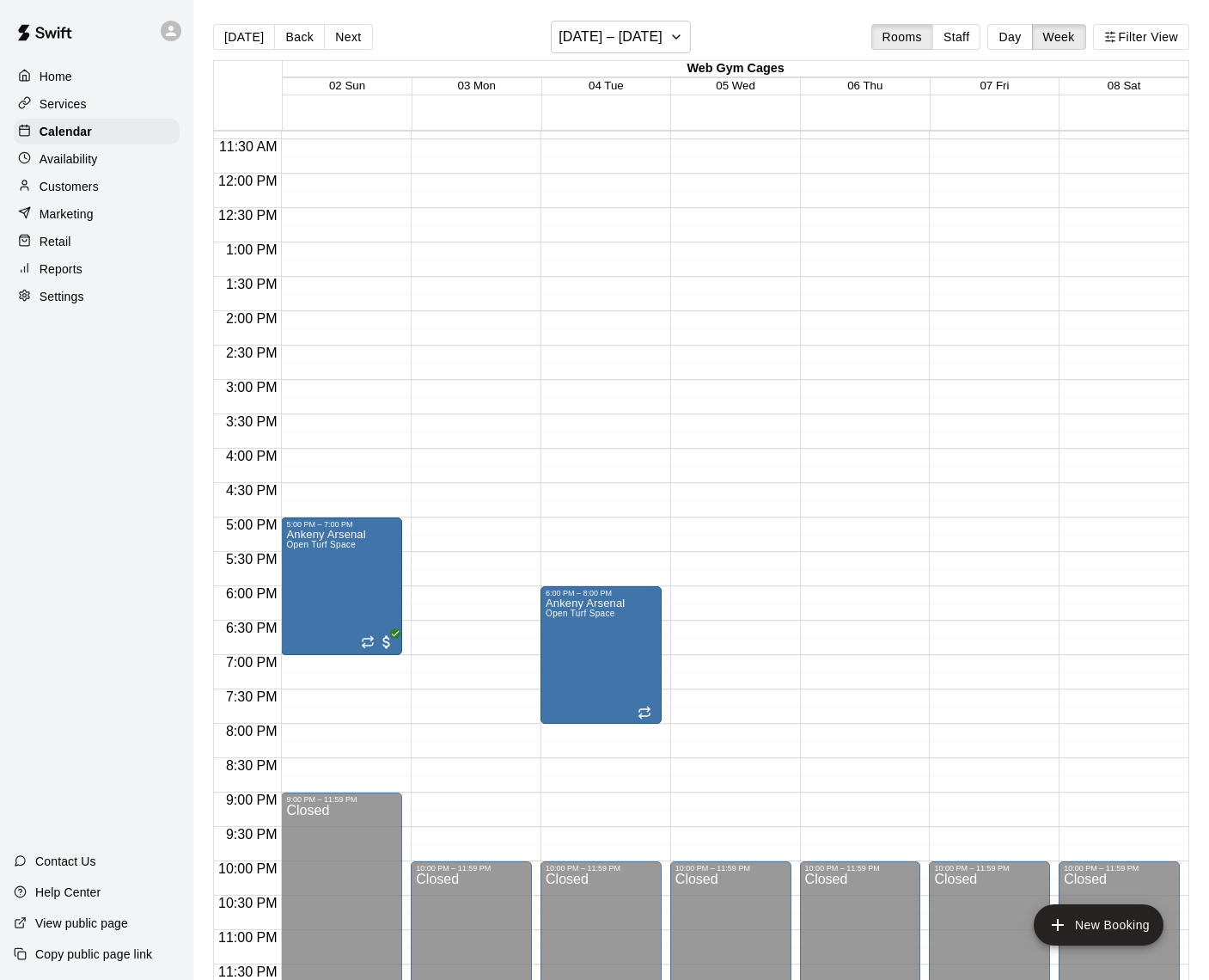
click at [963, 495] on div "12:00 AM – 7:00 AM Closed 10:00 PM – 11:59 PM Closed" at bounding box center [989, 174] width 122 height 1651
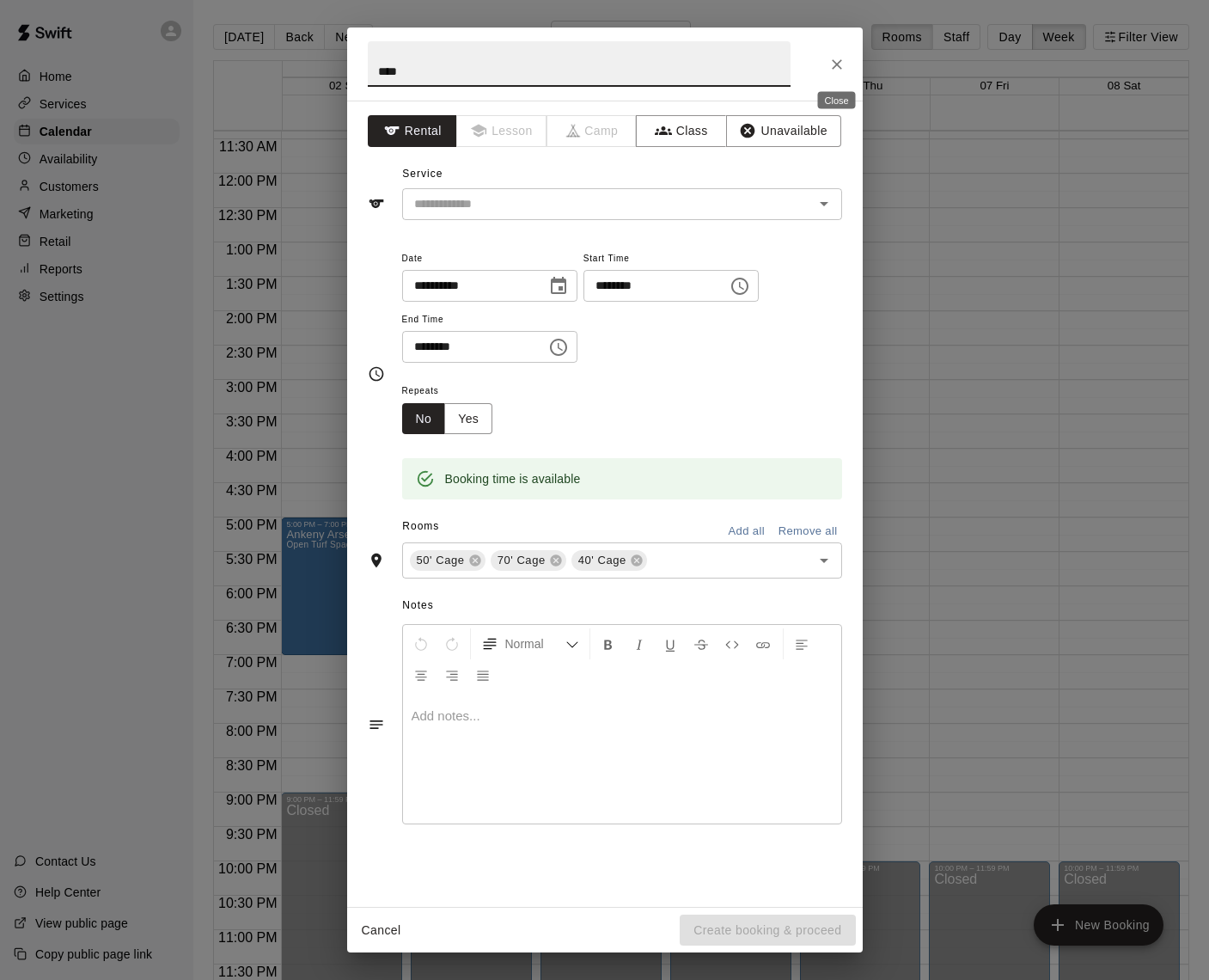
type input "****"
click at [833, 61] on icon "Close" at bounding box center [836, 64] width 10 height 10
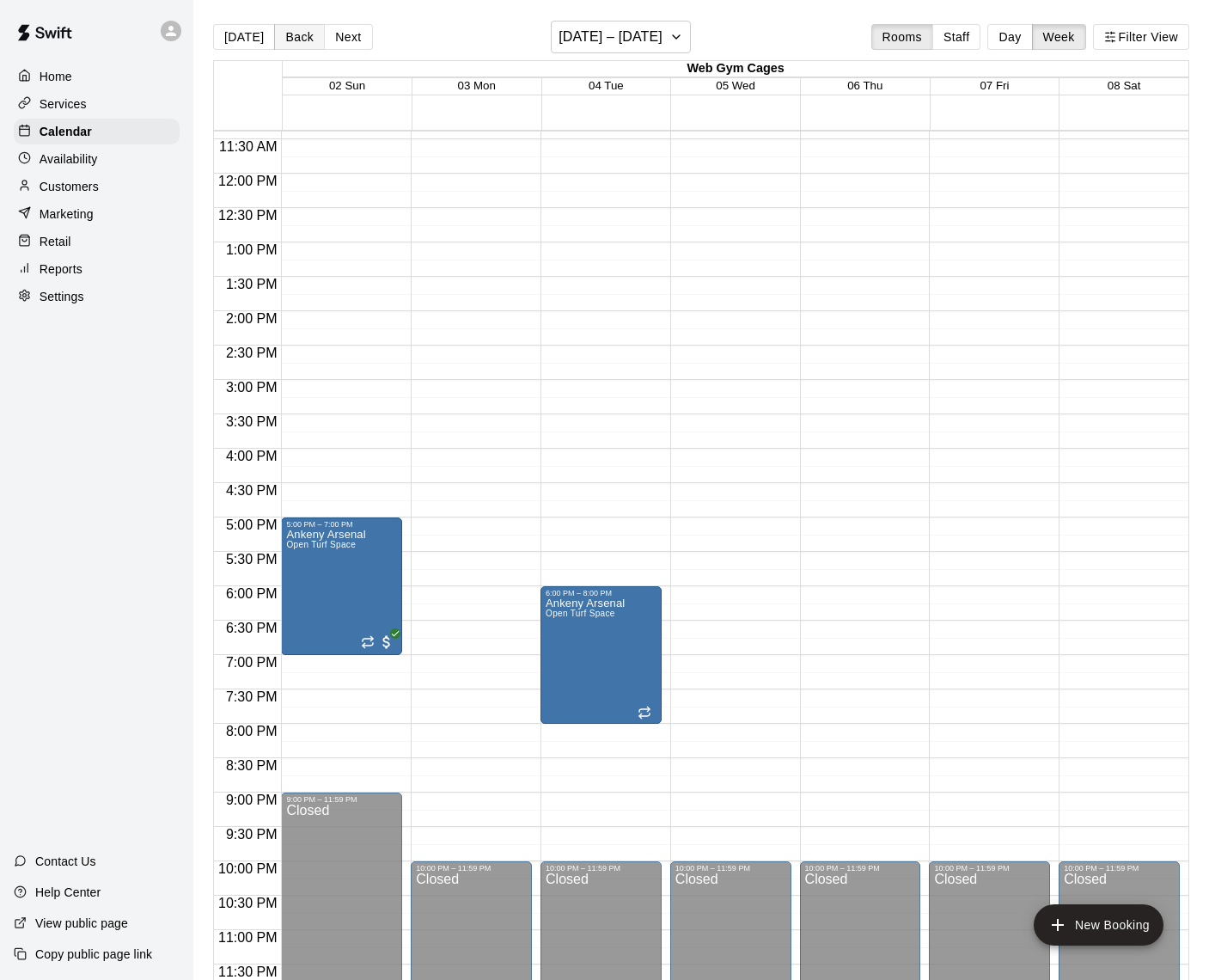
click at [296, 36] on button "Back" at bounding box center [300, 37] width 51 height 25
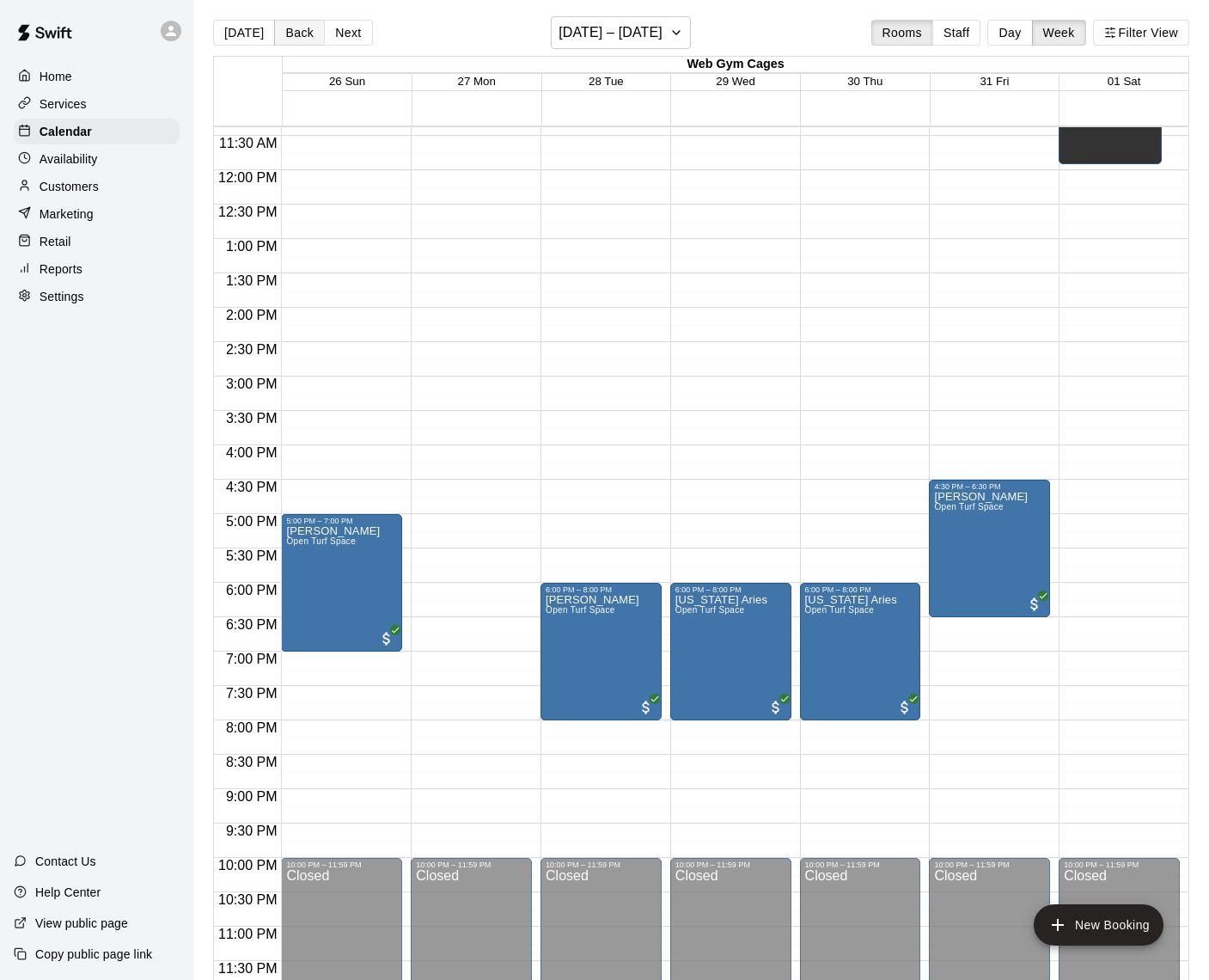
scroll to position [10, 0]
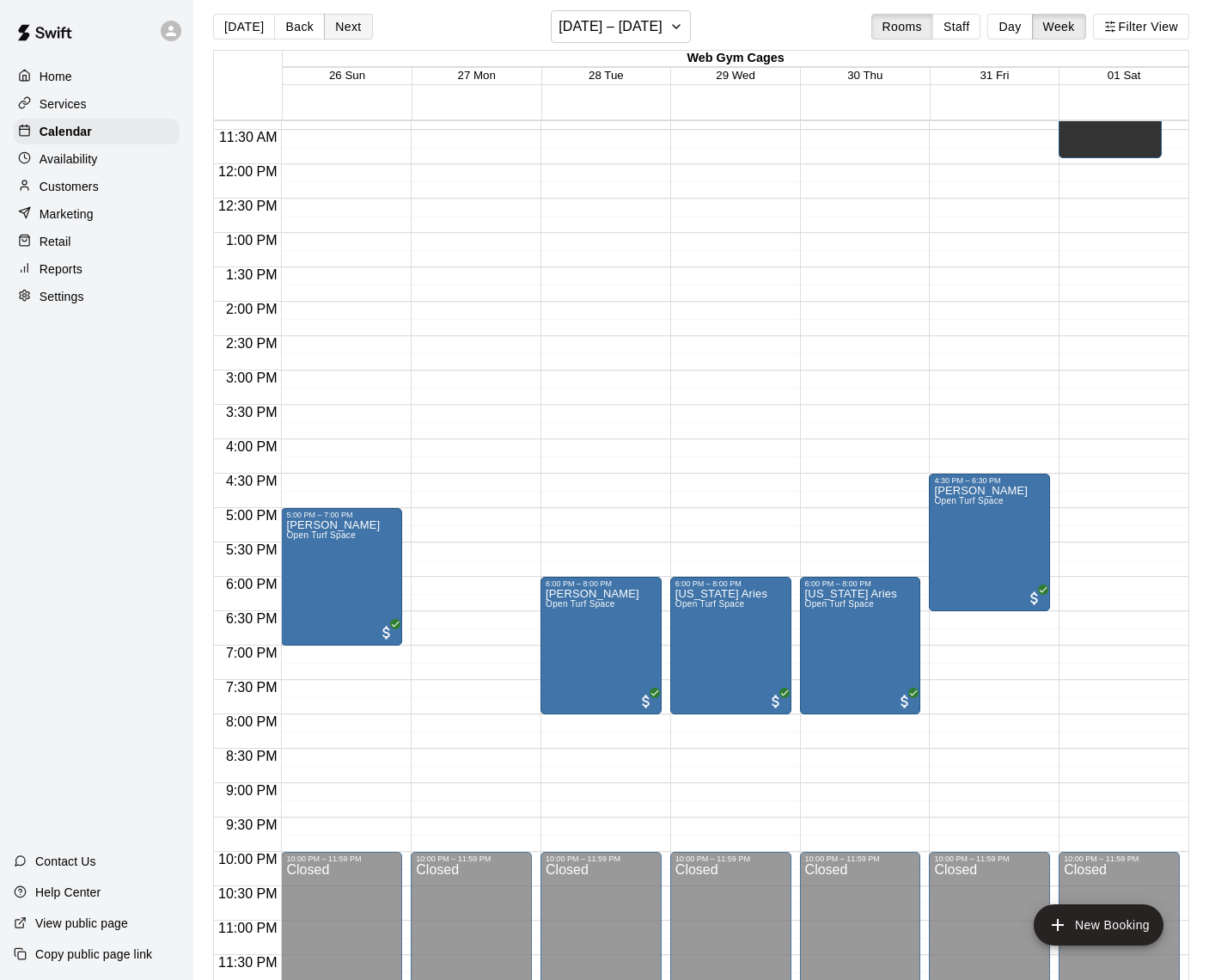
click at [338, 33] on button "Next" at bounding box center [348, 26] width 48 height 25
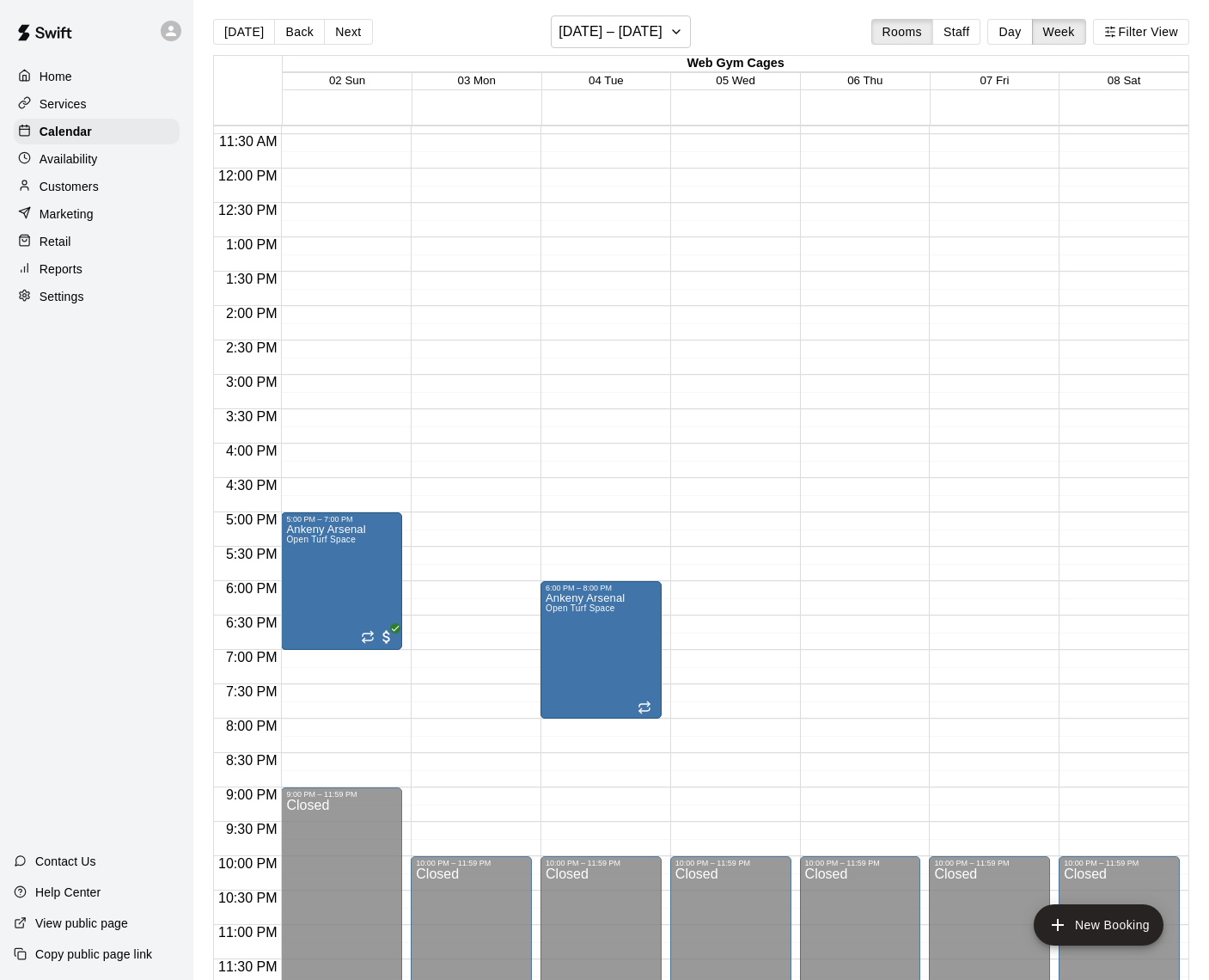
click at [968, 483] on div "12:00 AM – 7:00 AM Closed 10:00 PM – 11:59 PM Closed" at bounding box center [989, 169] width 122 height 1651
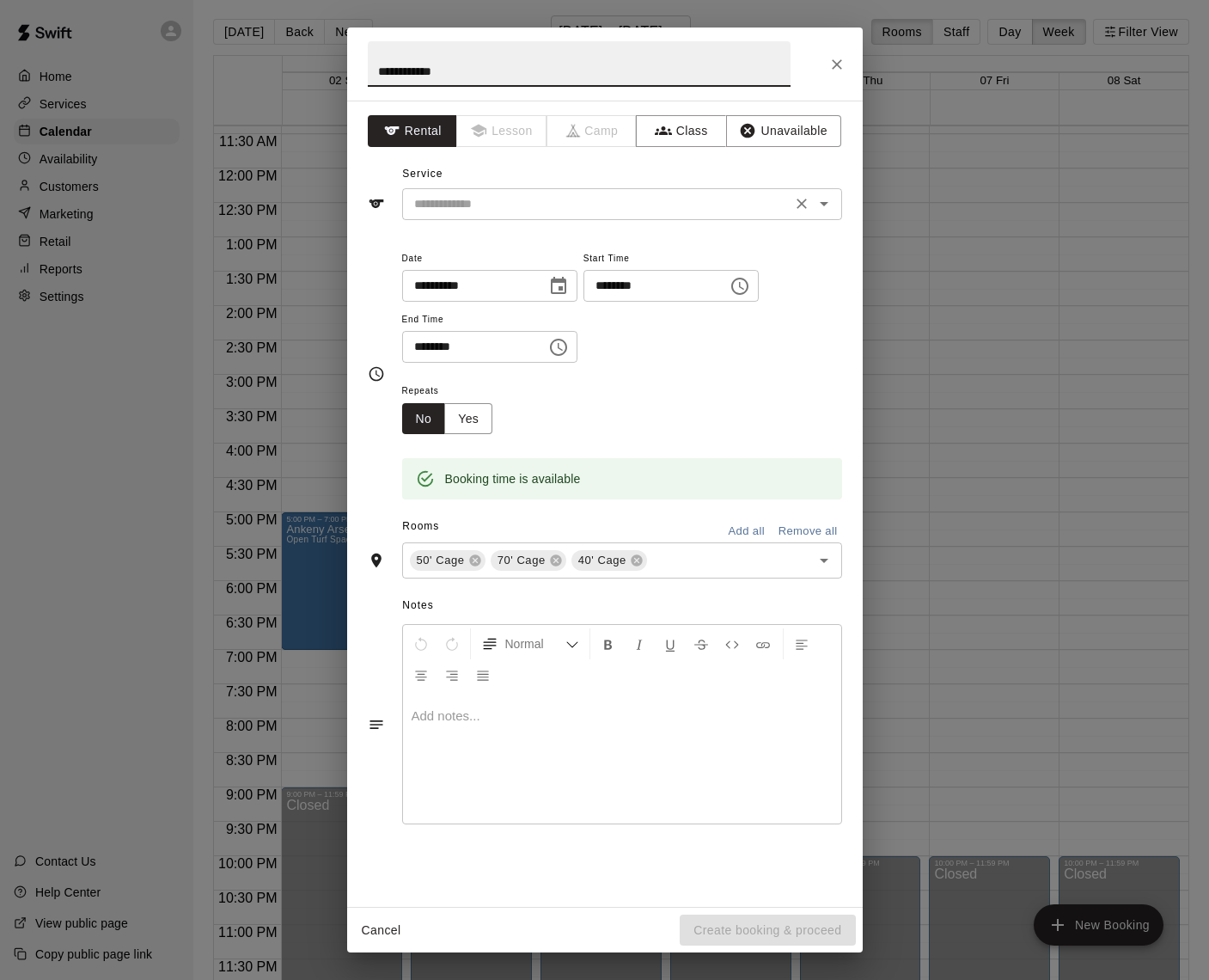
type input "**********"
click at [482, 201] on input "text" at bounding box center [597, 204] width 379 height 22
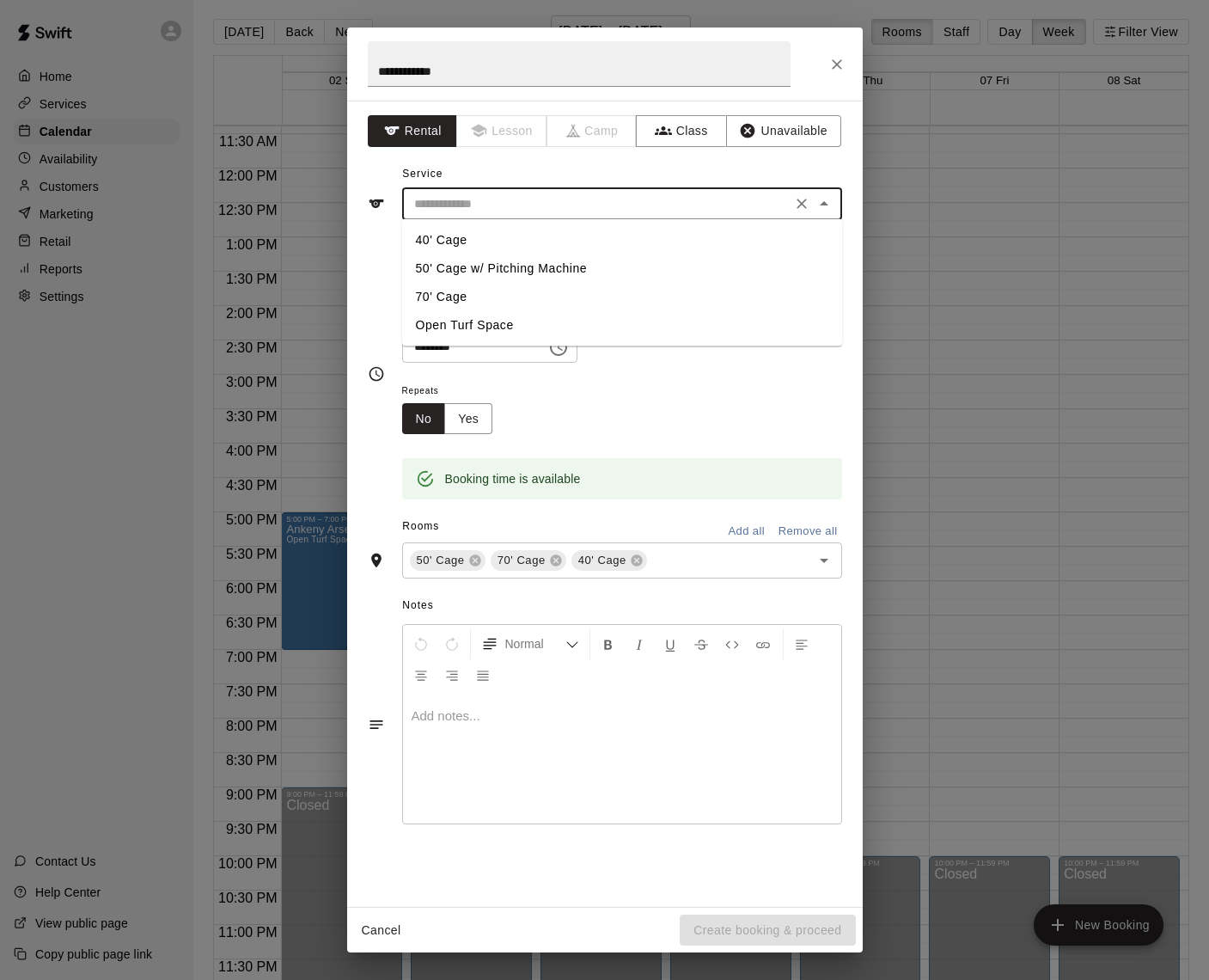
click at [461, 321] on li "Open Turf Space" at bounding box center [622, 325] width 440 height 28
type input "**********"
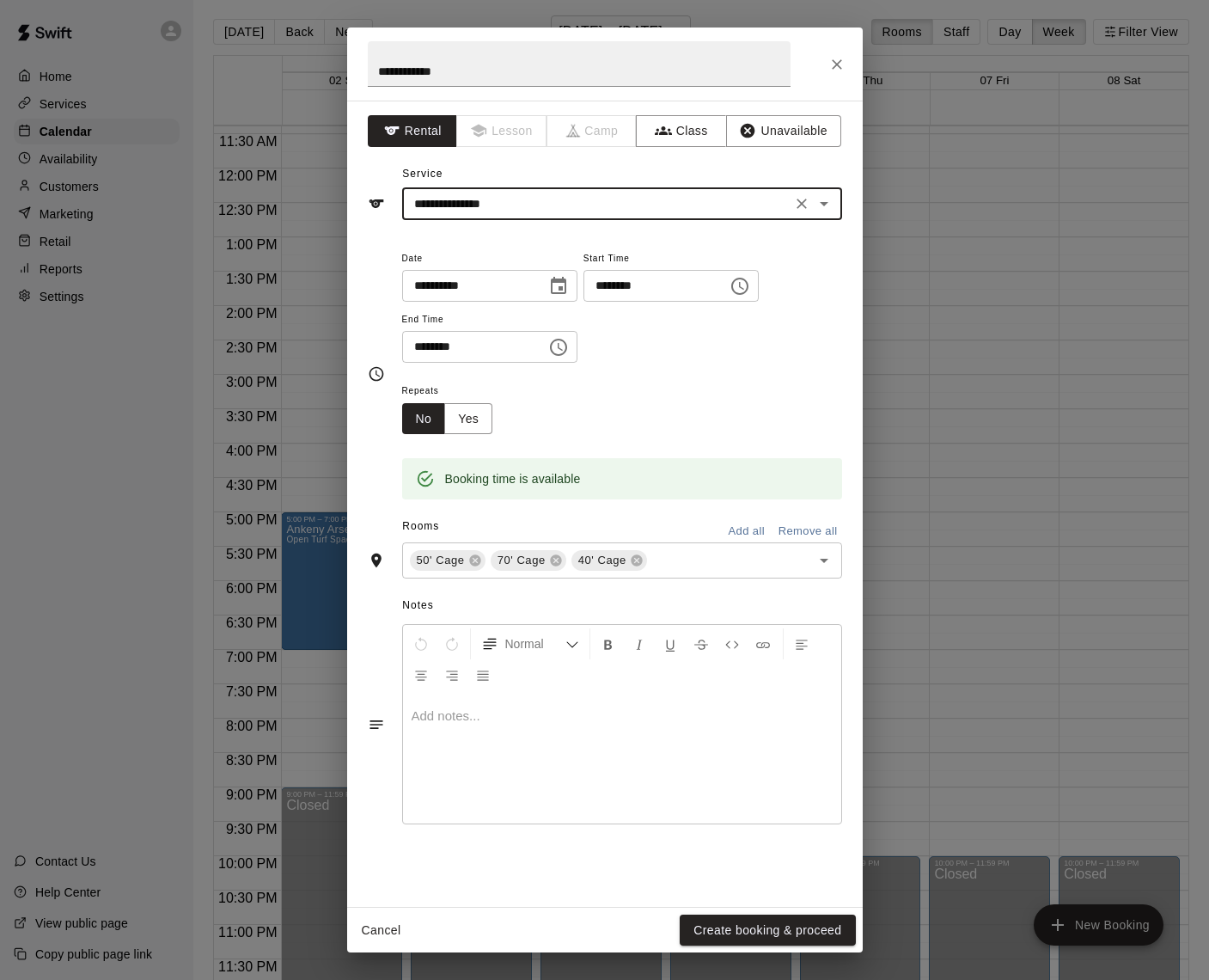
click at [562, 341] on icon "Choose time, selected time is 5:00 PM" at bounding box center [559, 347] width 21 height 21
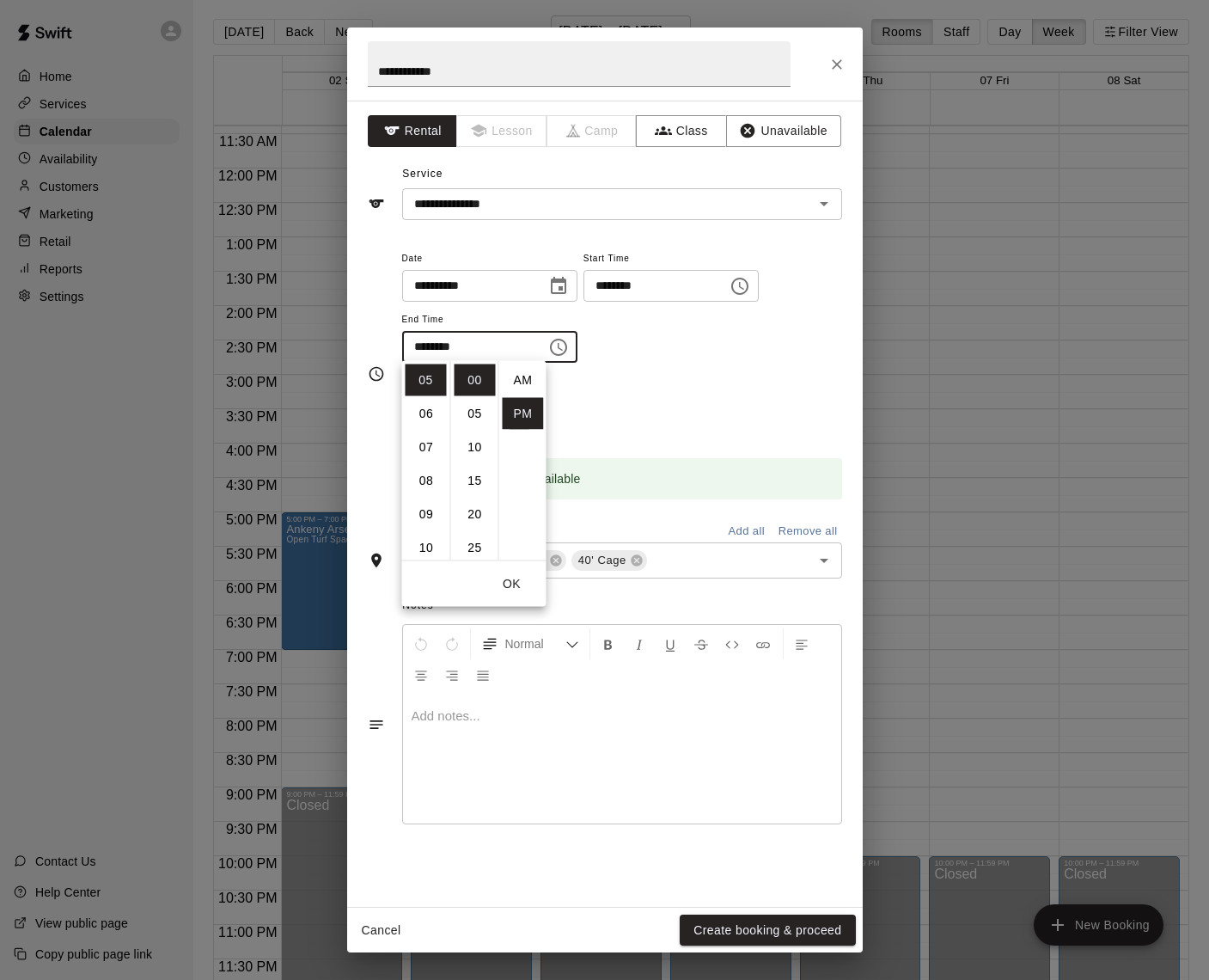
scroll to position [31, 0]
click at [423, 403] on li "06" at bounding box center [426, 414] width 41 height 32
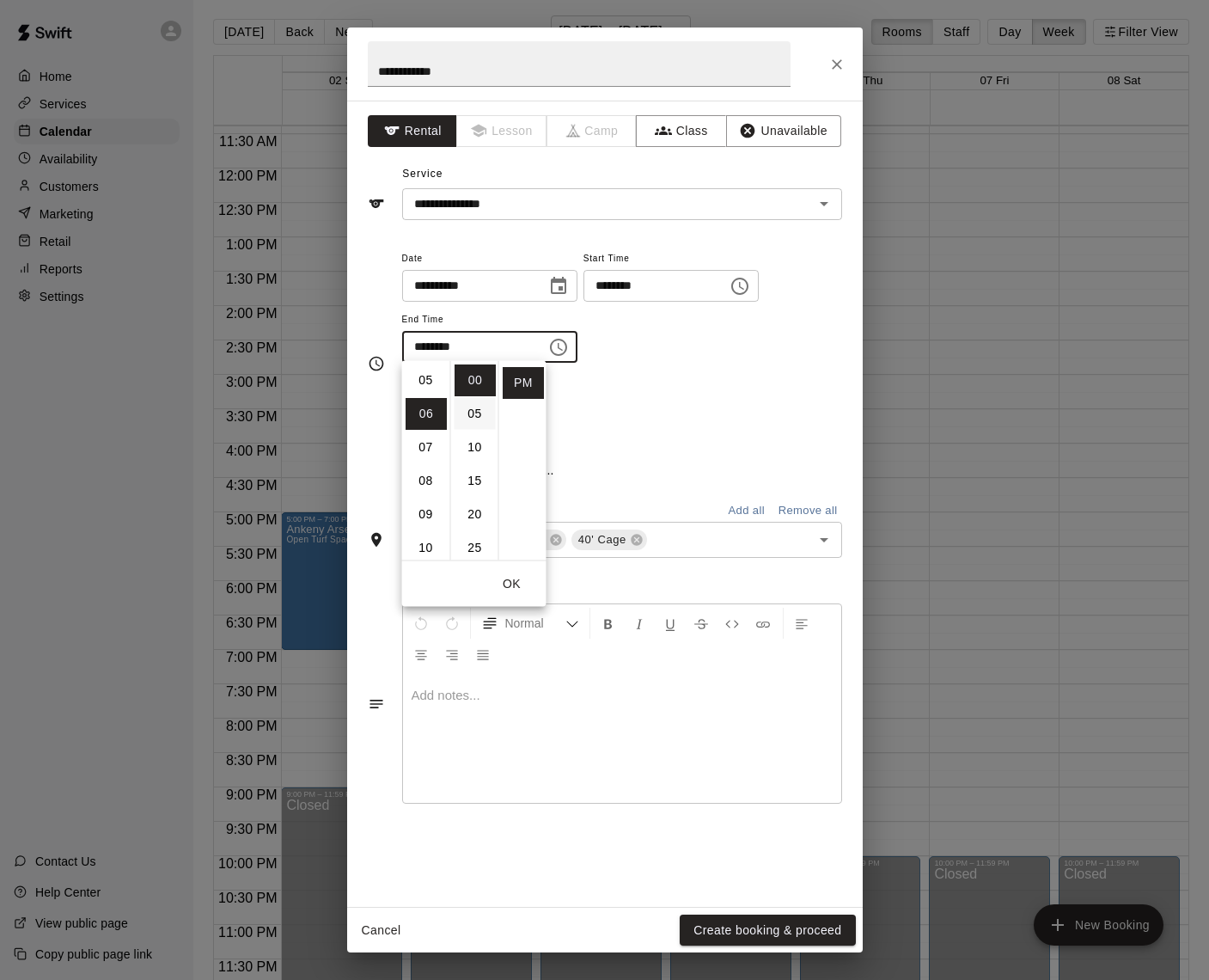
scroll to position [201, 0]
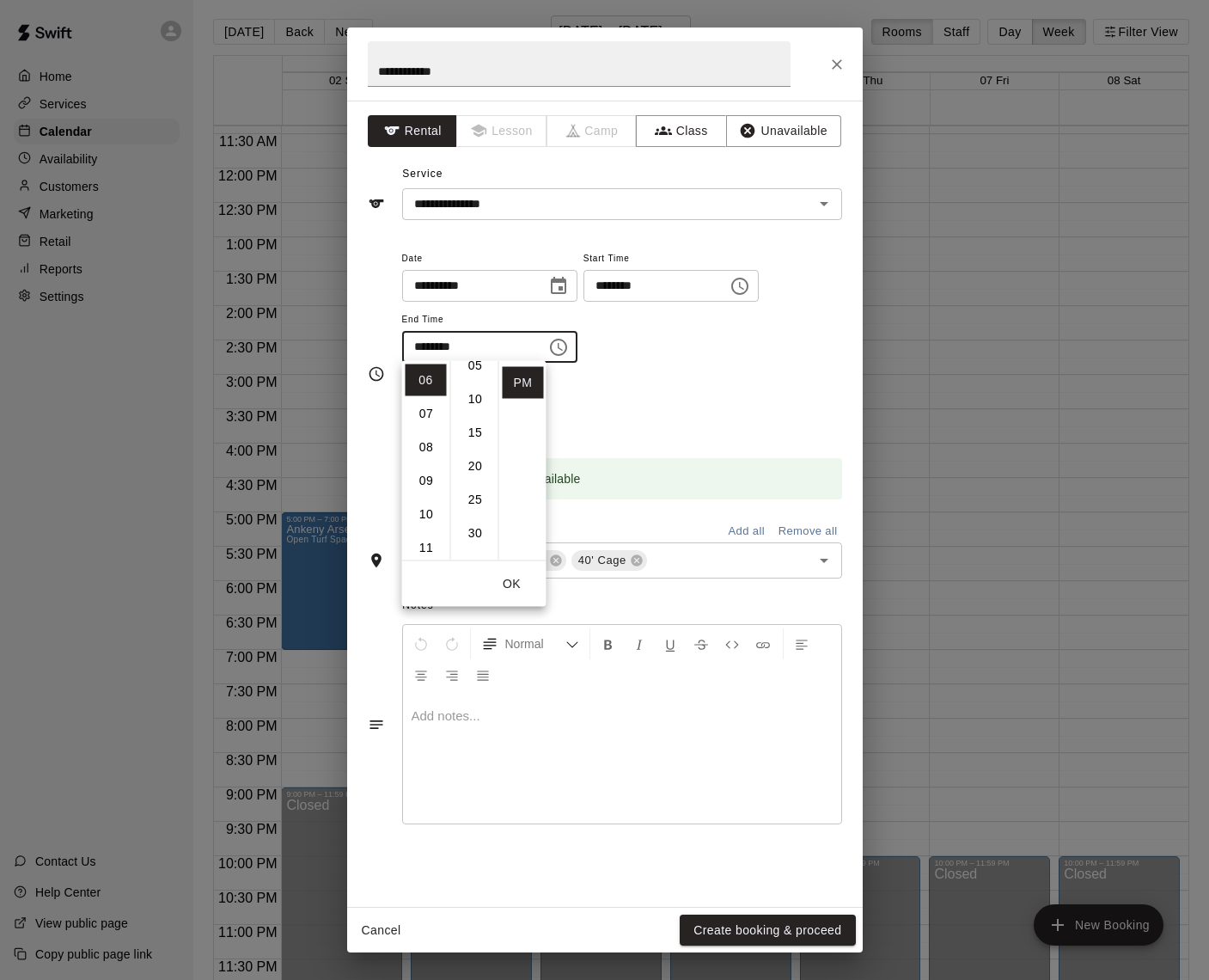
click at [474, 530] on li "30" at bounding box center [475, 534] width 41 height 32
type input "********"
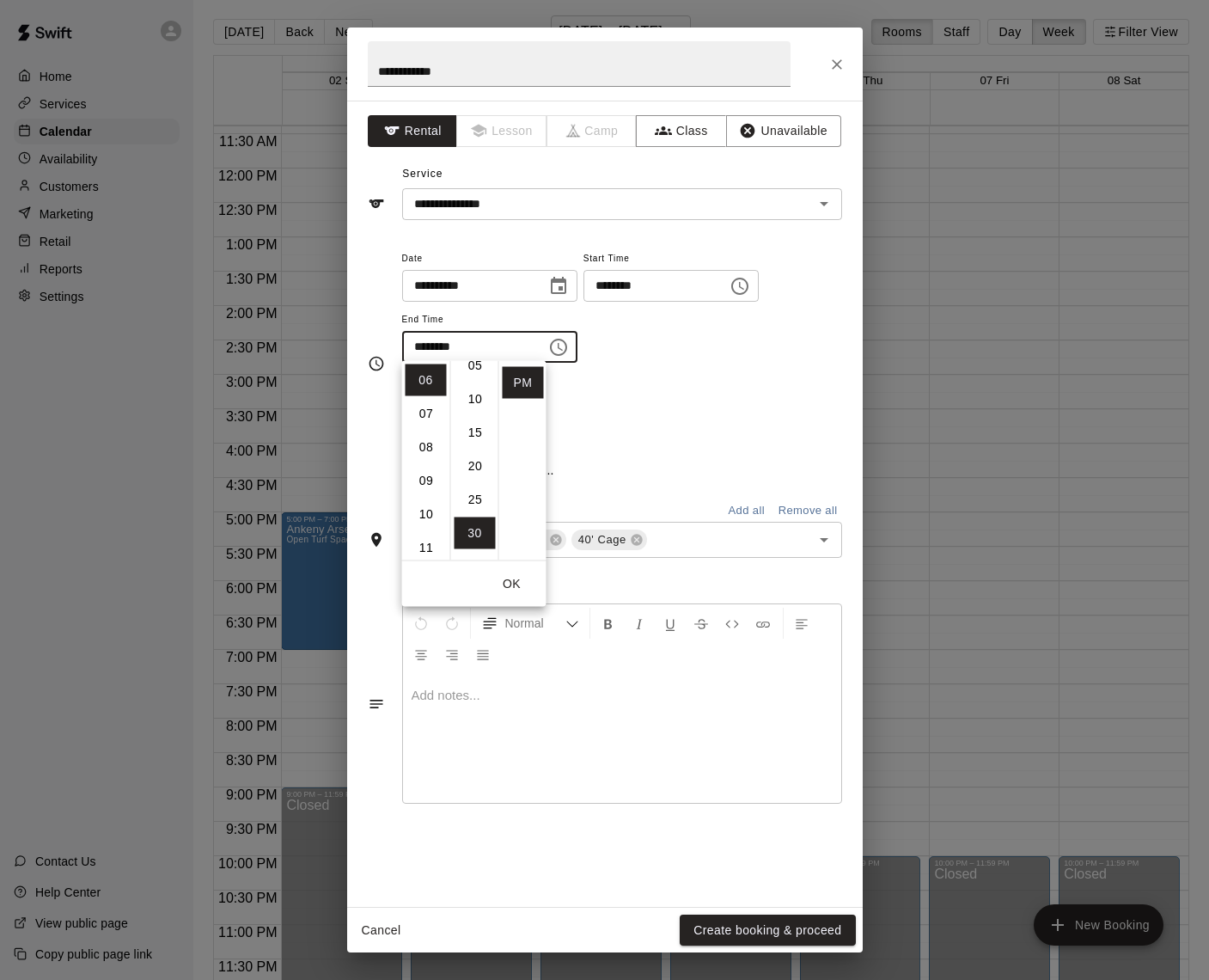
scroll to position [200, 0]
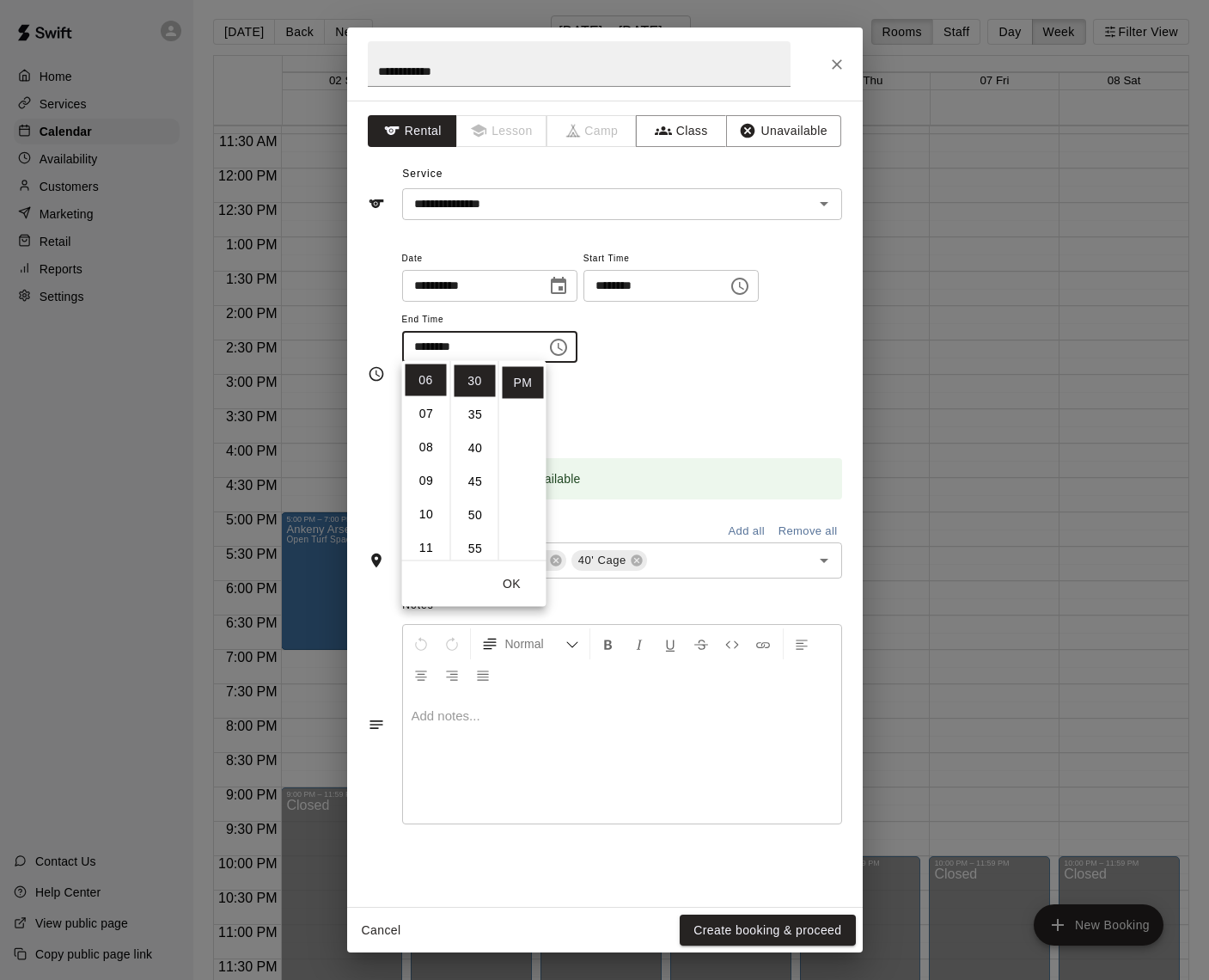
click at [692, 398] on div "Repeats No Yes" at bounding box center [622, 407] width 440 height 54
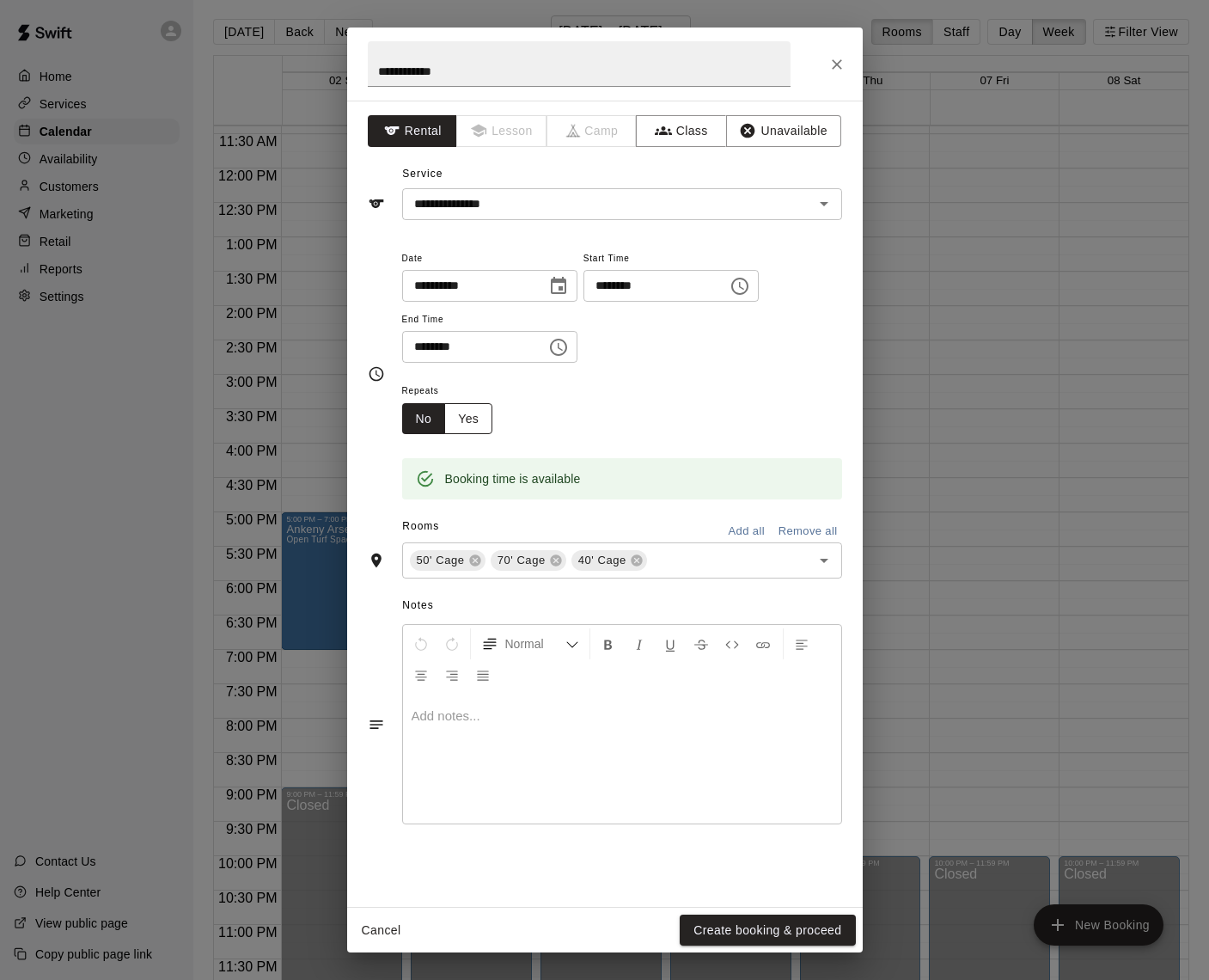
click at [464, 415] on button "Yes" at bounding box center [468, 419] width 48 height 32
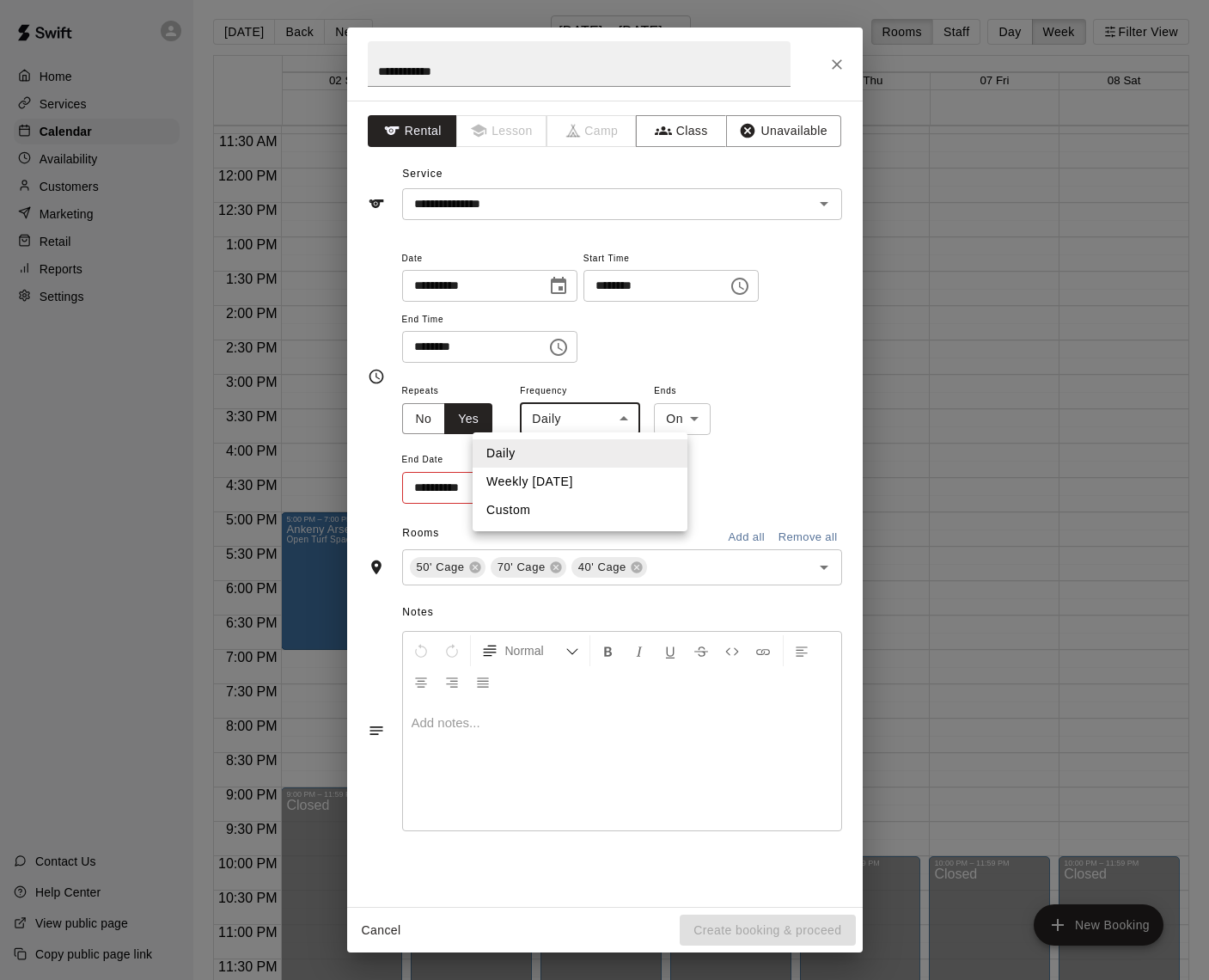
click at [614, 413] on body "Home Services Calendar Availability Customers Marketing Retail Reports Settings…" at bounding box center [604, 499] width 1209 height 1007
click at [535, 480] on li "Weekly [DATE]" at bounding box center [580, 482] width 215 height 28
type input "******"
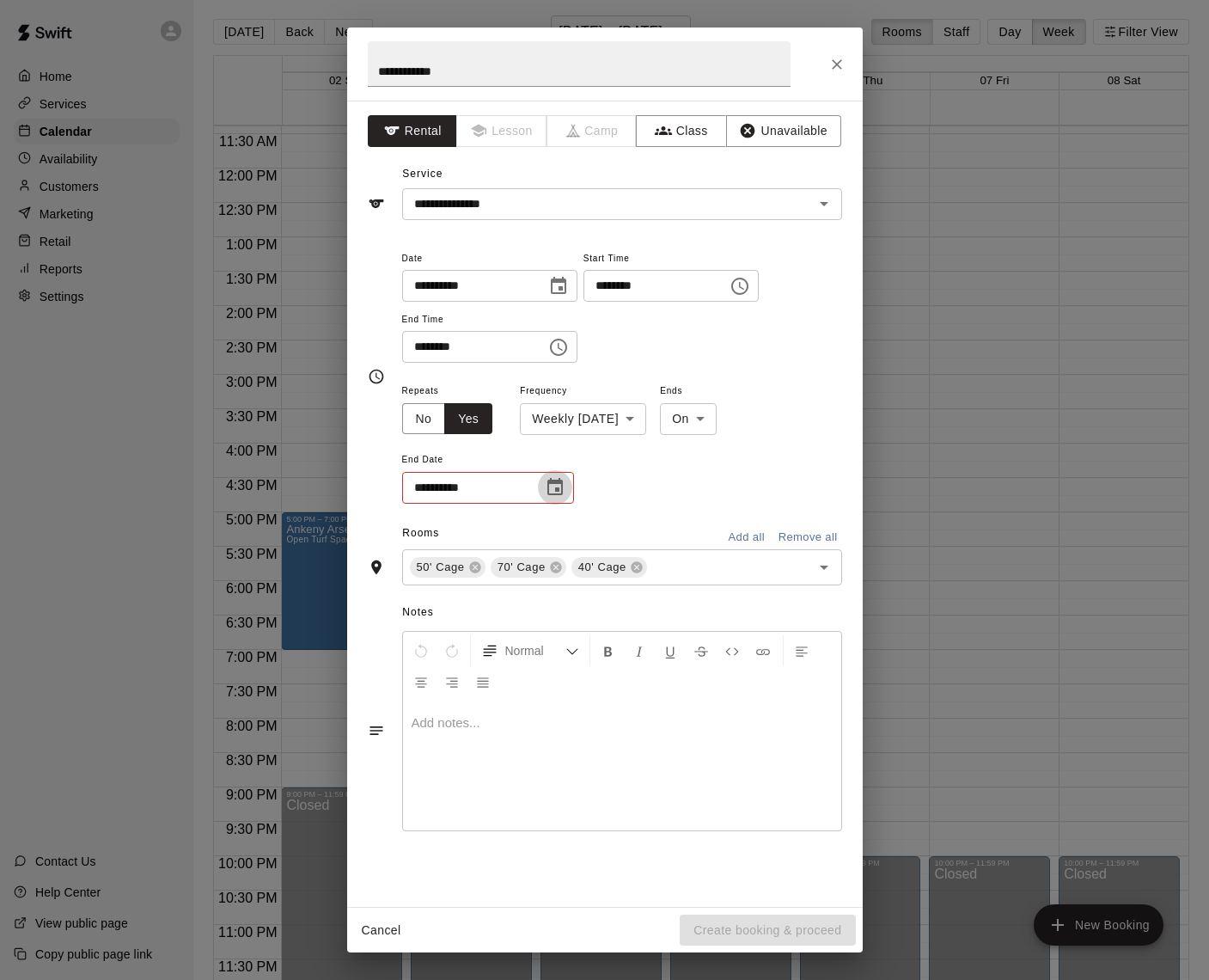
click at [556, 486] on icon "Choose date" at bounding box center [555, 487] width 15 height 17
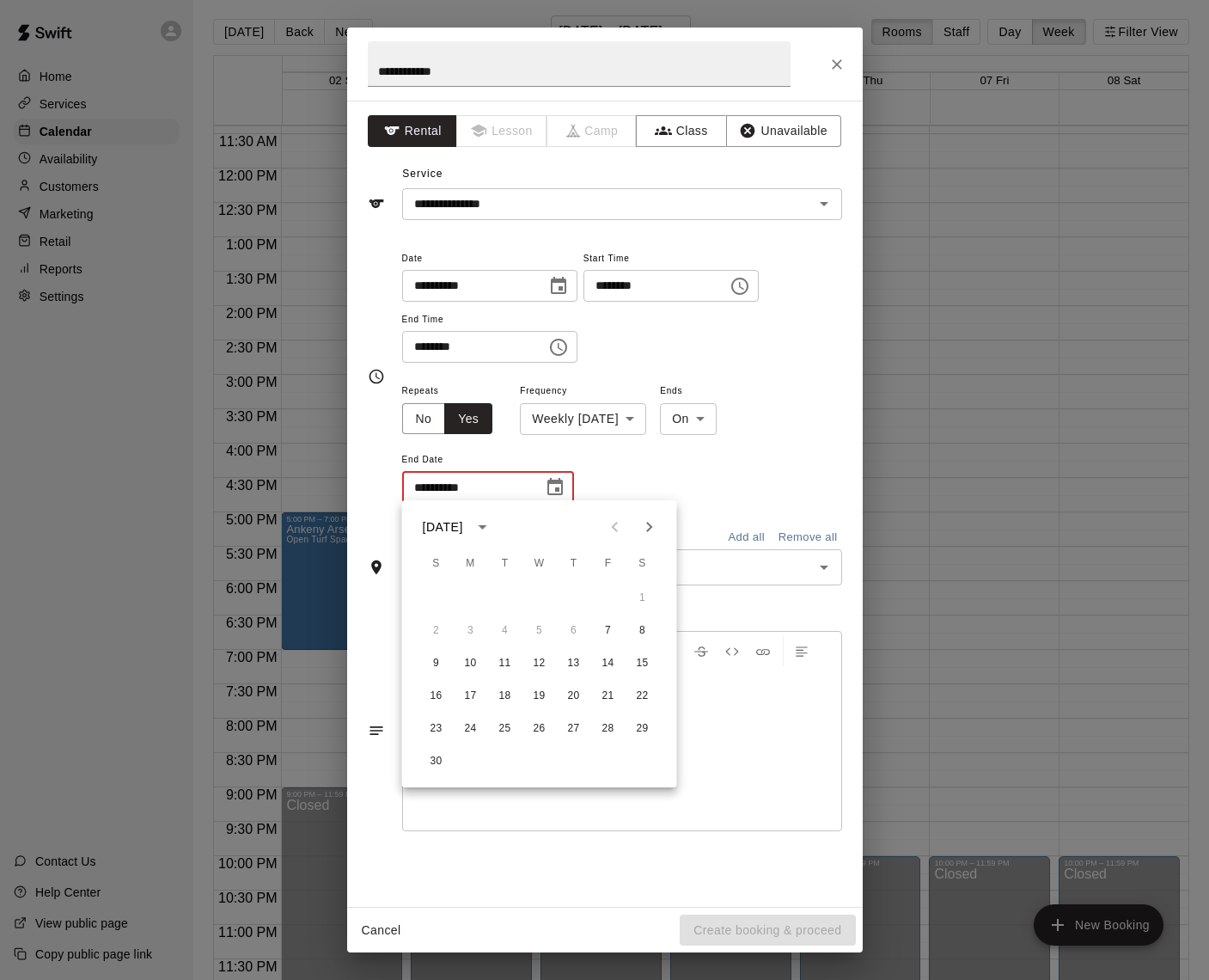
click at [649, 529] on icon "Next month" at bounding box center [649, 526] width 6 height 10
click at [605, 628] on button "12" at bounding box center [608, 631] width 31 height 31
type input "**********"
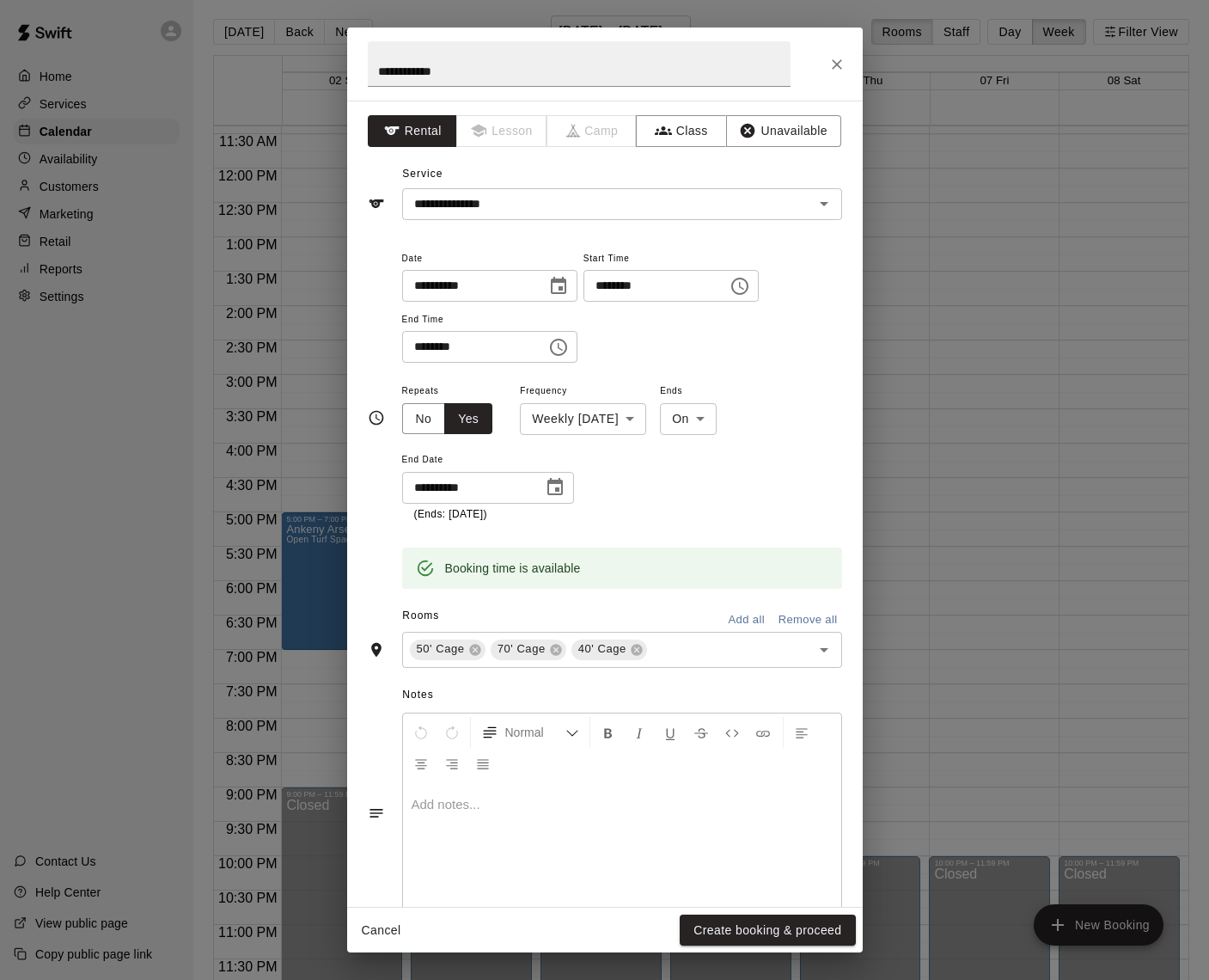
click at [785, 936] on button "Create booking & proceed" at bounding box center [768, 931] width 175 height 32
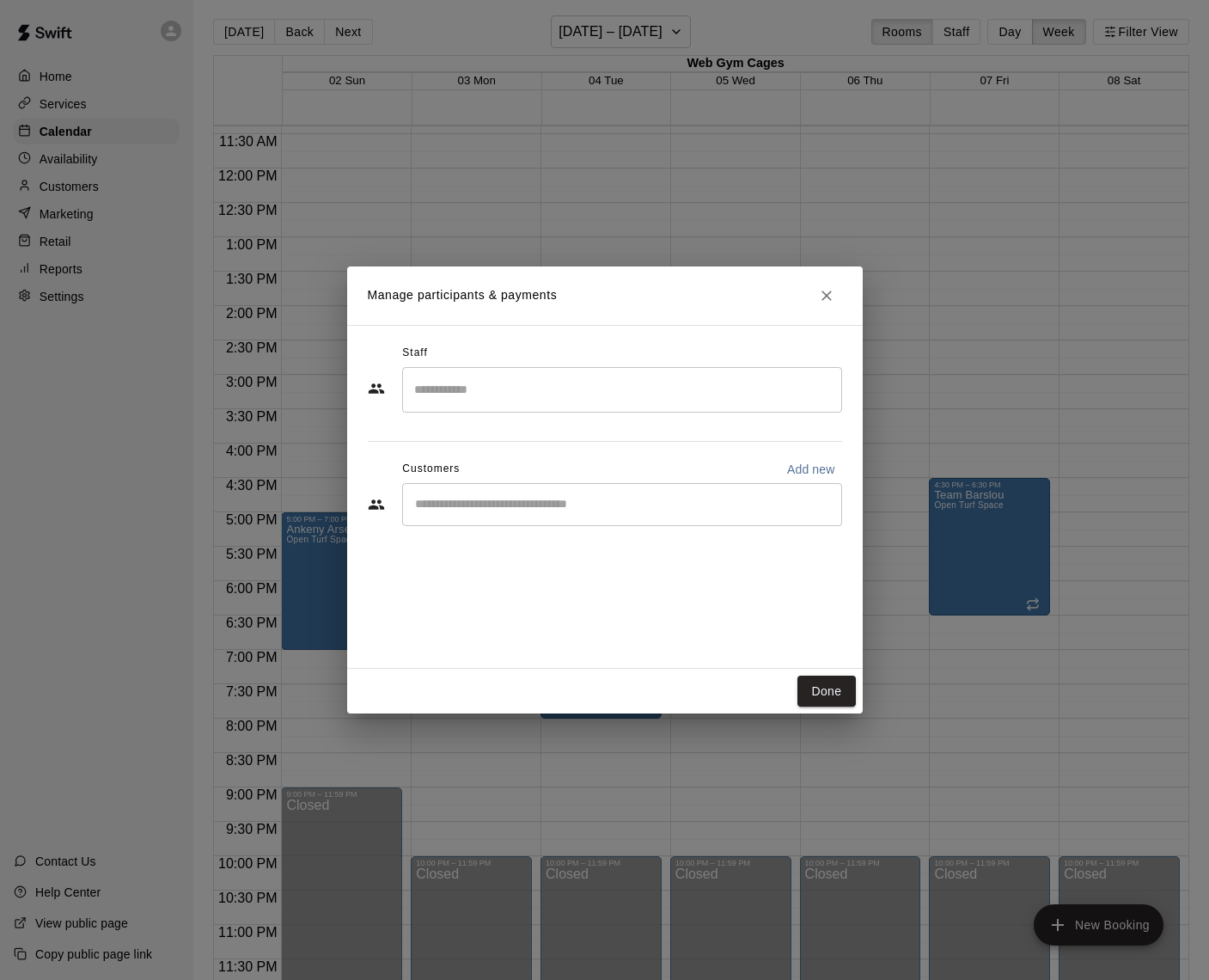
click at [516, 498] on input "Start typing to search customers..." at bounding box center [622, 505] width 424 height 17
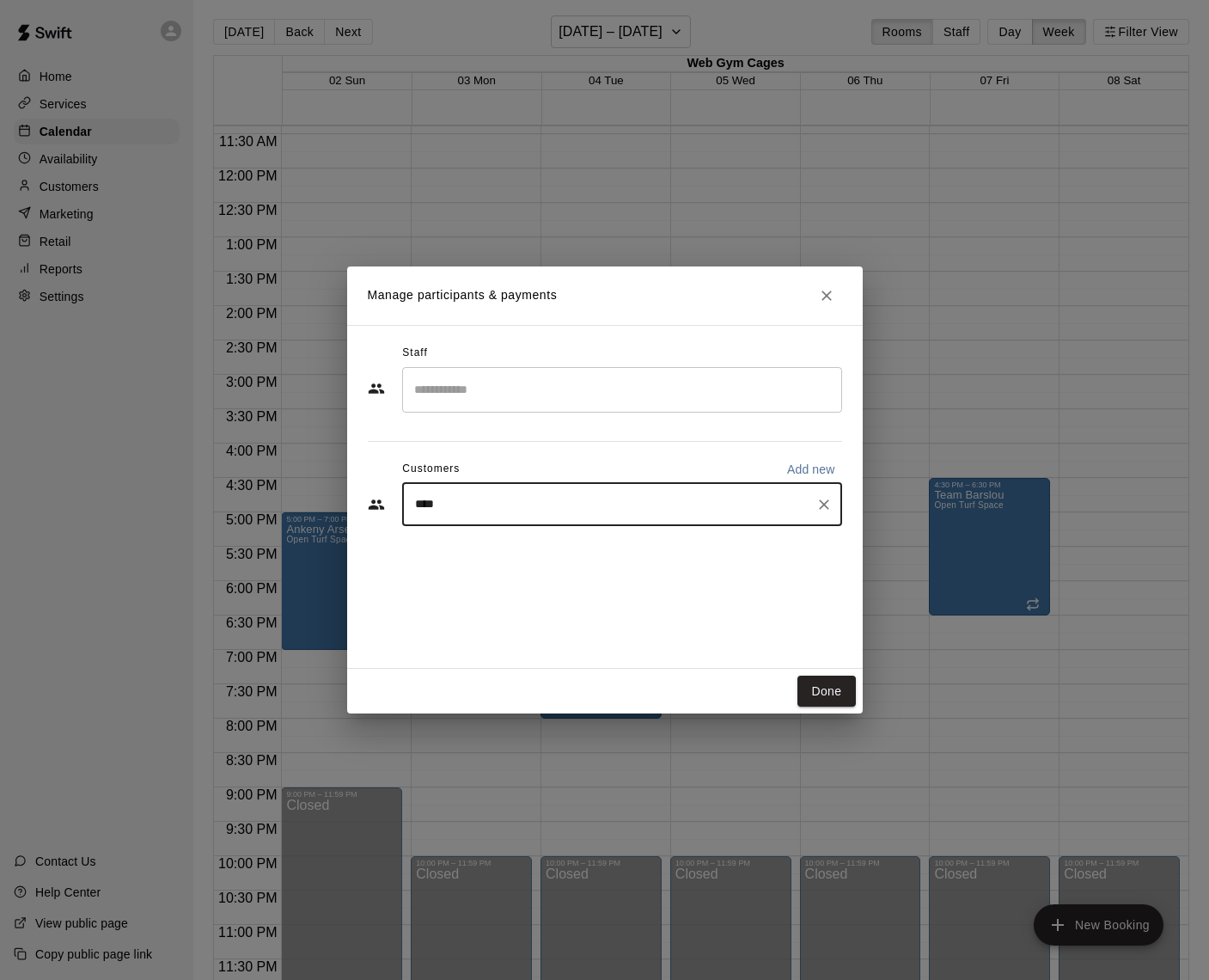
type input "*****"
click at [496, 549] on p "[PERSON_NAME]" at bounding box center [503, 543] width 105 height 18
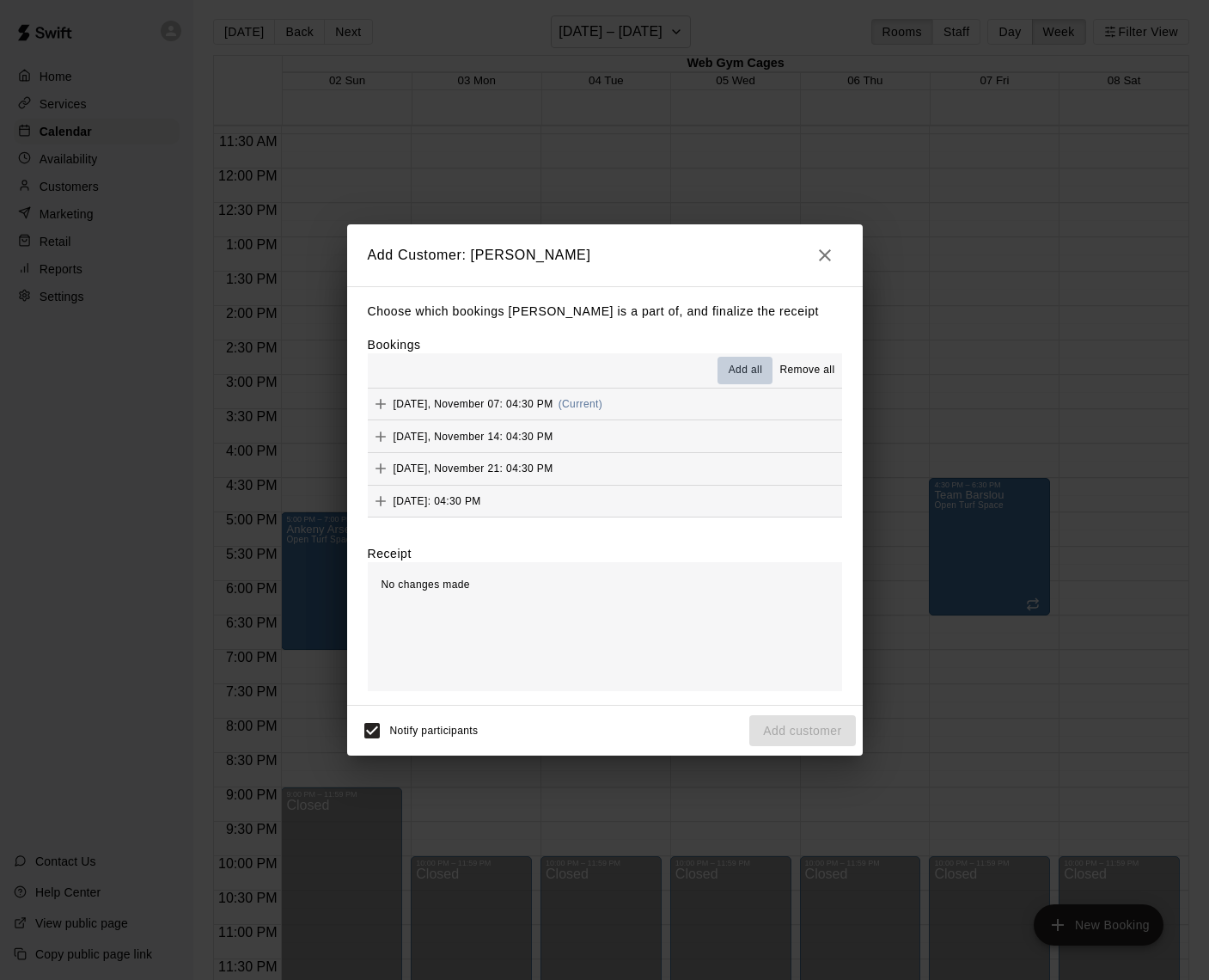
click at [745, 368] on span "Add all" at bounding box center [746, 371] width 34 height 17
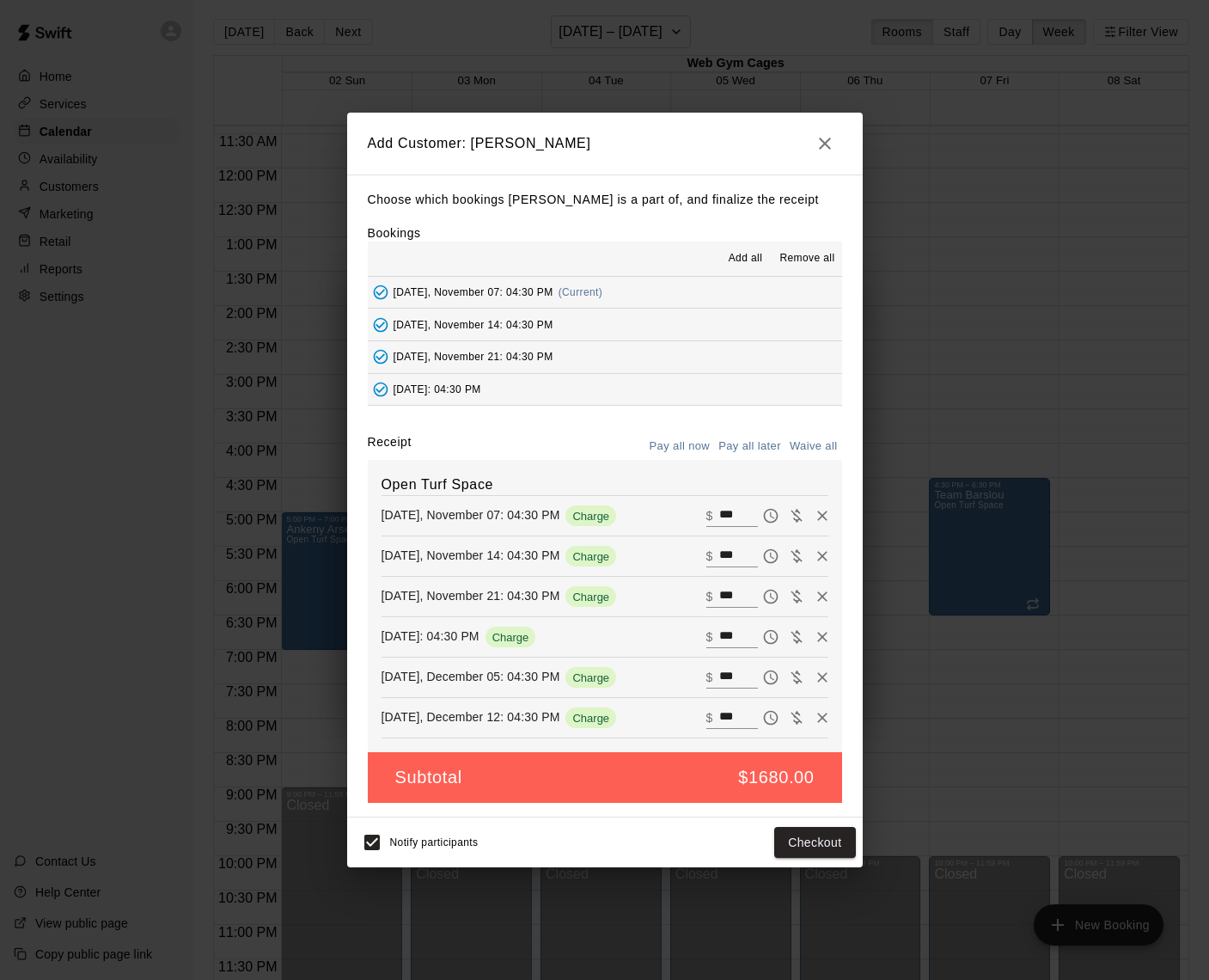
click at [820, 442] on button "Waive all" at bounding box center [814, 446] width 57 height 26
type input "*"
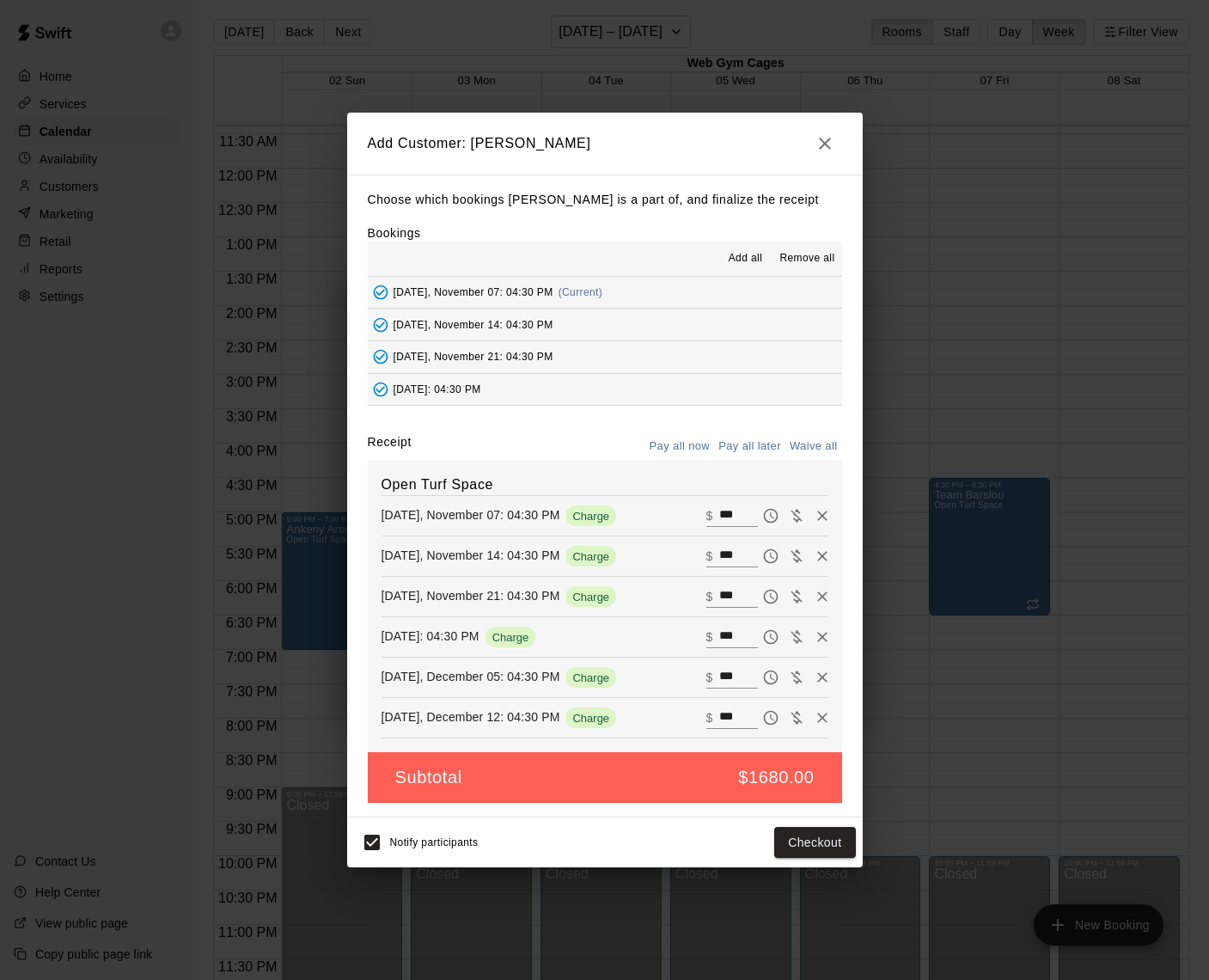
type input "*"
click at [787, 842] on button "Add customer" at bounding box center [803, 843] width 106 height 32
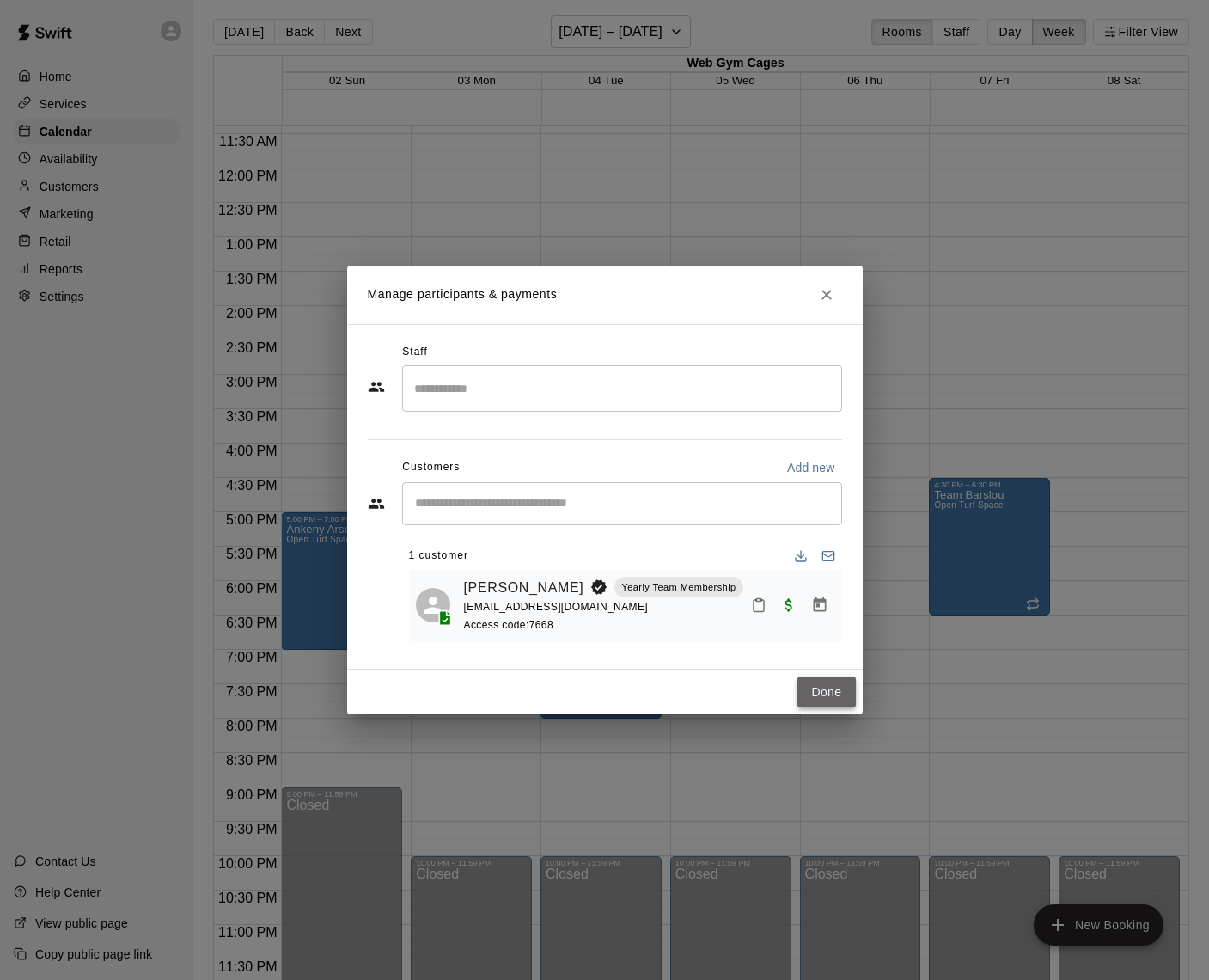
click at [821, 694] on button "Done" at bounding box center [826, 692] width 58 height 32
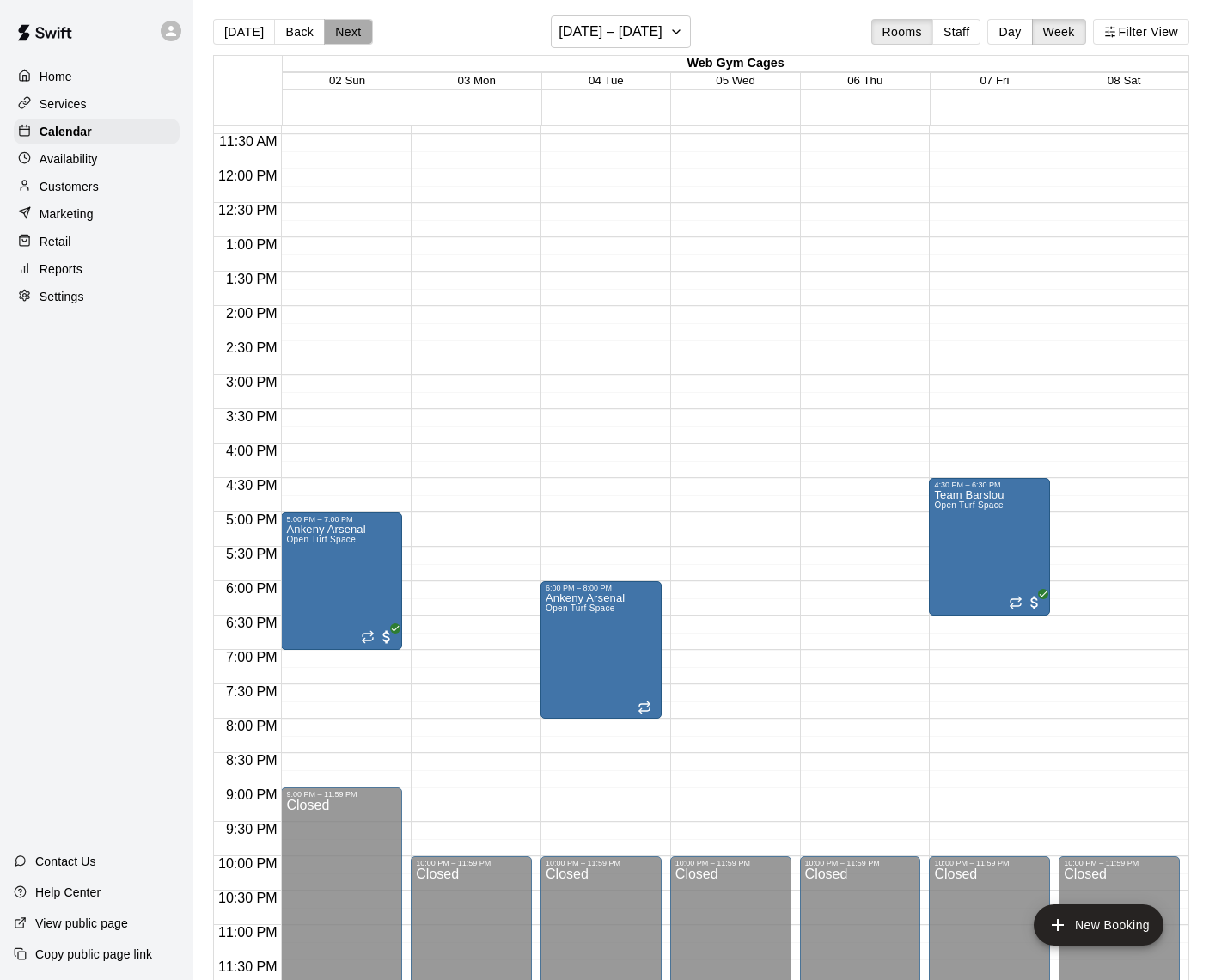
click at [345, 31] on button "Next" at bounding box center [348, 31] width 48 height 25
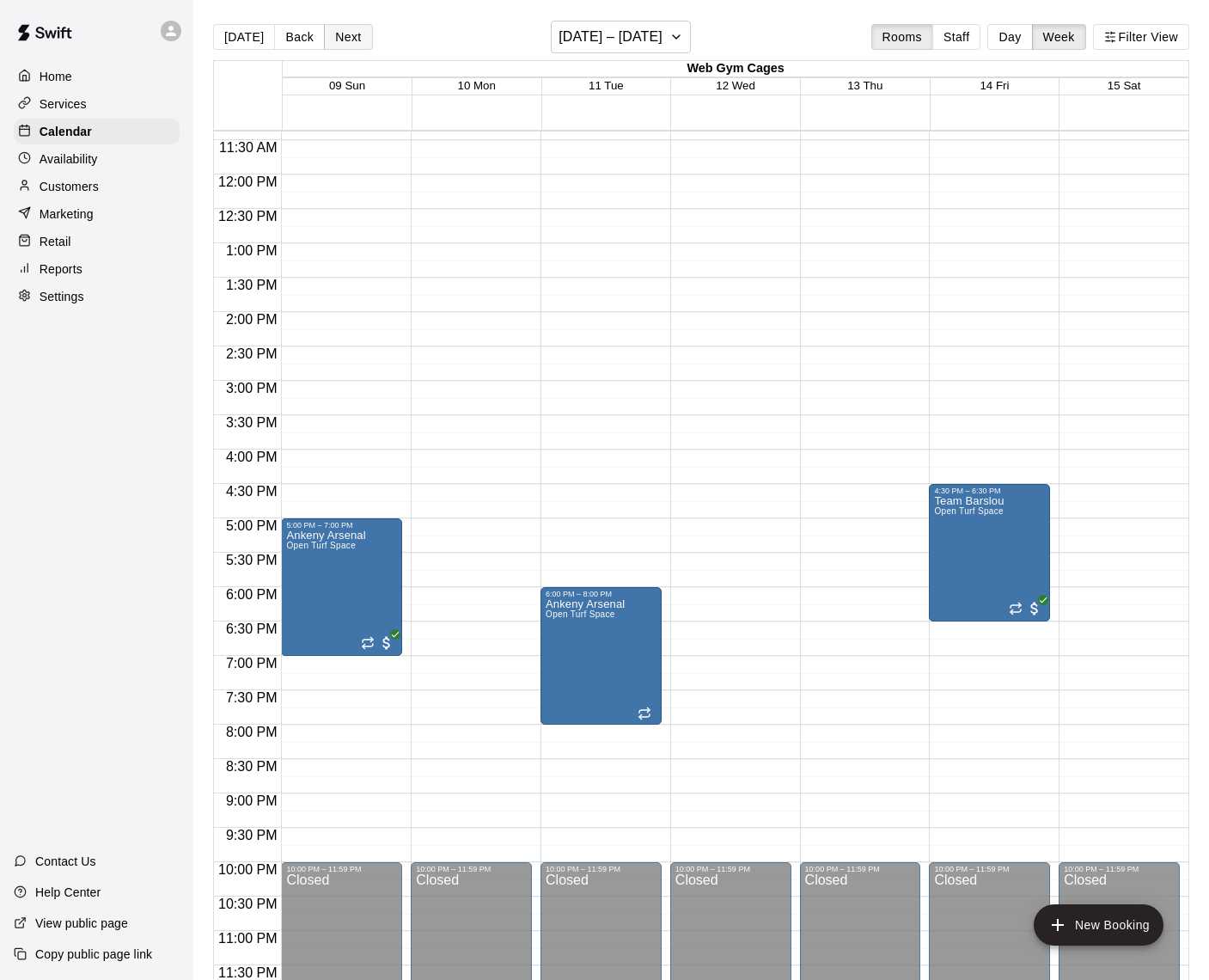
scroll to position [-1, 0]
click at [345, 31] on button "Next" at bounding box center [348, 37] width 48 height 25
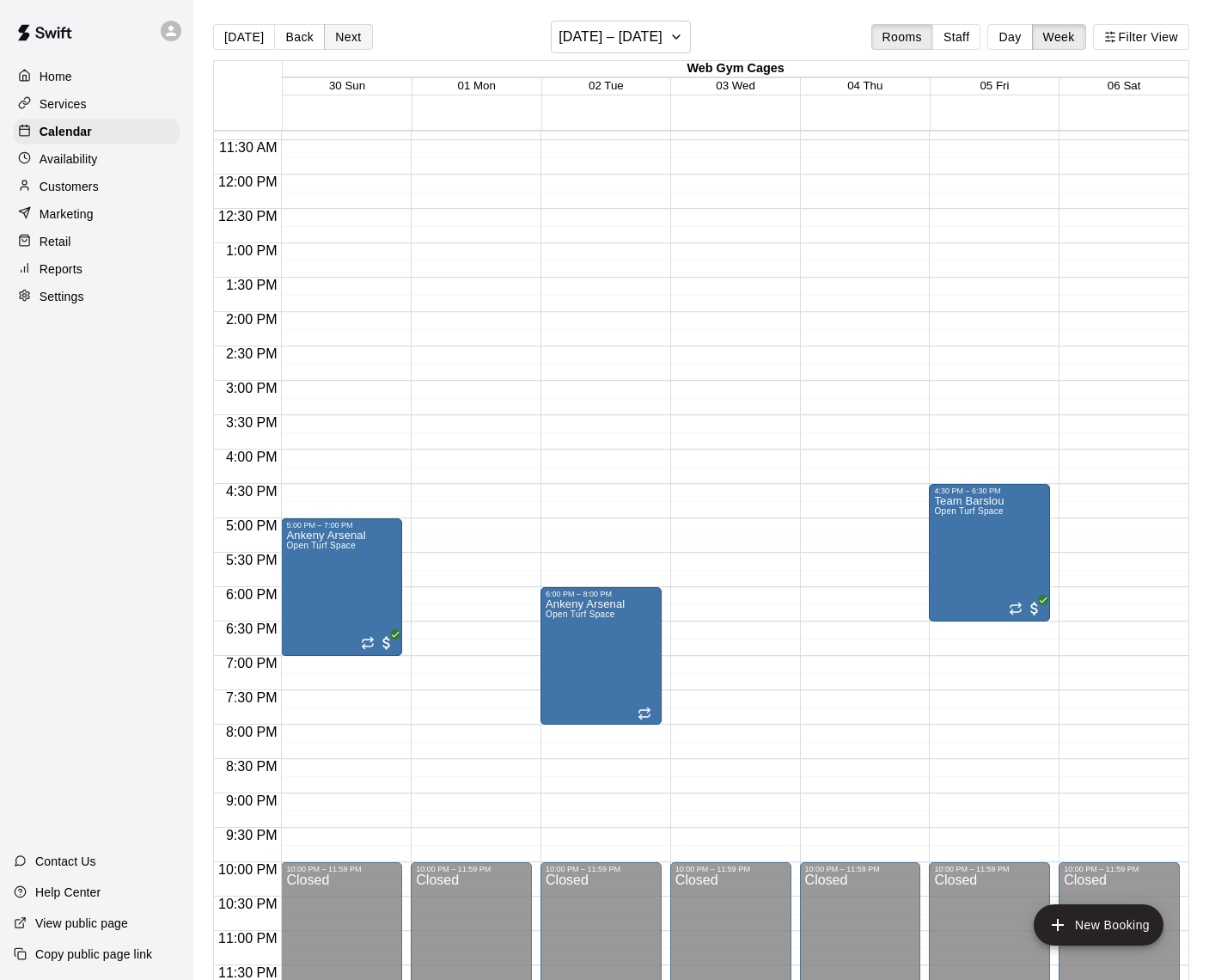
click at [345, 31] on button "Next" at bounding box center [348, 37] width 48 height 25
